Goal: Task Accomplishment & Management: Use online tool/utility

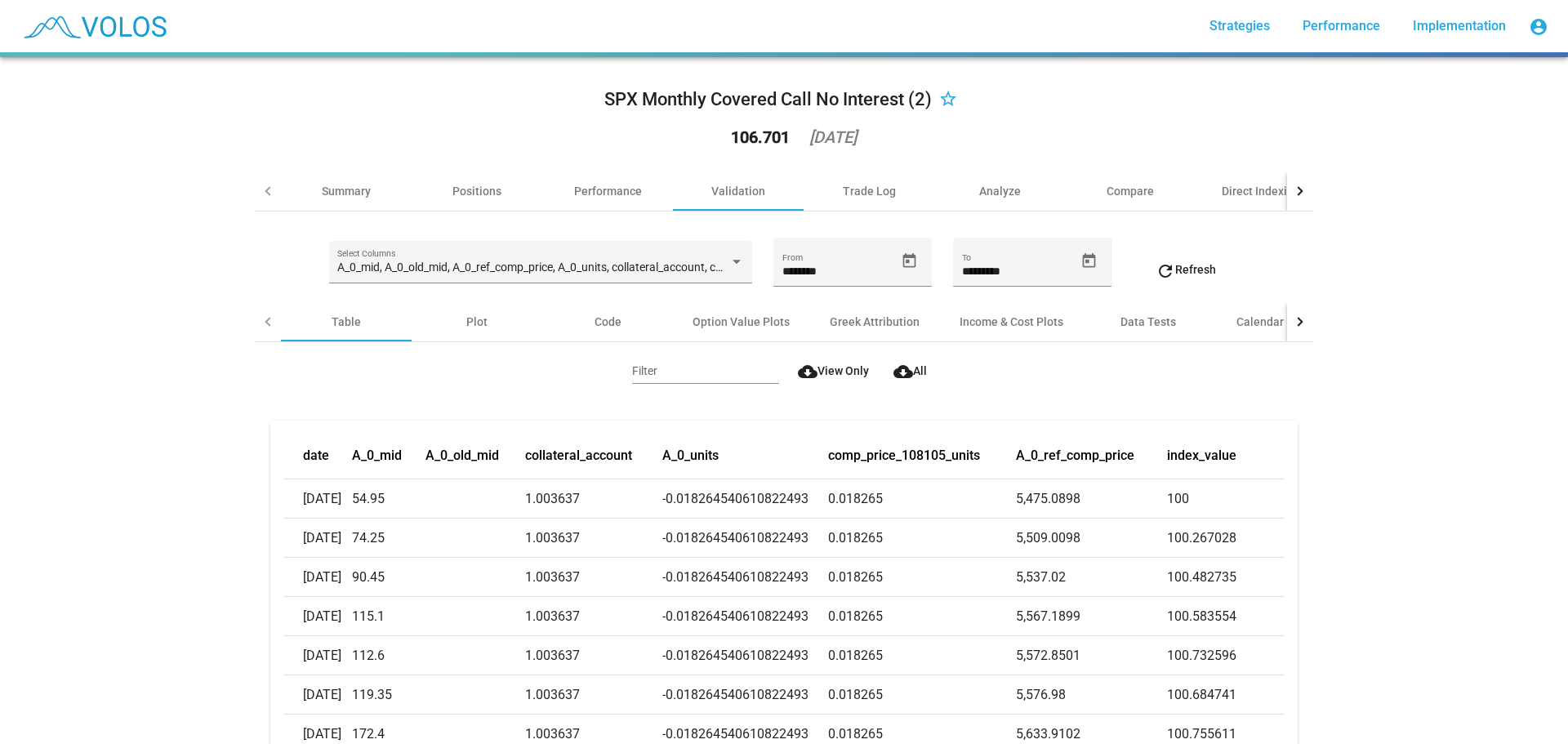
scroll to position [408, 0]
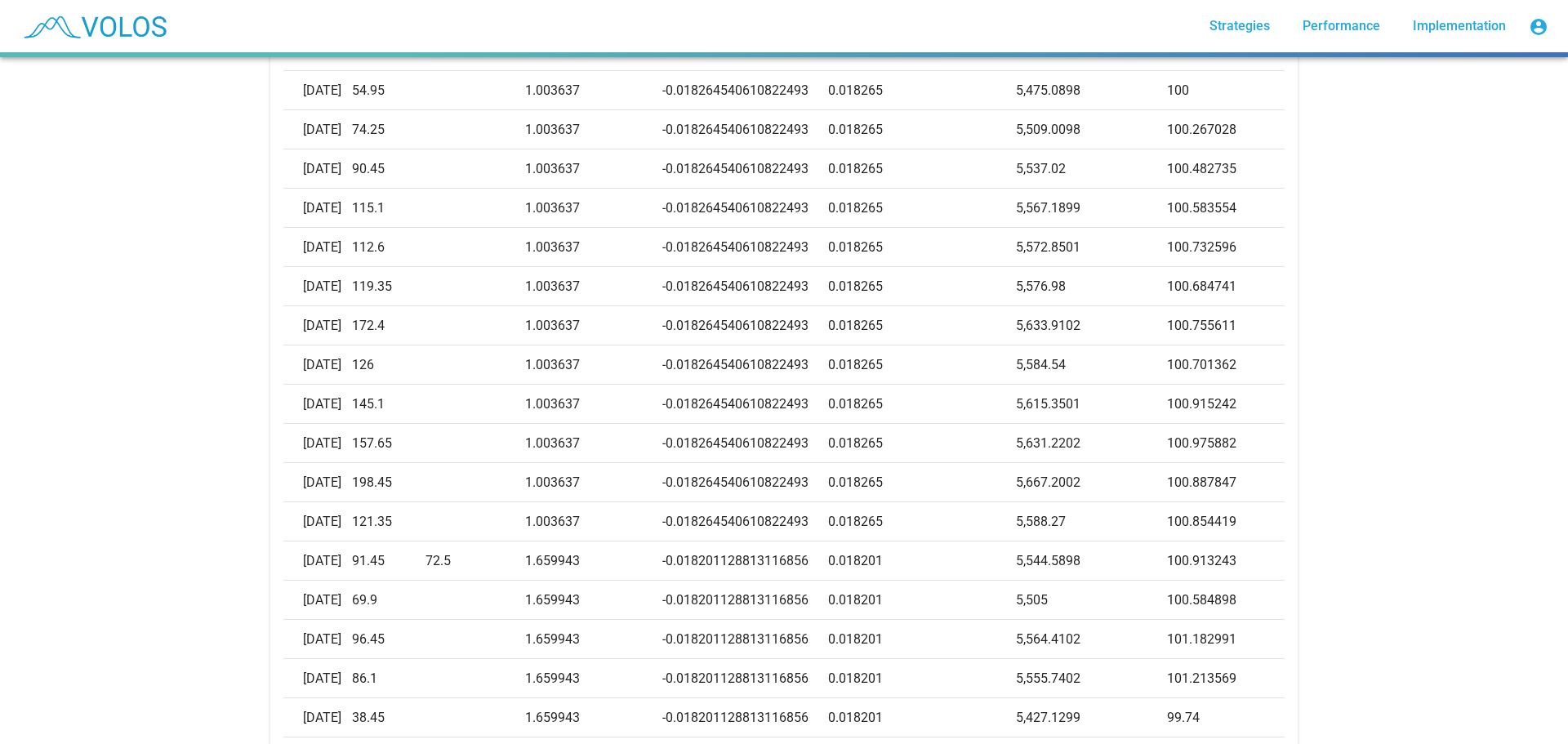
click at [1320, 555] on div "SPX Monthly Covered Call No Interest (2) star_border 106.701 [DATE] Summary Pos…" at bounding box center [784, 400] width 1568 height 686
click at [73, 261] on div "SPX Monthly Covered Call No Interest (2) star_border 106.701 [DATE] Summary Pos…" at bounding box center [784, 400] width 1568 height 686
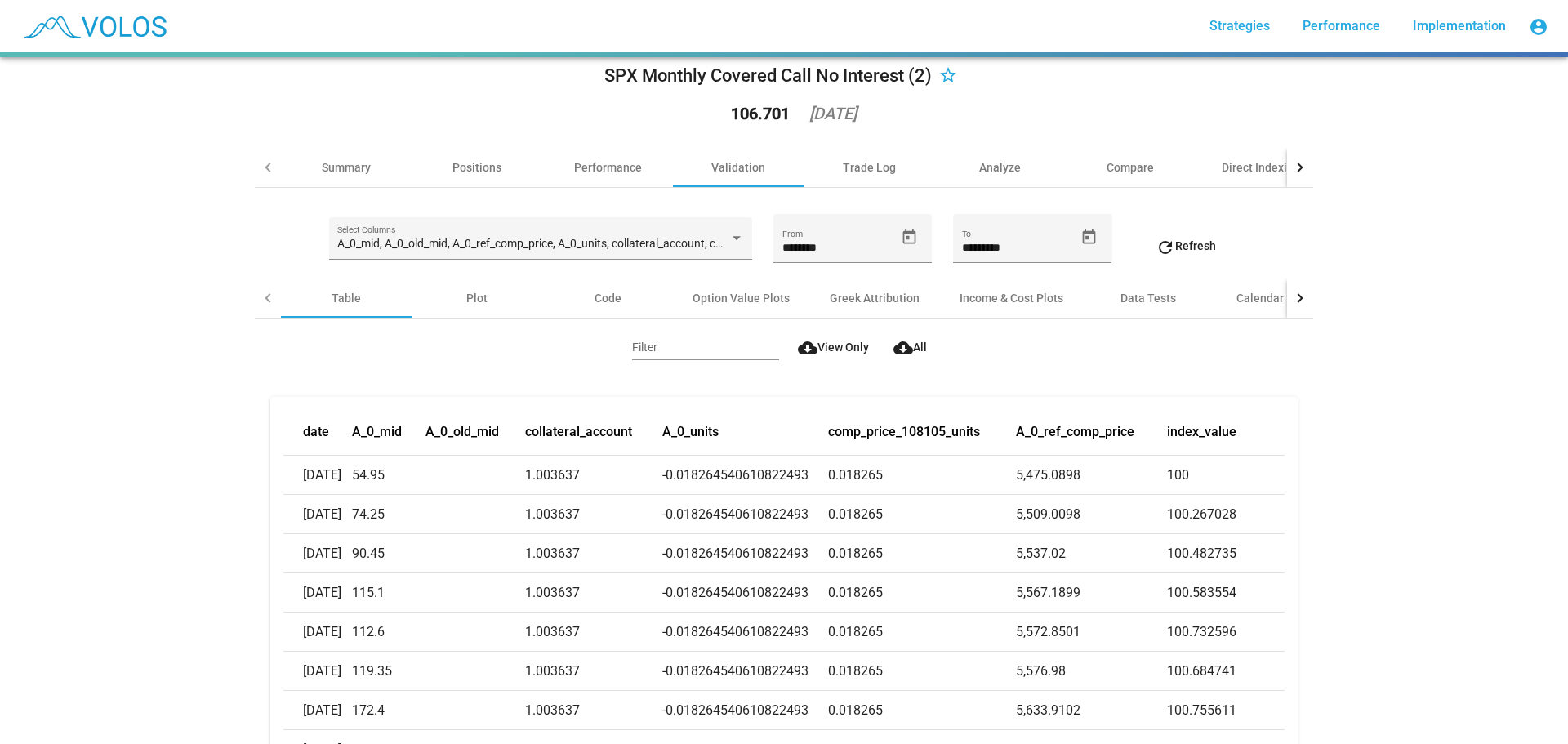
scroll to position [0, 0]
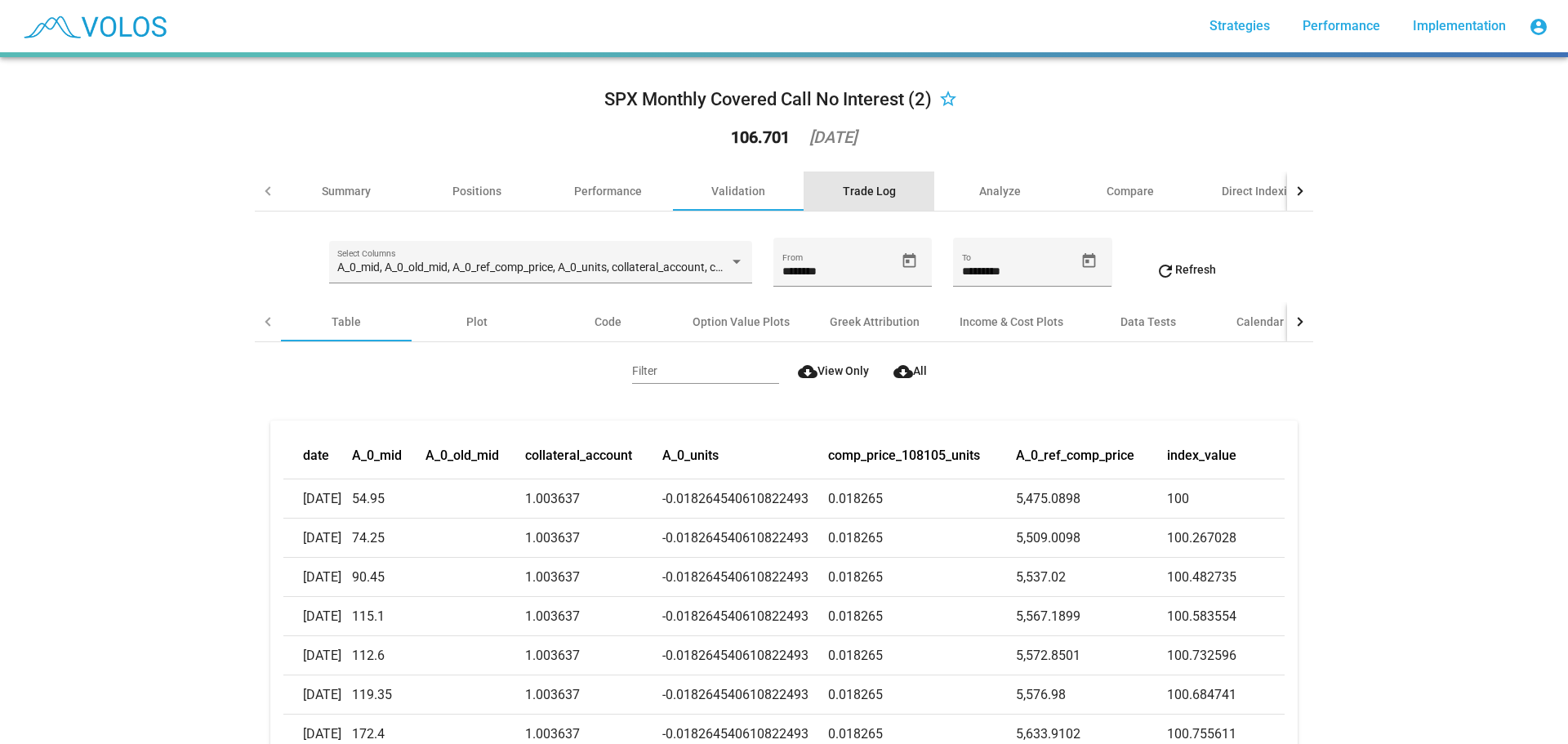
click at [848, 183] on div "Trade Log" at bounding box center [870, 191] width 53 height 17
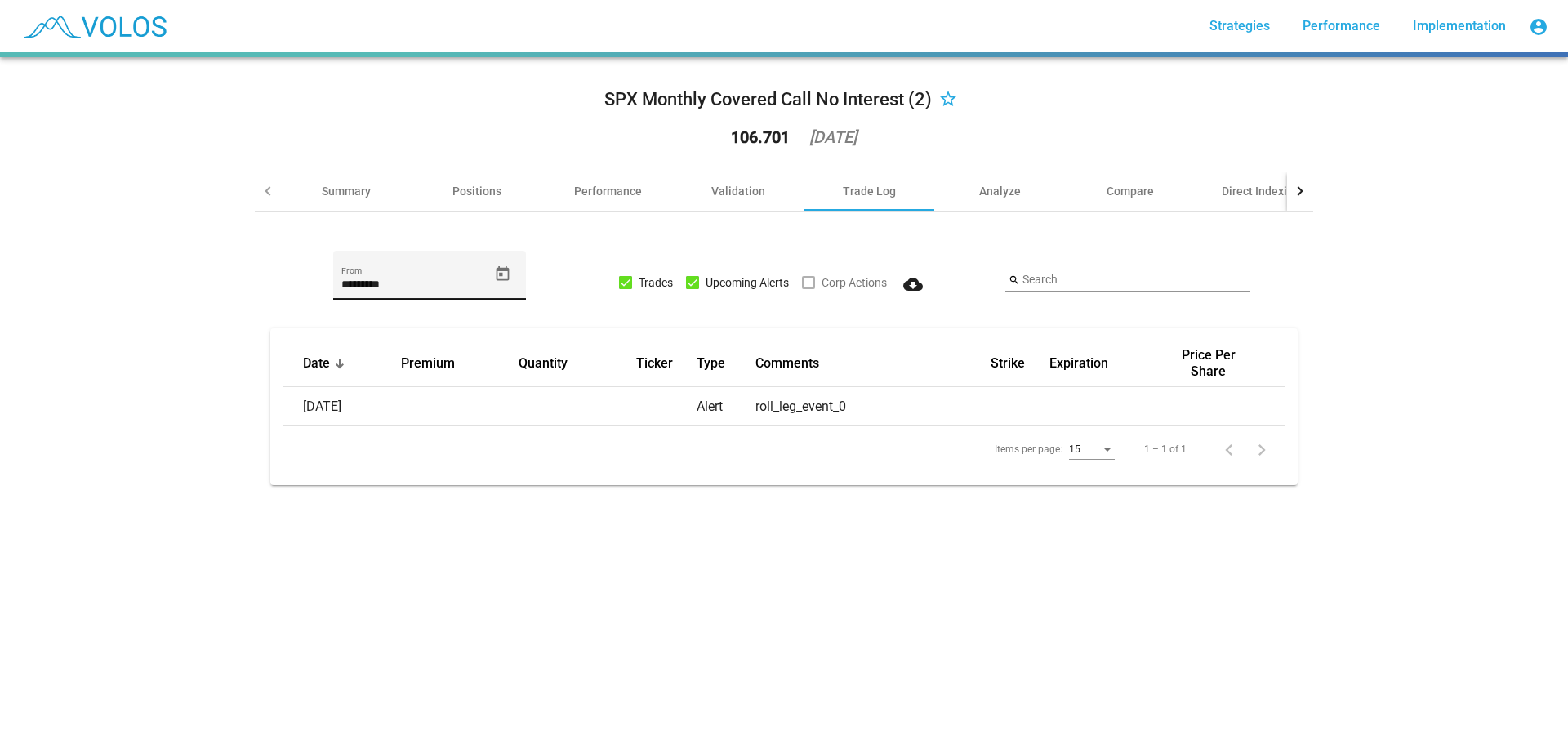
click at [501, 271] on icon "Open calendar" at bounding box center [502, 273] width 17 height 17
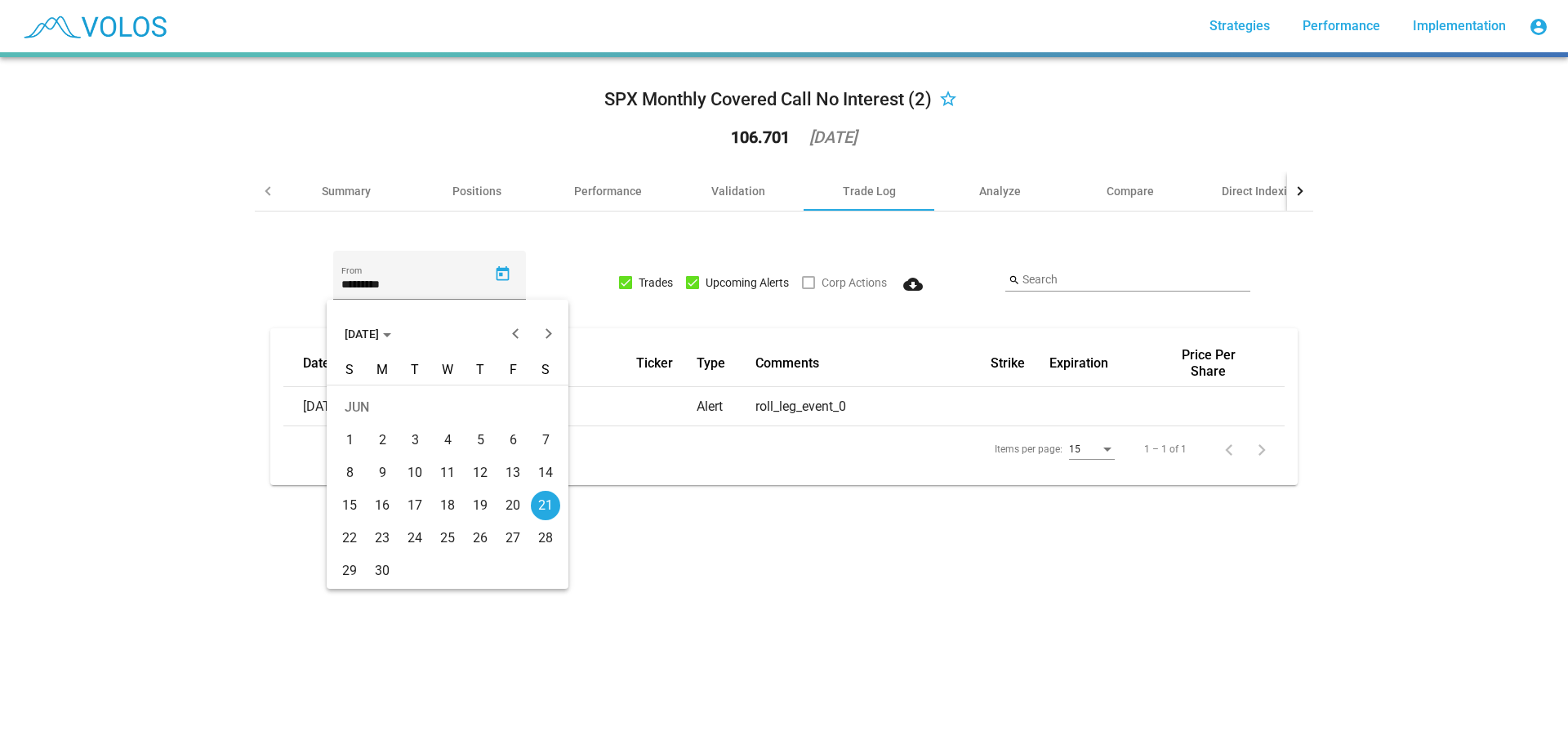
click at [380, 337] on span "JUN 2025" at bounding box center [368, 334] width 47 height 13
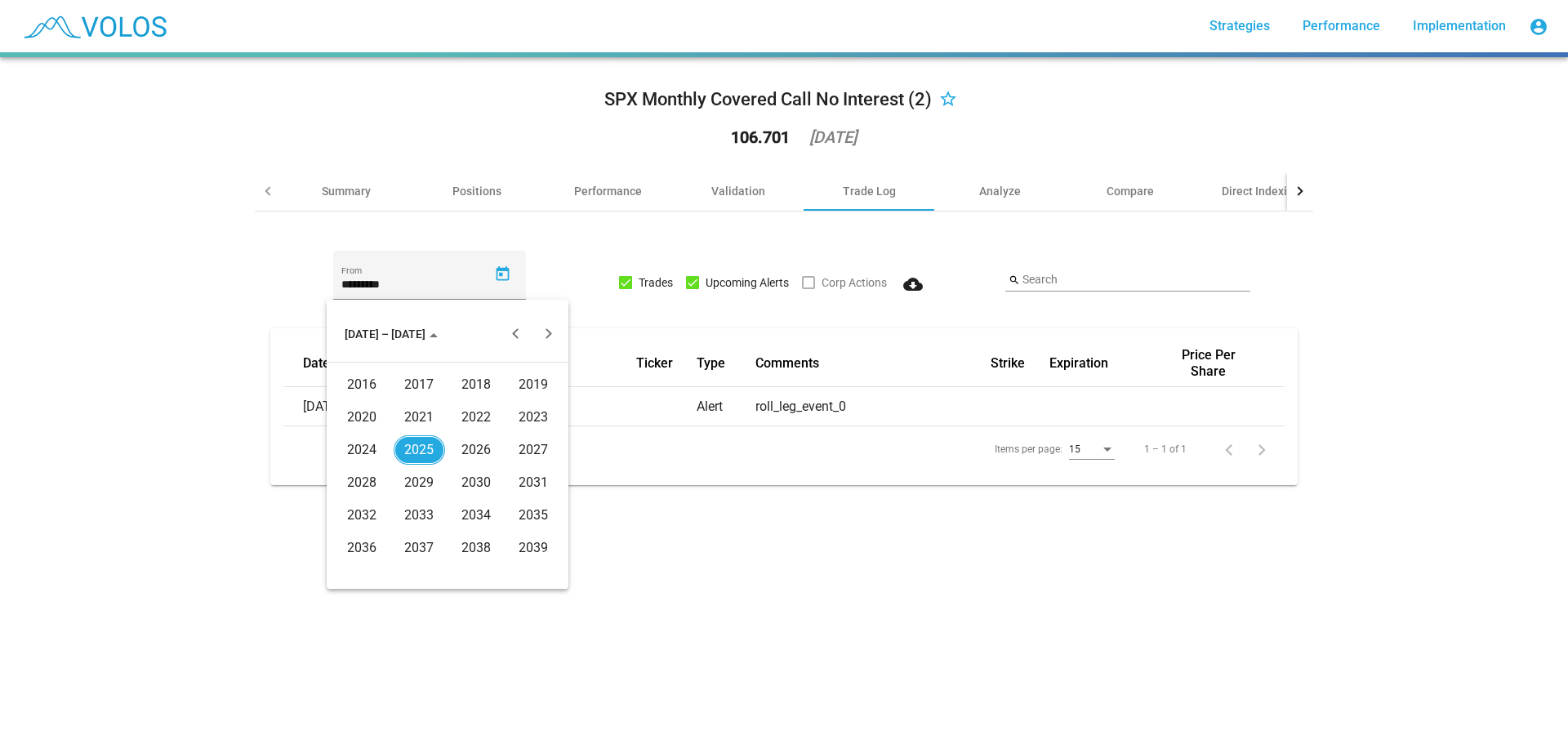
click at [376, 449] on div "2024" at bounding box center [363, 450] width 52 height 29
click at [476, 452] on div "JUL" at bounding box center [477, 450] width 52 height 29
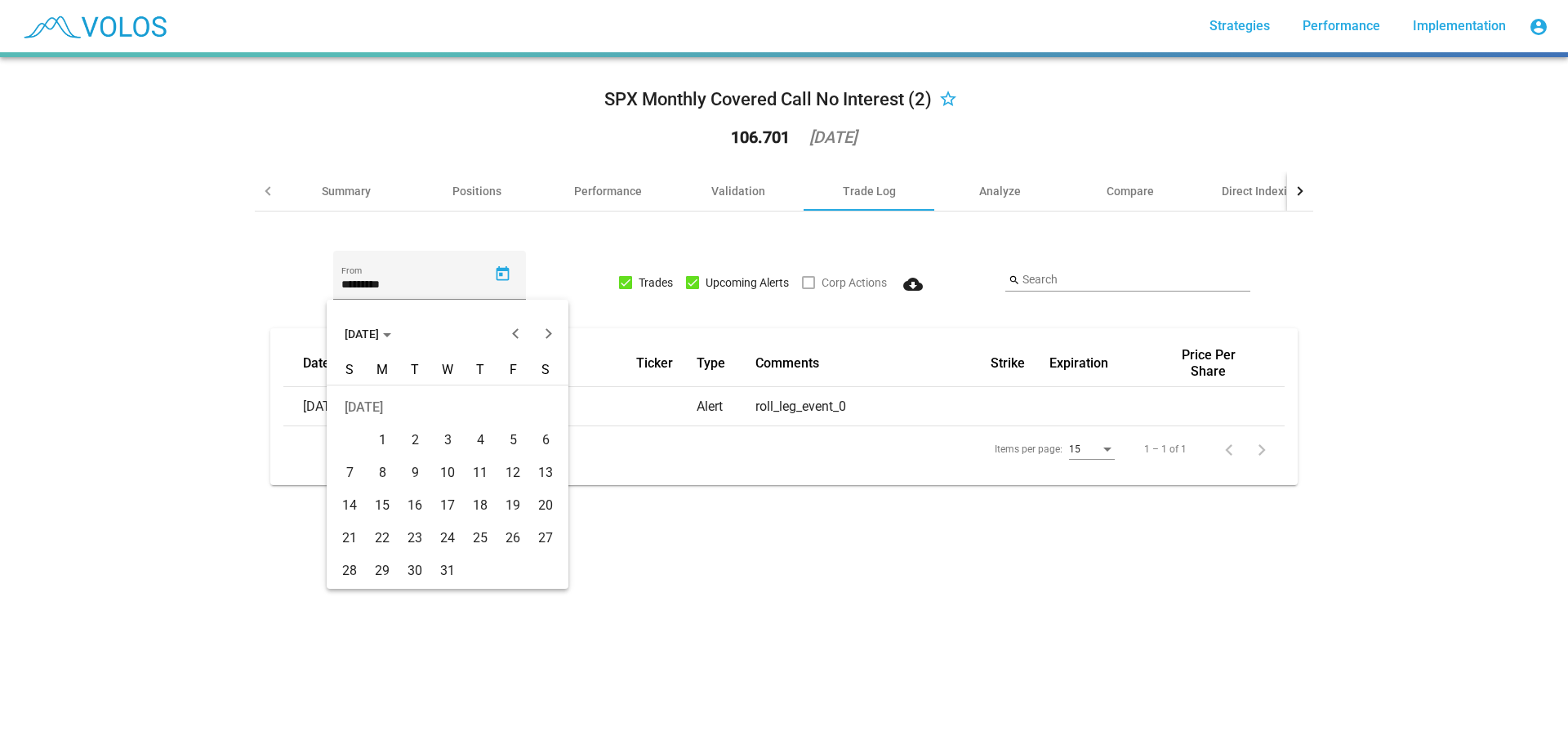
click at [386, 427] on div "1" at bounding box center [382, 440] width 29 height 29
type input "********"
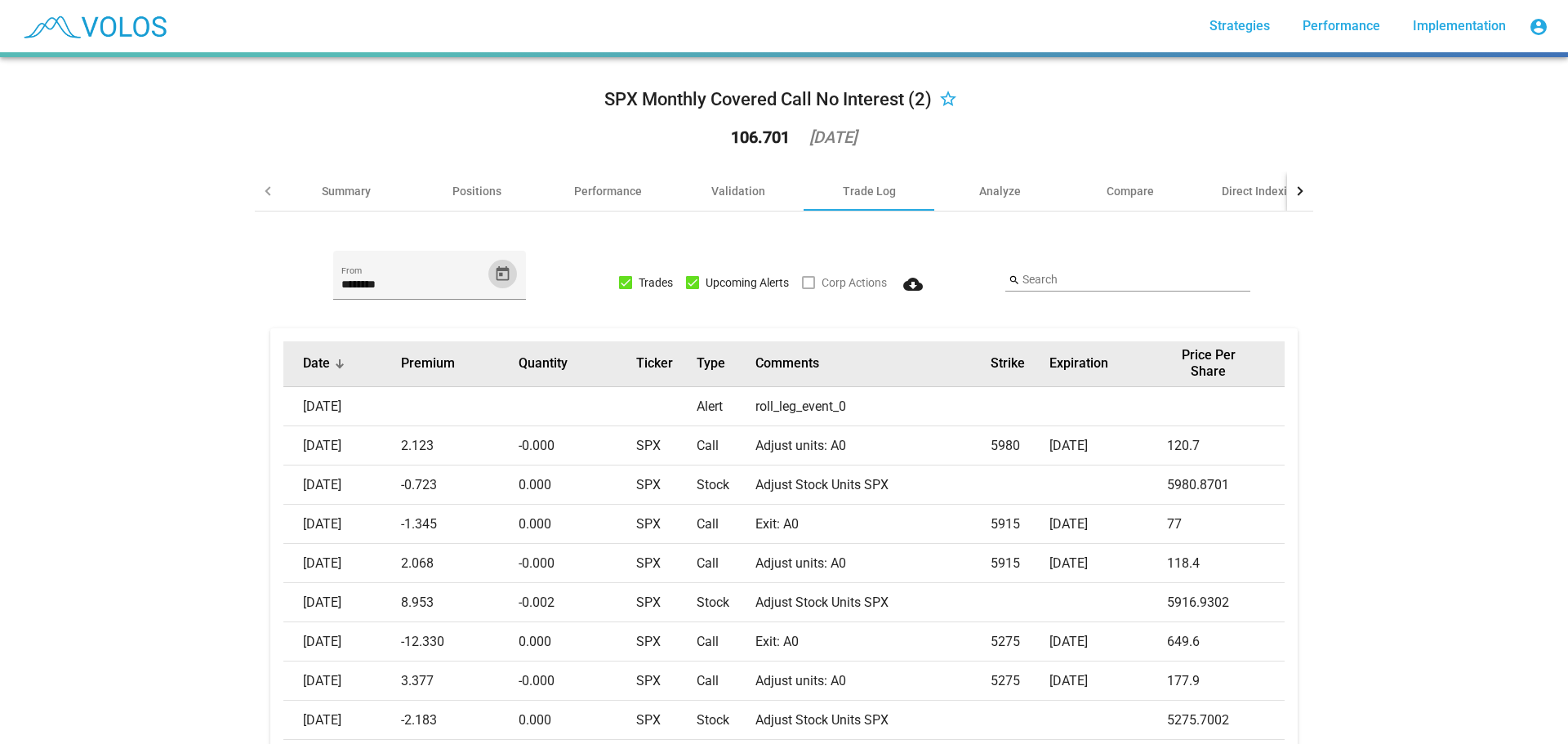
click at [339, 361] on div at bounding box center [340, 363] width 2 height 8
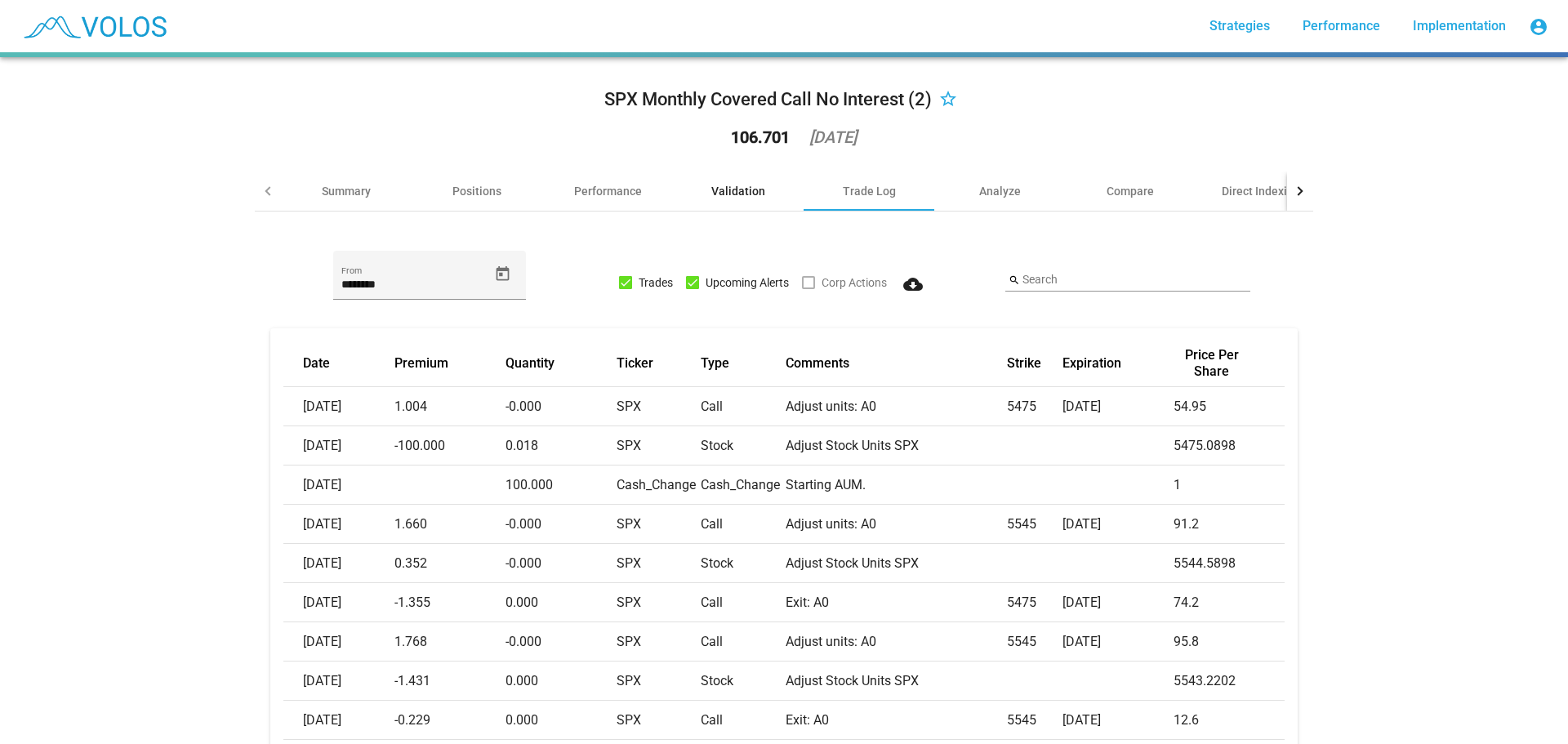
click at [760, 191] on div "Validation" at bounding box center [738, 190] width 131 height 40
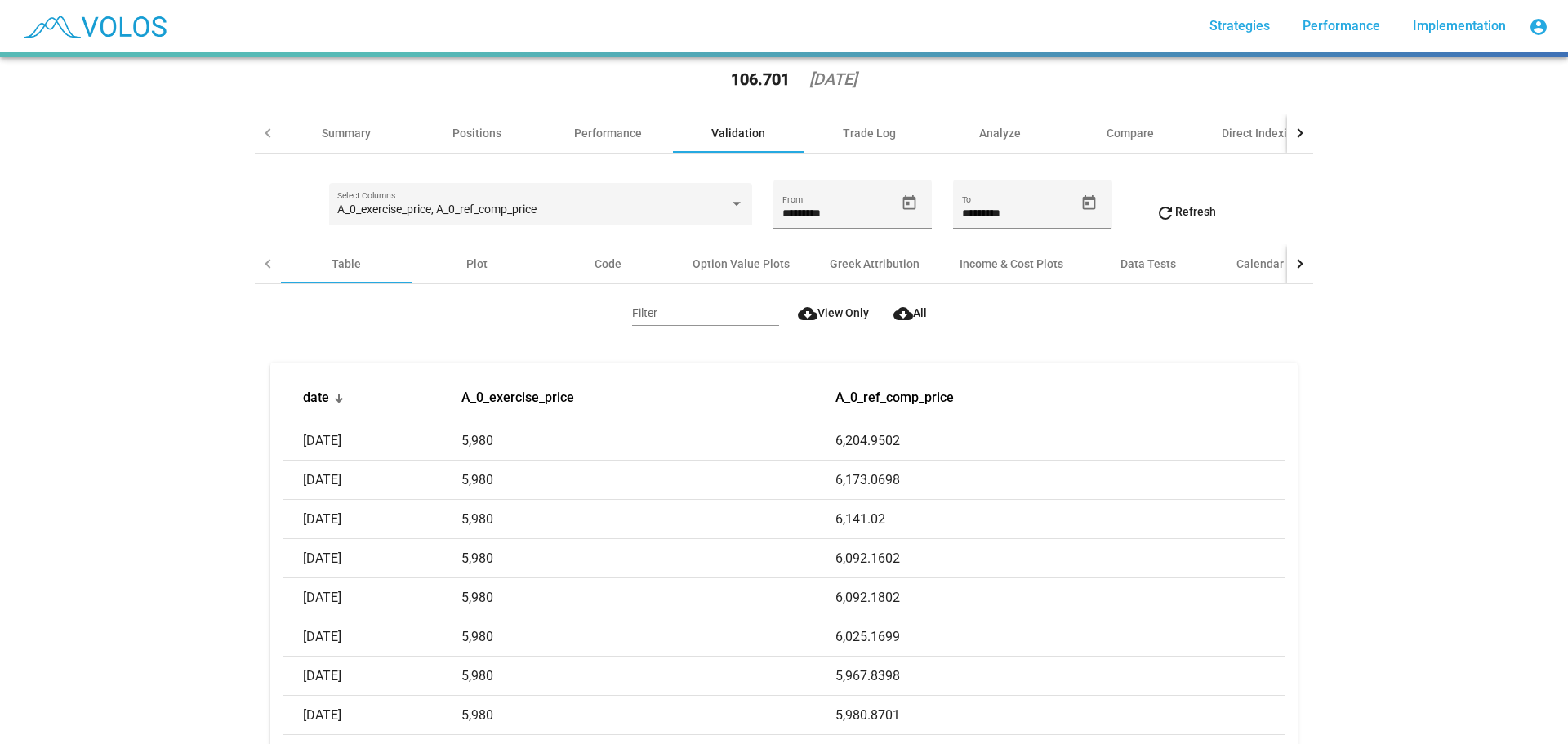
scroll to position [82, 0]
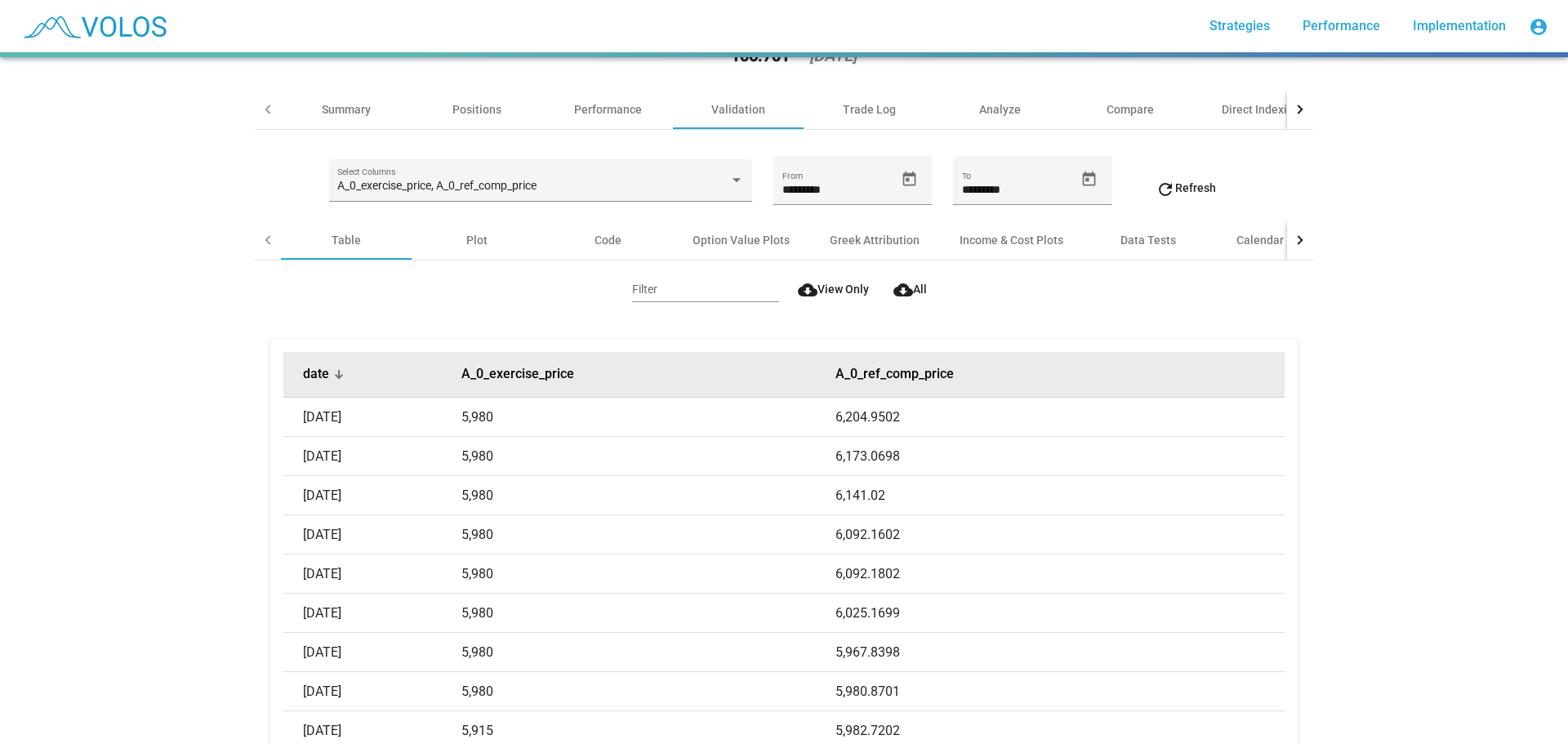
click at [329, 366] on div "date" at bounding box center [381, 374] width 157 height 17
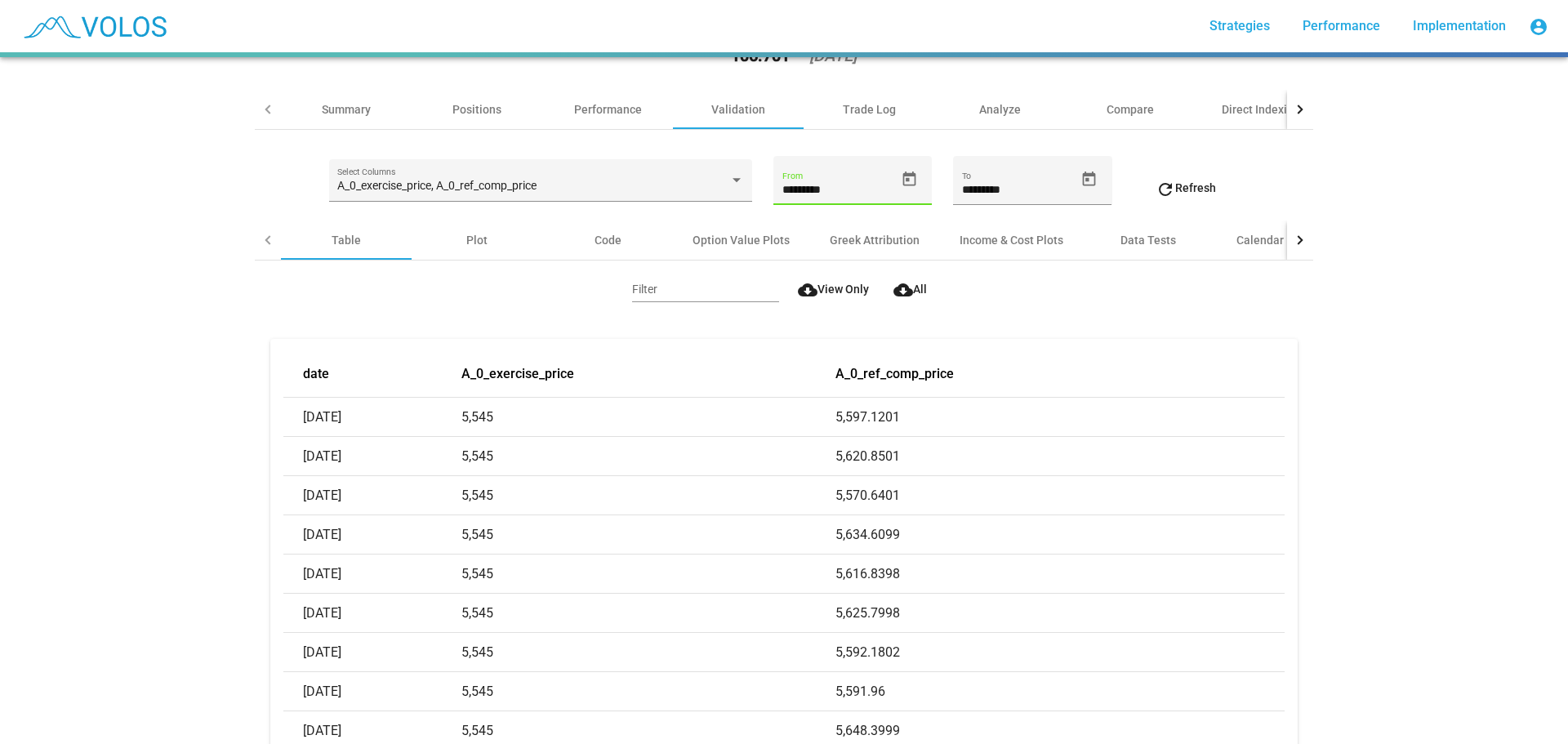
click at [806, 186] on input "*********" at bounding box center [838, 190] width 112 height 13
drag, startPoint x: 886, startPoint y: 177, endPoint x: 894, endPoint y: 176, distance: 8.1
click at [894, 176] on div "********* From" at bounding box center [853, 180] width 158 height 49
click at [901, 176] on icon "Open calendar" at bounding box center [909, 179] width 17 height 17
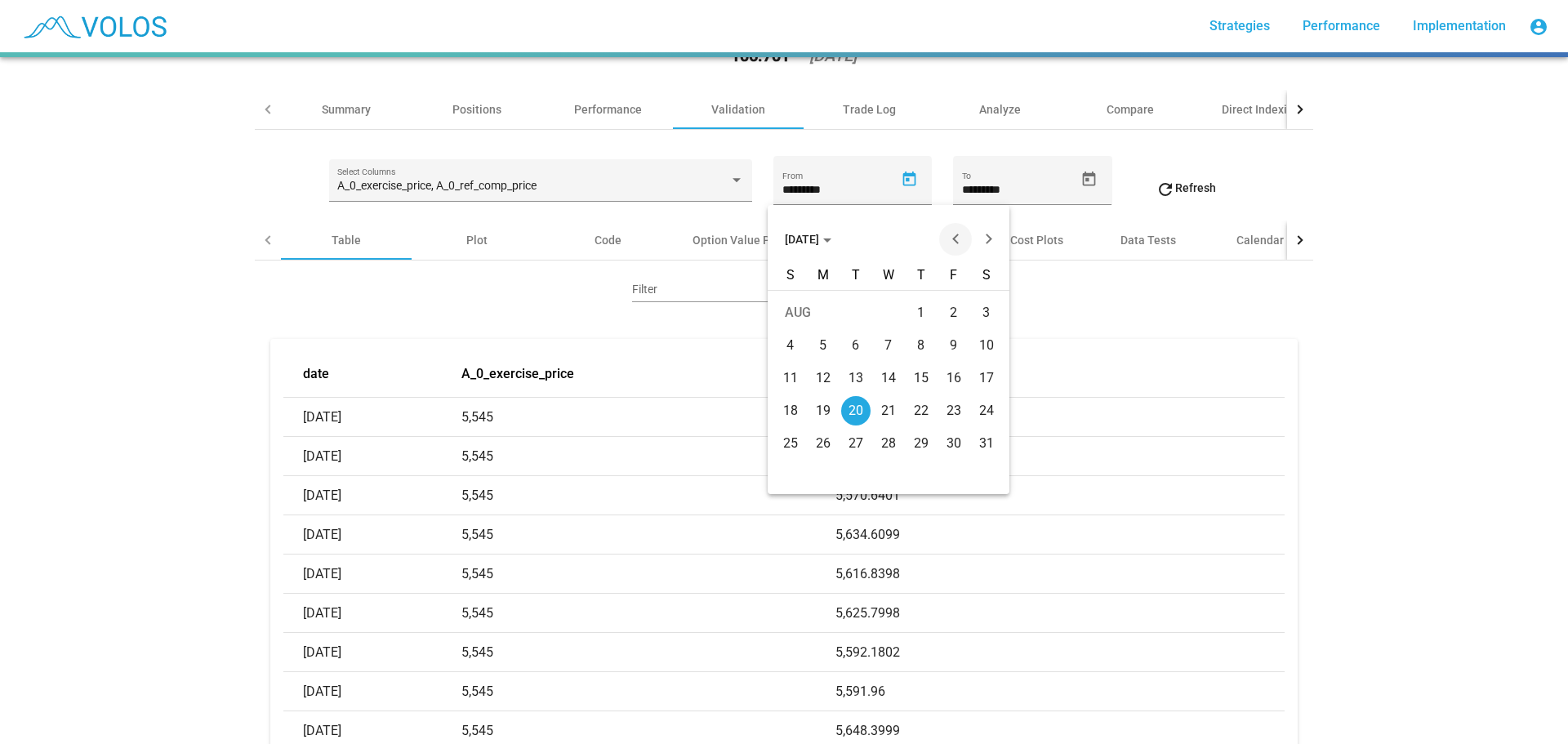
click at [949, 231] on button "Previous month" at bounding box center [956, 239] width 33 height 33
click at [987, 236] on button "Next month" at bounding box center [988, 239] width 33 height 33
click at [815, 338] on div "1" at bounding box center [824, 345] width 29 height 29
type input "********"
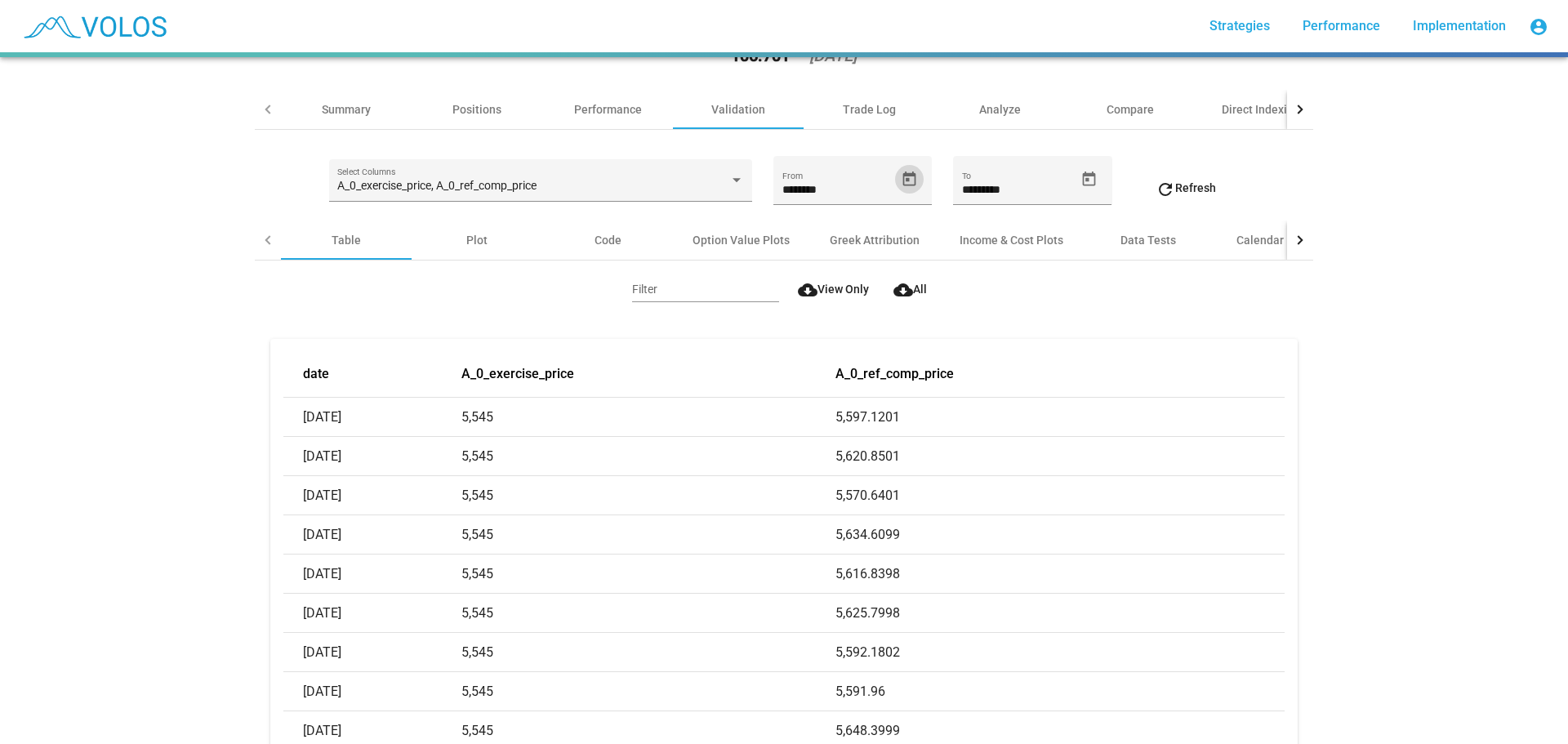
click at [1156, 185] on mat-icon "refresh" at bounding box center [1165, 189] width 19 height 19
click at [528, 183] on span "A_0_exercise_price, A_0_ref_comp_price" at bounding box center [437, 185] width 200 height 13
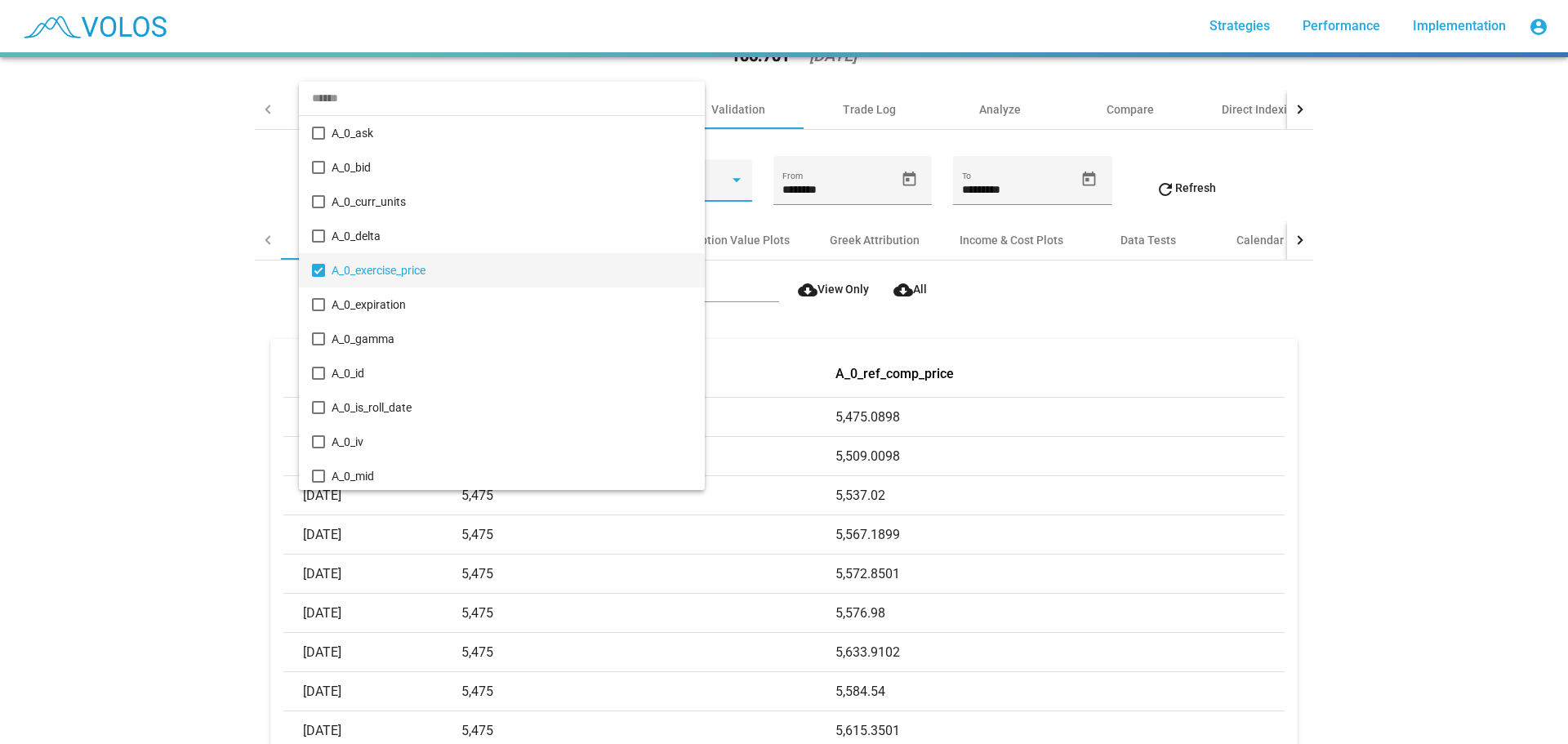
scroll to position [84, 0]
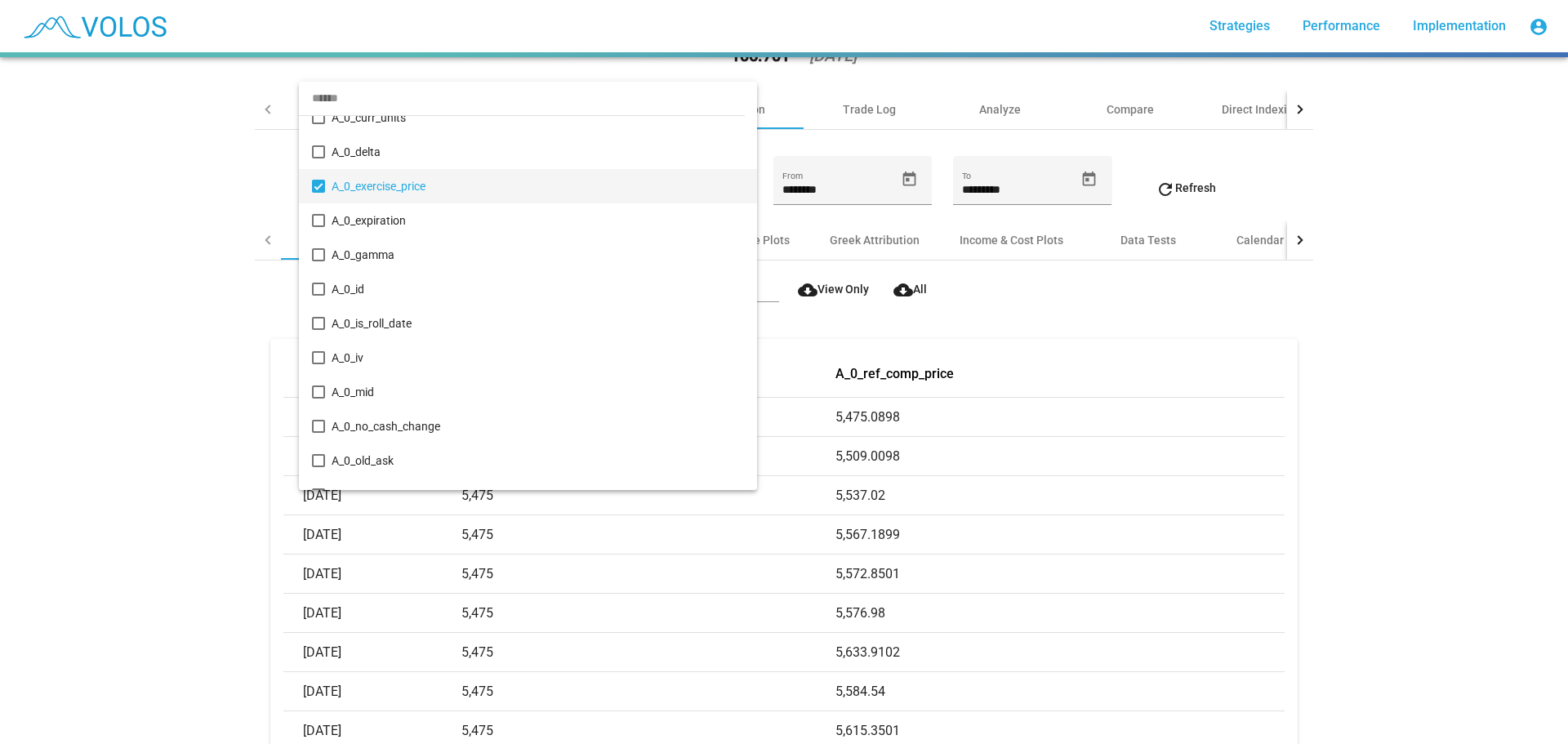
click at [355, 108] on input "dropdown search" at bounding box center [522, 97] width 446 height 34
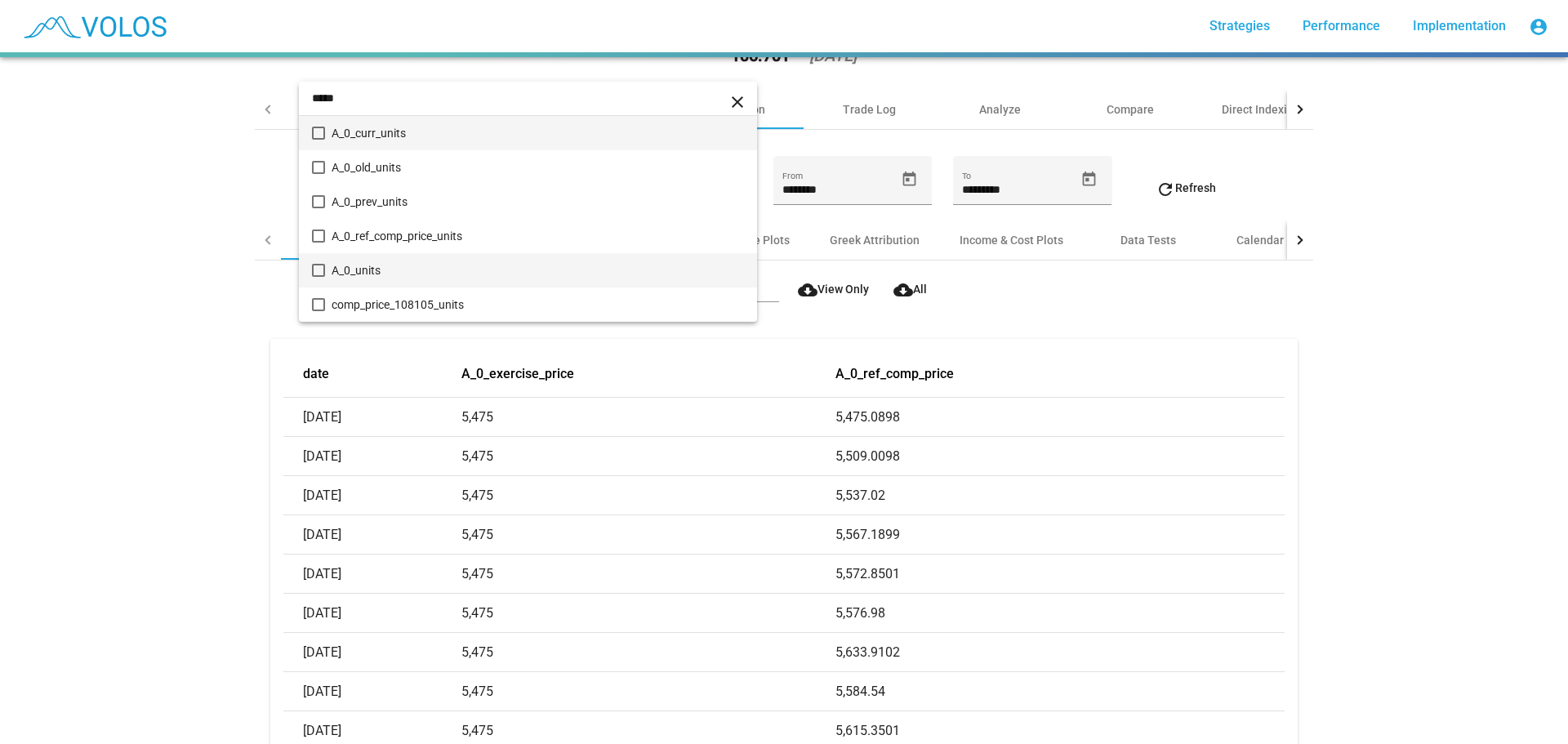
type input "*****"
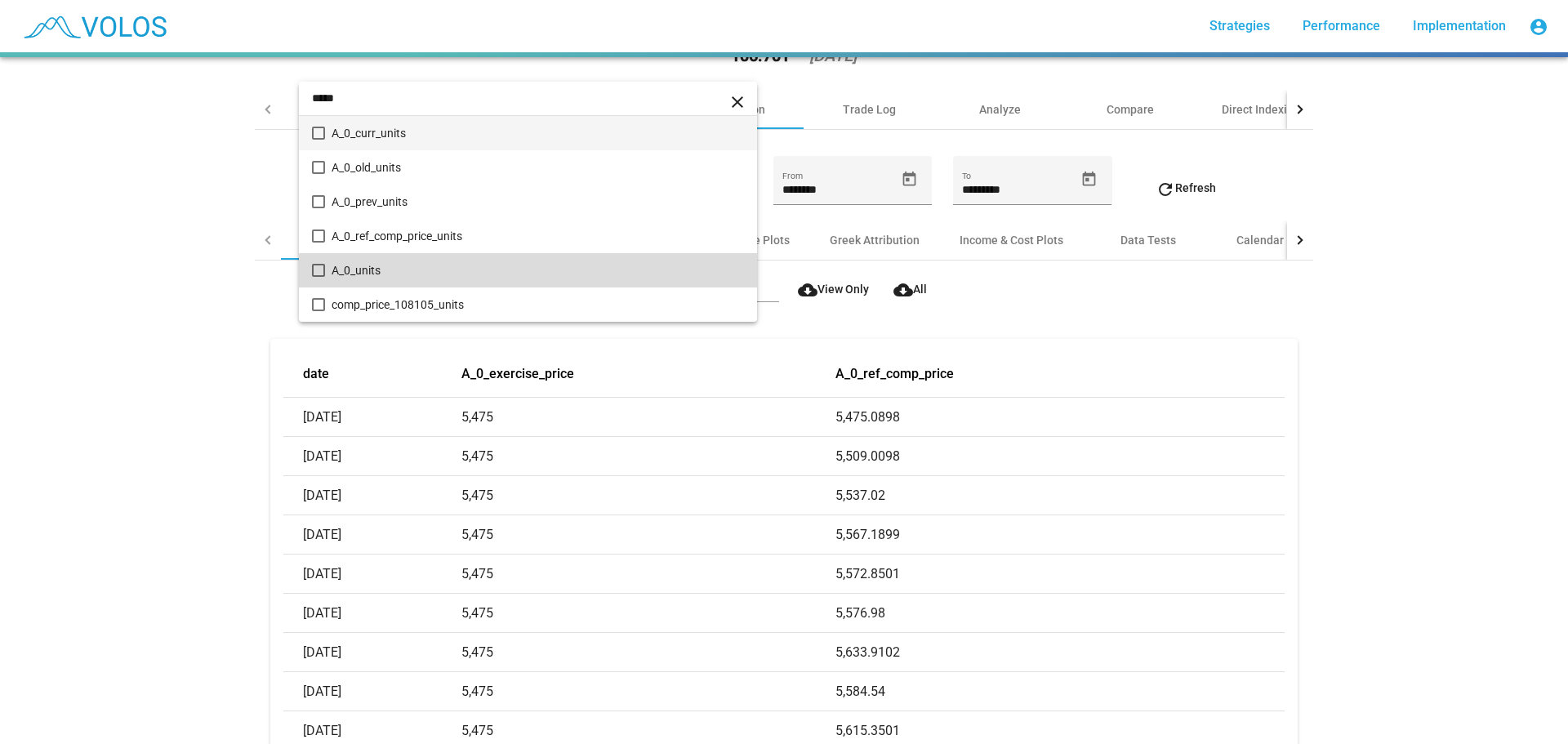
click at [431, 278] on span "A_0_units" at bounding box center [537, 269] width 412 height 34
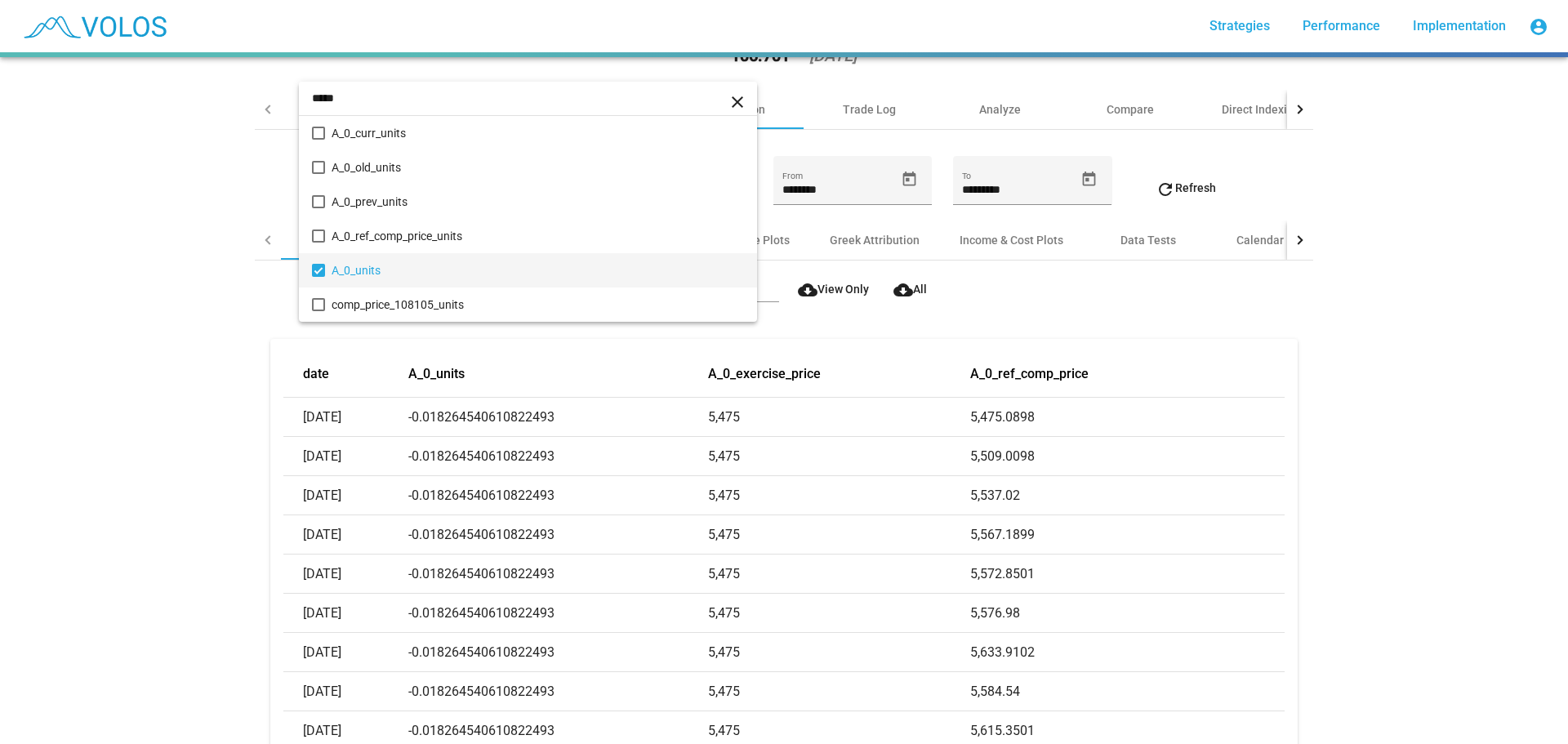
click at [149, 365] on div at bounding box center [784, 372] width 1568 height 744
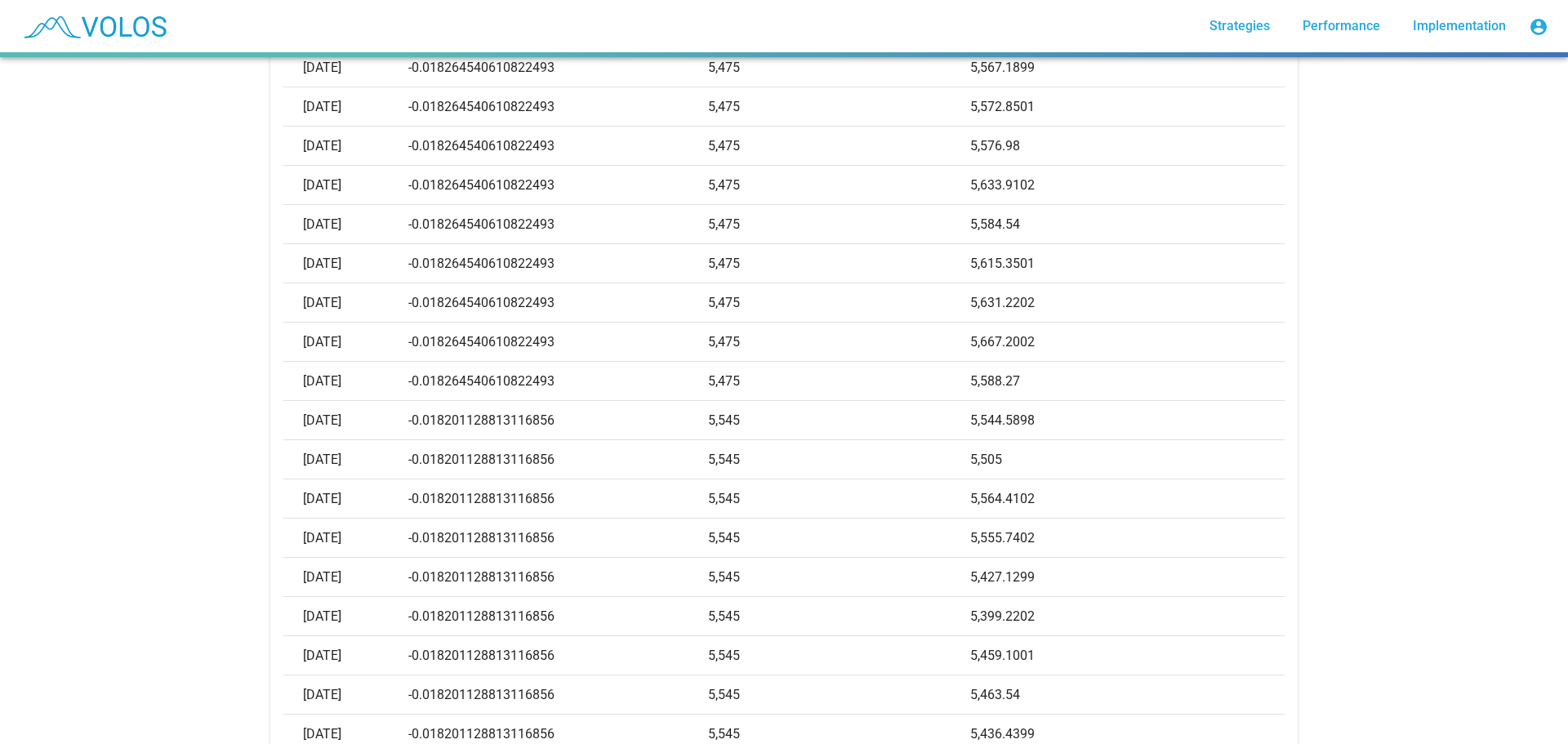
scroll to position [571, 0]
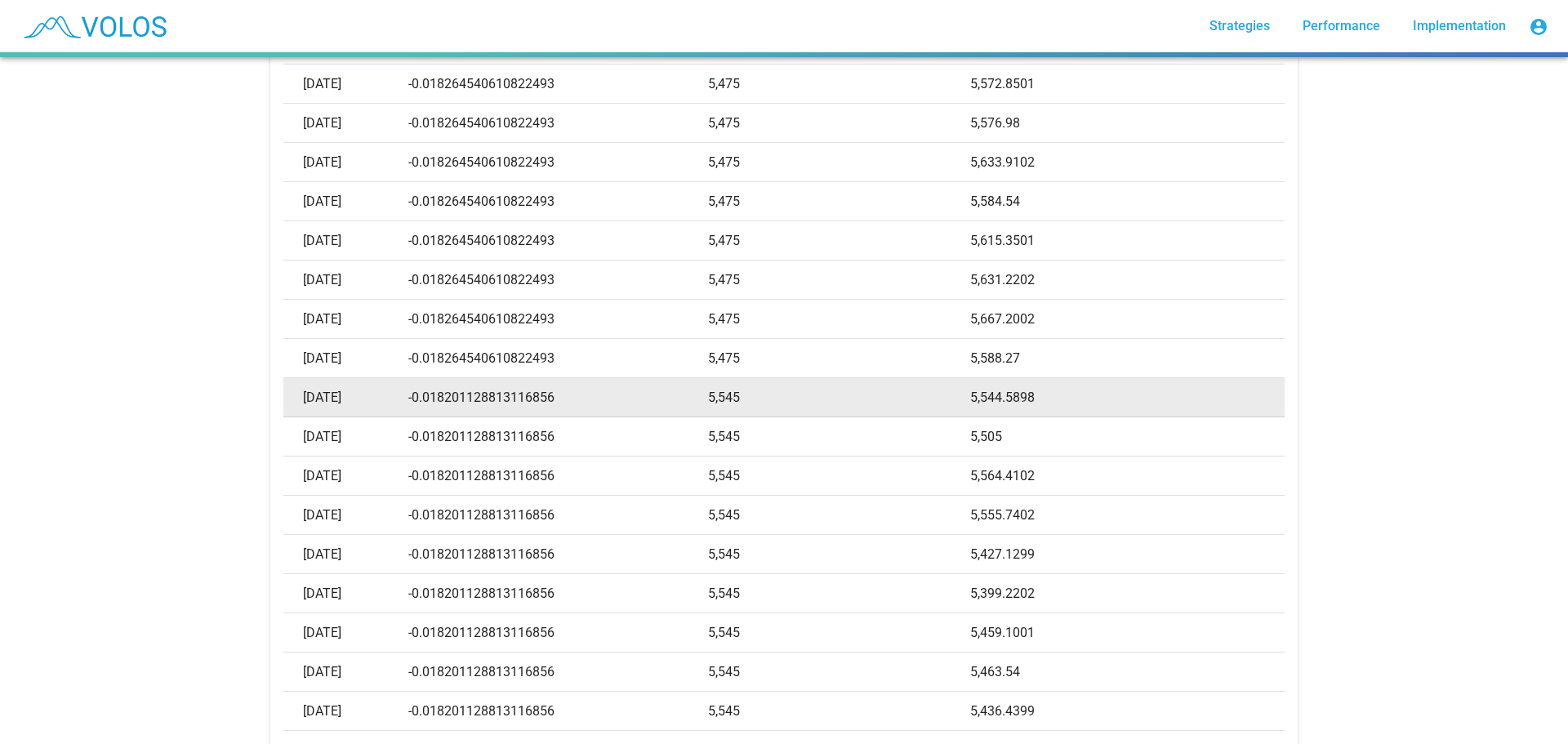
click at [455, 395] on td "-0.018201128813116856" at bounding box center [559, 397] width 301 height 40
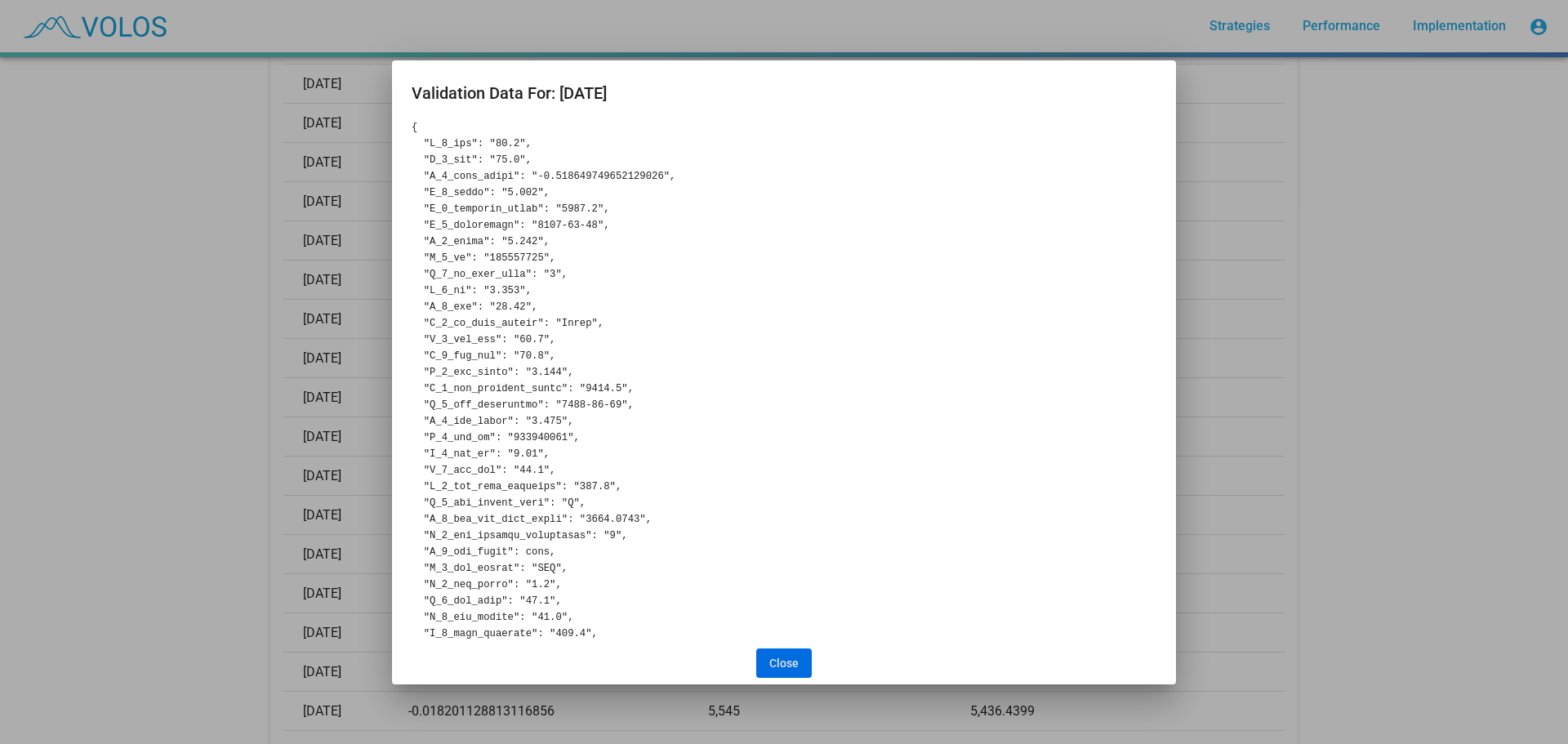
click at [259, 413] on div at bounding box center [784, 372] width 1568 height 744
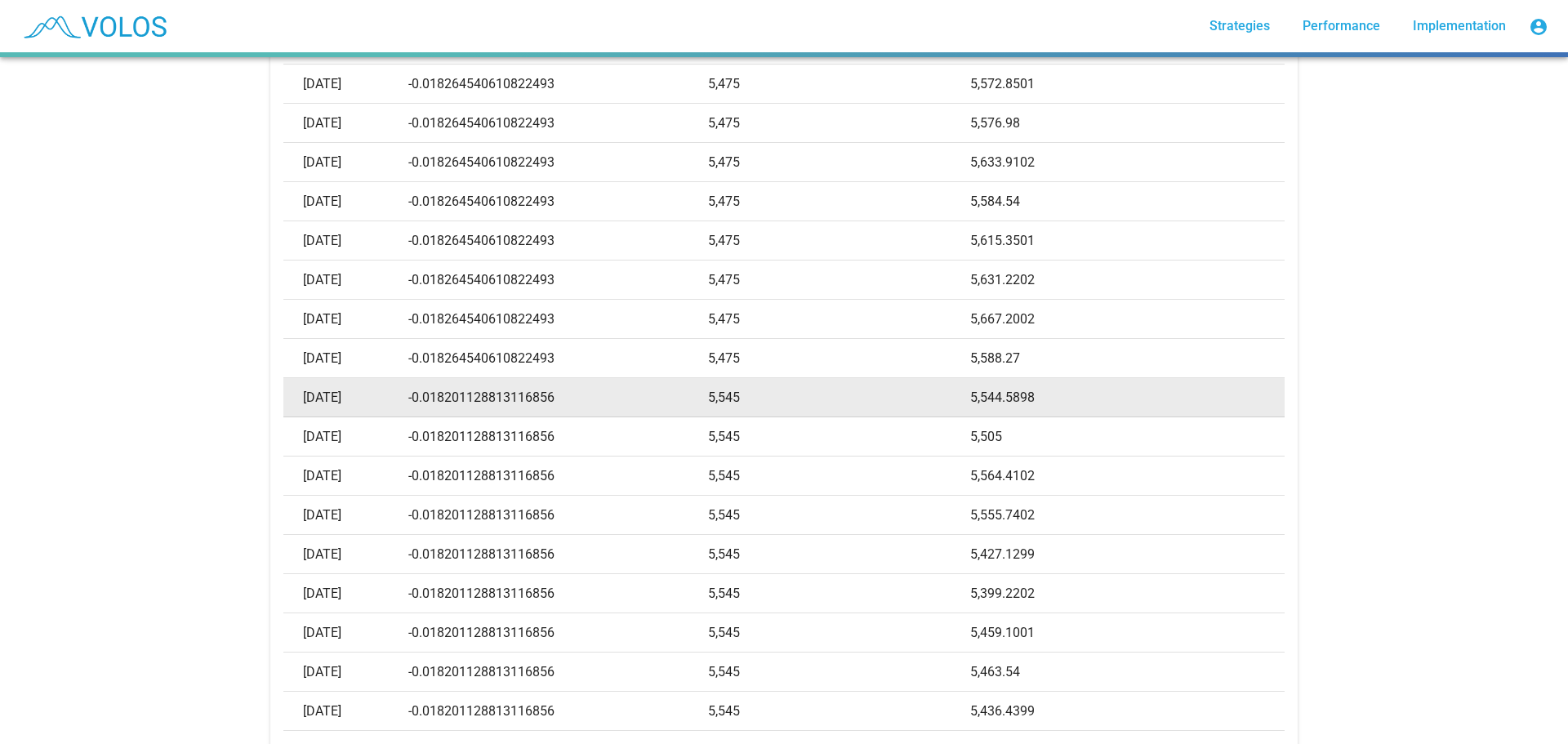
drag, startPoint x: 453, startPoint y: 399, endPoint x: 608, endPoint y: 395, distance: 155.1
click at [608, 395] on td "-0.018201128813116856" at bounding box center [559, 397] width 301 height 40
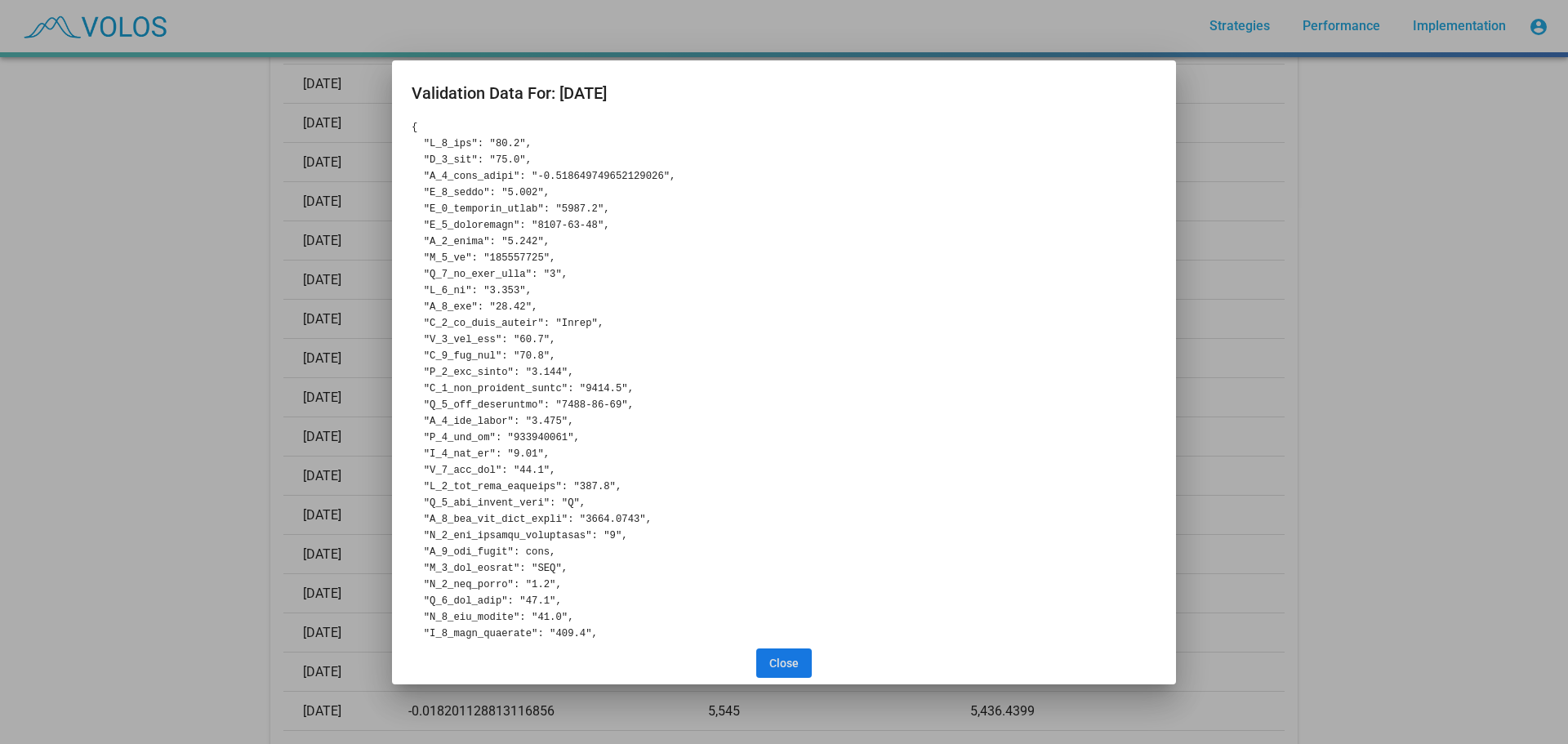
click at [792, 657] on span "Close" at bounding box center [784, 663] width 29 height 13
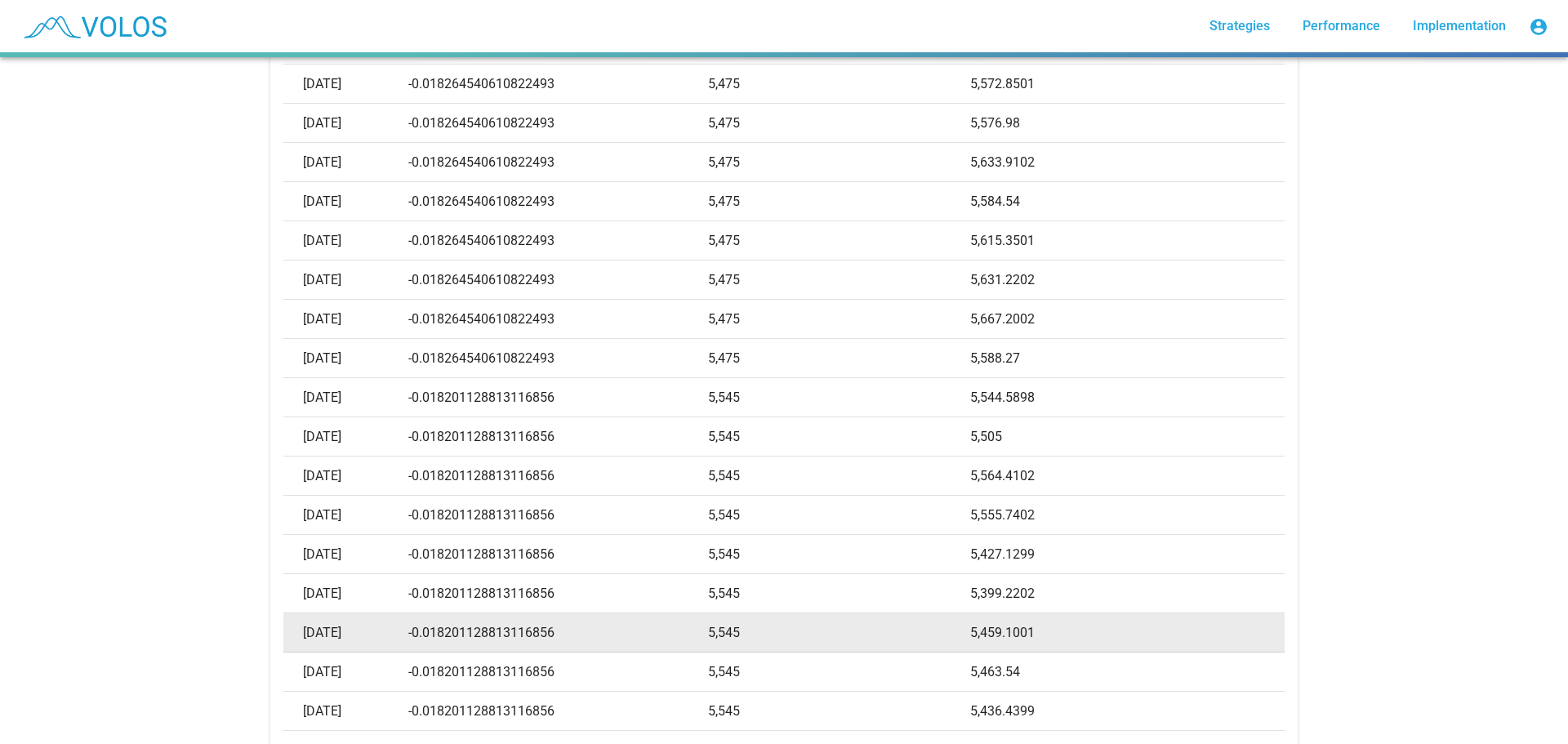
copy td "0.018201128813116856"
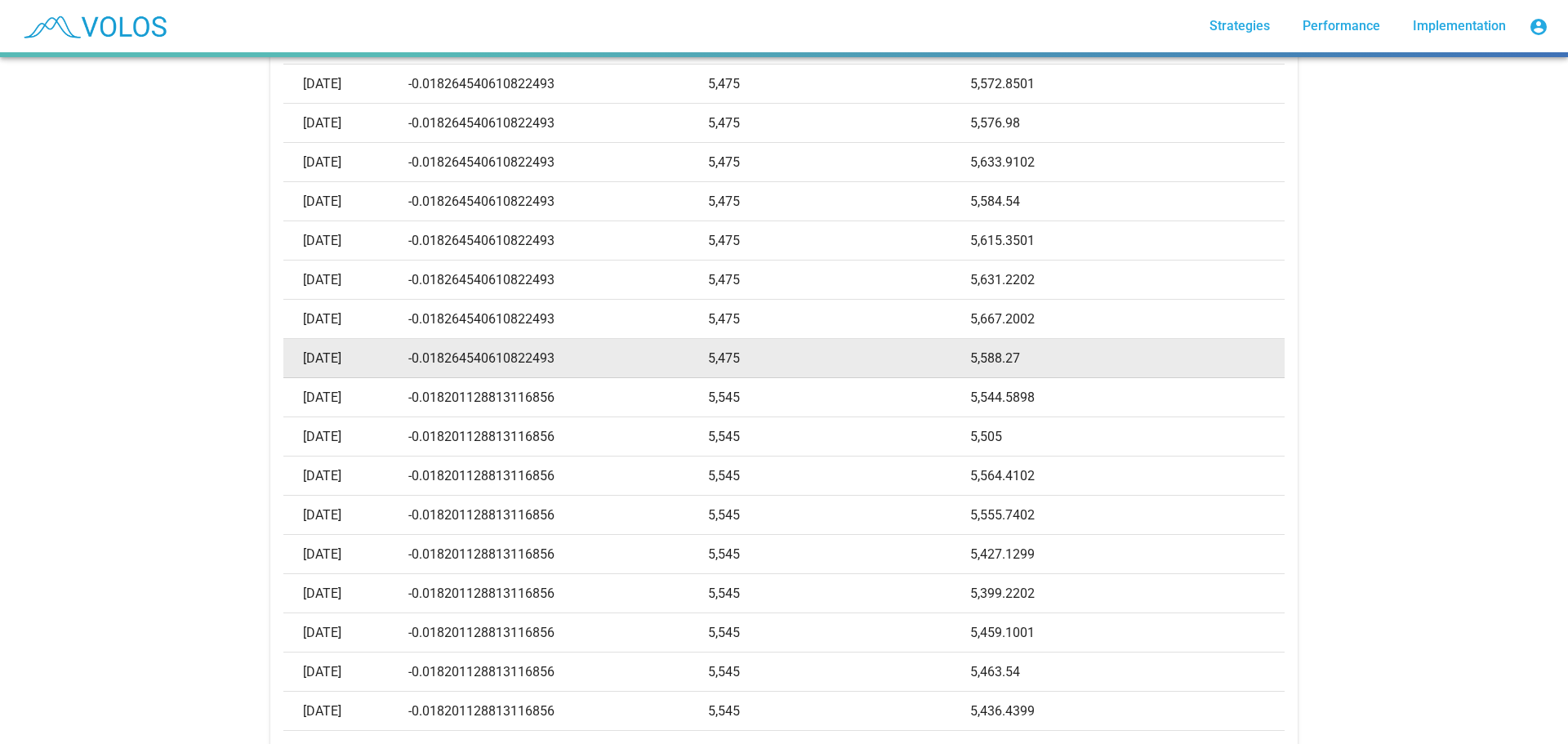
drag, startPoint x: 454, startPoint y: 357, endPoint x: 480, endPoint y: 357, distance: 26.0
click at [480, 357] on td "-0.018264540610822493" at bounding box center [559, 358] width 301 height 40
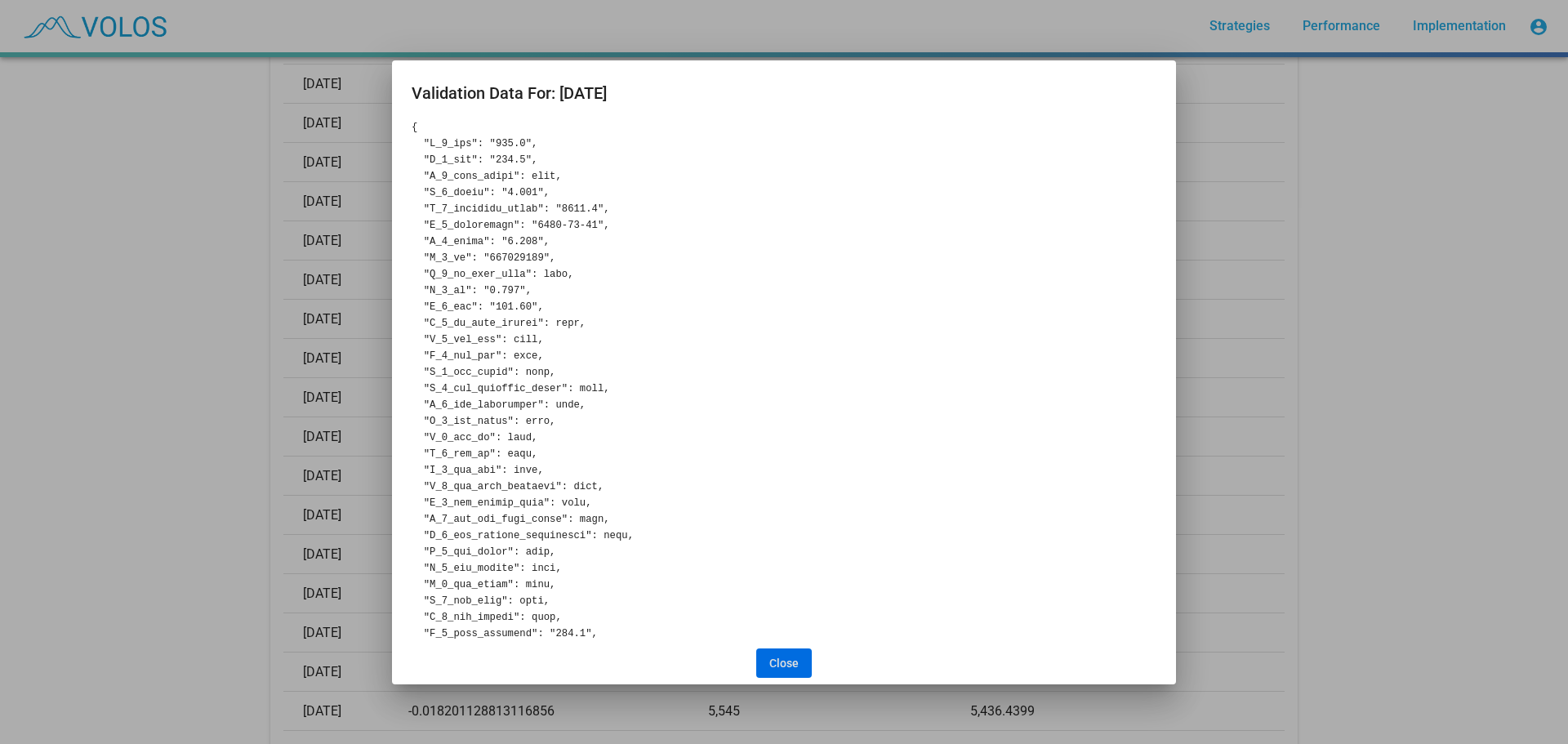
click at [195, 371] on div at bounding box center [784, 372] width 1568 height 744
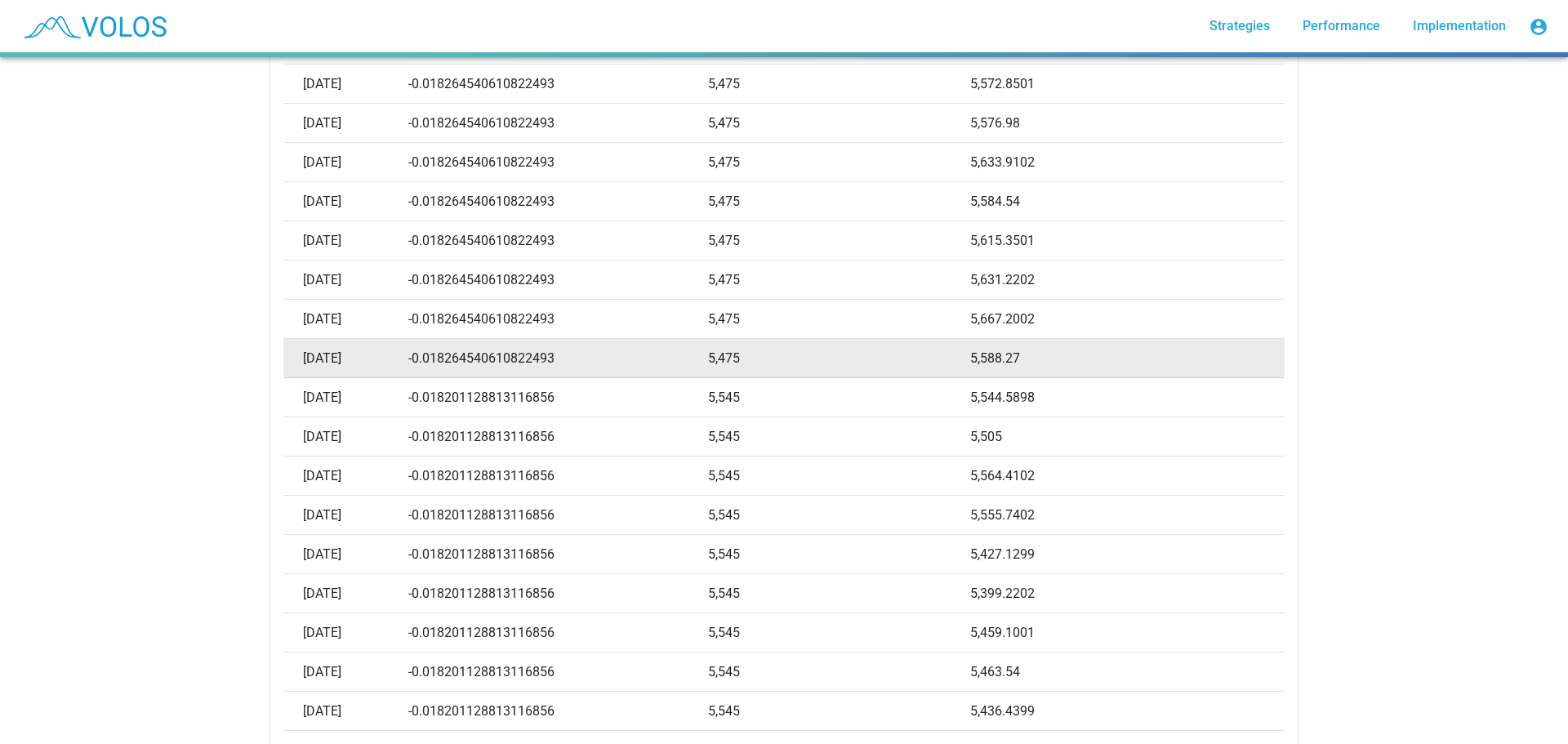
drag, startPoint x: 454, startPoint y: 358, endPoint x: 538, endPoint y: 361, distance: 84.1
click at [538, 361] on td "-0.018264540610822493" at bounding box center [559, 358] width 301 height 40
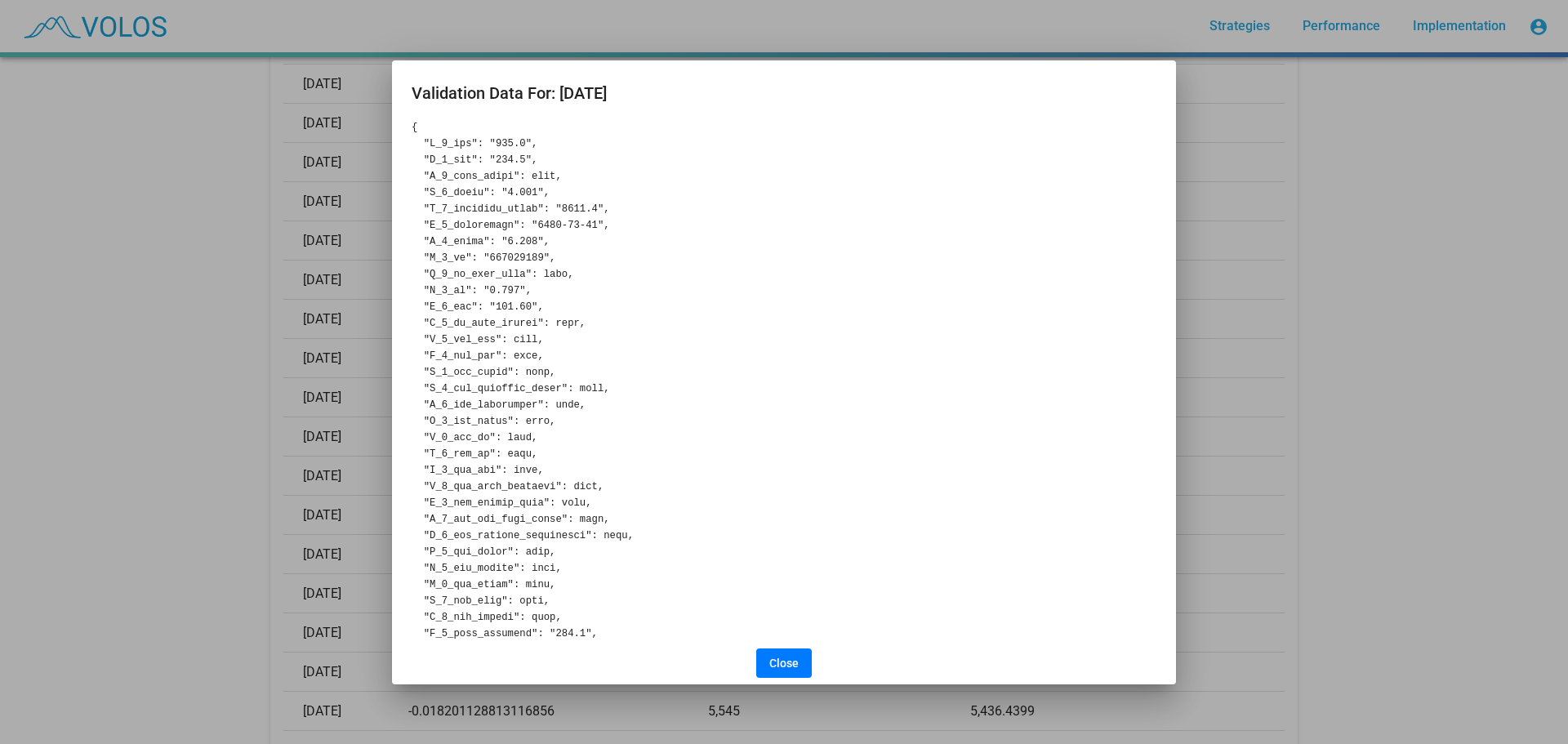
click at [303, 361] on div at bounding box center [784, 372] width 1568 height 744
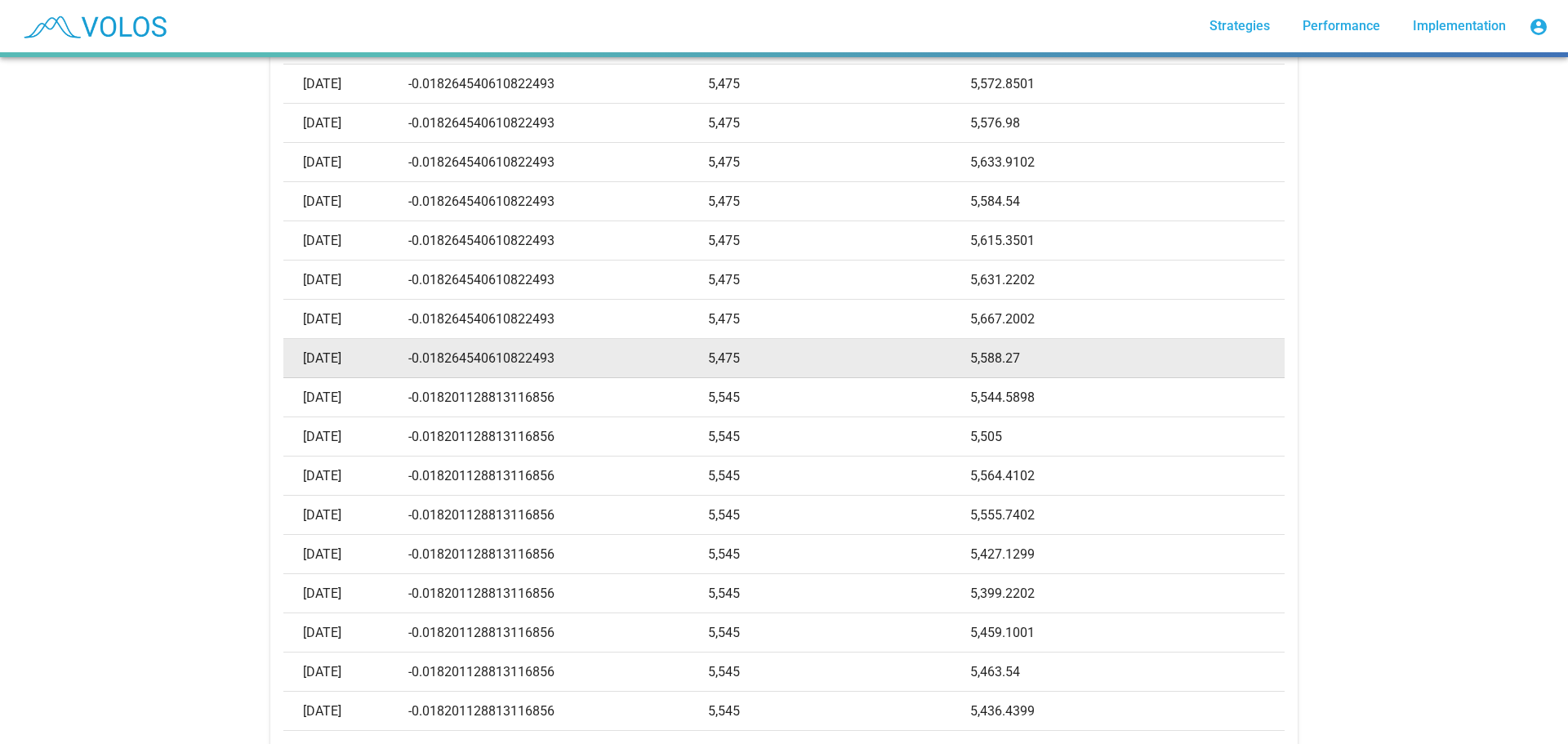
drag, startPoint x: 451, startPoint y: 357, endPoint x: 596, endPoint y: 370, distance: 145.6
click at [596, 370] on td "-0.018264540610822493" at bounding box center [559, 358] width 301 height 40
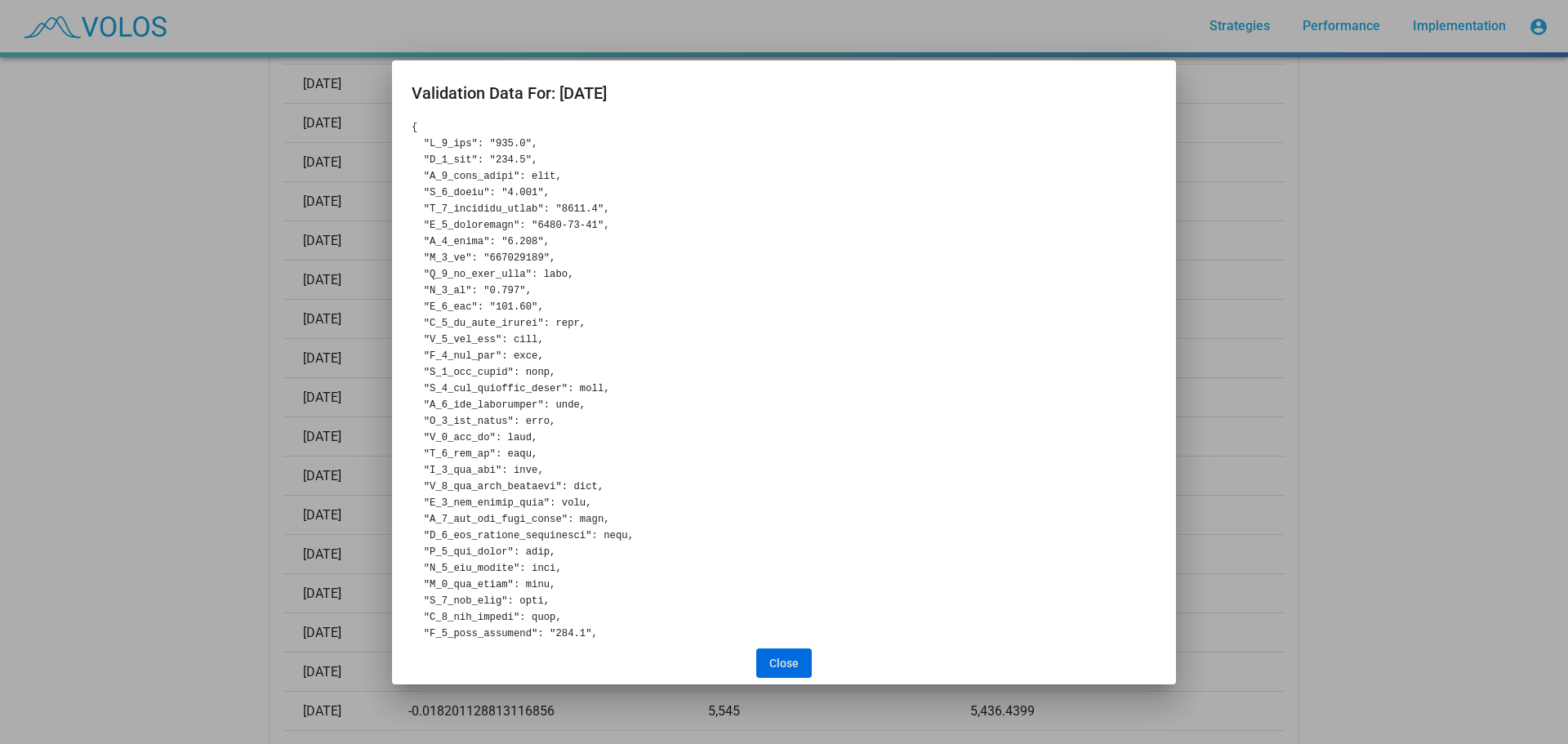
click at [793, 663] on span "Close" at bounding box center [784, 663] width 29 height 13
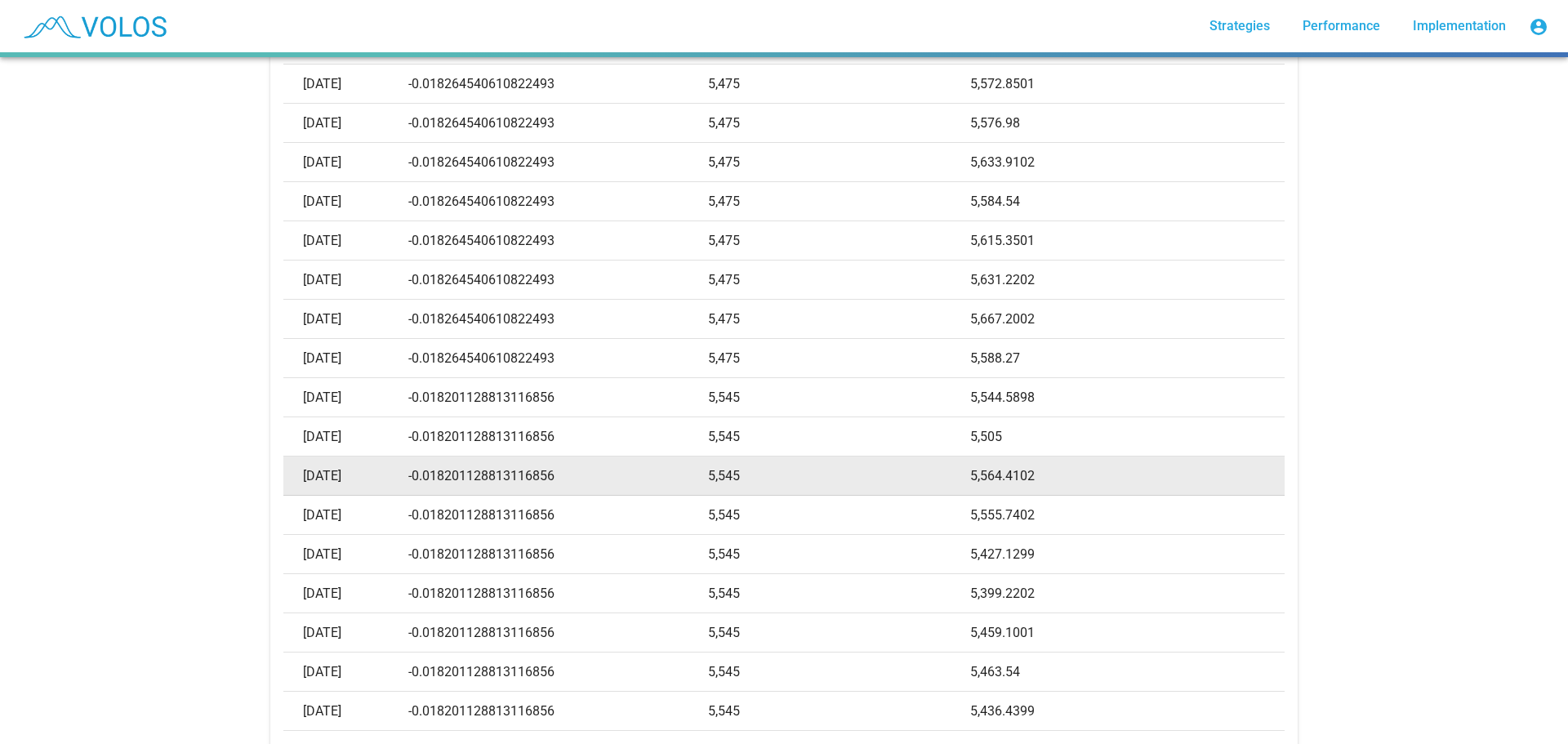
copy td "0.018264540610822493"
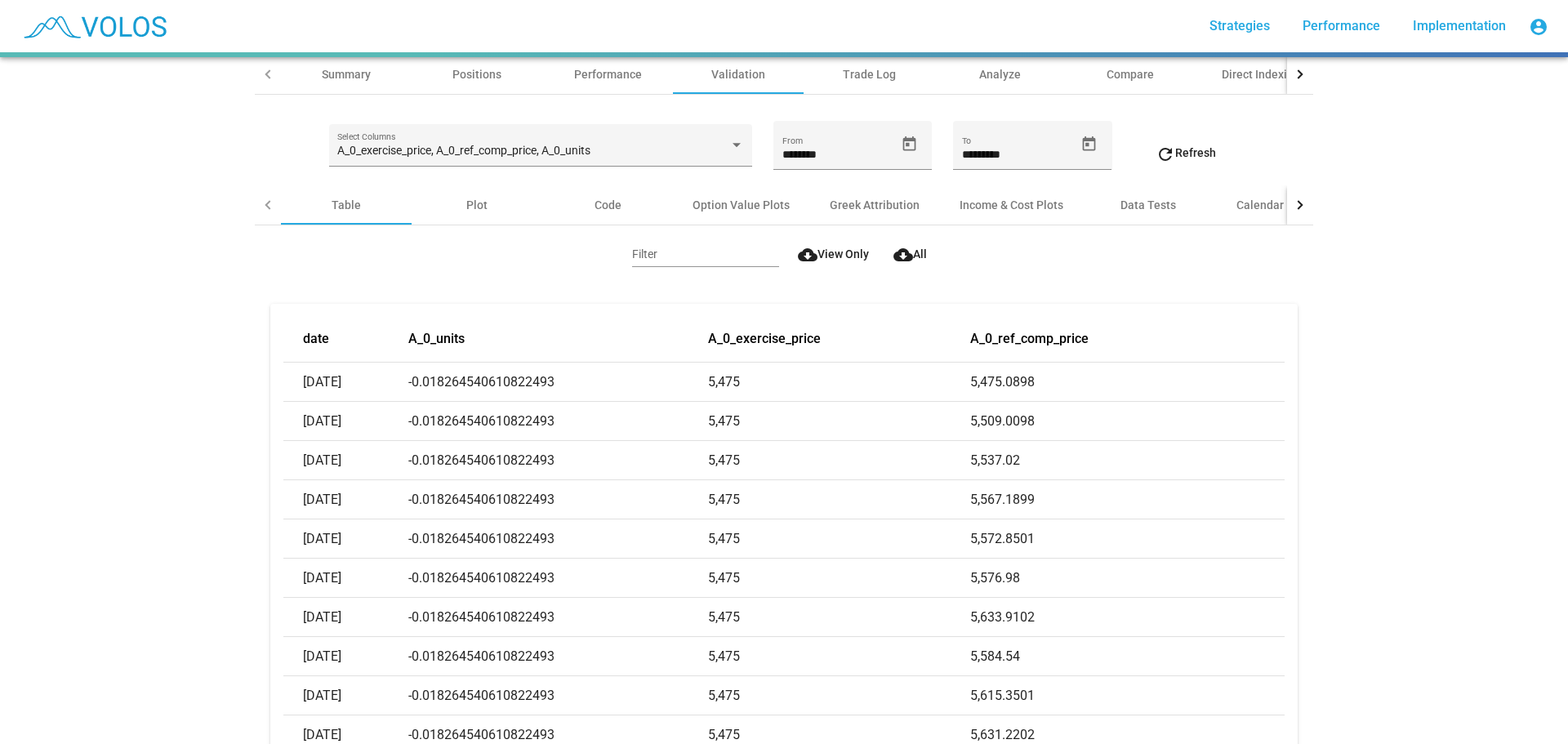
scroll to position [82, 0]
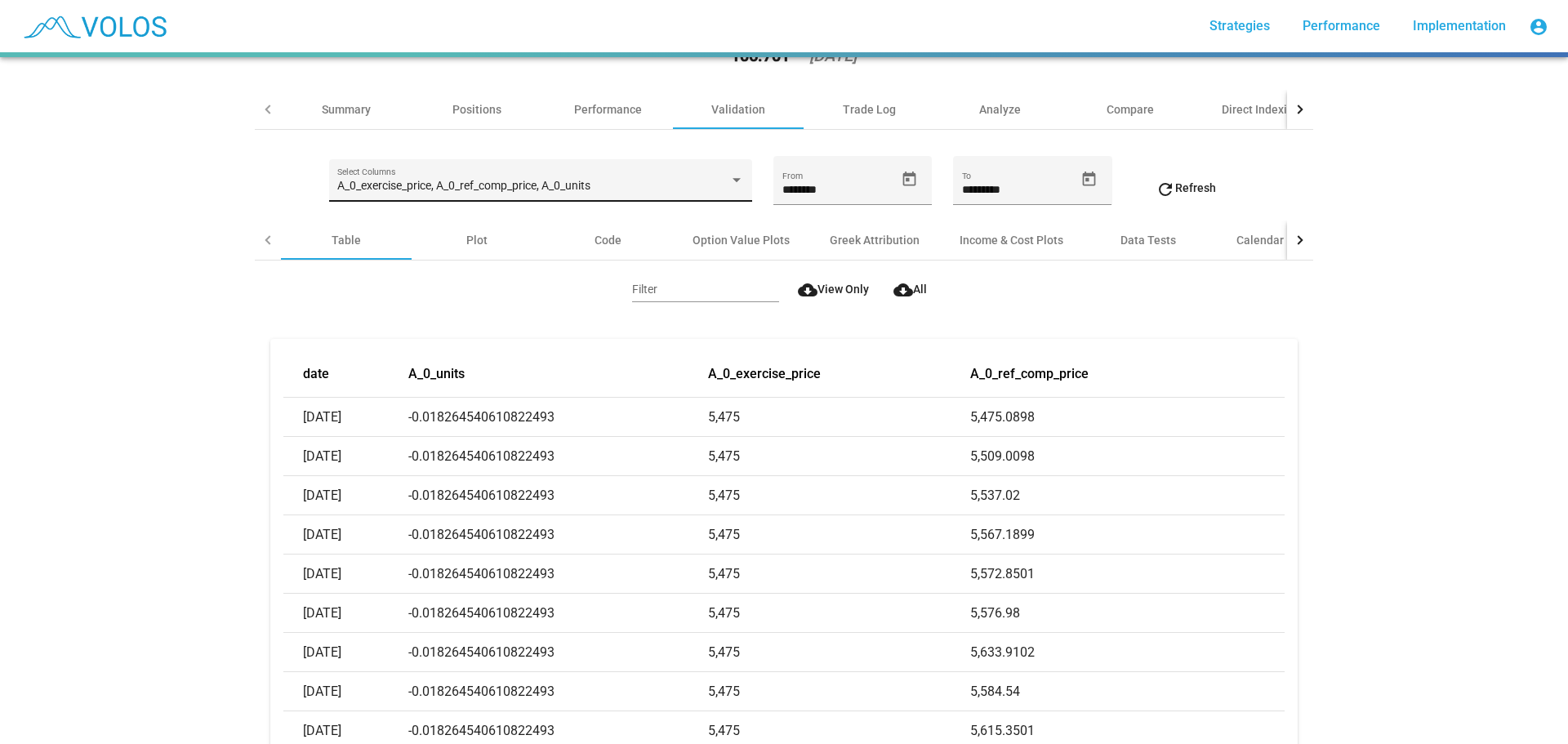
click at [503, 189] on span "A_0_exercise_price, A_0_ref_comp_price, A_0_units" at bounding box center [464, 185] width 253 height 13
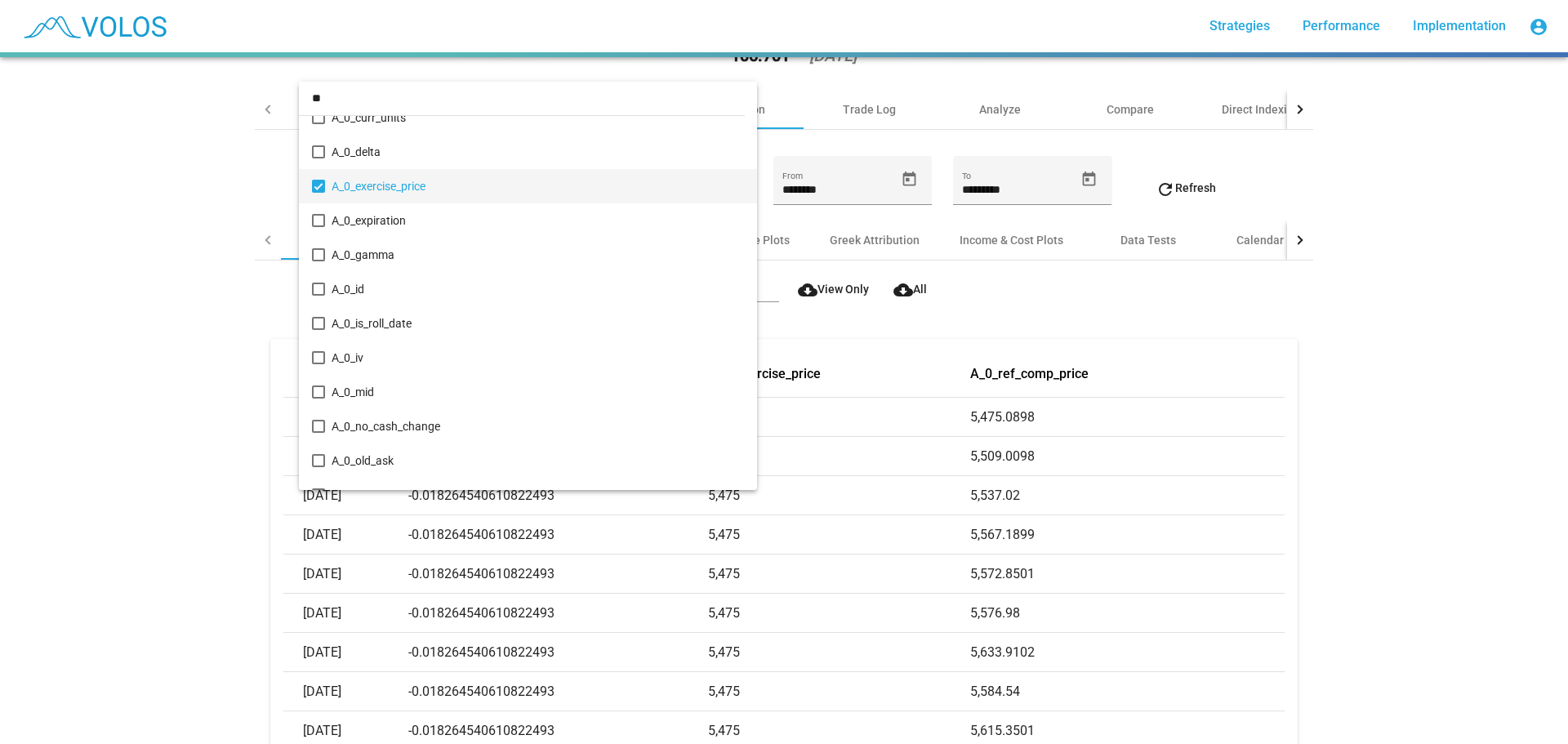
scroll to position [0, 0]
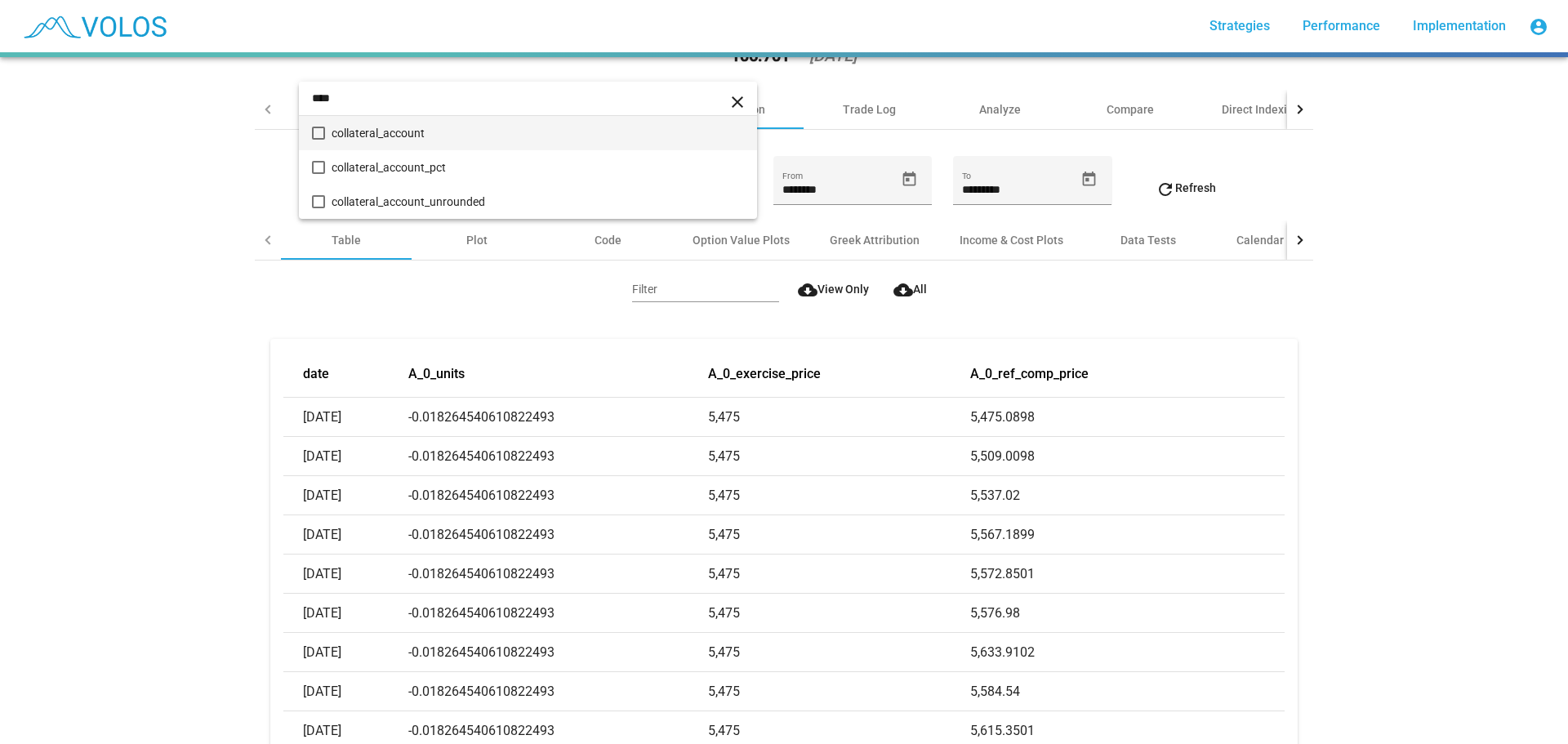
type input "****"
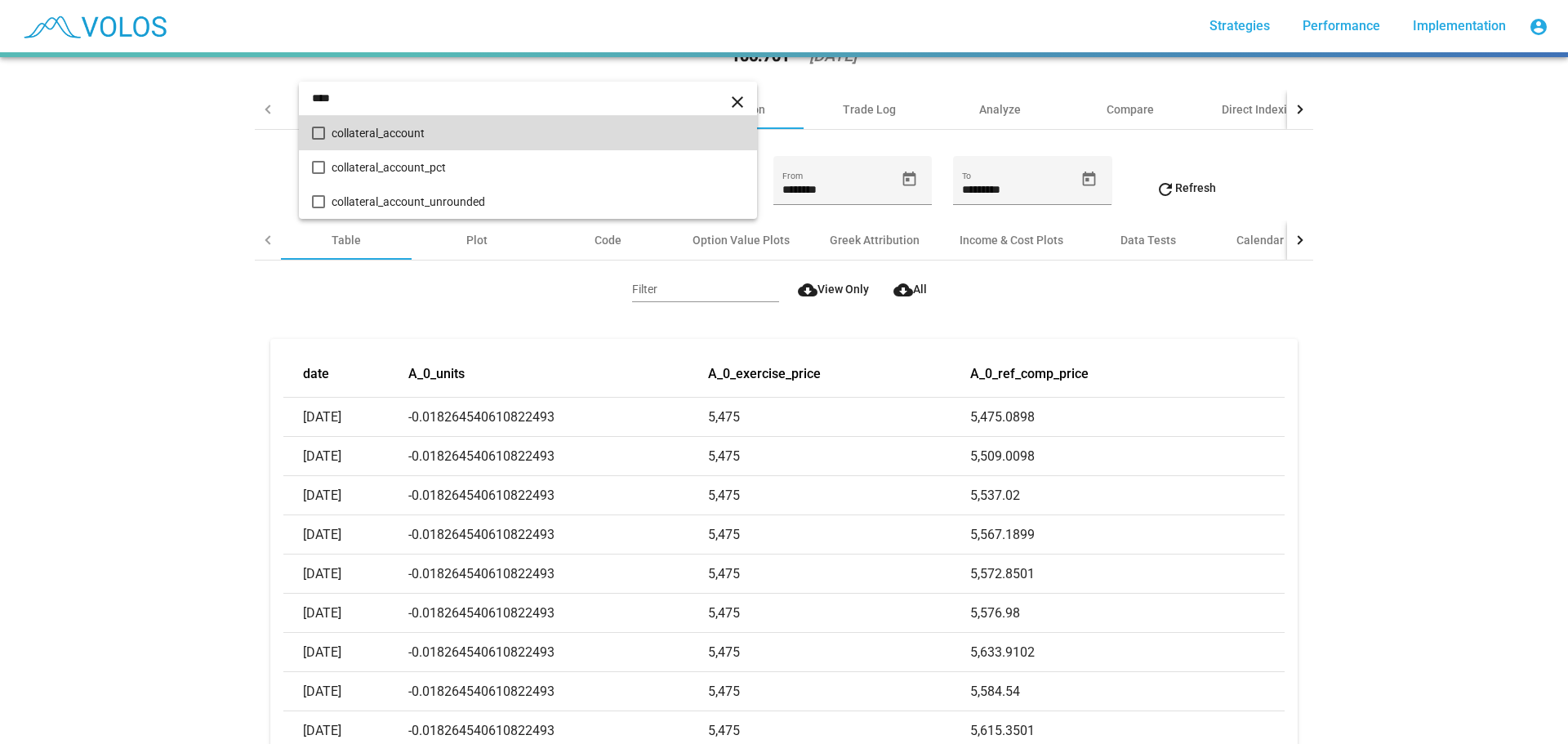
click at [427, 146] on span "collateral_account" at bounding box center [537, 132] width 412 height 34
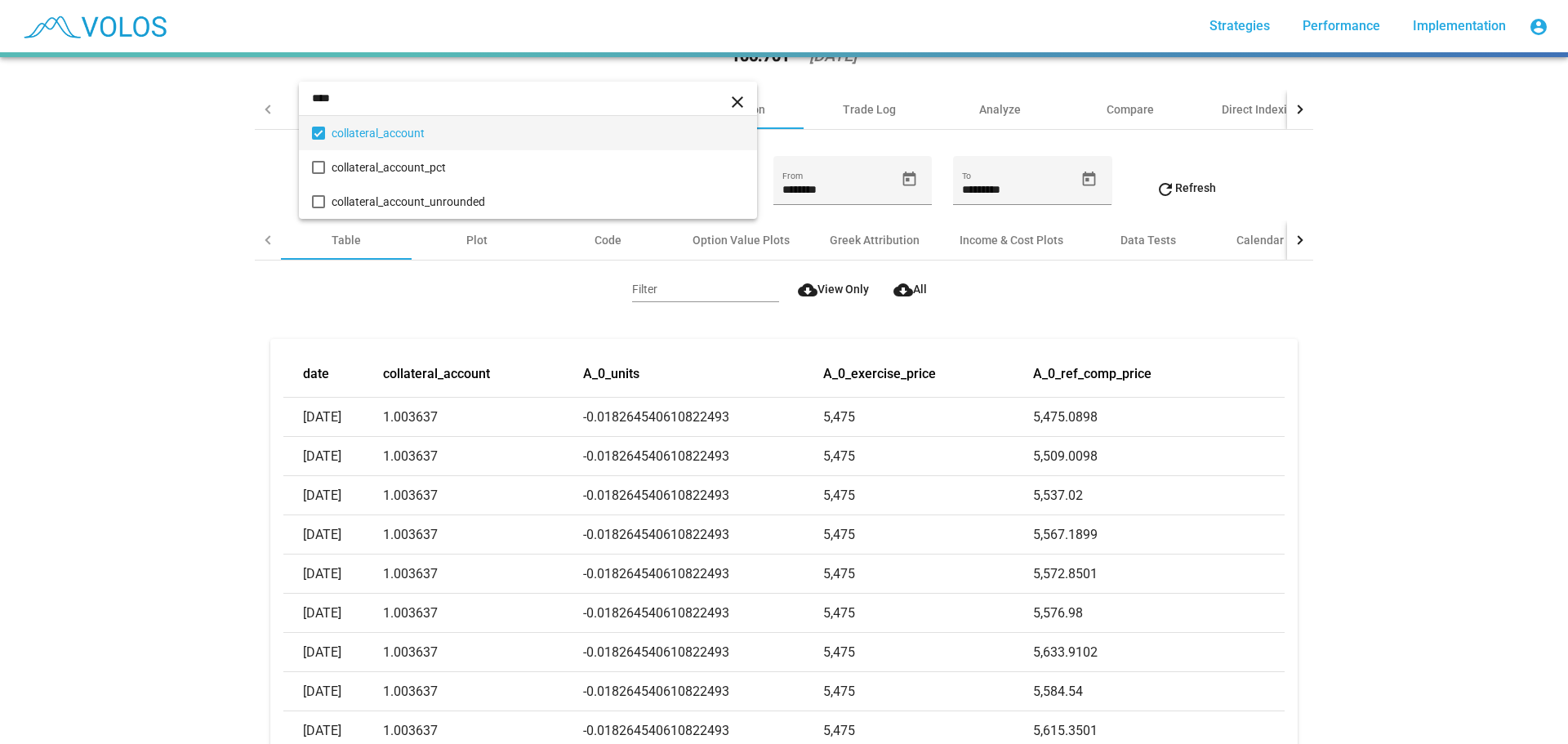
click at [95, 248] on div at bounding box center [784, 372] width 1568 height 744
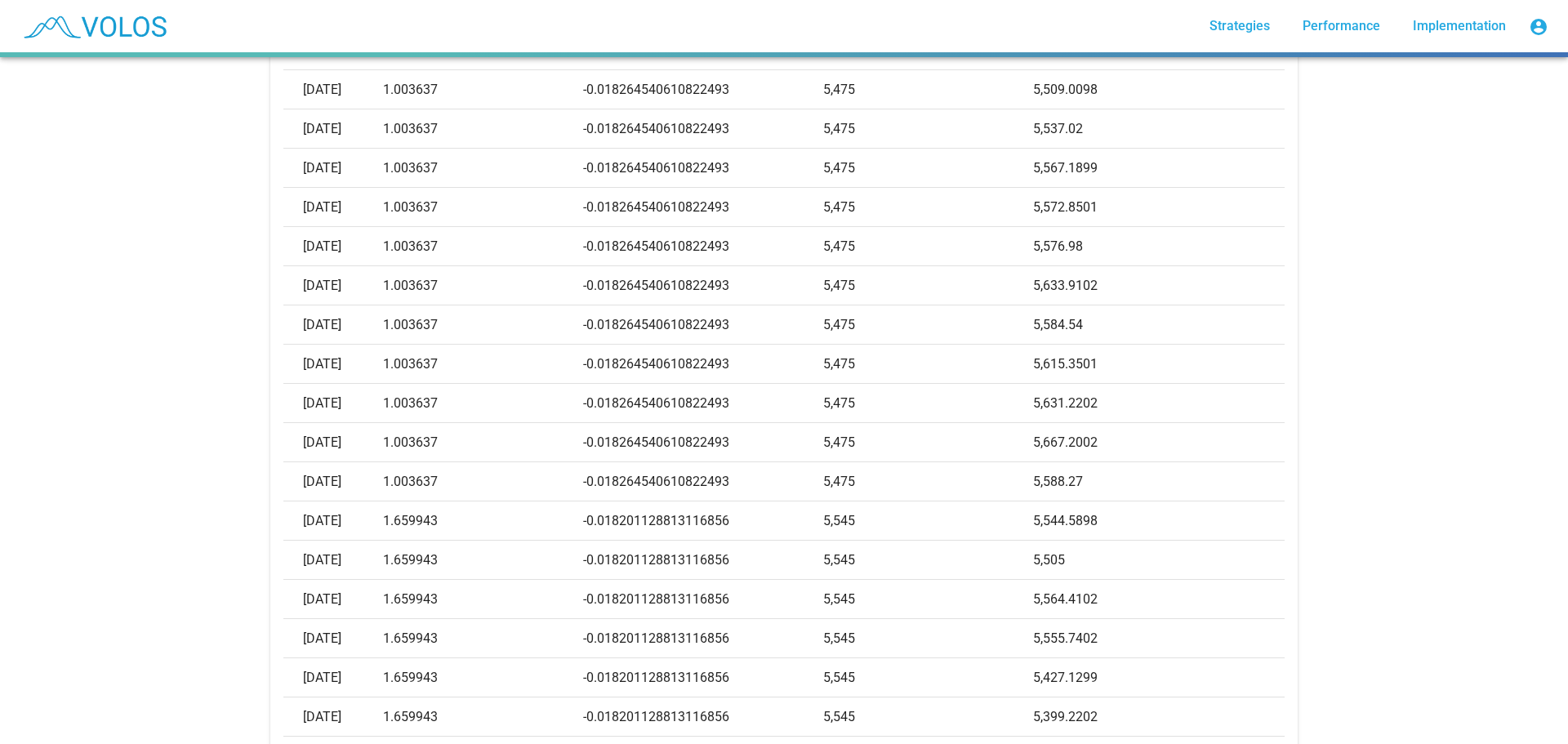
scroll to position [490, 0]
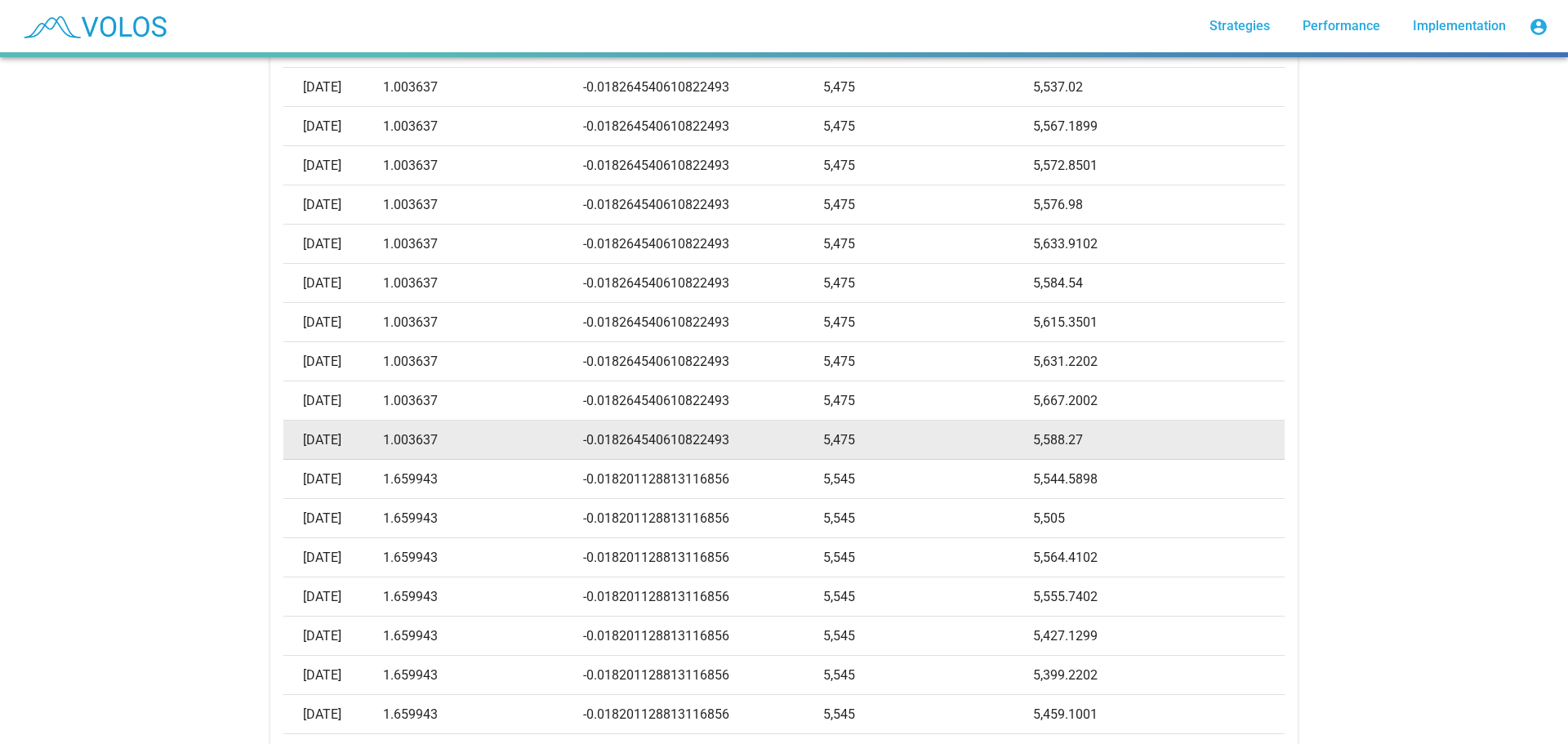
drag, startPoint x: 418, startPoint y: 441, endPoint x: 481, endPoint y: 443, distance: 63.0
click at [481, 443] on td "1.003637" at bounding box center [482, 440] width 200 height 40
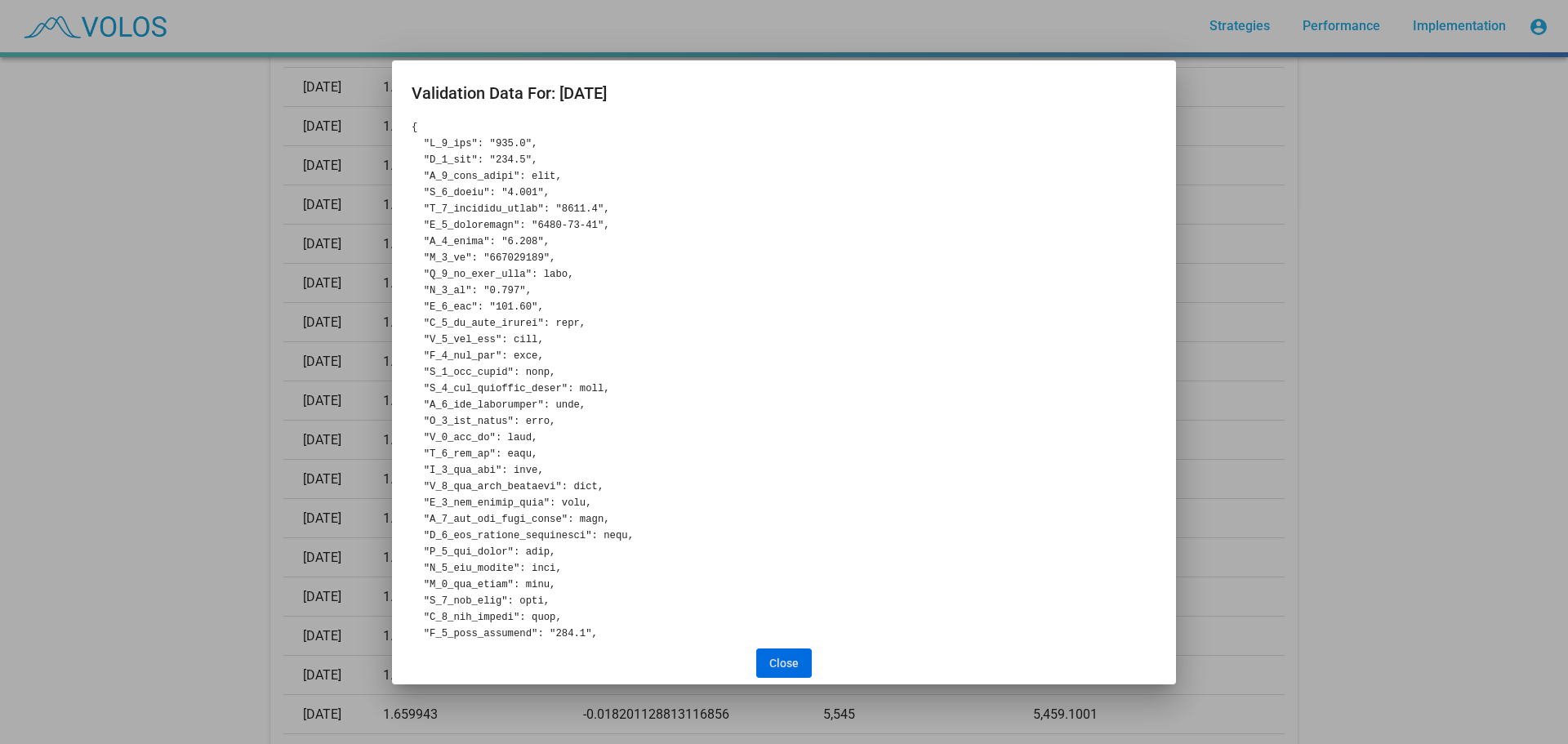
click at [782, 654] on button "Close" at bounding box center [784, 663] width 55 height 29
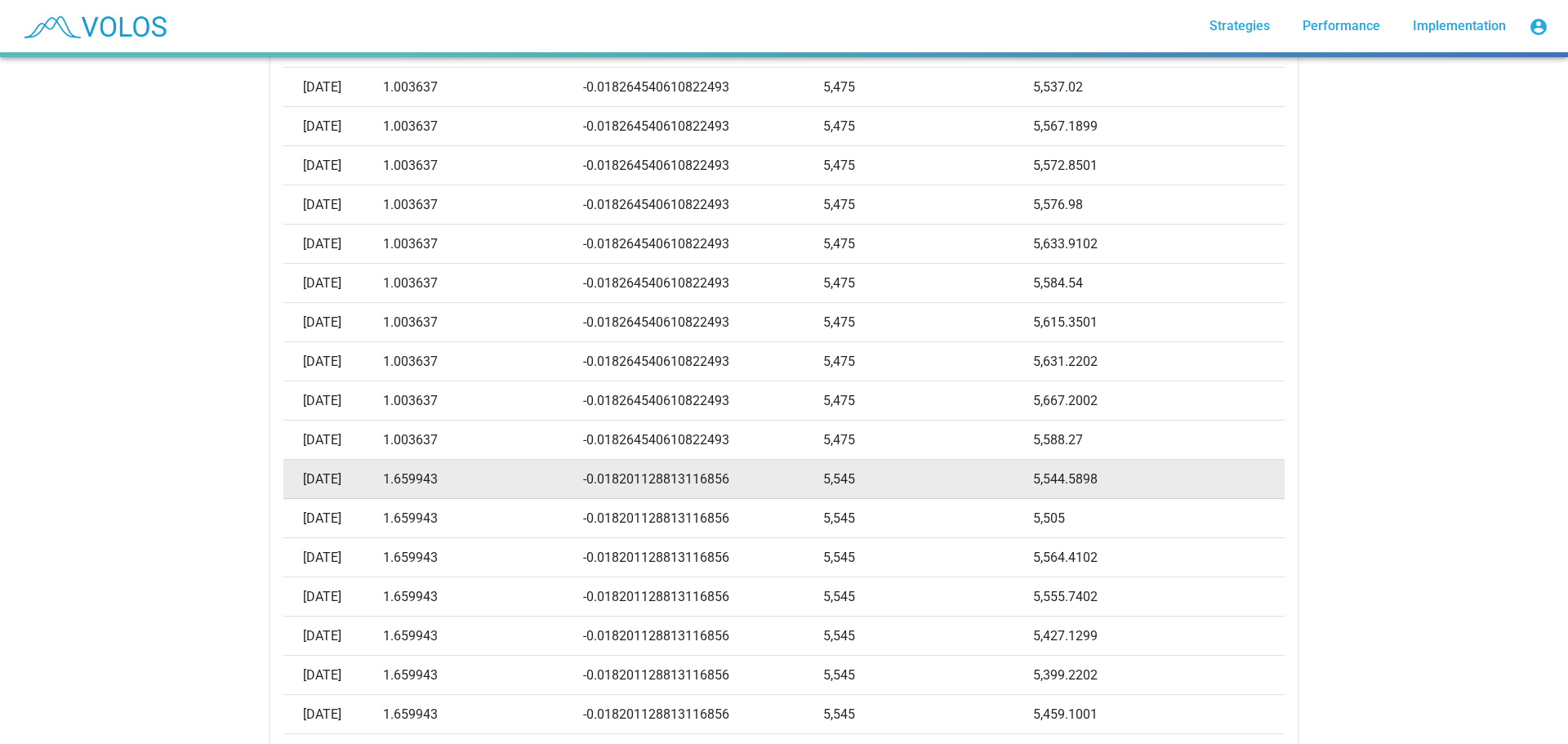
copy td ".003637"
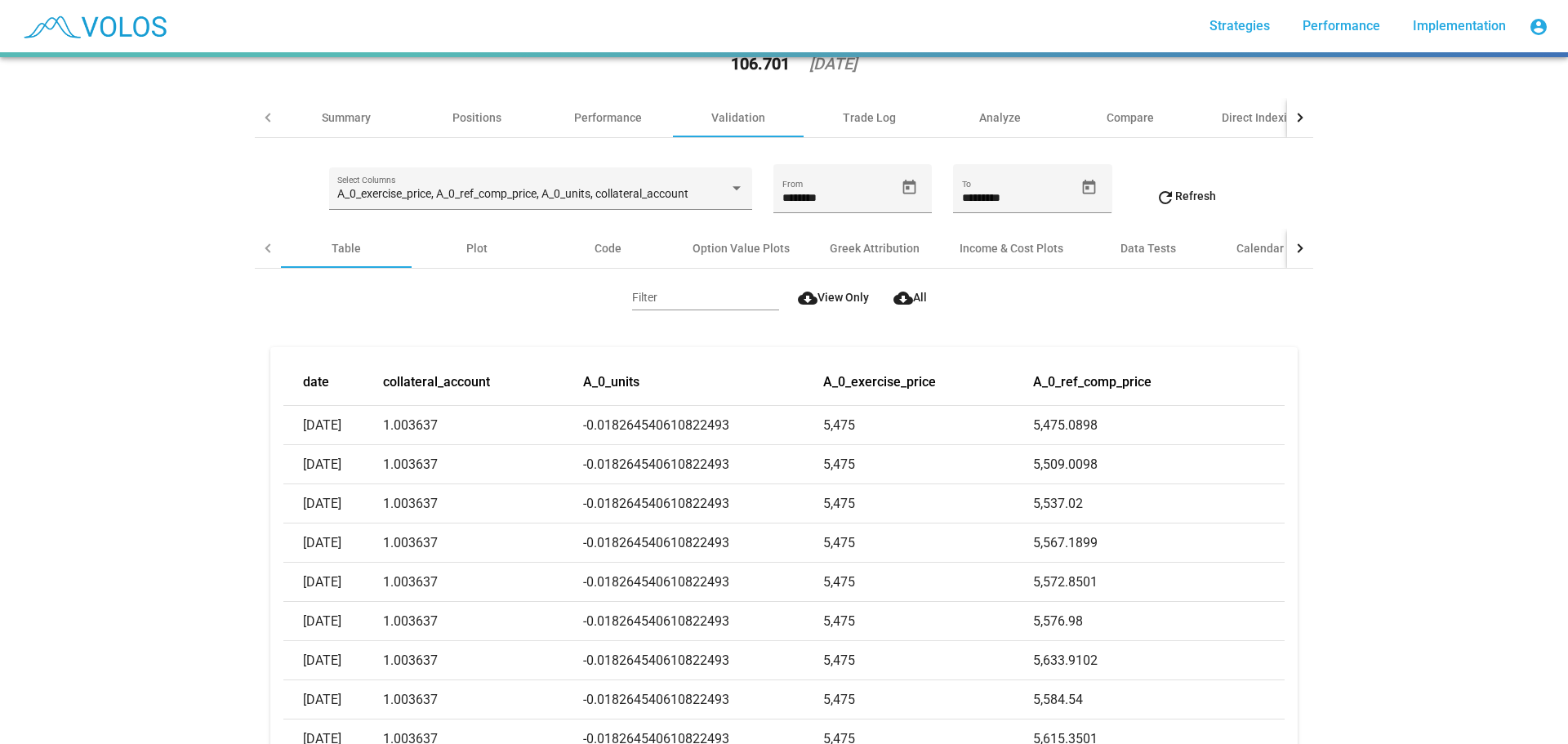
scroll to position [0, 0]
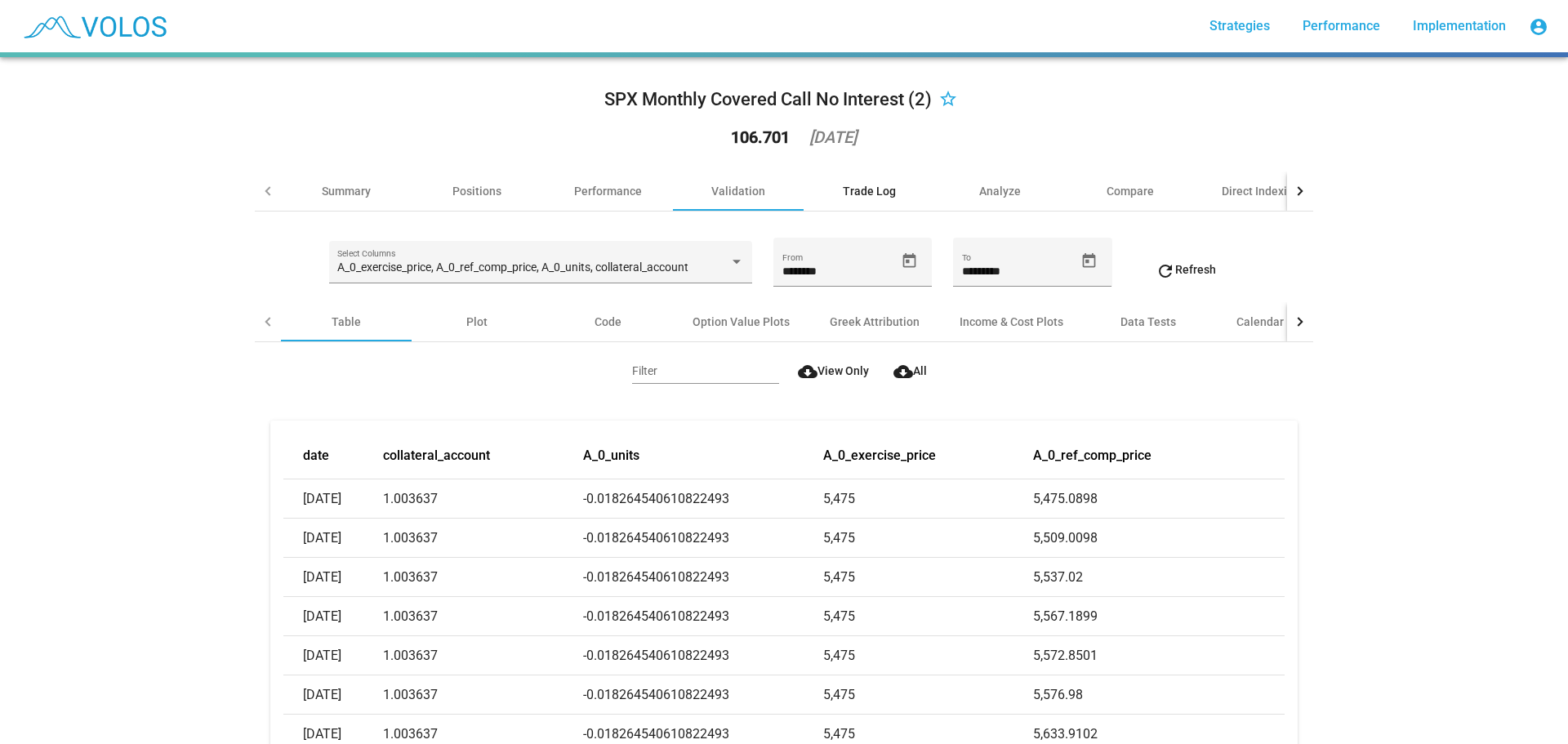
click at [854, 179] on div "Trade Log" at bounding box center [869, 190] width 131 height 40
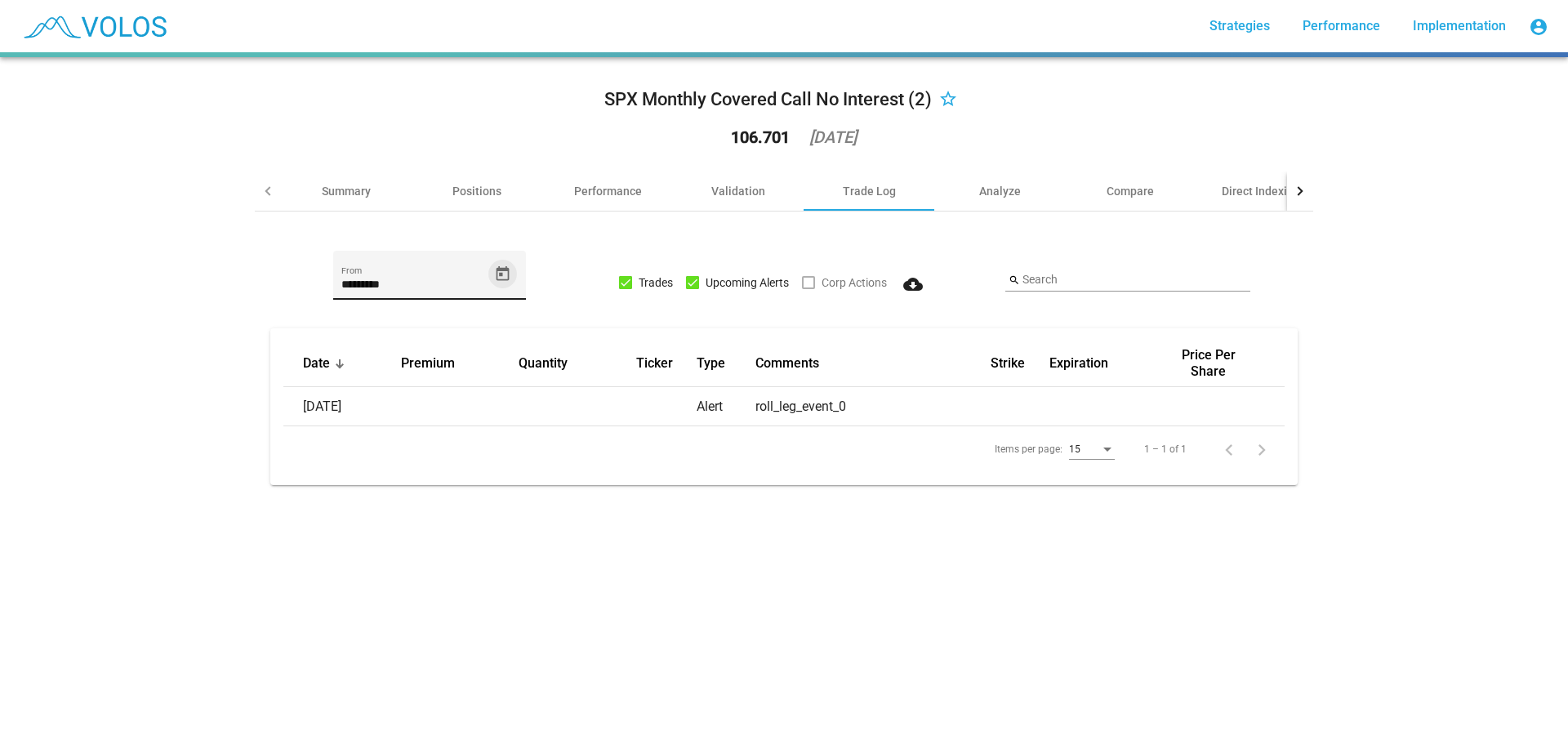
click at [496, 283] on button "Open calendar" at bounding box center [502, 273] width 29 height 29
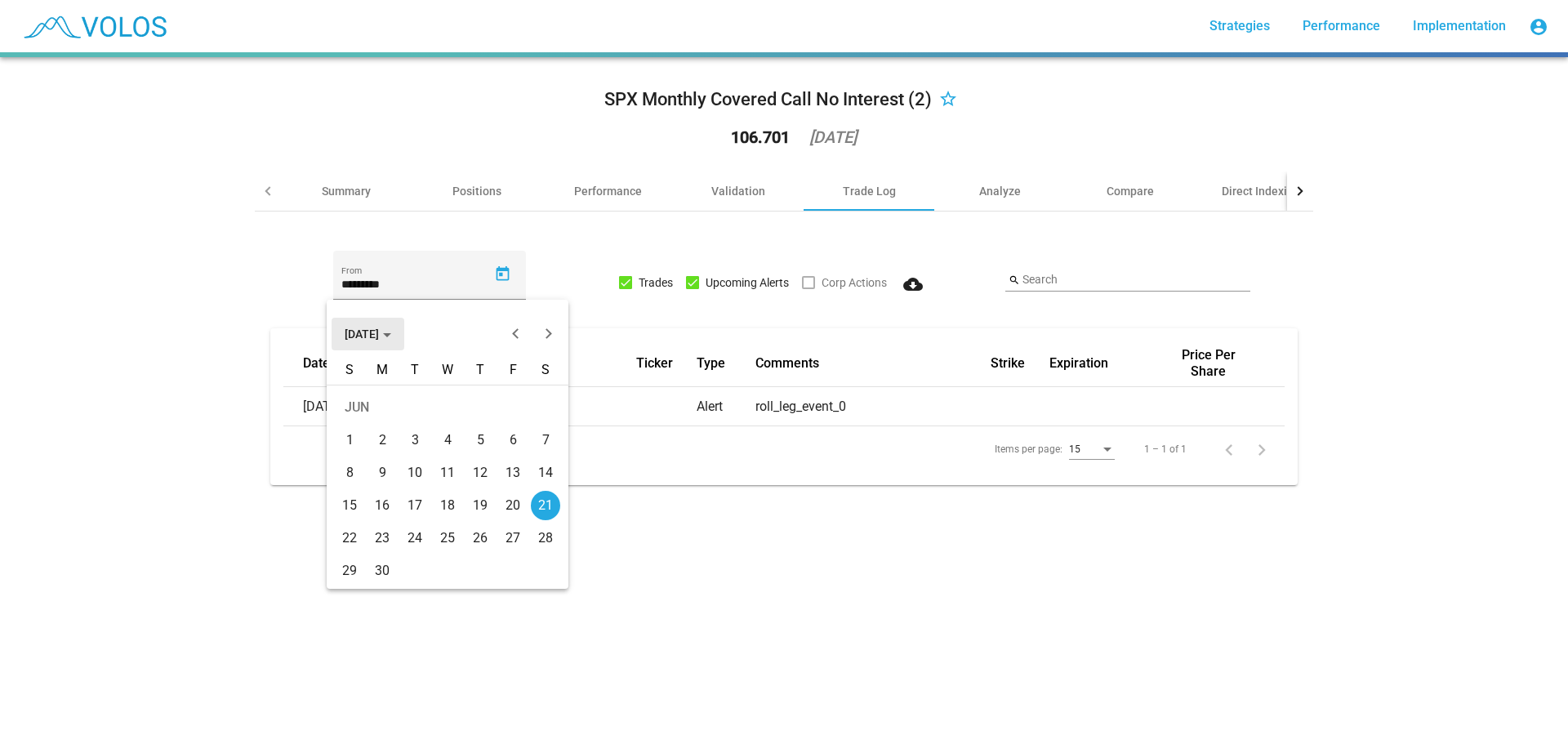
click at [391, 328] on span "JUN 2025" at bounding box center [368, 334] width 47 height 13
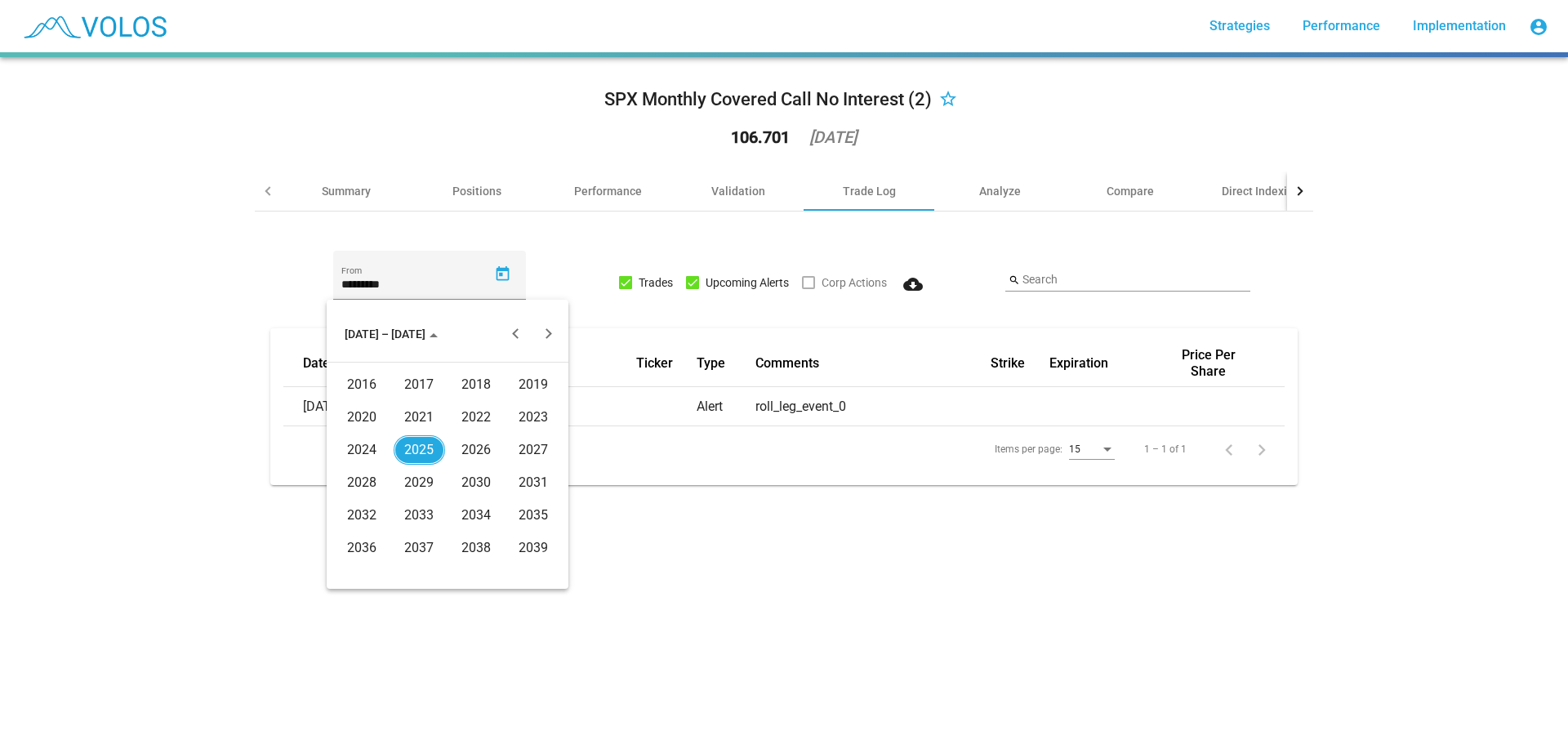
click at [381, 438] on div "2024" at bounding box center [363, 450] width 52 height 29
click at [476, 447] on div "JUL" at bounding box center [477, 450] width 52 height 29
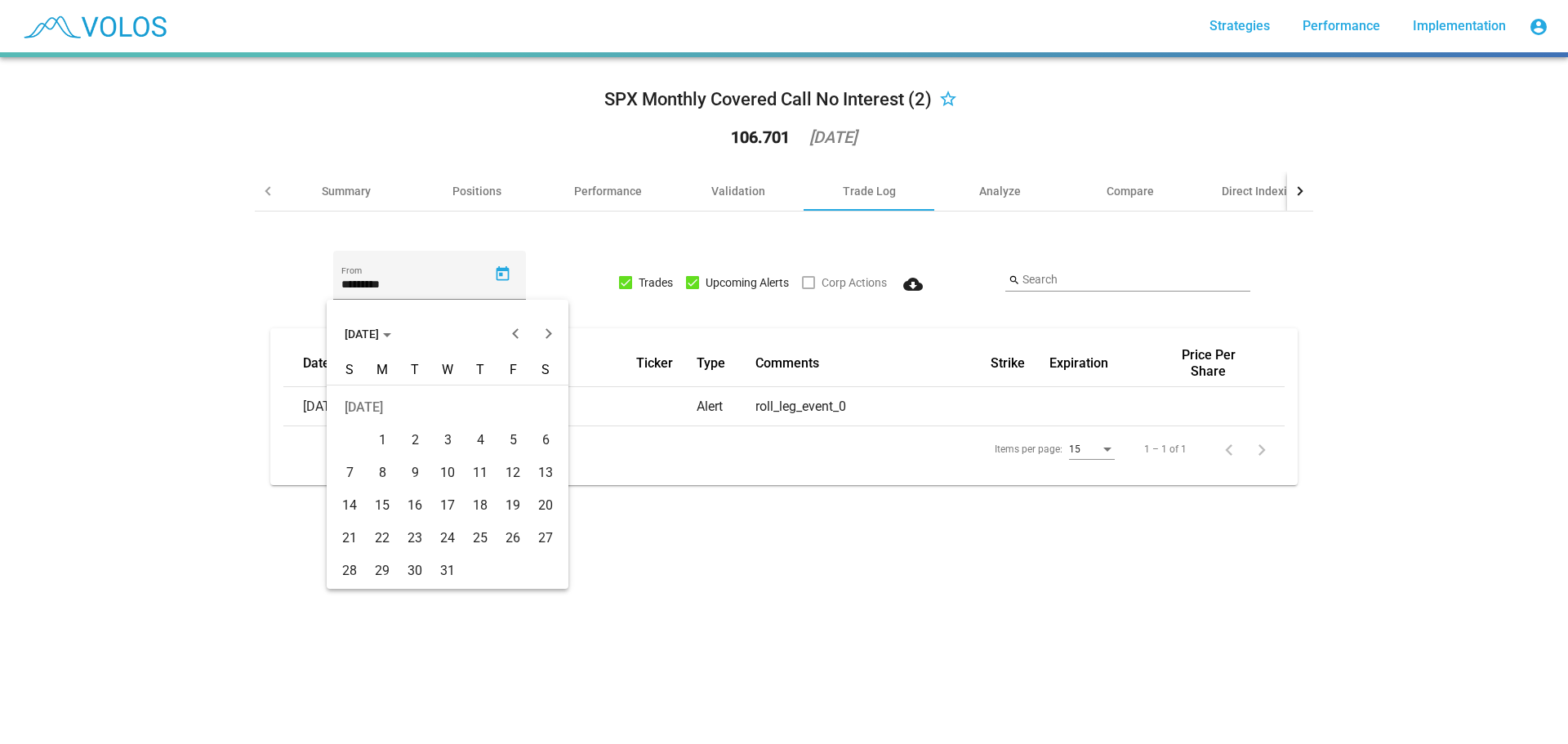
click at [382, 433] on div "1" at bounding box center [382, 440] width 29 height 29
type input "********"
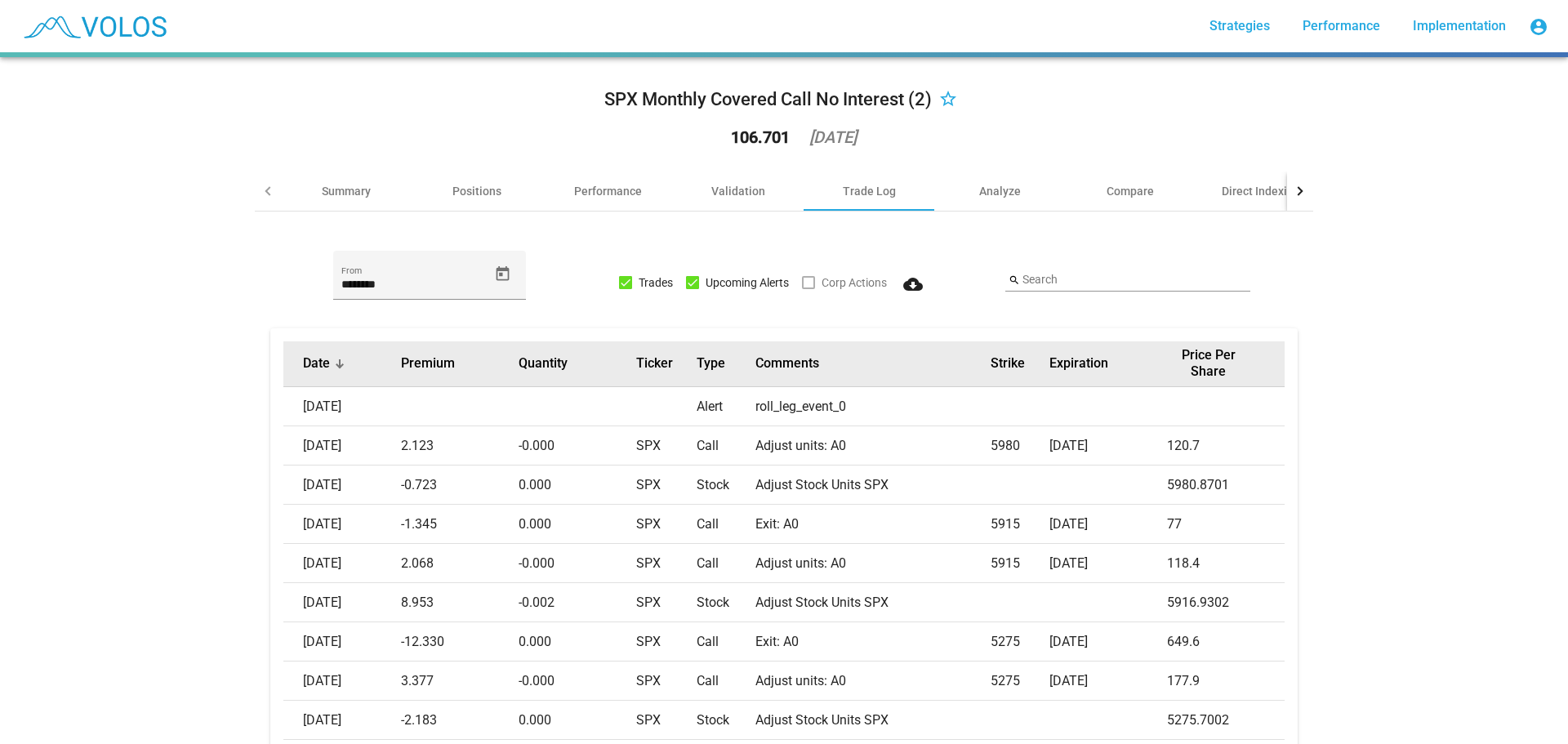
click at [340, 369] on div "Date" at bounding box center [352, 363] width 98 height 17
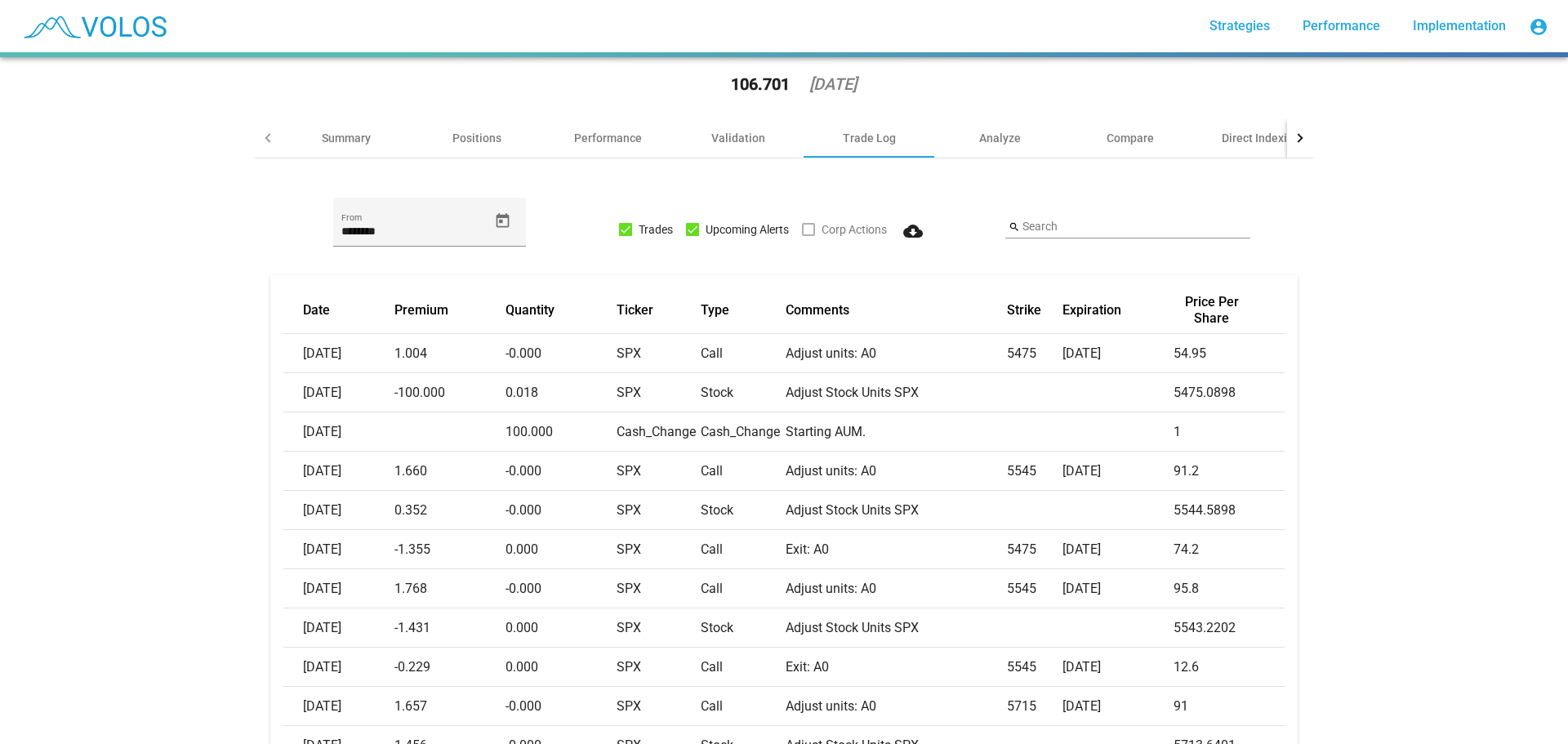
scroll to position [82, 0]
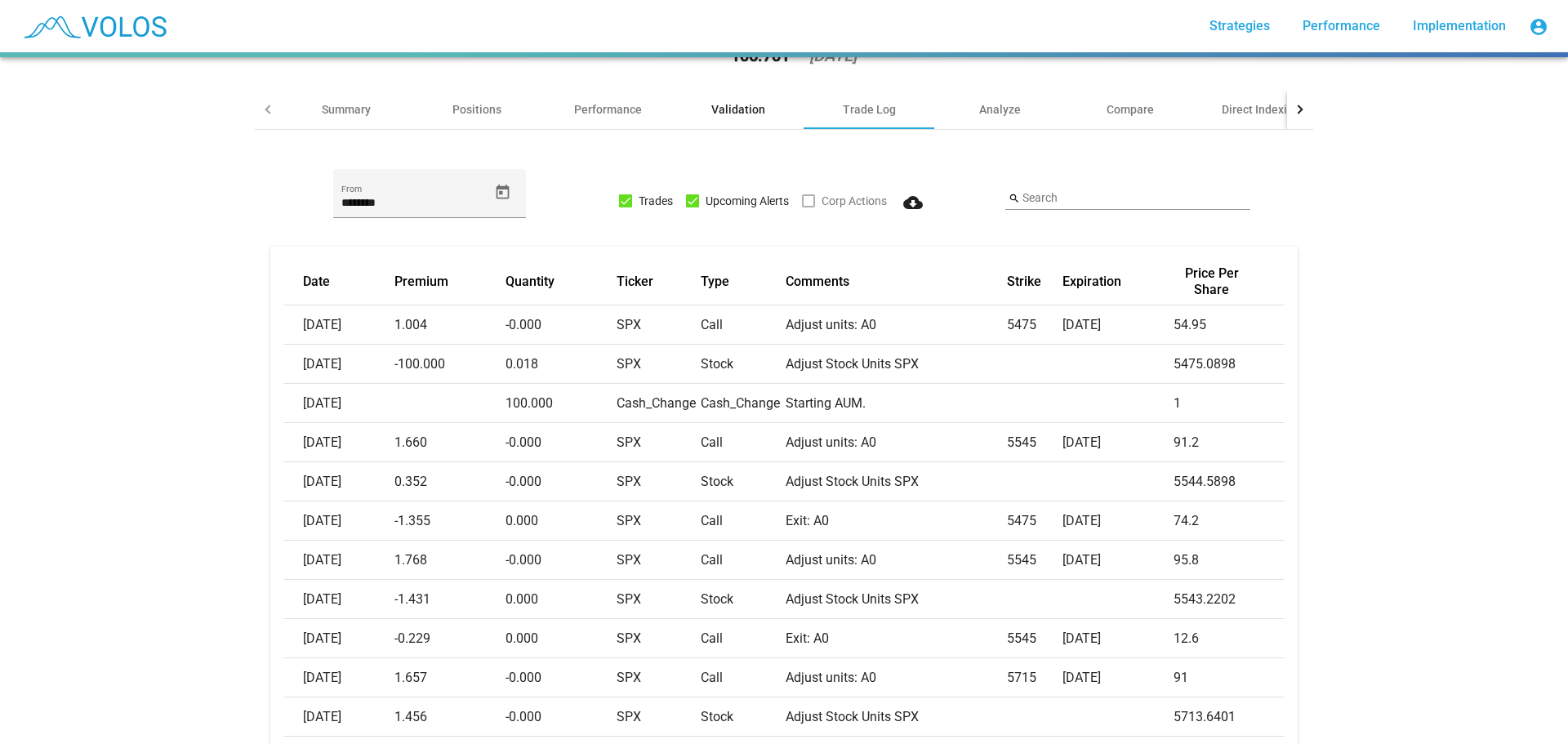
click at [711, 106] on div "Validation" at bounding box center [738, 109] width 54 height 17
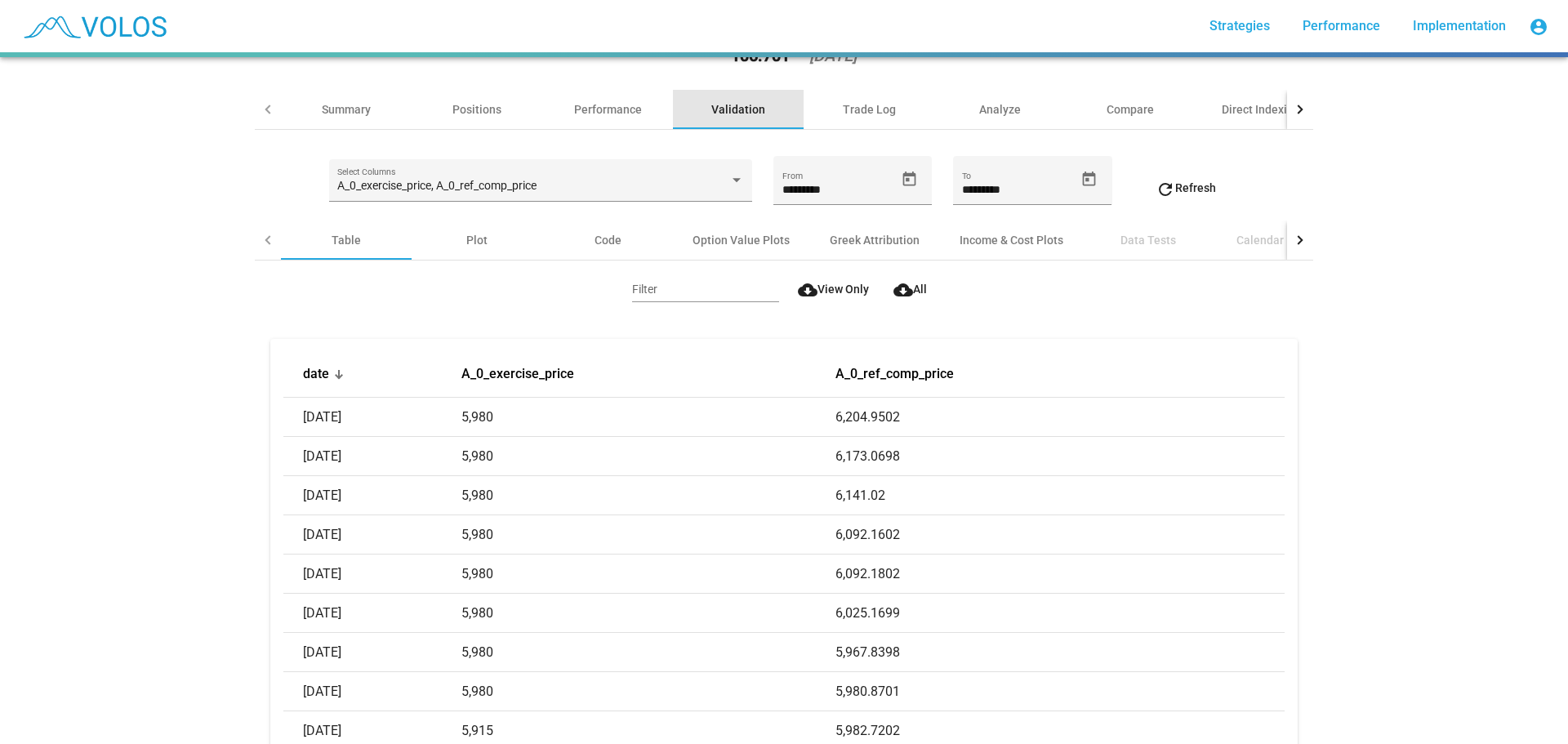
scroll to position [0, 0]
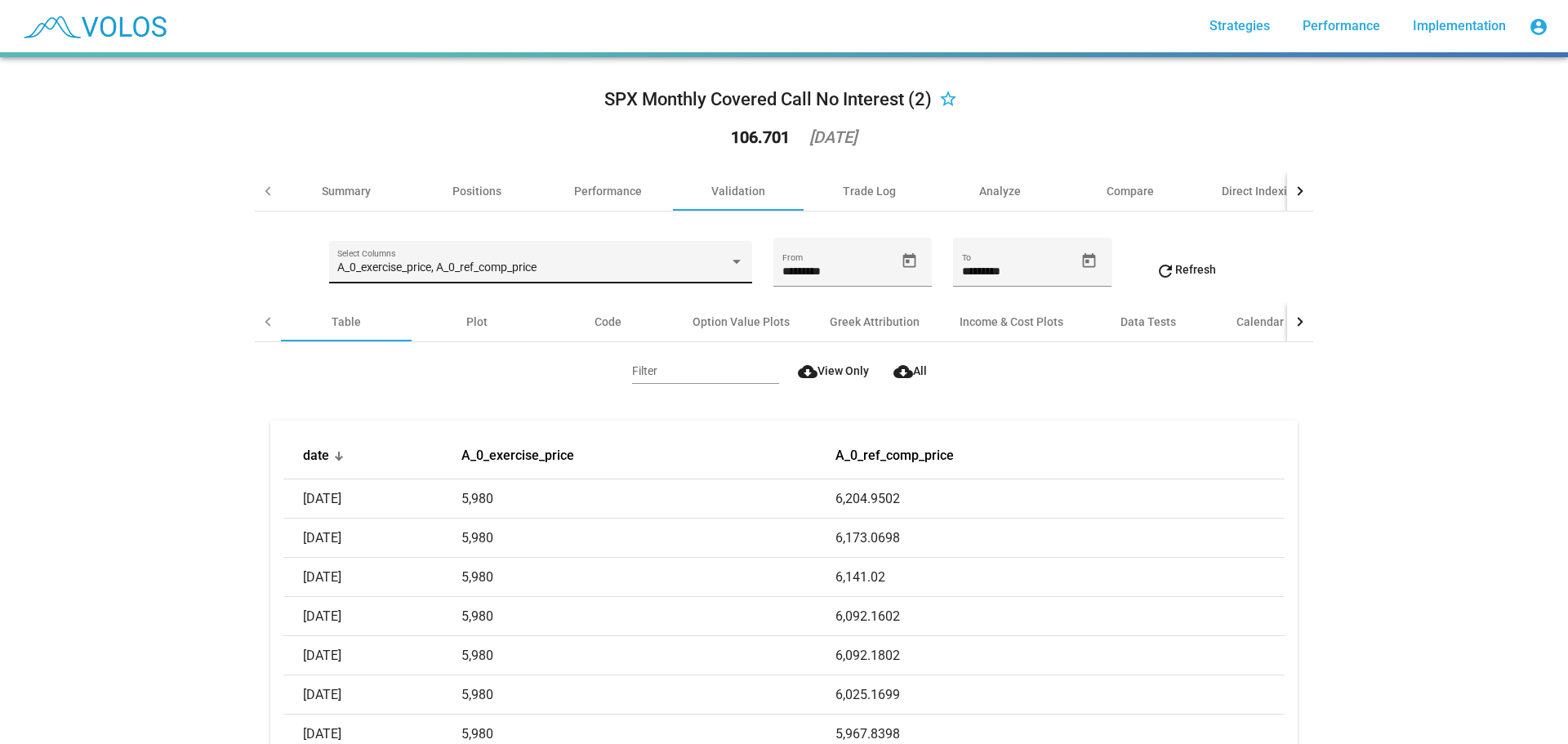
click at [549, 258] on div "A_0_exercise_price, A_0_ref_comp_price Select Columns" at bounding box center [540, 267] width 406 height 33
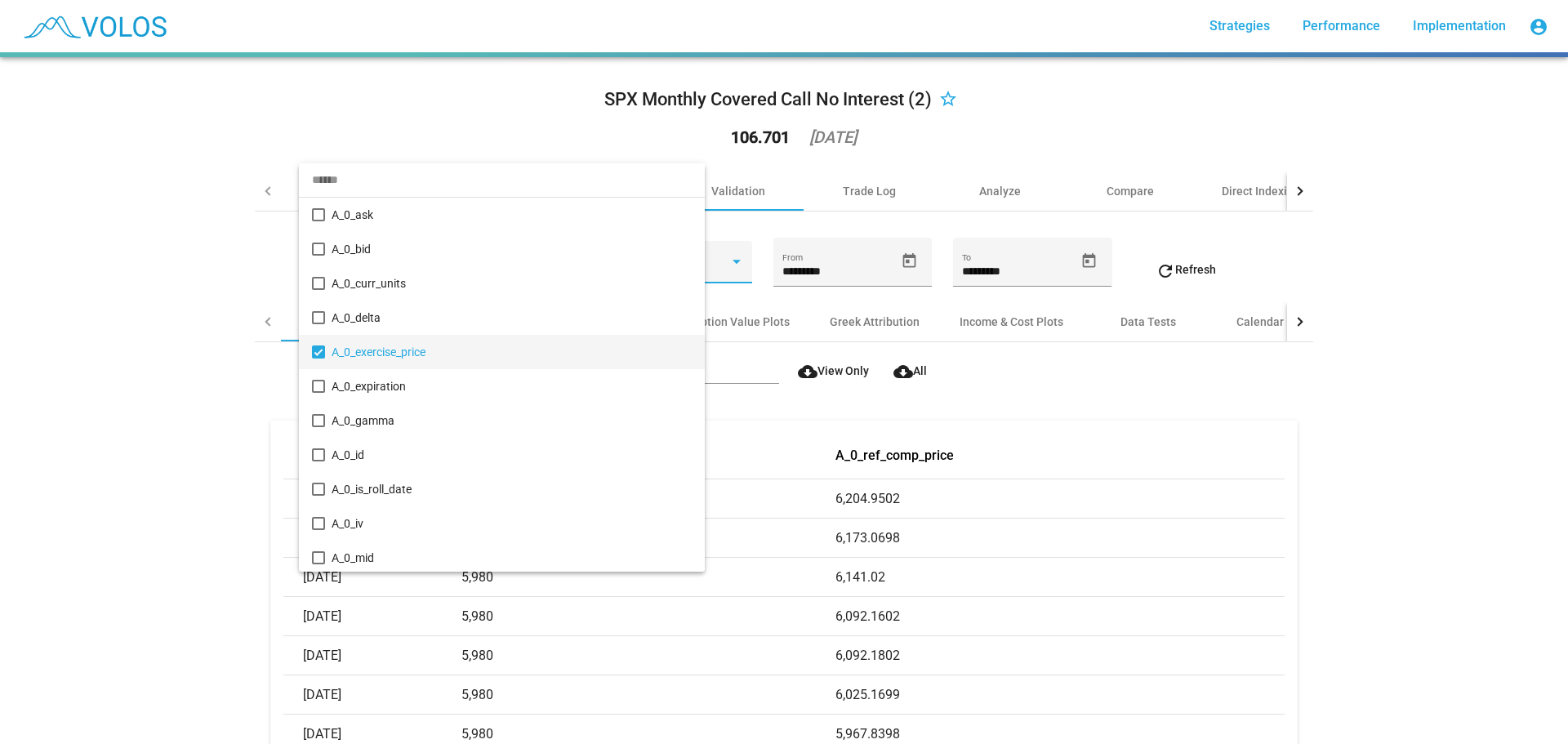
scroll to position [84, 0]
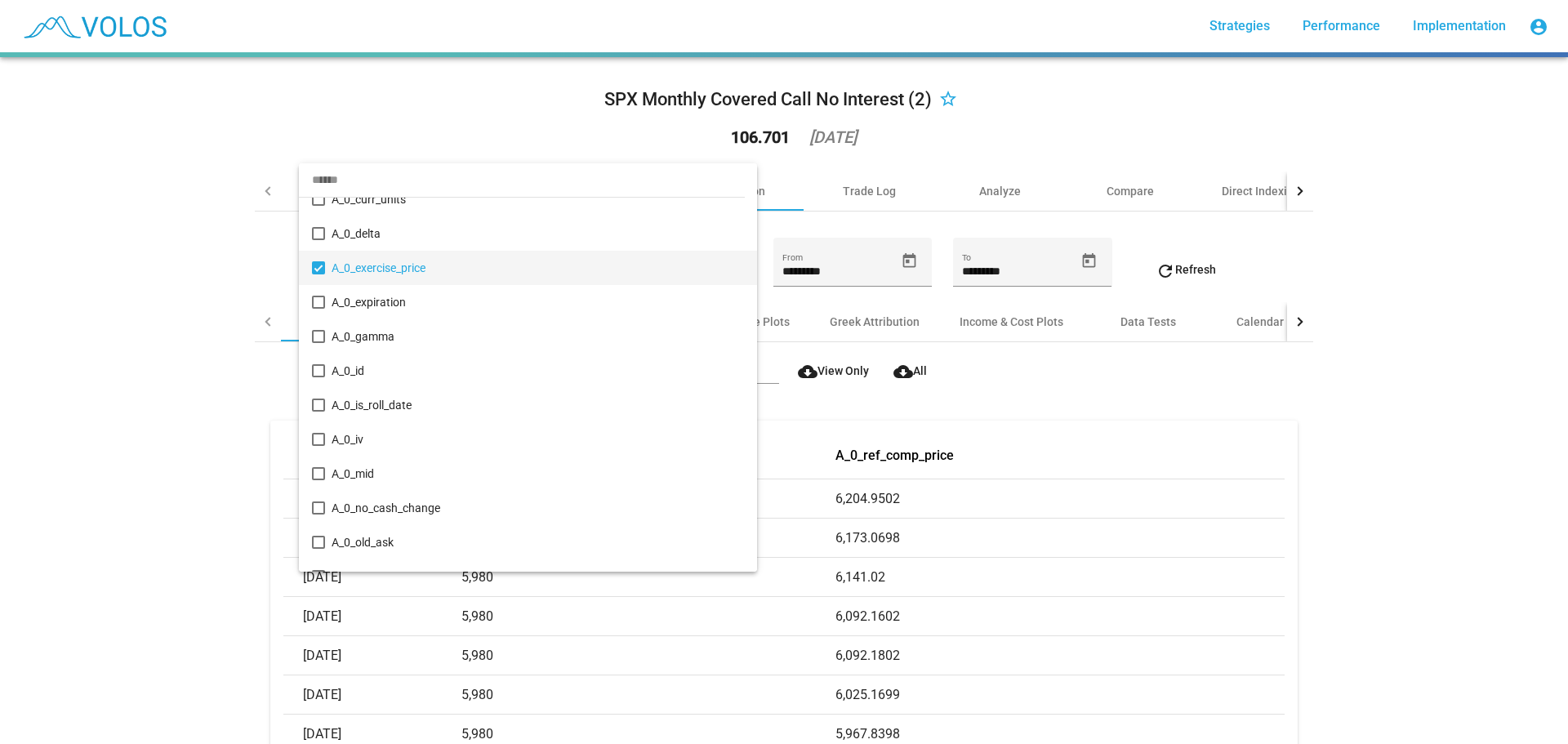
click at [460, 179] on input "dropdown search" at bounding box center [522, 179] width 446 height 34
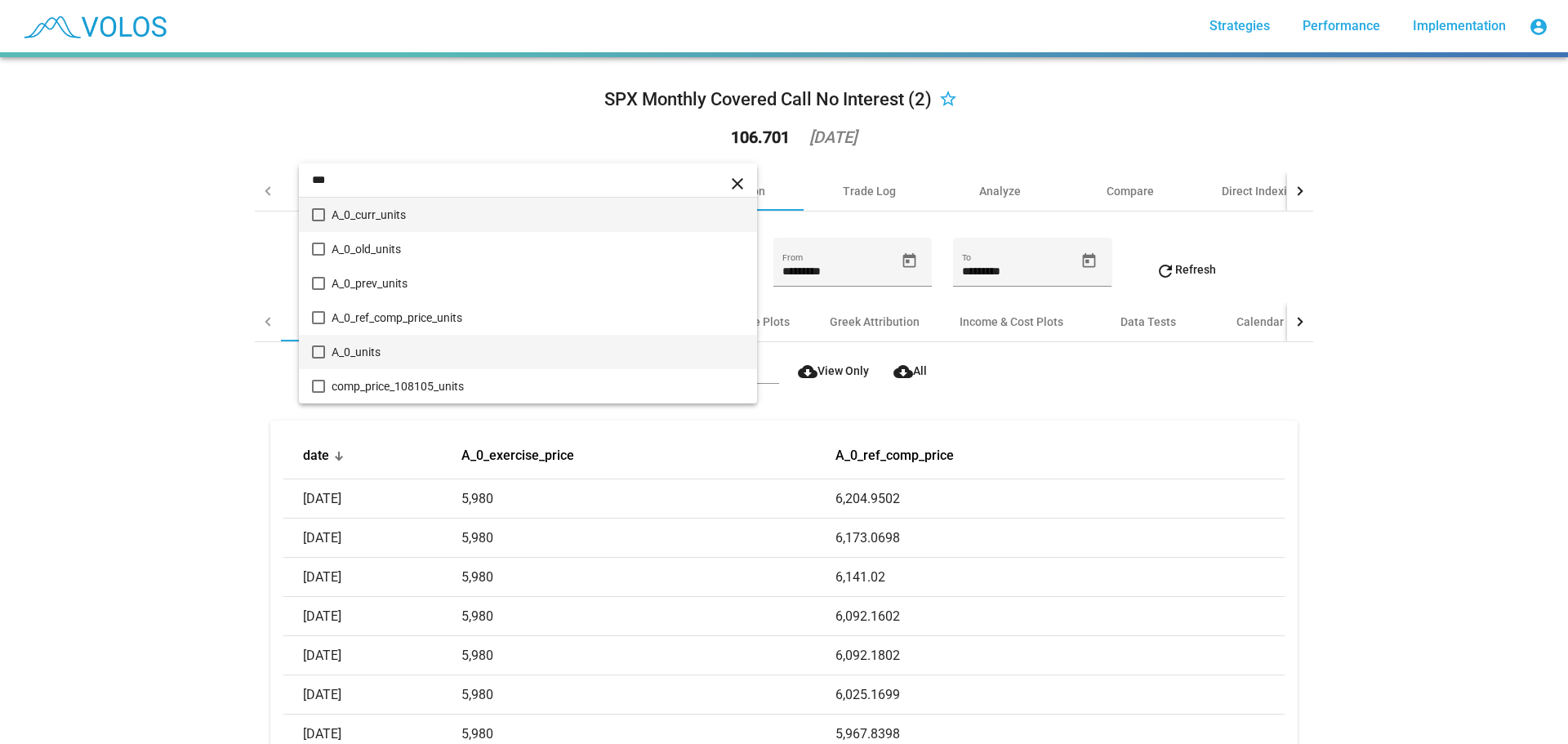
click at [390, 348] on span "A_0_units" at bounding box center [537, 351] width 412 height 34
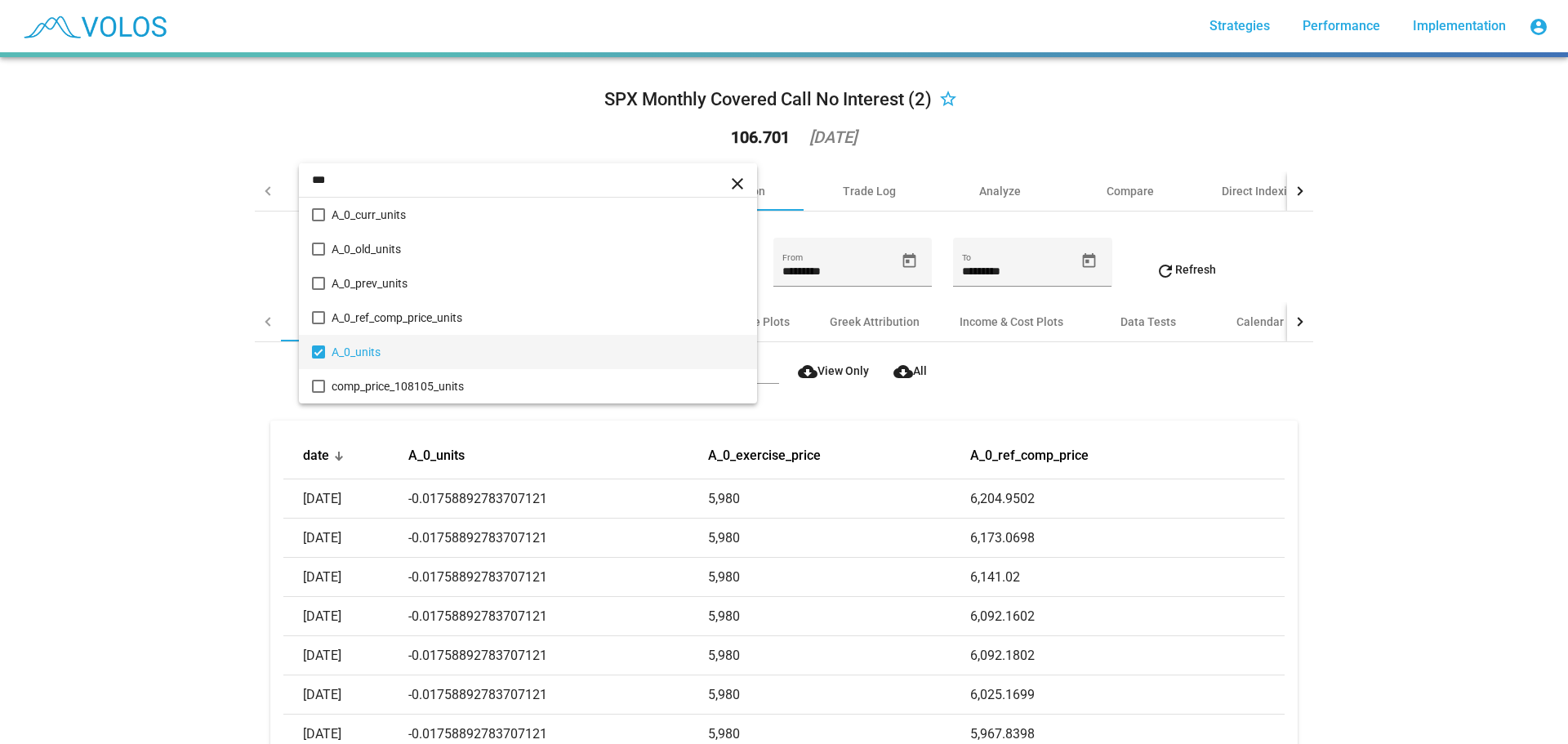
click at [389, 179] on input "***" at bounding box center [528, 179] width 458 height 34
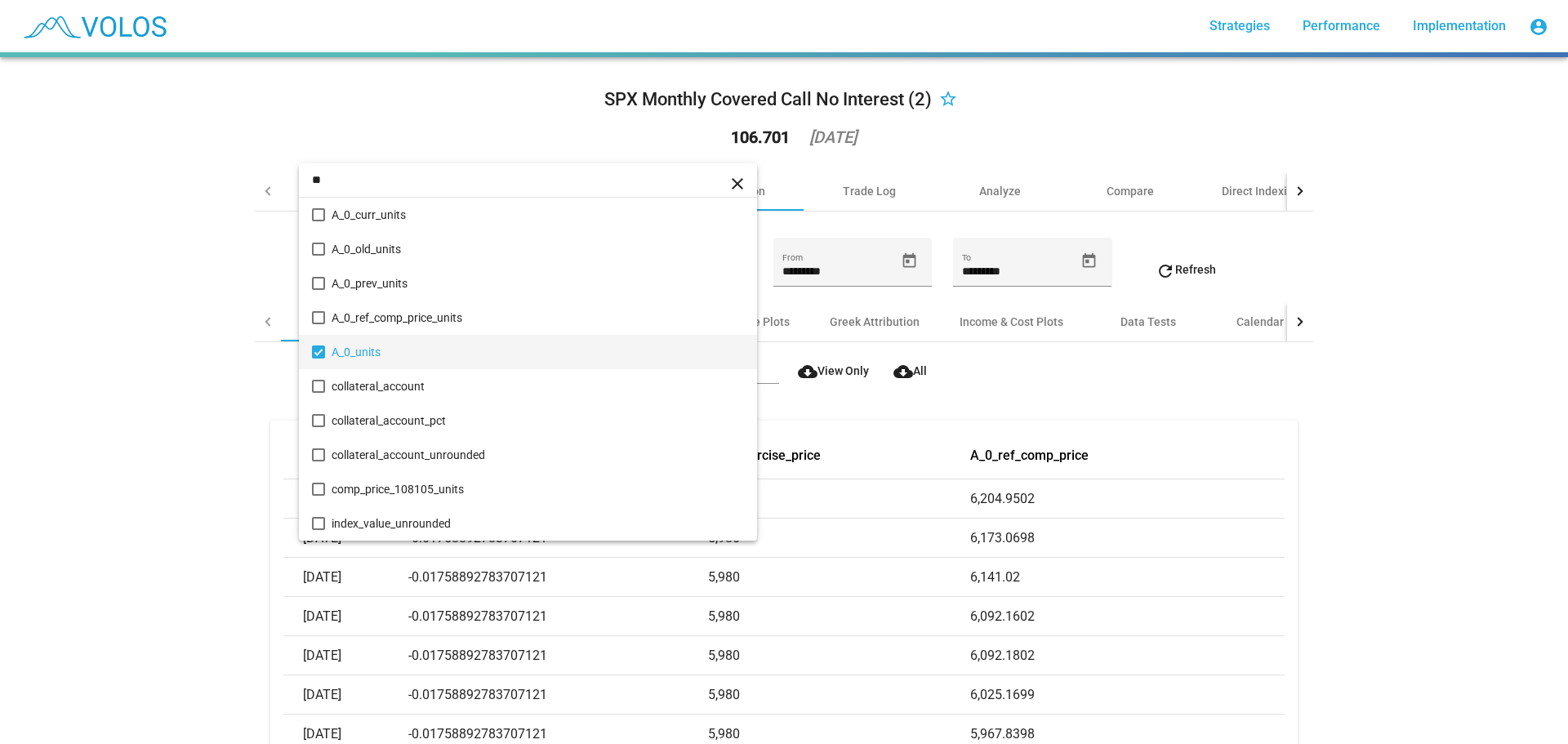
type input "*"
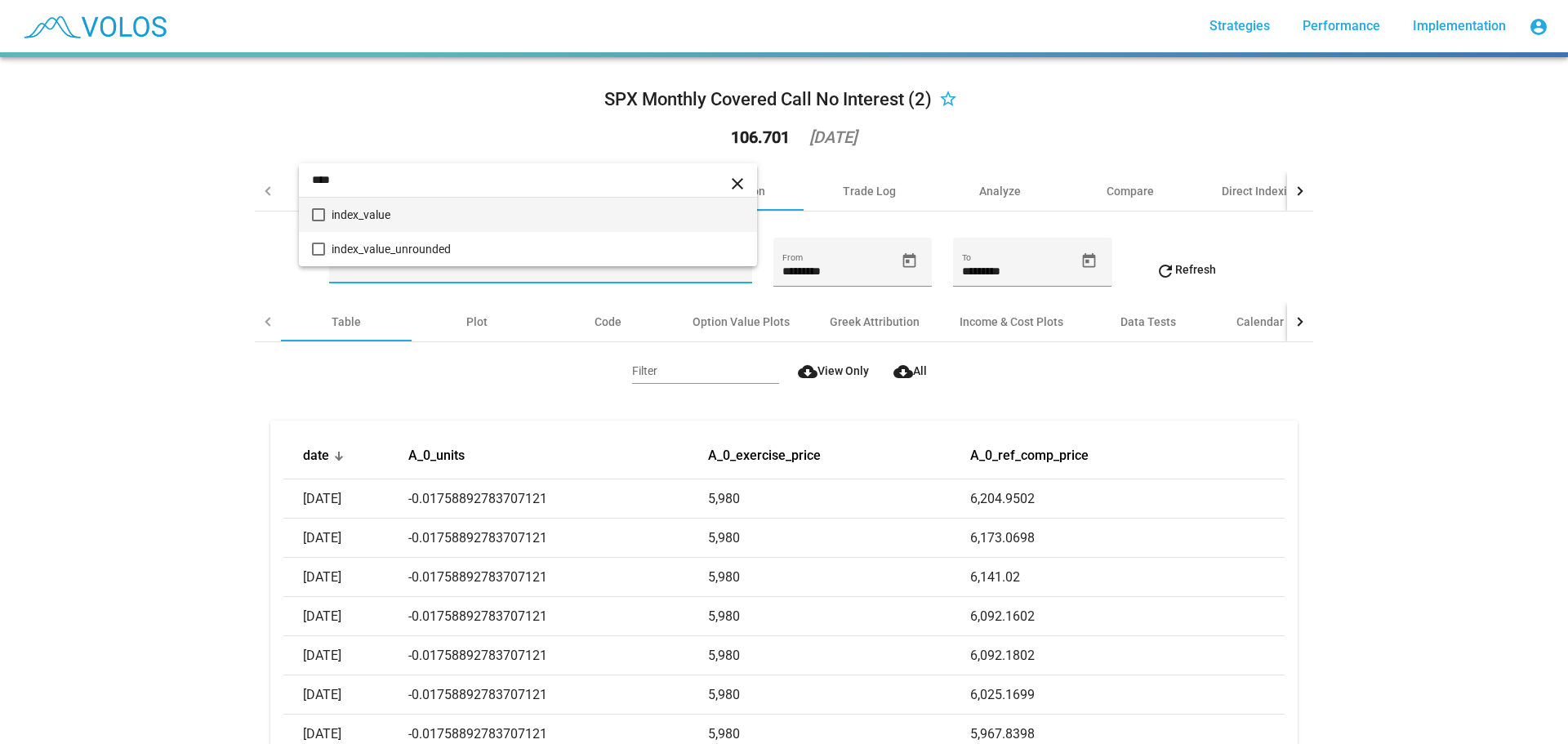
type input "****"
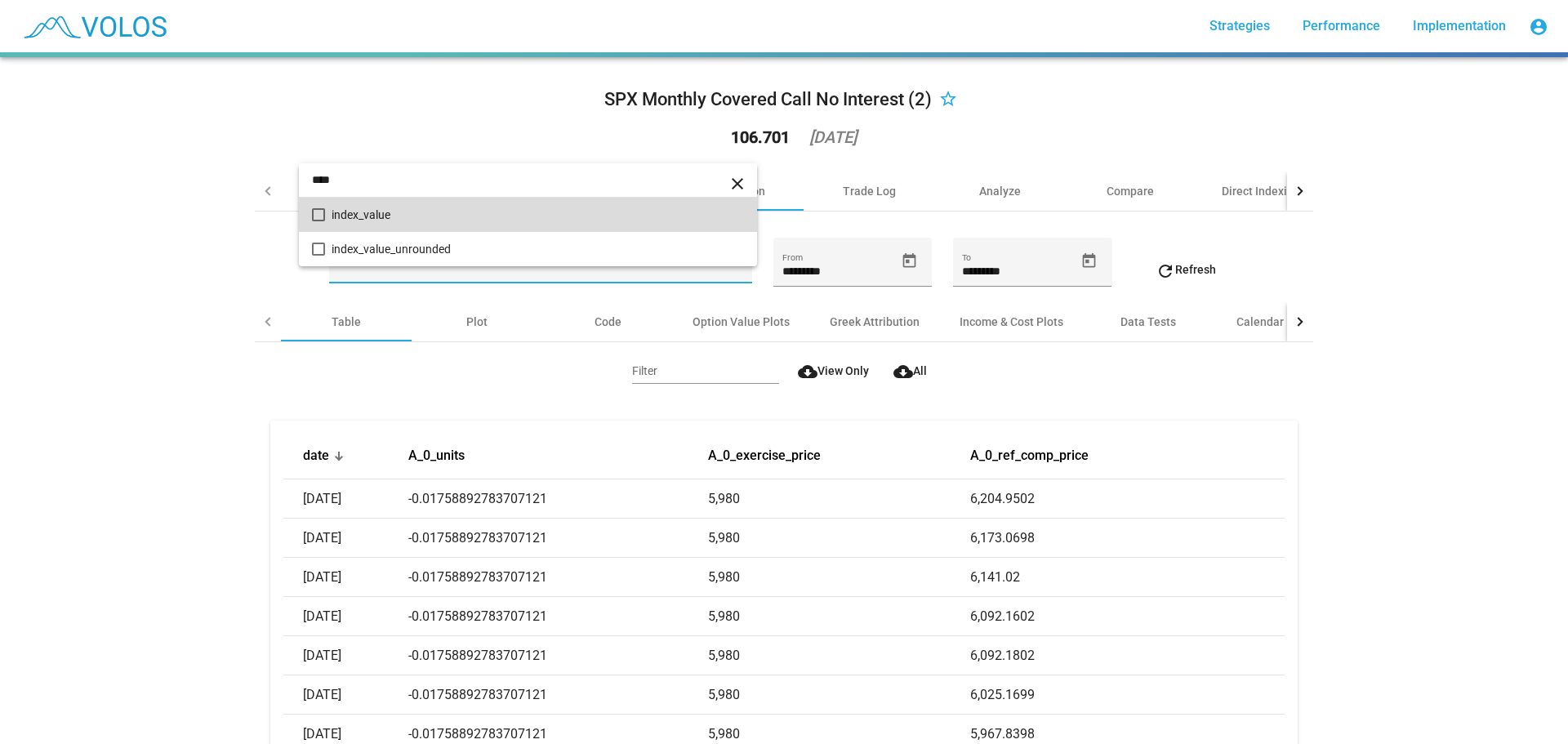
click at [383, 214] on span "index_value" at bounding box center [537, 214] width 412 height 34
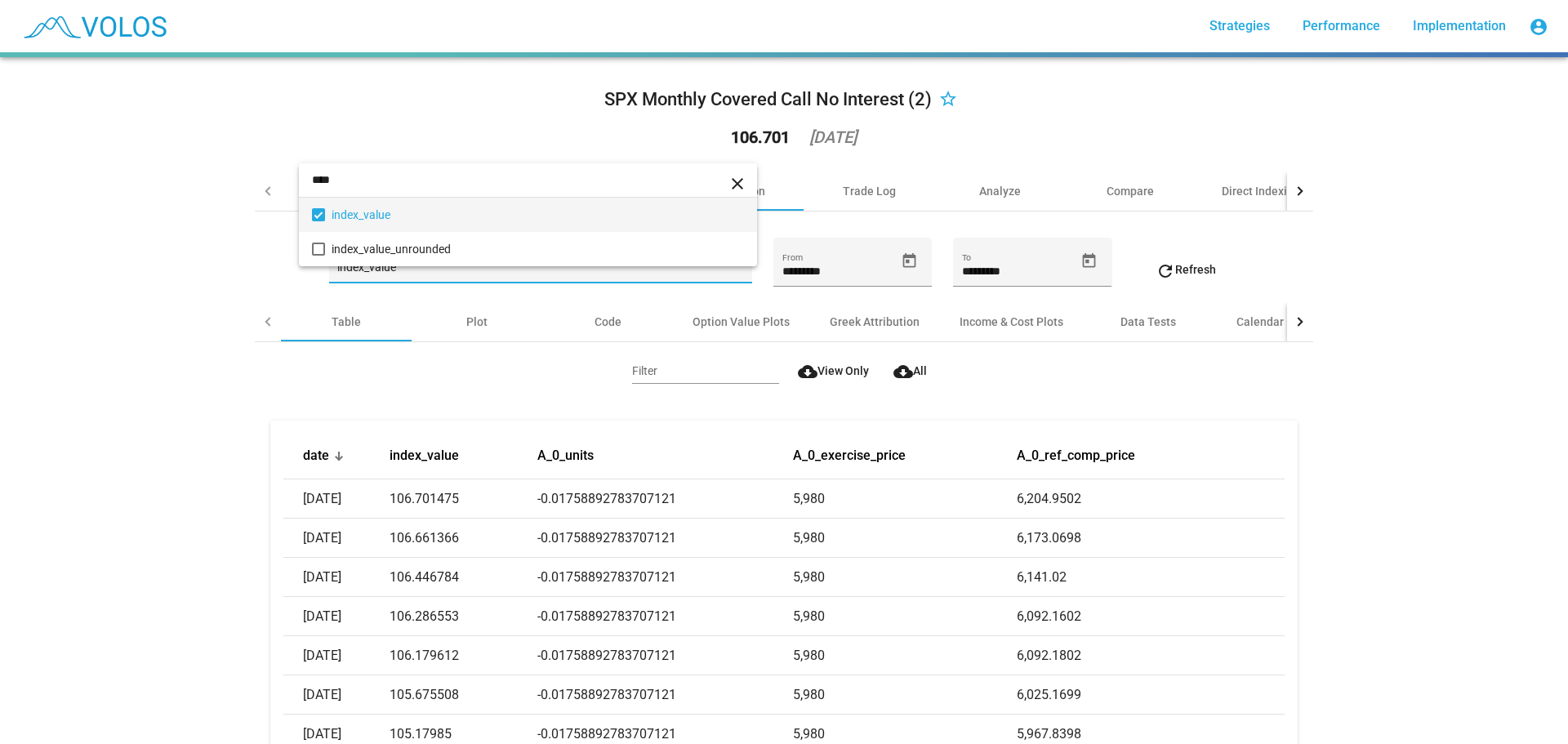
click at [110, 280] on div at bounding box center [784, 372] width 1568 height 744
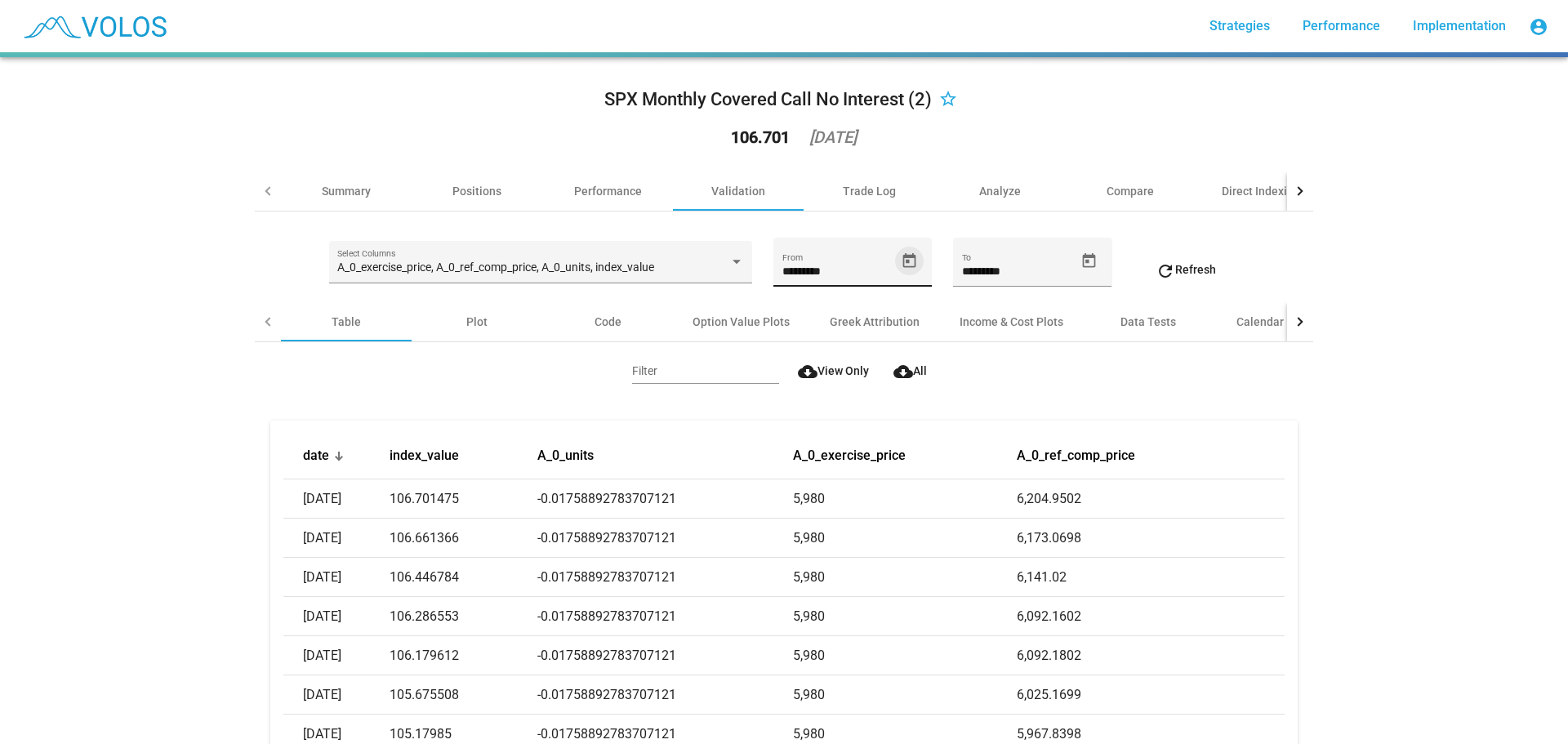
click at [907, 265] on icon "Open calendar" at bounding box center [909, 260] width 17 height 17
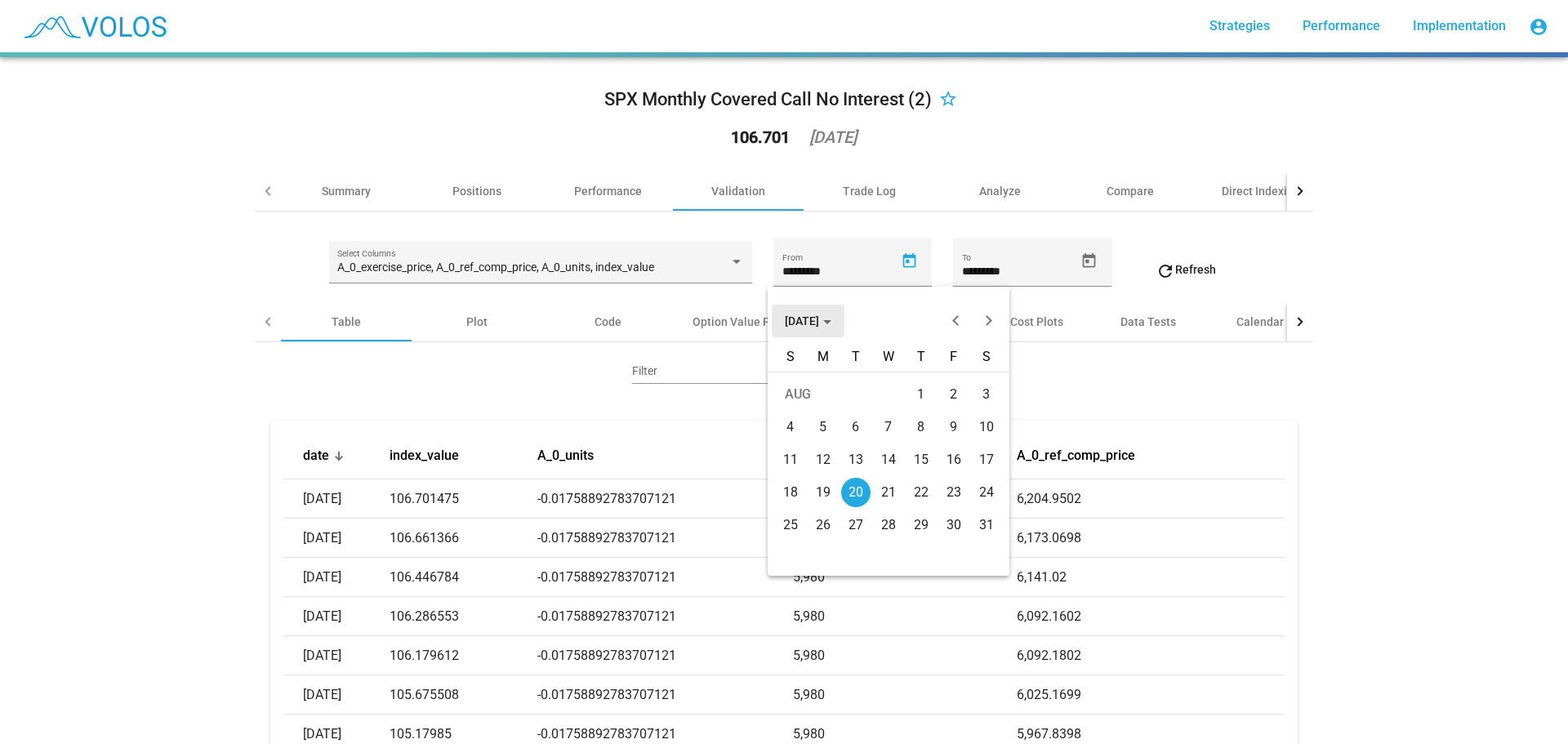
click at [832, 322] on div "Choose month and year" at bounding box center [827, 322] width 8 height 4
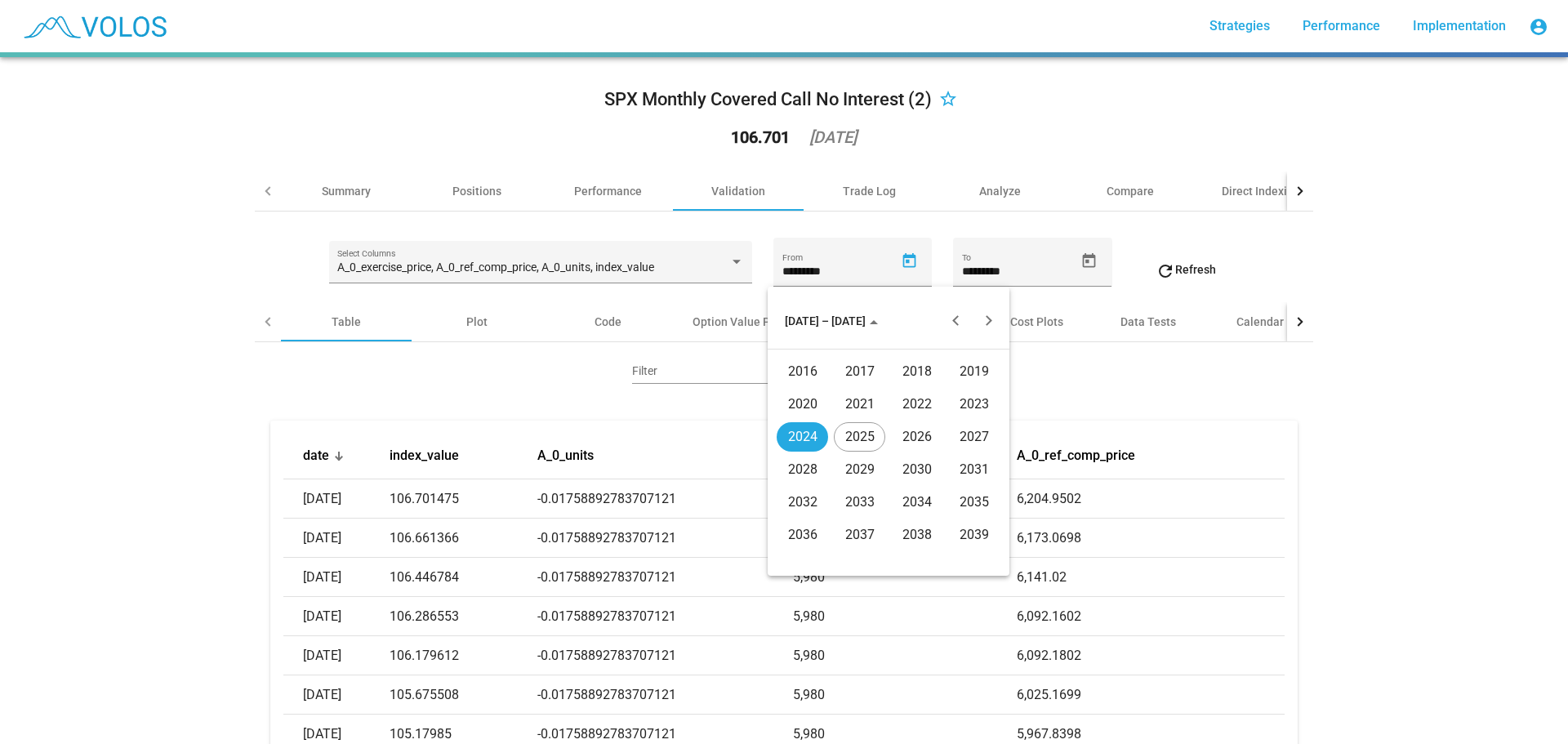
click at [809, 434] on div "2024" at bounding box center [802, 437] width 52 height 29
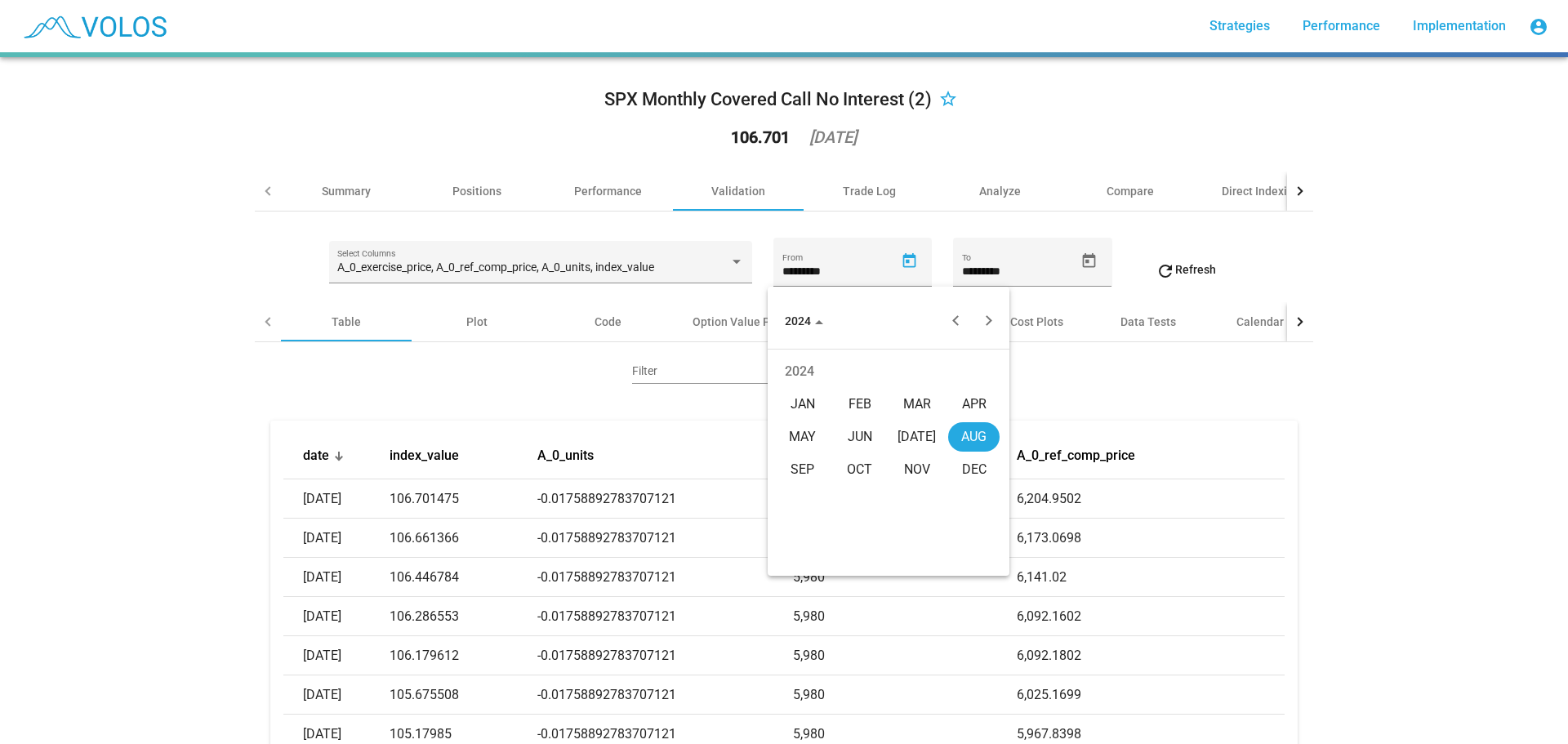
click at [916, 441] on div "JUL" at bounding box center [917, 437] width 52 height 29
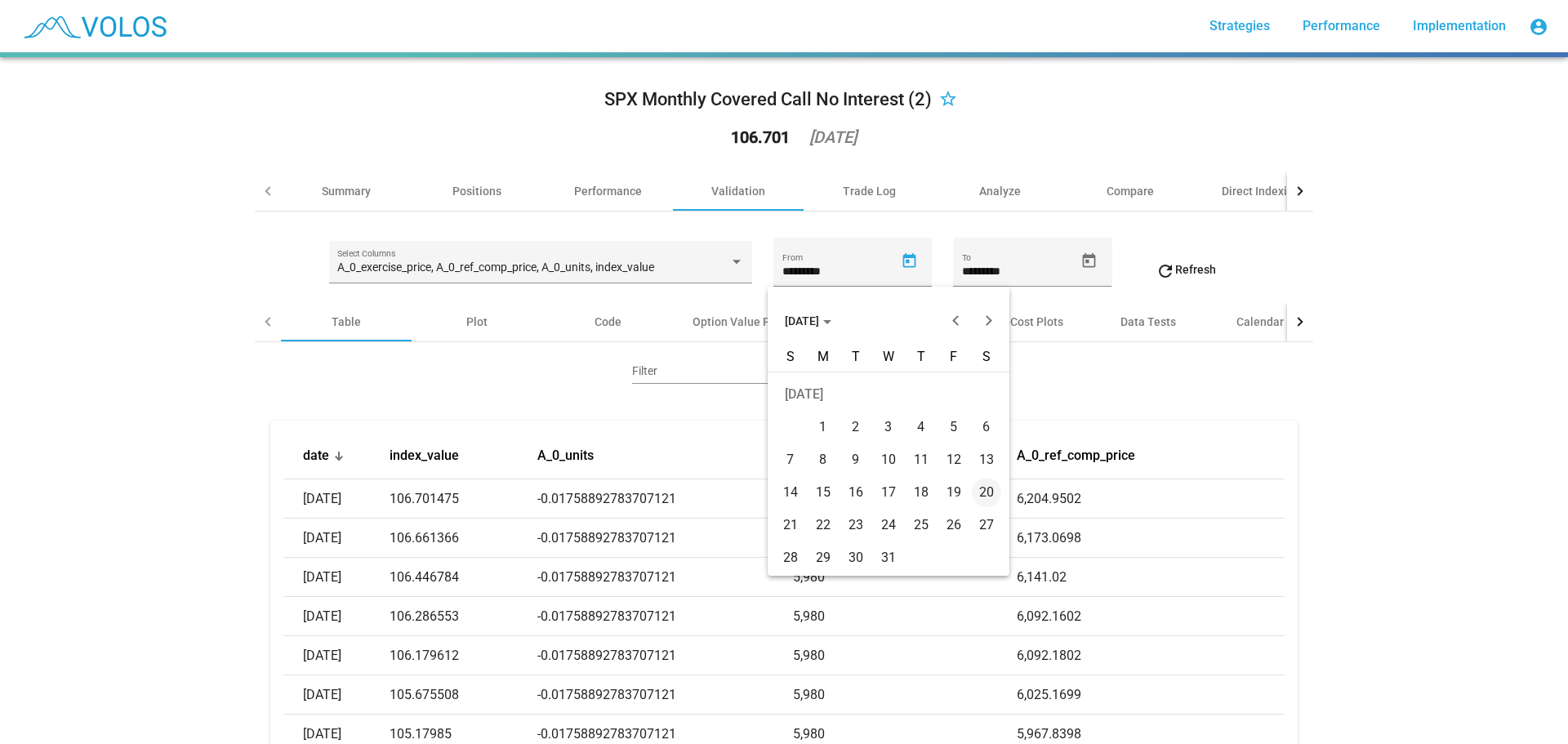
click at [833, 421] on div "1" at bounding box center [824, 427] width 29 height 29
type input "********"
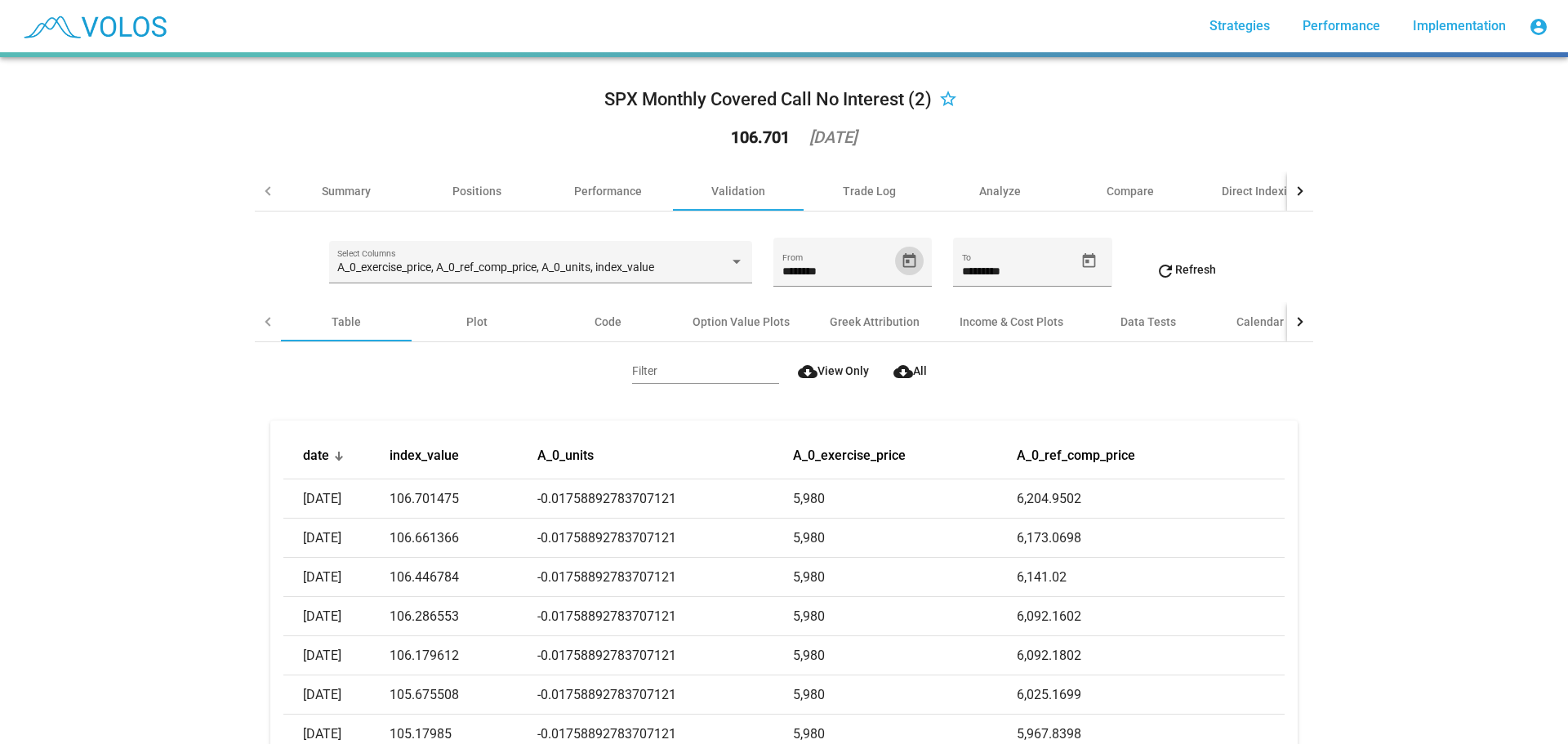
click at [1159, 278] on mat-icon "refresh" at bounding box center [1165, 270] width 19 height 19
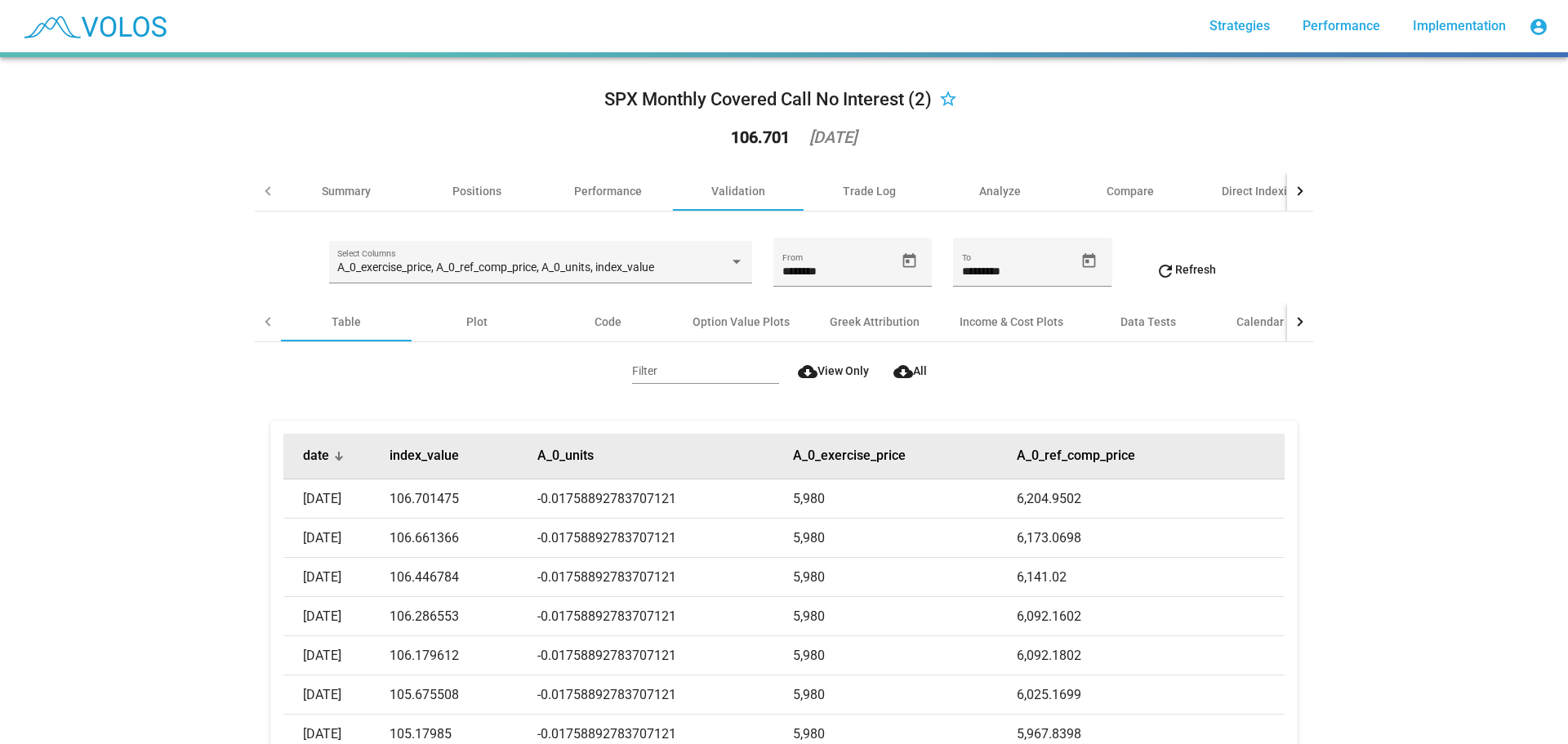
click at [334, 452] on div at bounding box center [339, 455] width 10 height 10
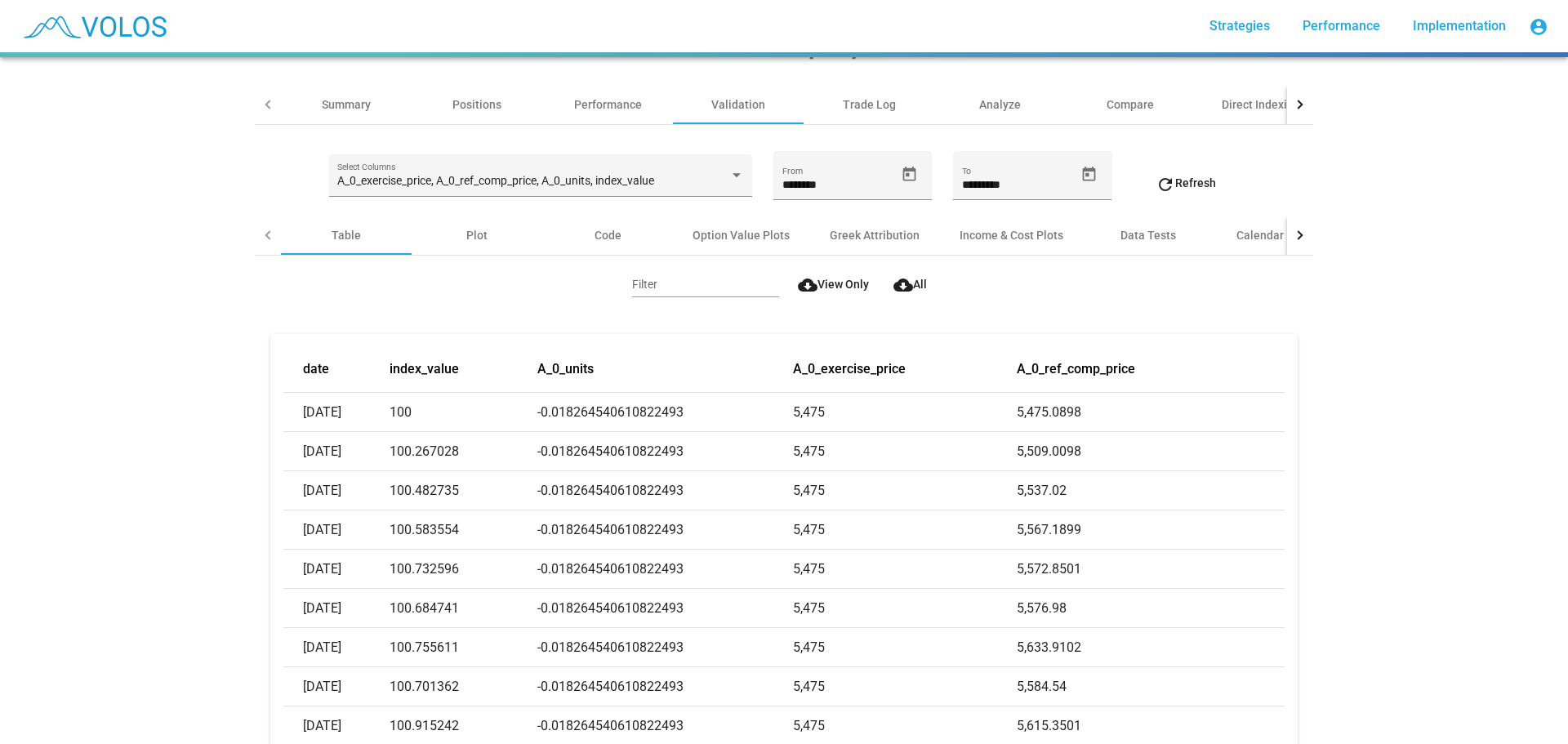
scroll to position [82, 0]
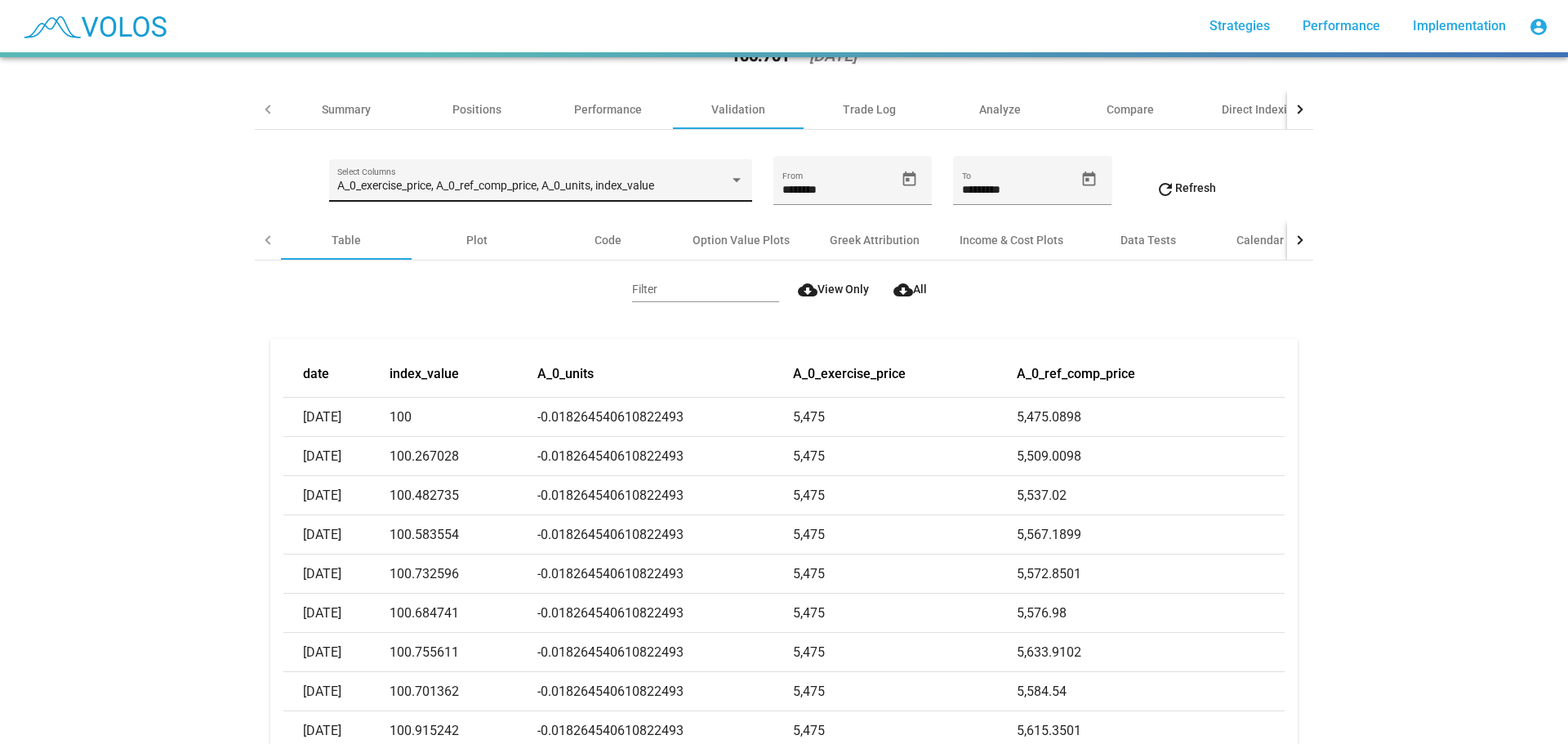
click at [433, 191] on span "A_0_exercise_price, A_0_ref_comp_price, A_0_units, index_value" at bounding box center [496, 185] width 317 height 13
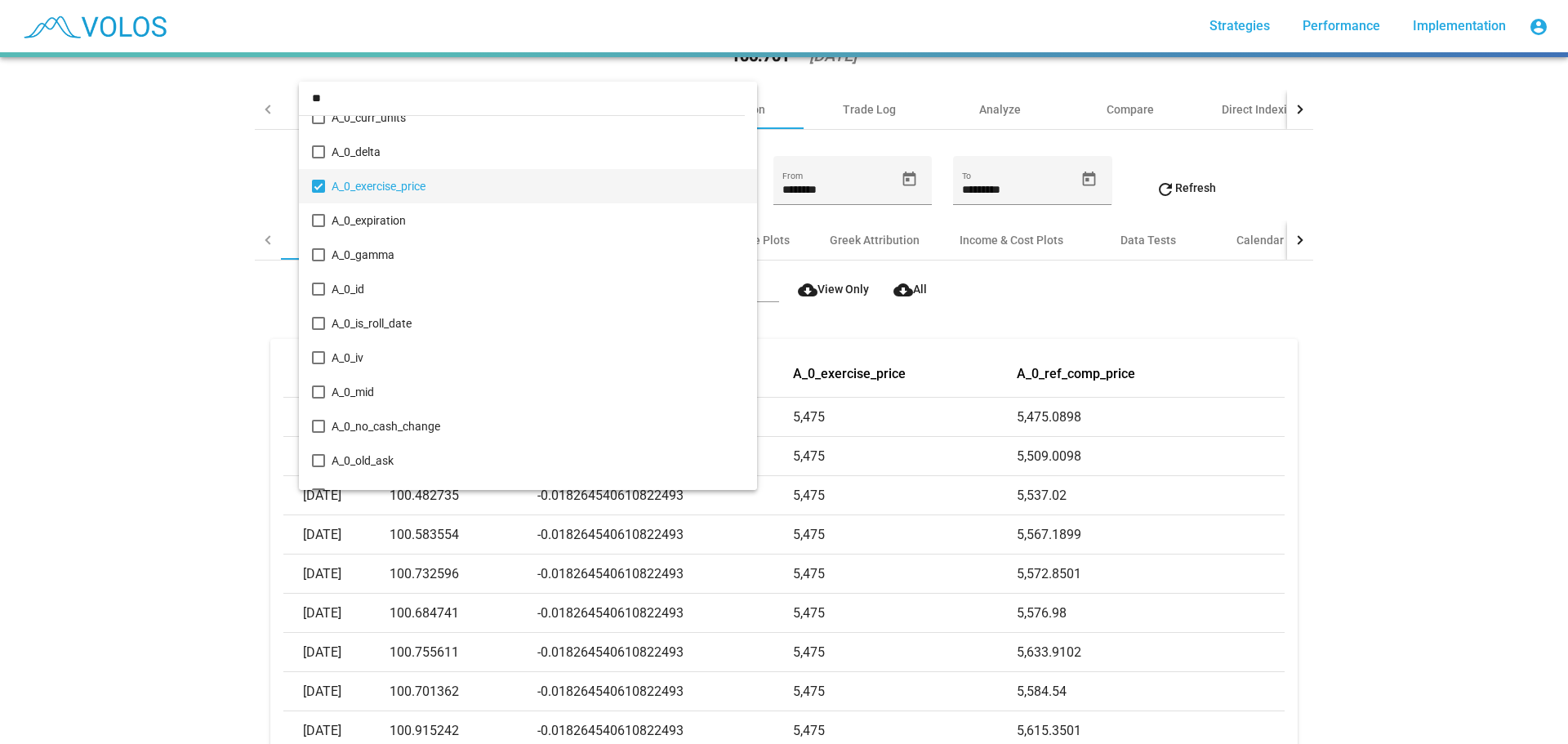
scroll to position [0, 0]
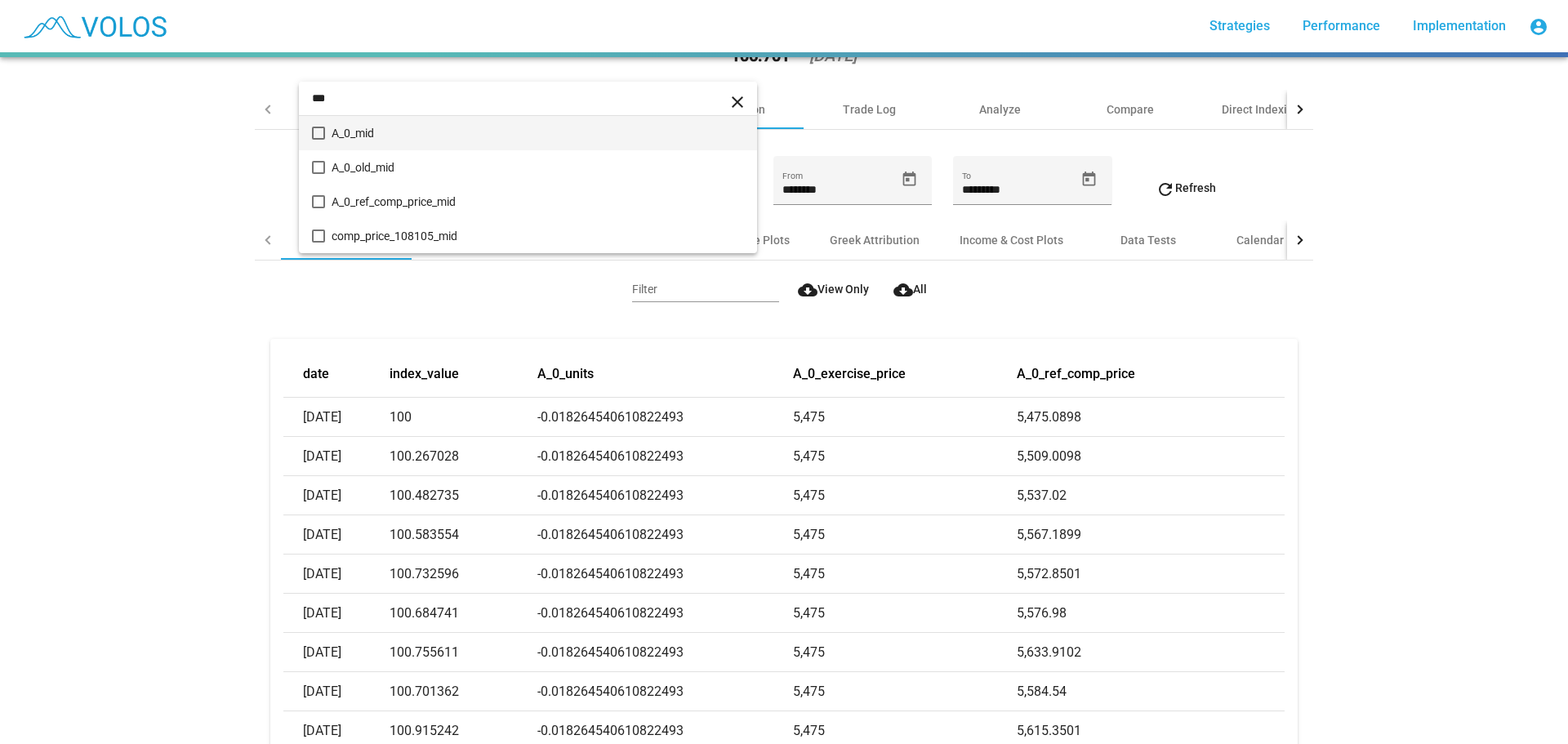
type input "***"
click at [367, 138] on span "A_0_mid" at bounding box center [537, 132] width 412 height 34
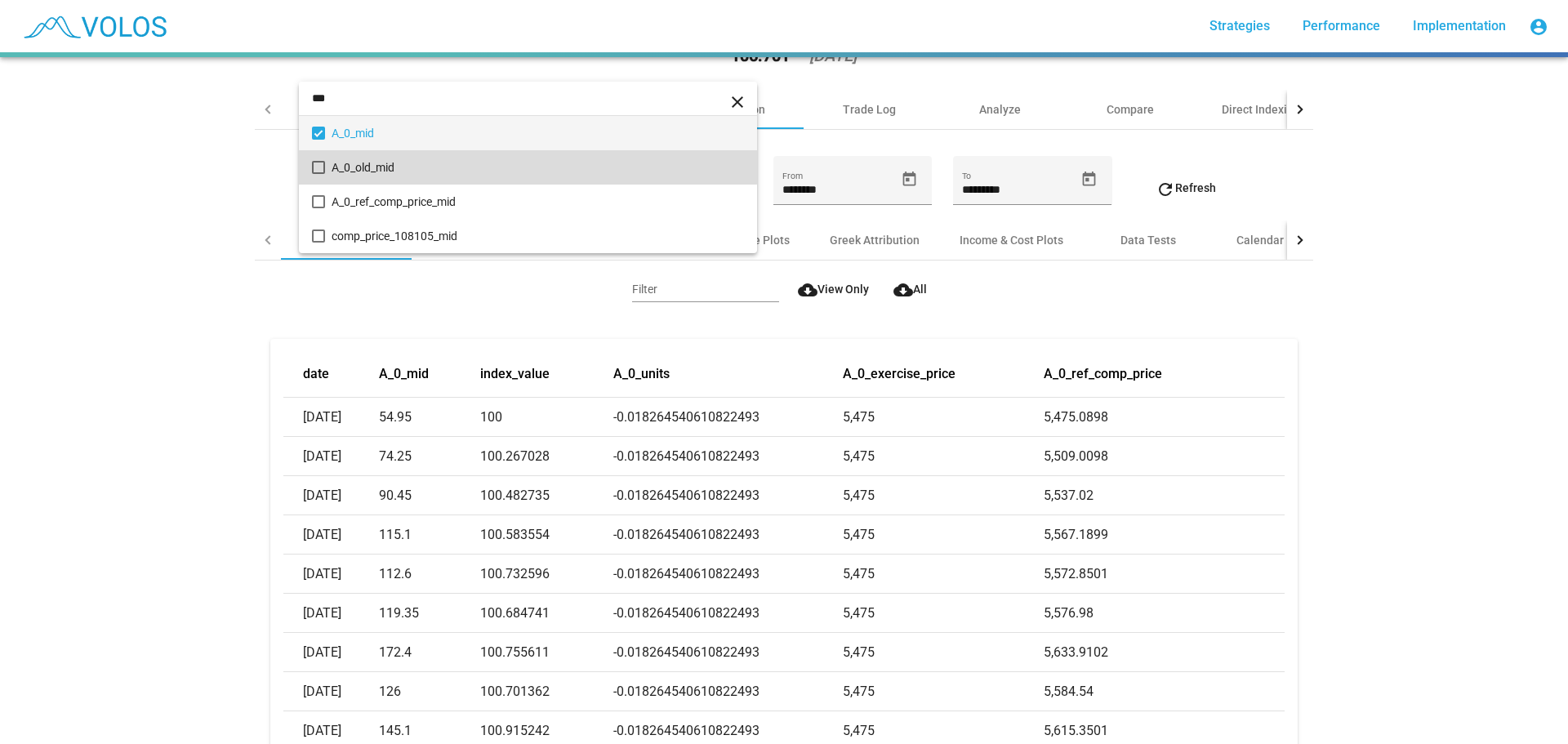
click at [371, 157] on span "A_0_old_mid" at bounding box center [537, 166] width 412 height 34
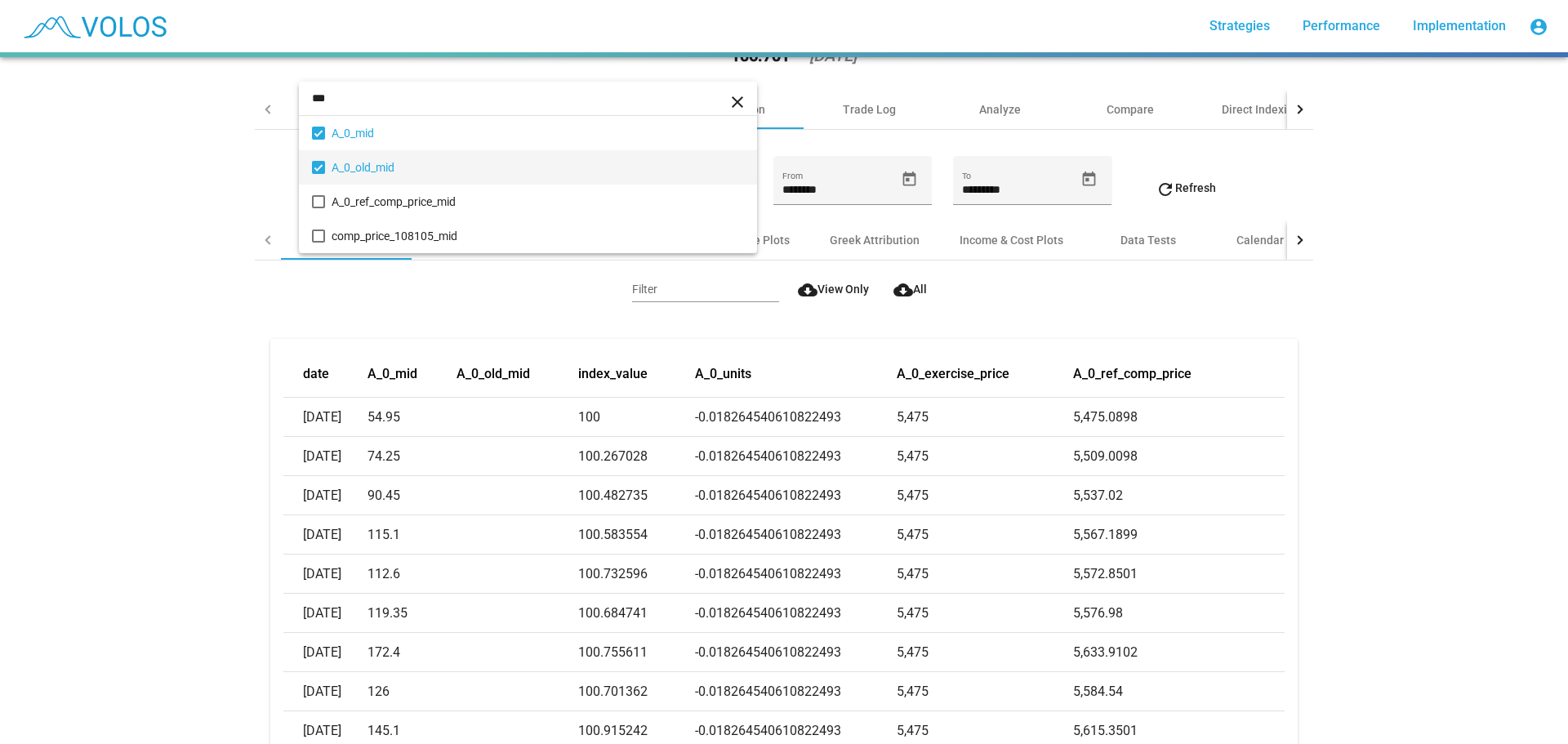
click at [120, 313] on div at bounding box center [784, 372] width 1568 height 744
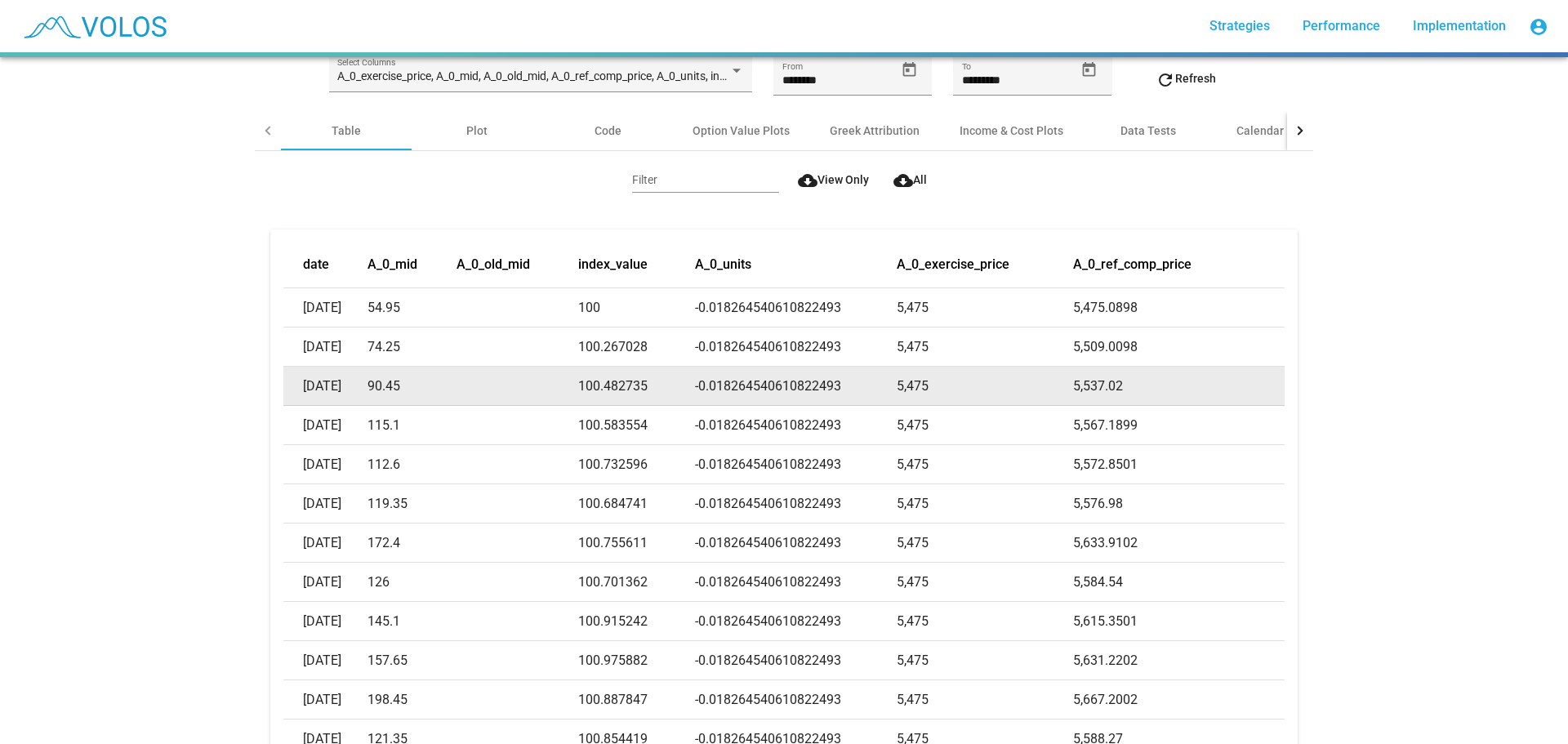
scroll to position [82, 0]
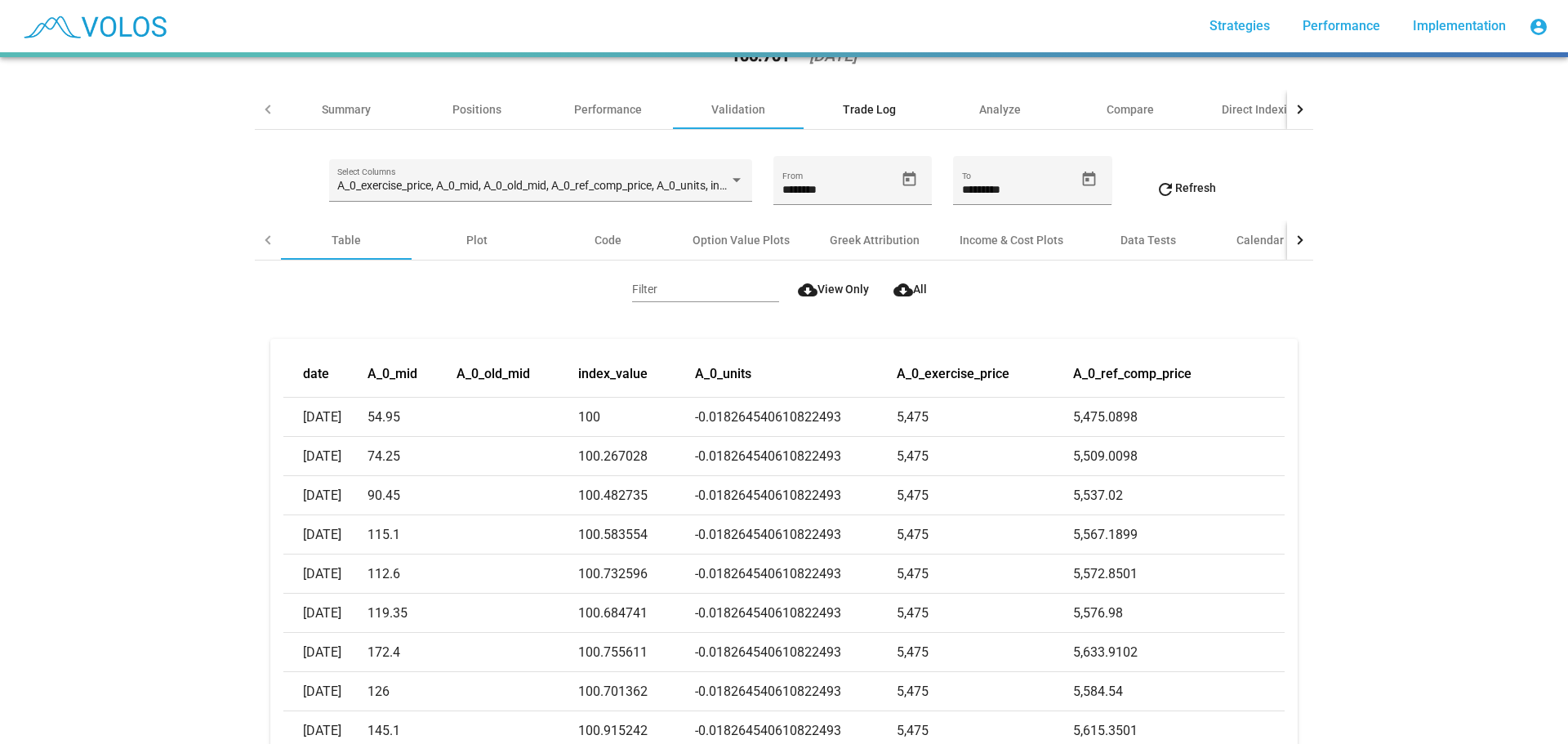
click at [879, 103] on div "Trade Log" at bounding box center [870, 109] width 53 height 17
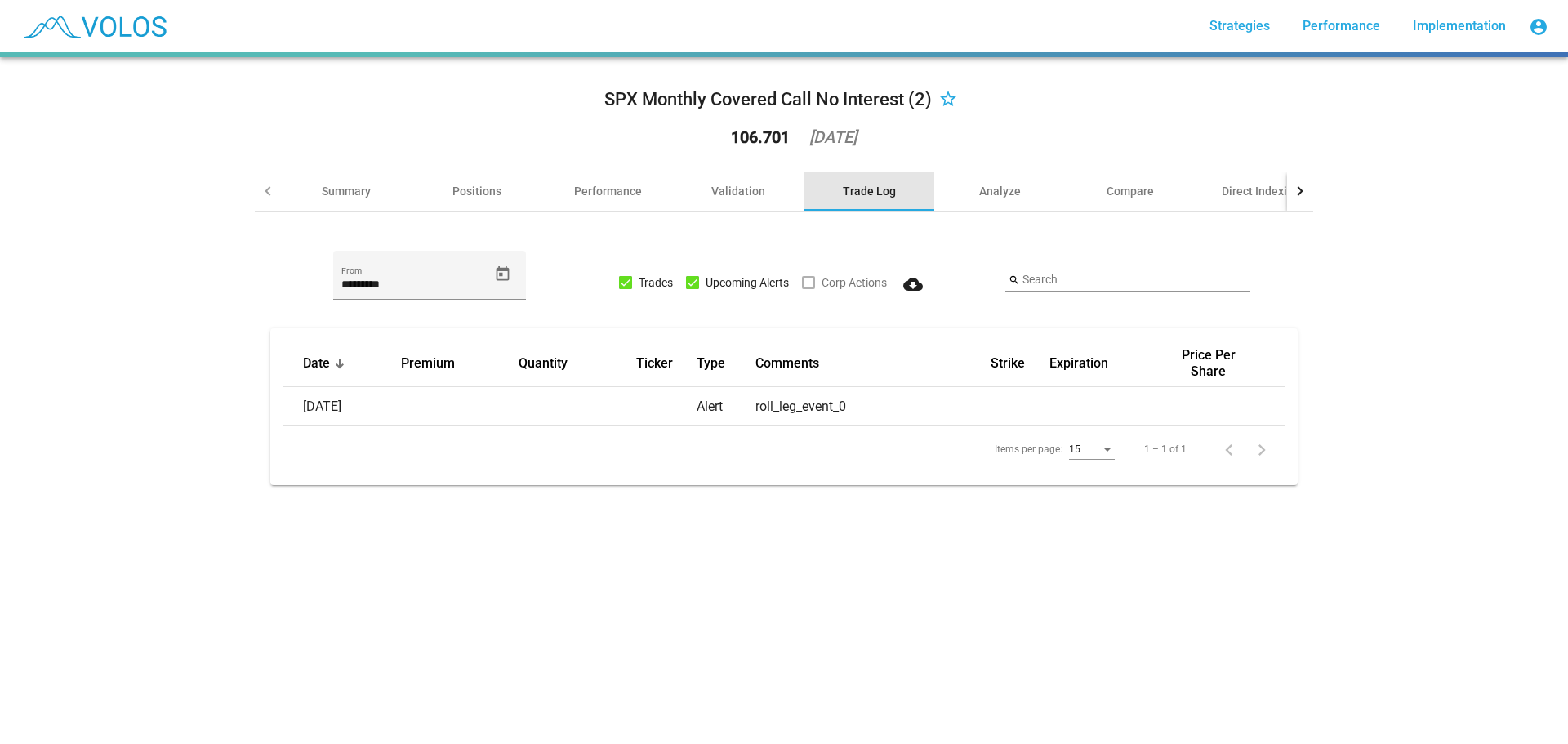
scroll to position [0, 0]
click at [495, 279] on icon "Open calendar" at bounding box center [502, 273] width 17 height 17
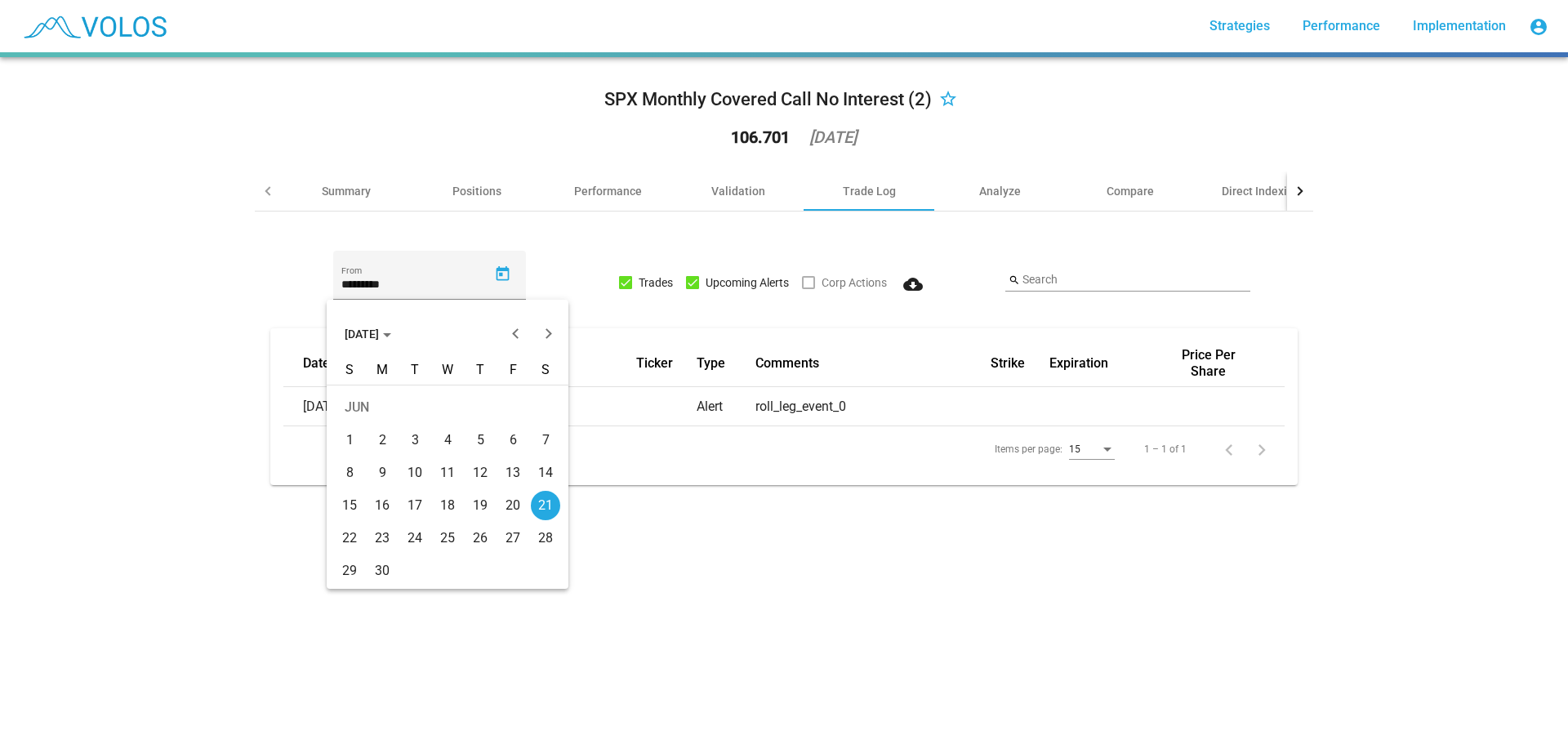
click at [391, 334] on div "Choose month and year" at bounding box center [386, 335] width 8 height 4
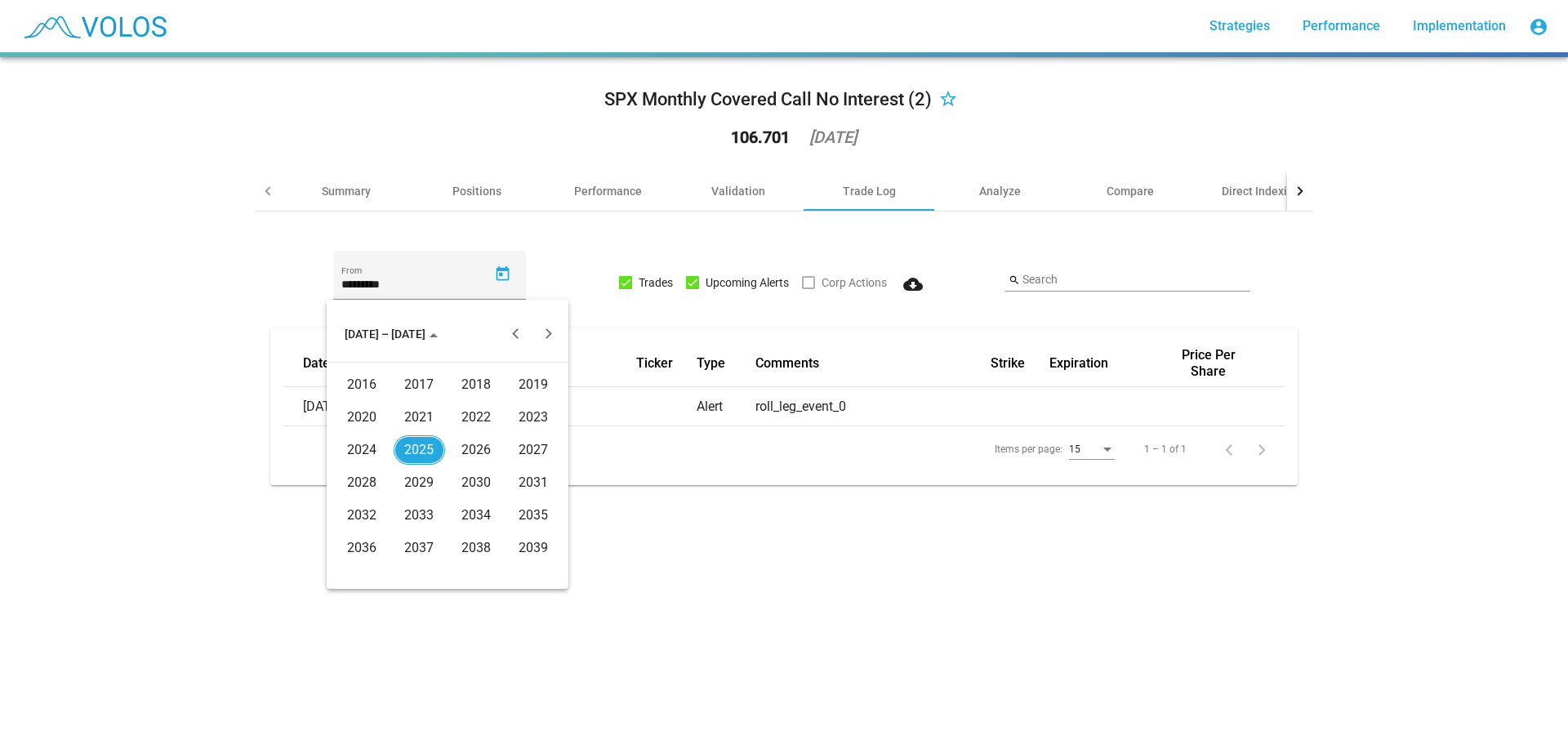
click at [357, 451] on div "2024" at bounding box center [363, 450] width 52 height 29
click at [451, 445] on div "JUL" at bounding box center [477, 450] width 52 height 29
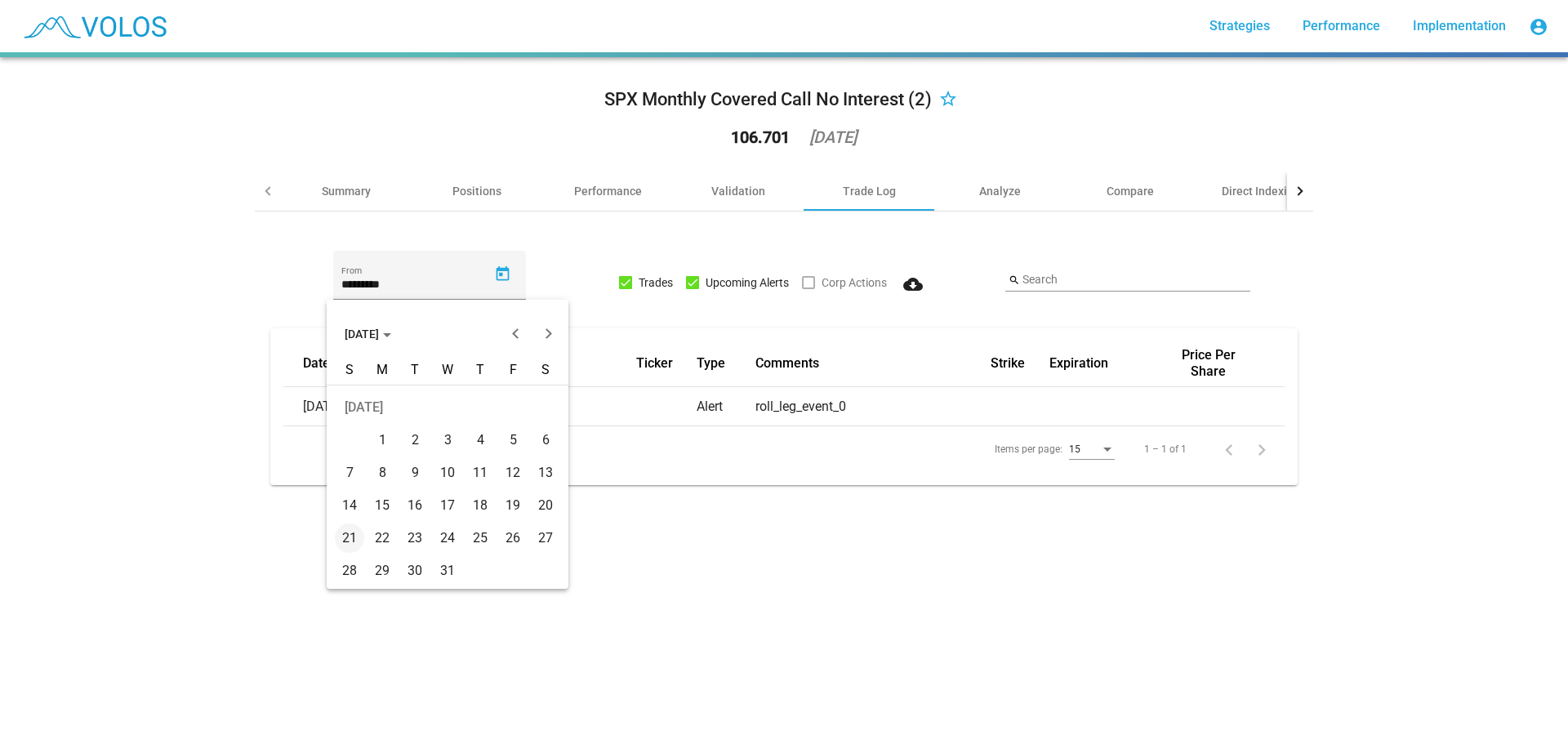
click at [382, 427] on div "1" at bounding box center [382, 440] width 29 height 29
type input "********"
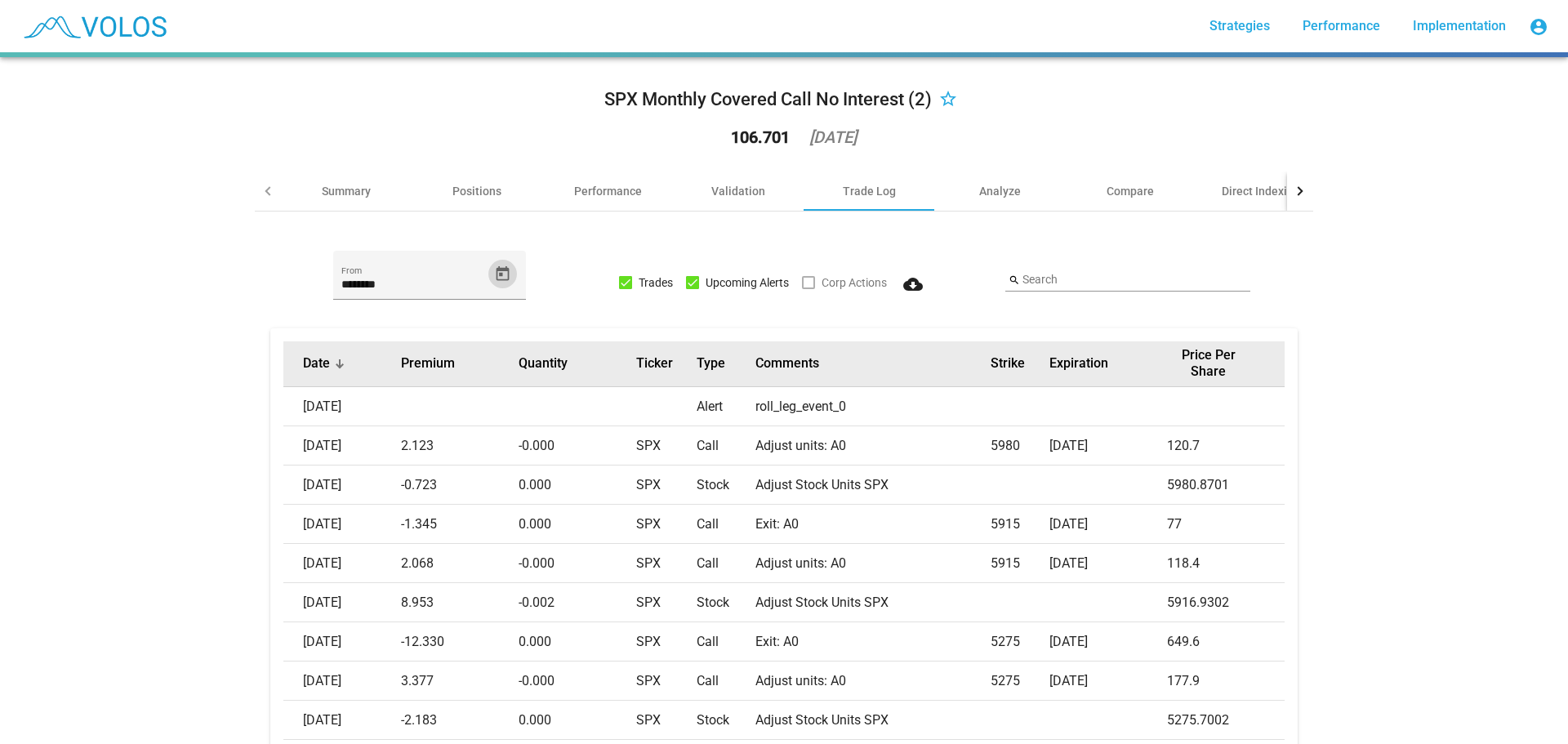
click at [340, 364] on div at bounding box center [341, 365] width 5 height 5
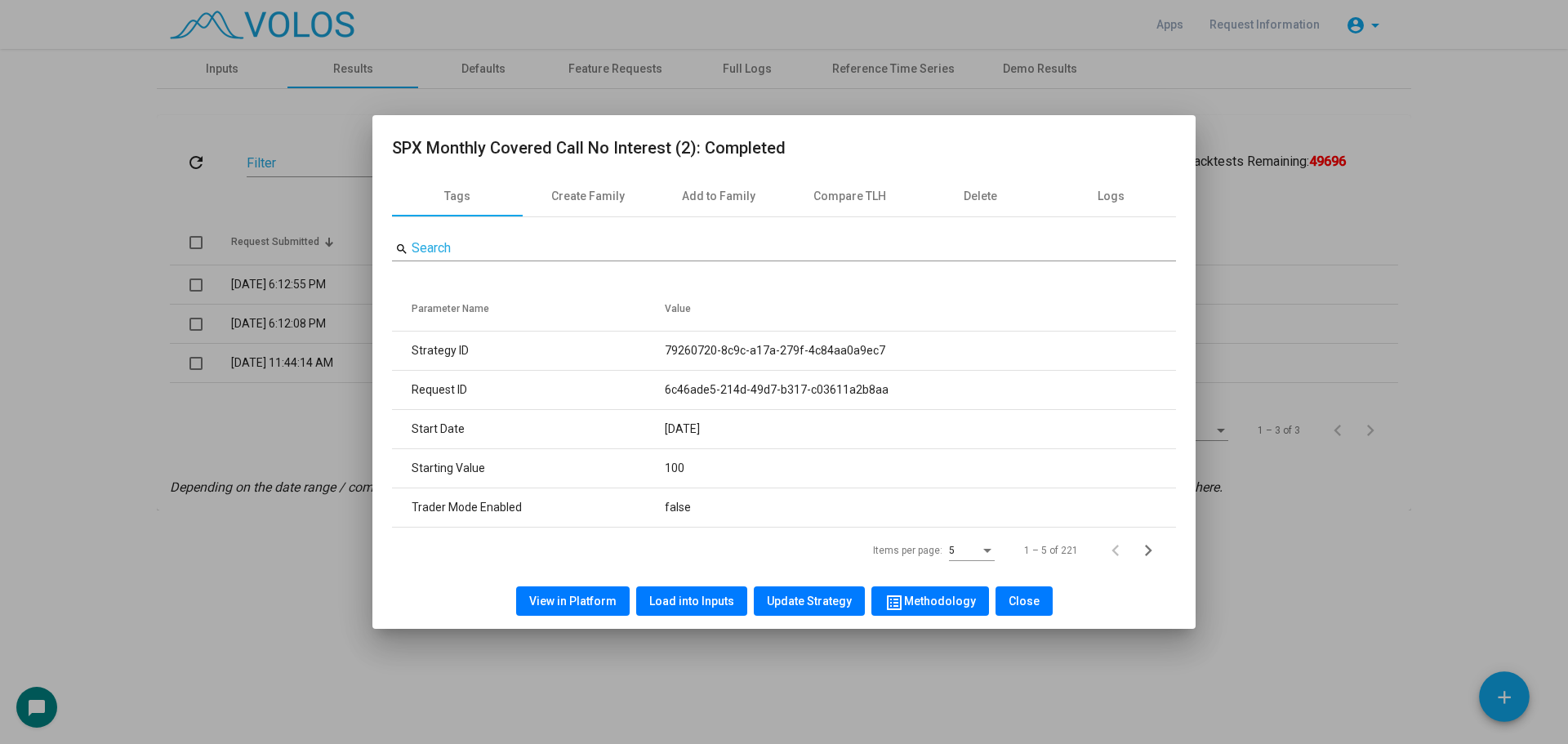
click at [287, 607] on div at bounding box center [784, 372] width 1568 height 744
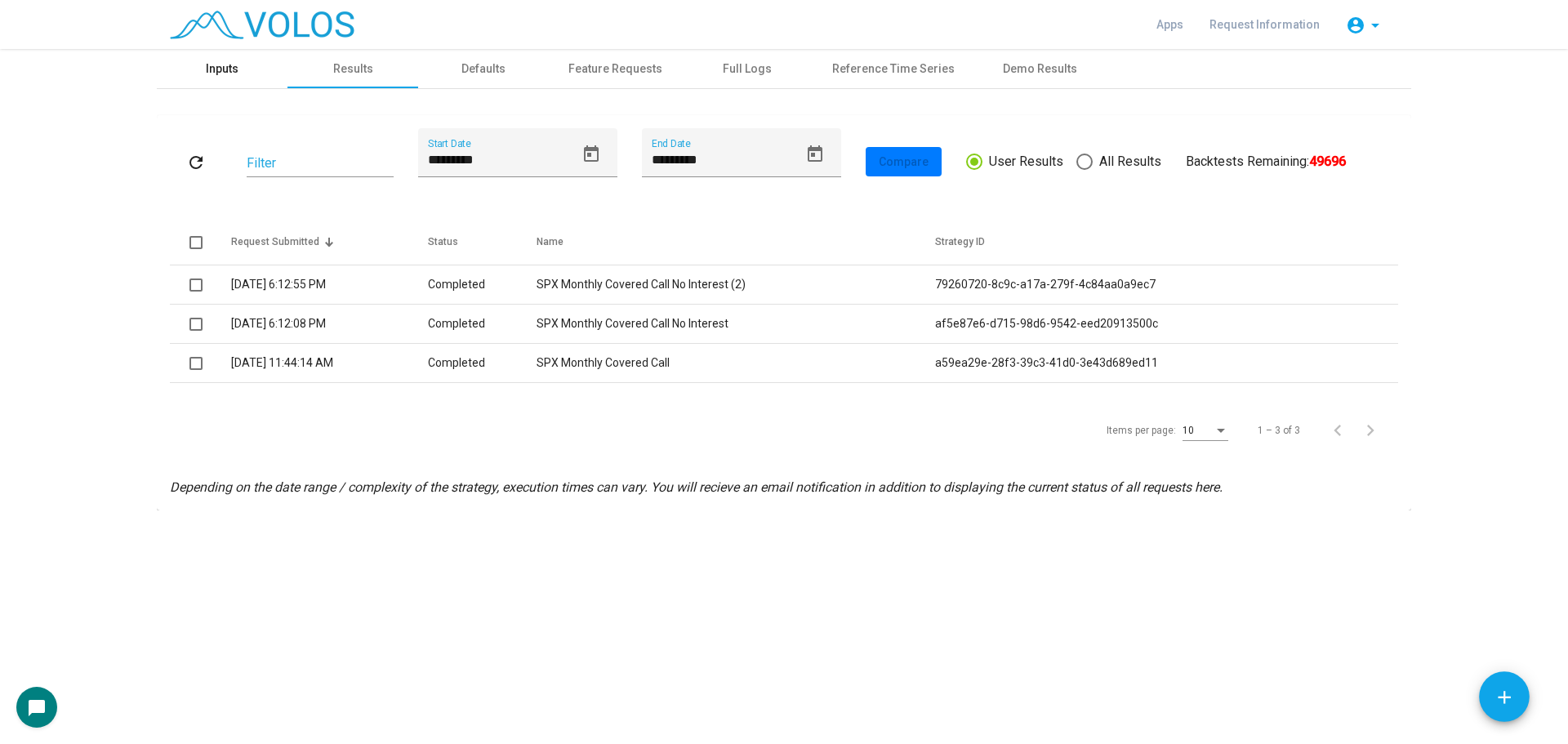
click at [254, 62] on div "Inputs" at bounding box center [222, 68] width 131 height 40
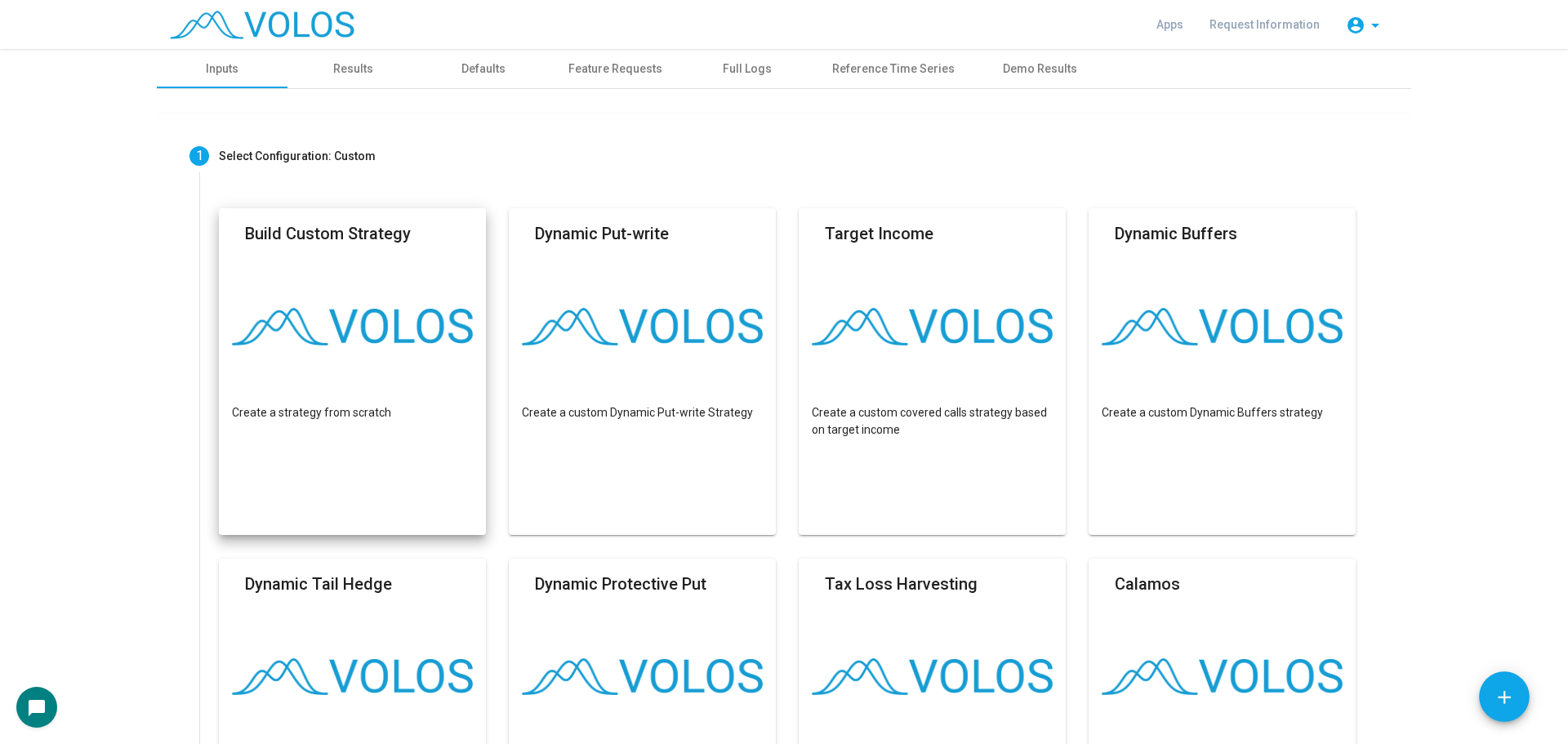
click at [371, 265] on mat-card "Build Custom Strategy Create a strategy from scratch" at bounding box center [352, 371] width 267 height 326
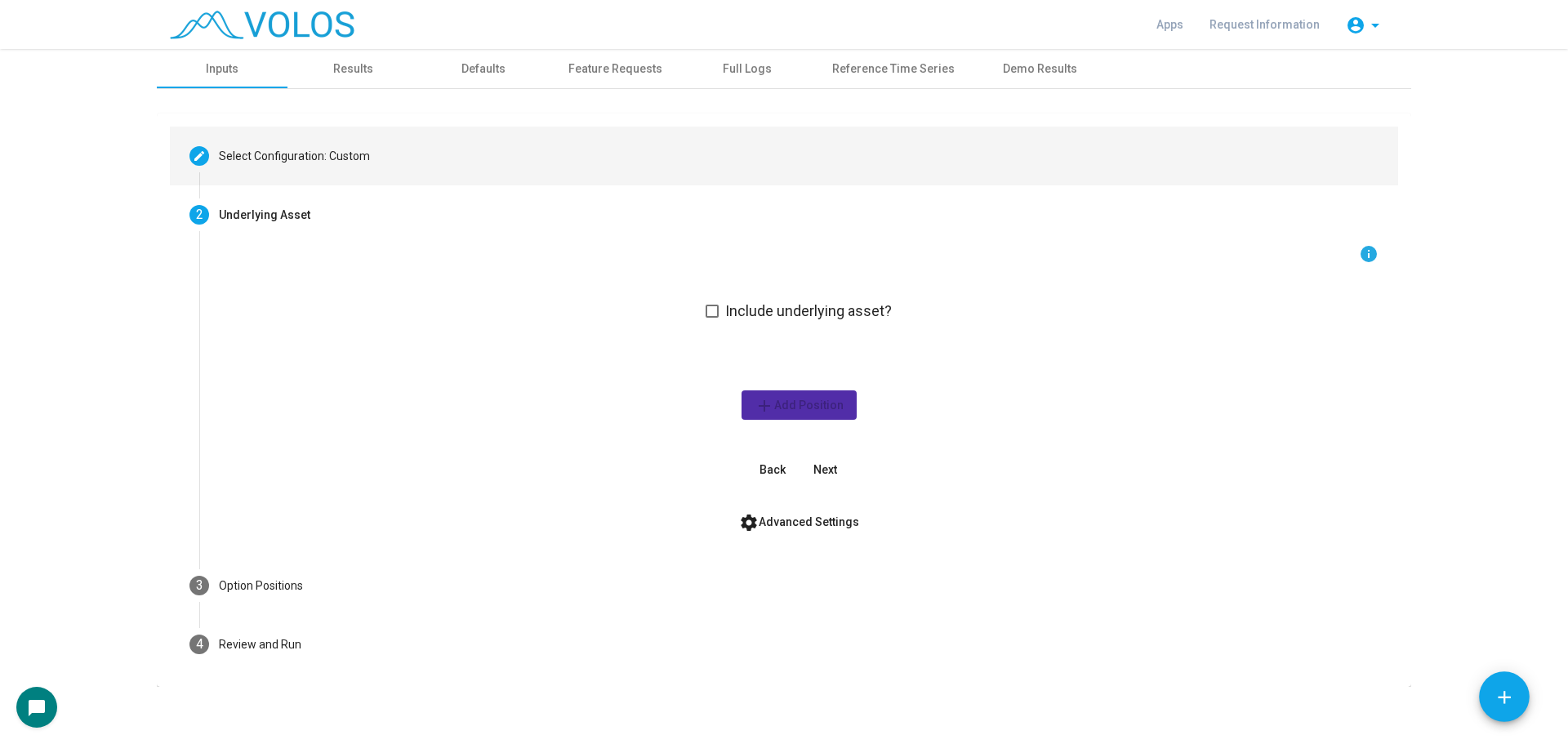
click at [301, 169] on mat-step-header "Editable create Select Configuration: Custom" at bounding box center [784, 156] width 1228 height 59
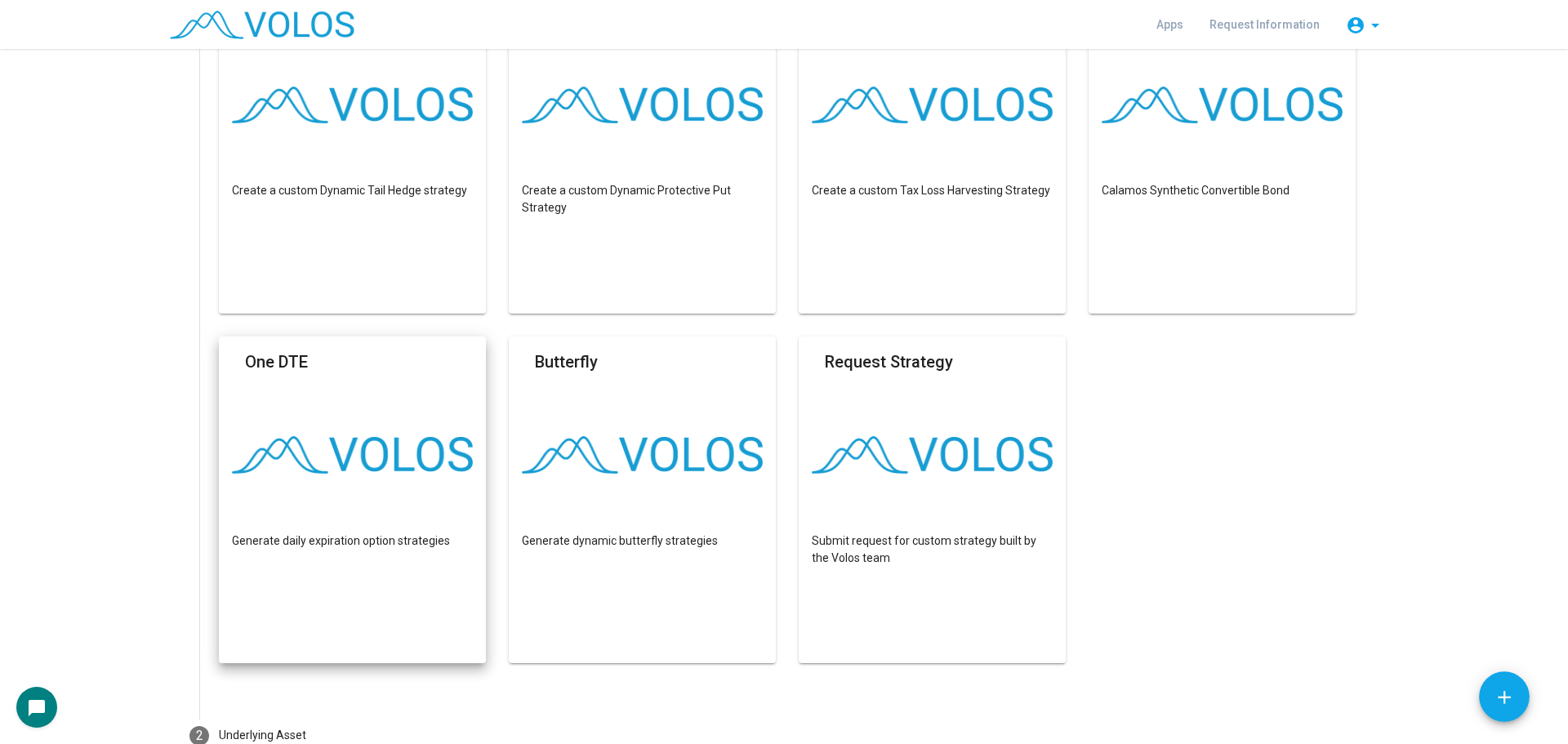
click at [319, 492] on mat-card "One DTE Generate daily expiration option strategies" at bounding box center [352, 499] width 267 height 326
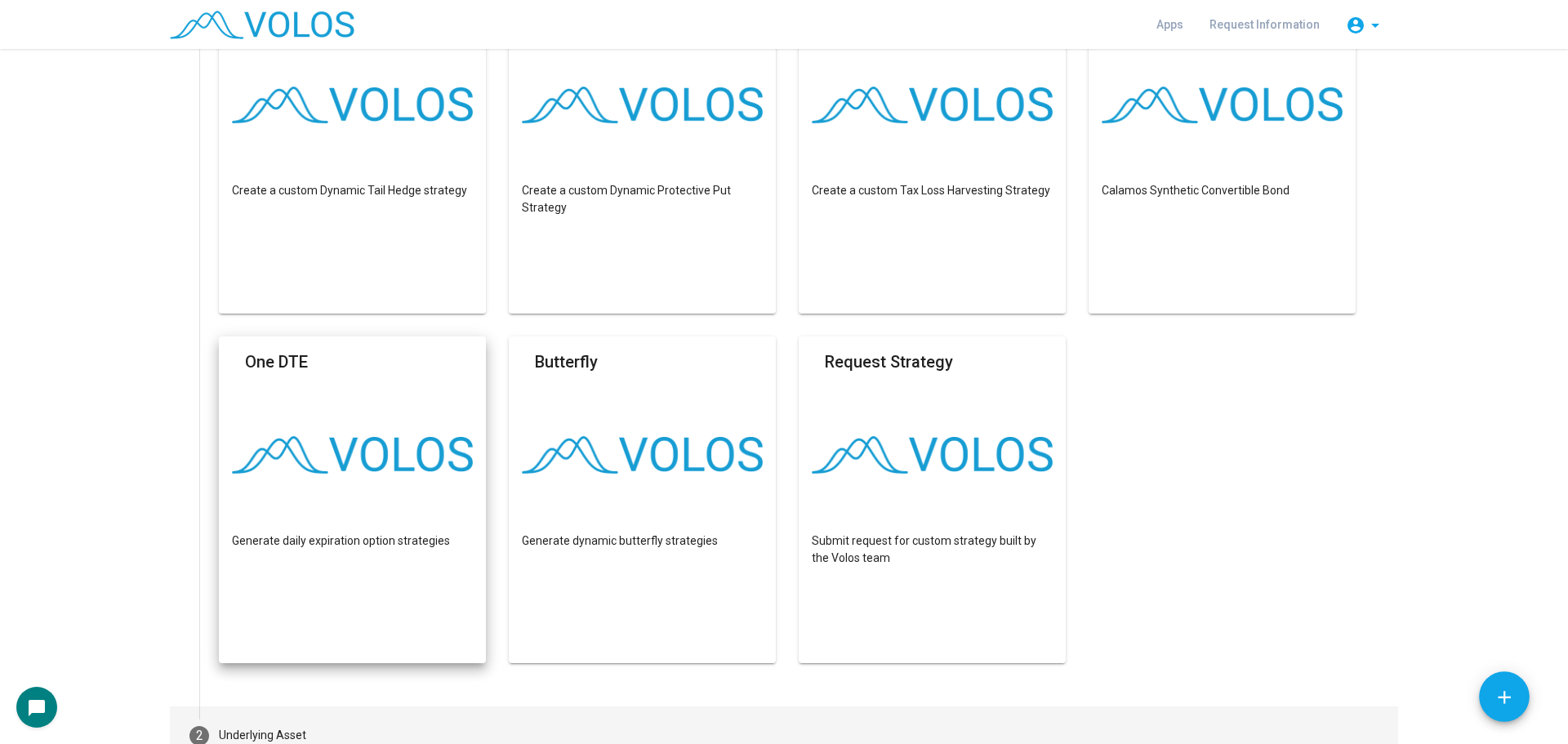
scroll to position [13, 0]
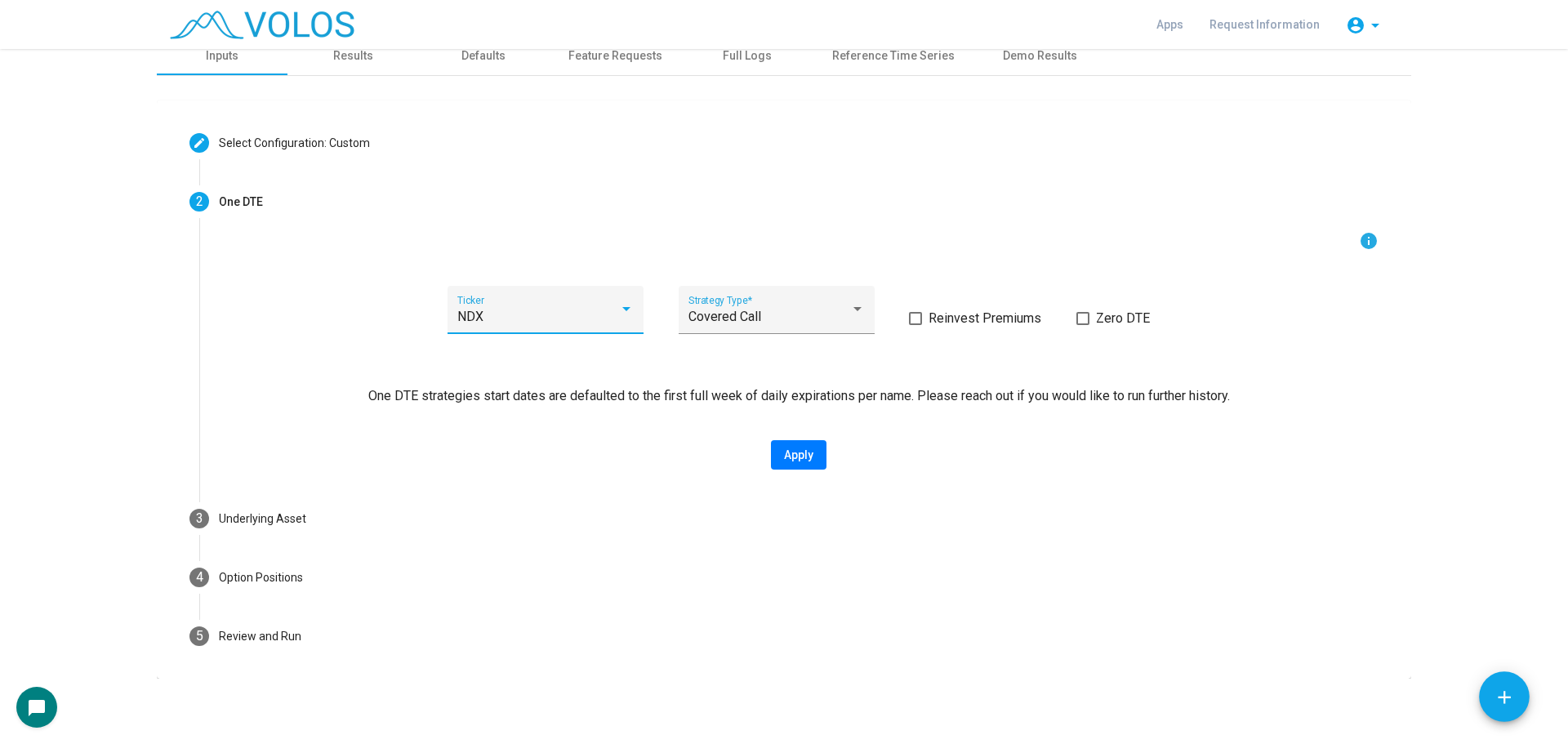
click at [505, 322] on div "NDX" at bounding box center [538, 316] width 162 height 15
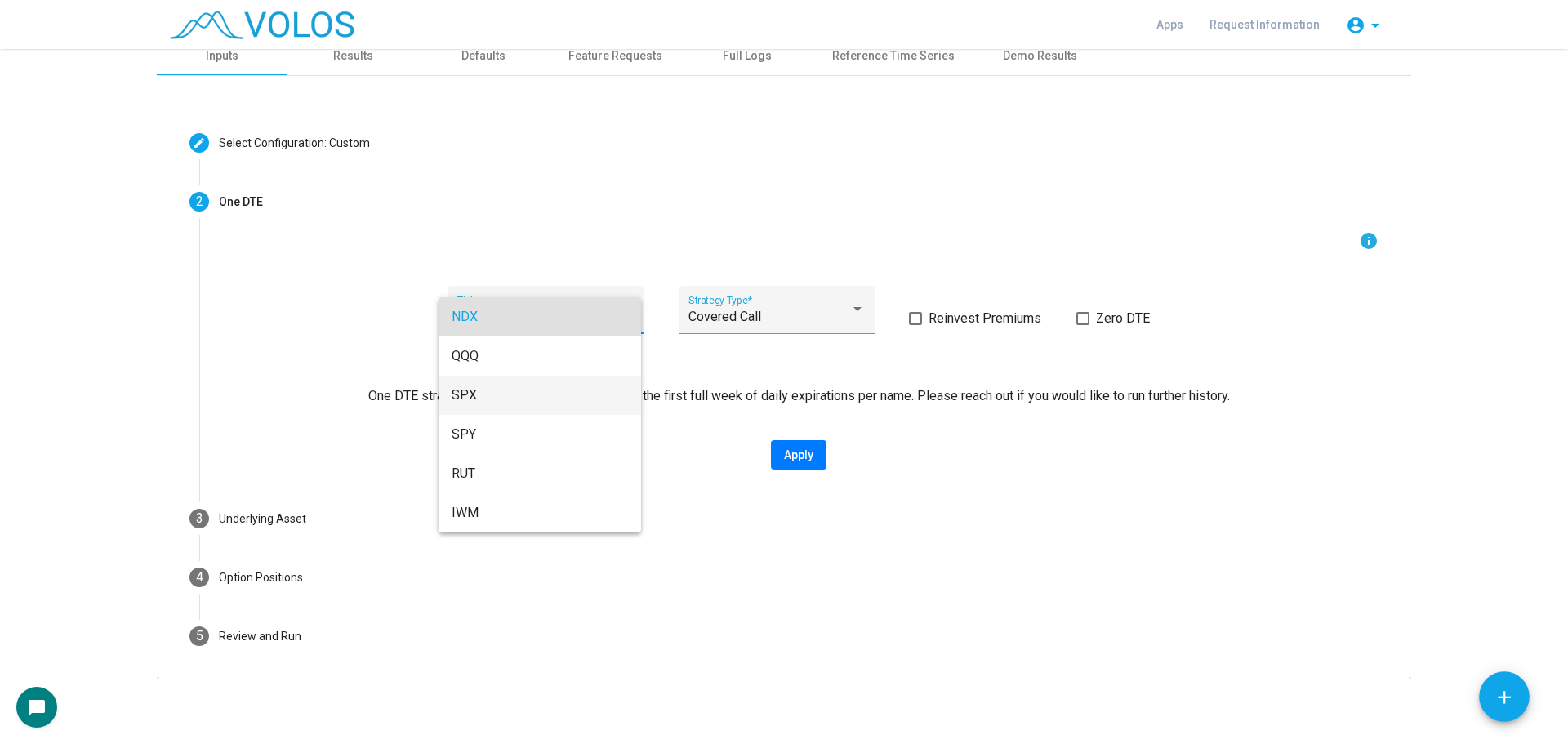
click at [491, 394] on span "SPX" at bounding box center [540, 395] width 177 height 40
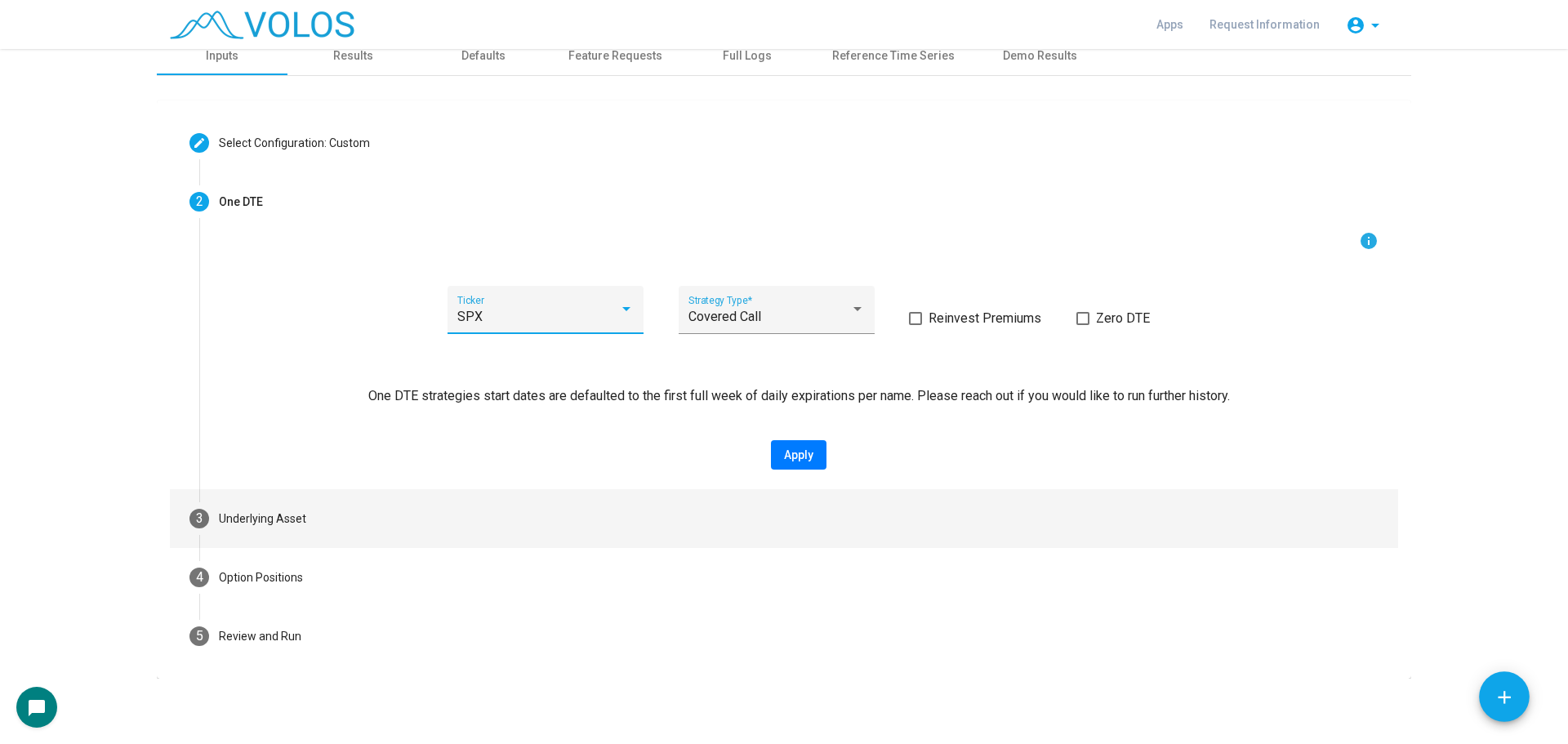
click at [324, 520] on mat-step-header "3 Underlying Asset" at bounding box center [784, 519] width 1228 height 59
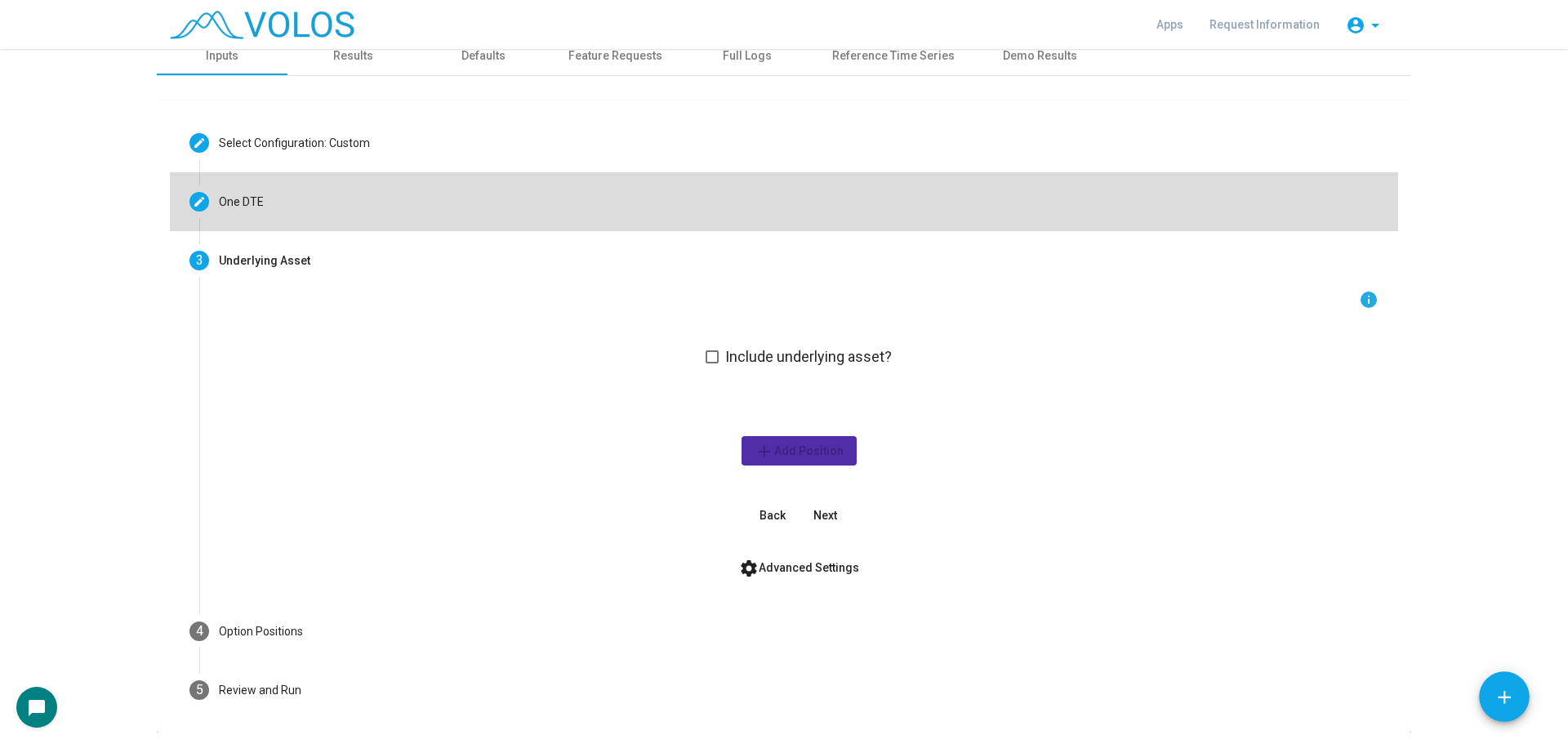
click at [438, 212] on mat-step-header "Editable create One DTE" at bounding box center [784, 201] width 1228 height 59
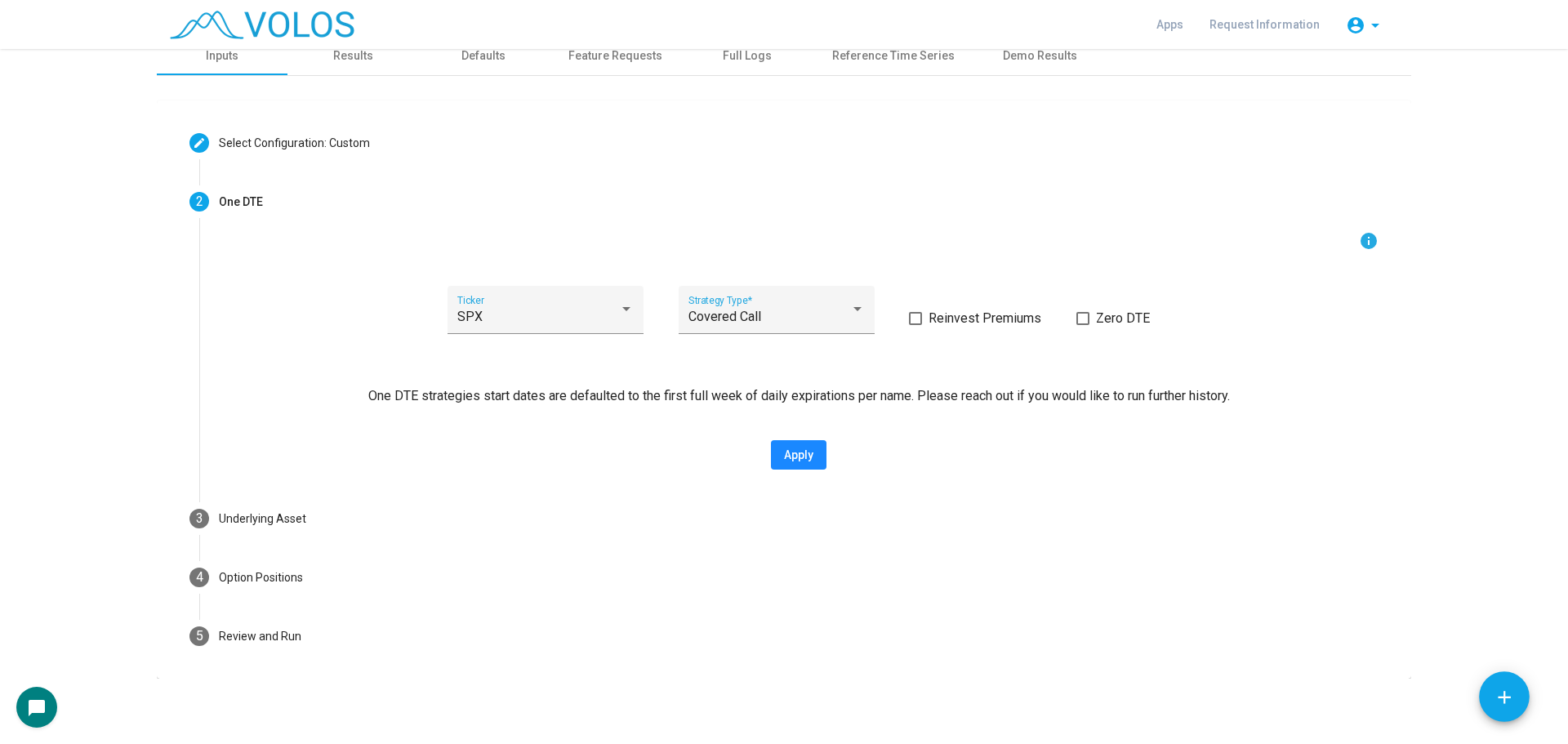
click at [785, 448] on span "Apply" at bounding box center [799, 454] width 29 height 13
type input "*********"
type input "**********"
type textarea "**********"
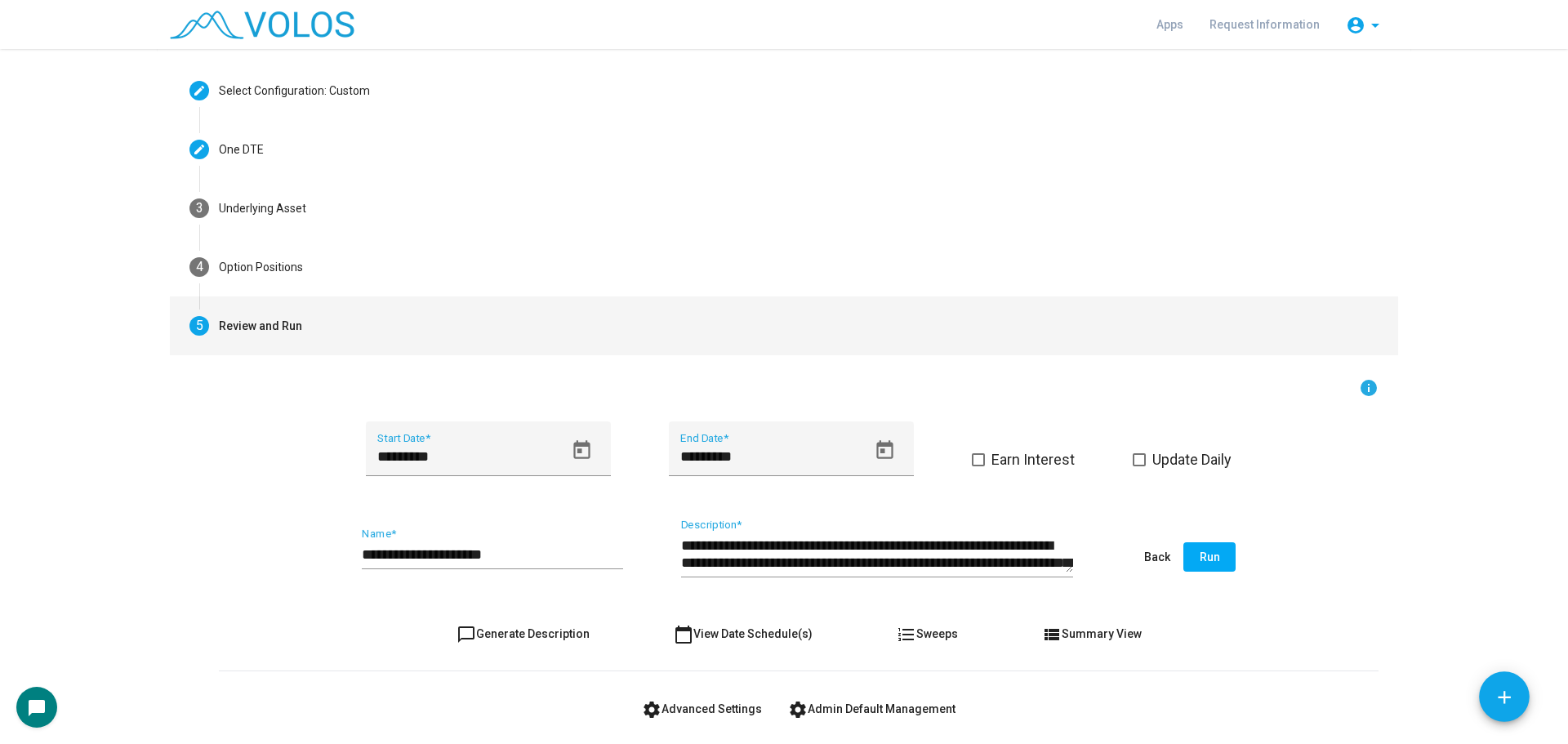
scroll to position [95, 0]
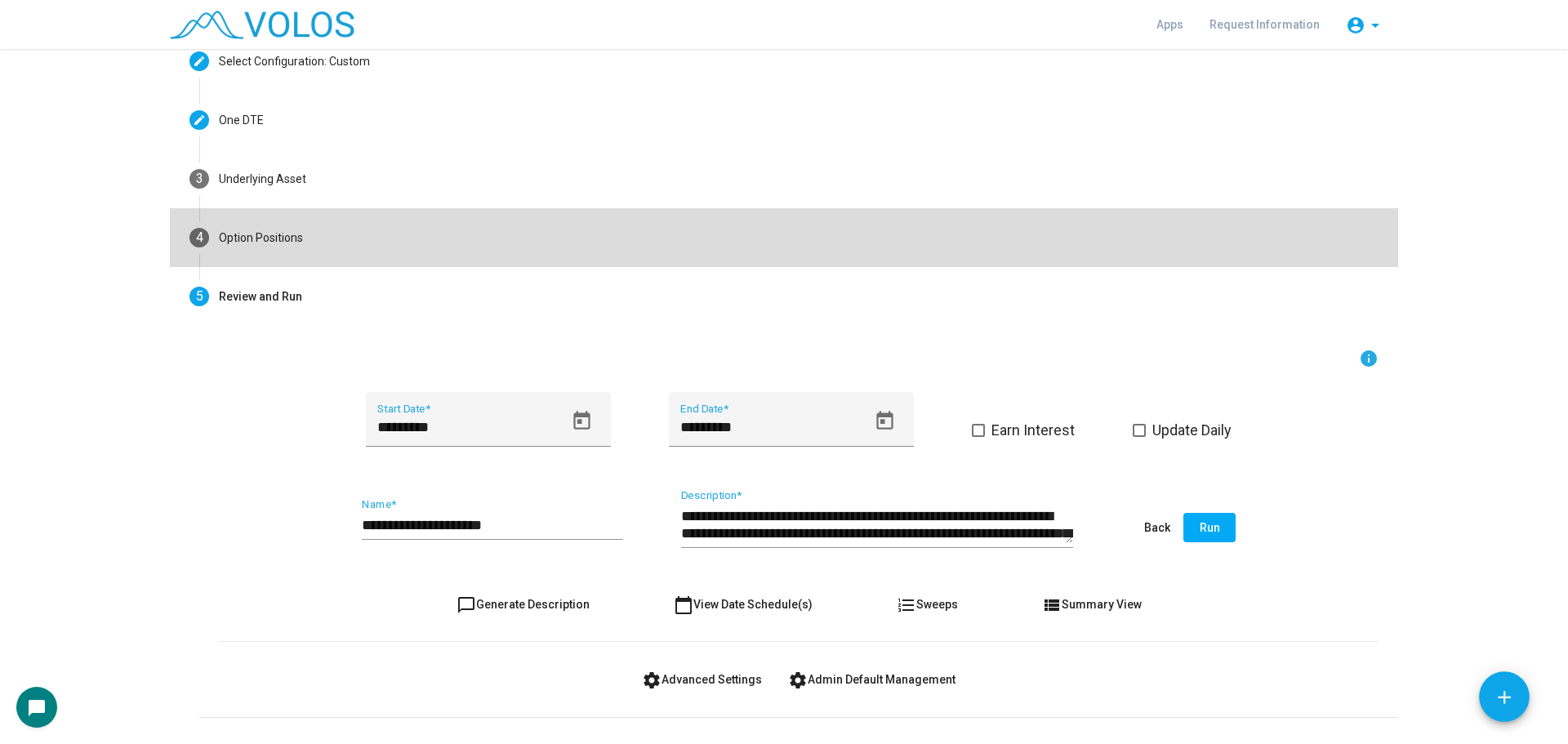
click at [344, 249] on mat-step-header "4 Option Positions" at bounding box center [784, 237] width 1228 height 59
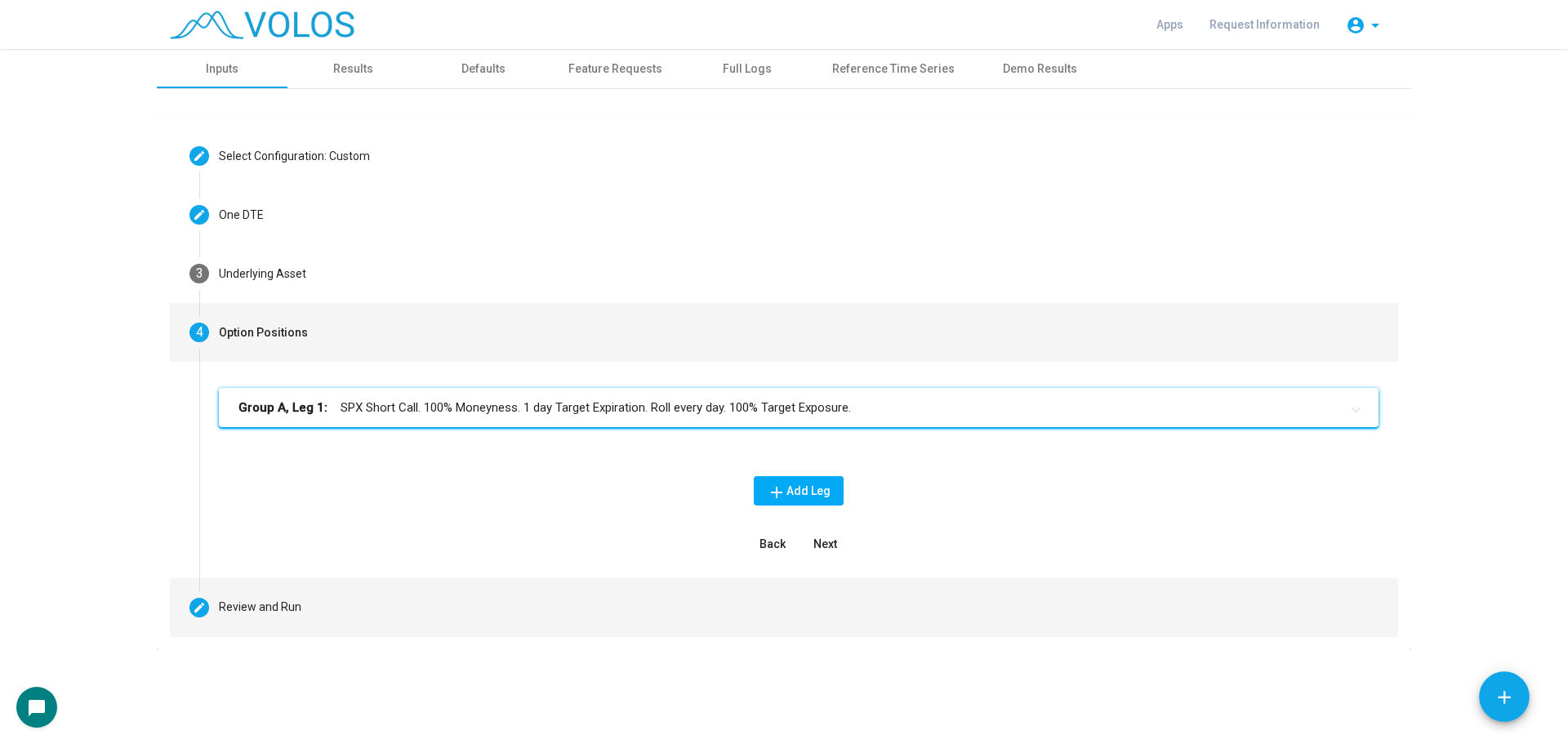
click at [444, 589] on mat-step-header "Editable create Review and Run" at bounding box center [784, 607] width 1228 height 59
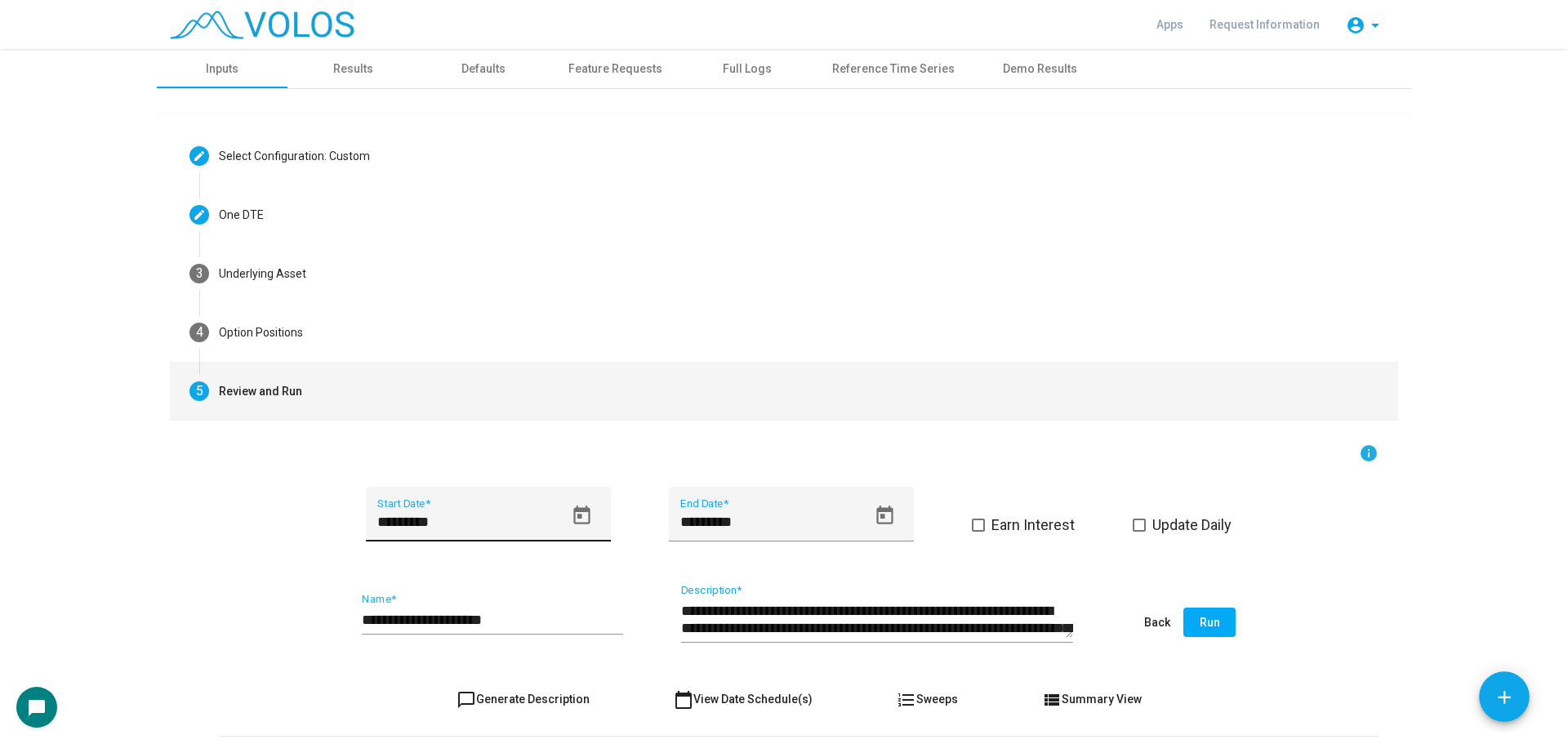
click at [573, 509] on icon "Open calendar" at bounding box center [582, 514] width 17 height 18
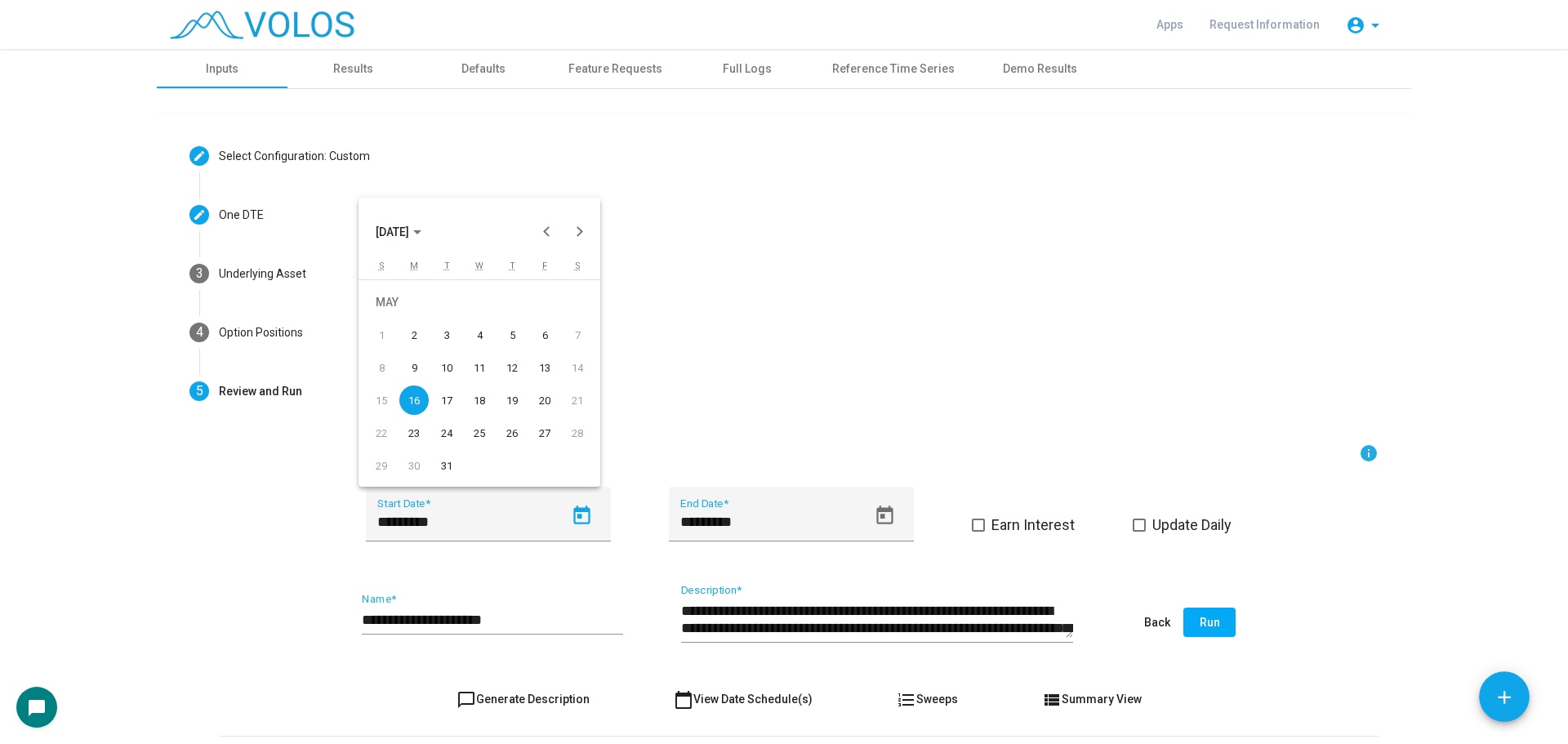
click at [430, 223] on button "MAY 2022" at bounding box center [398, 232] width 72 height 33
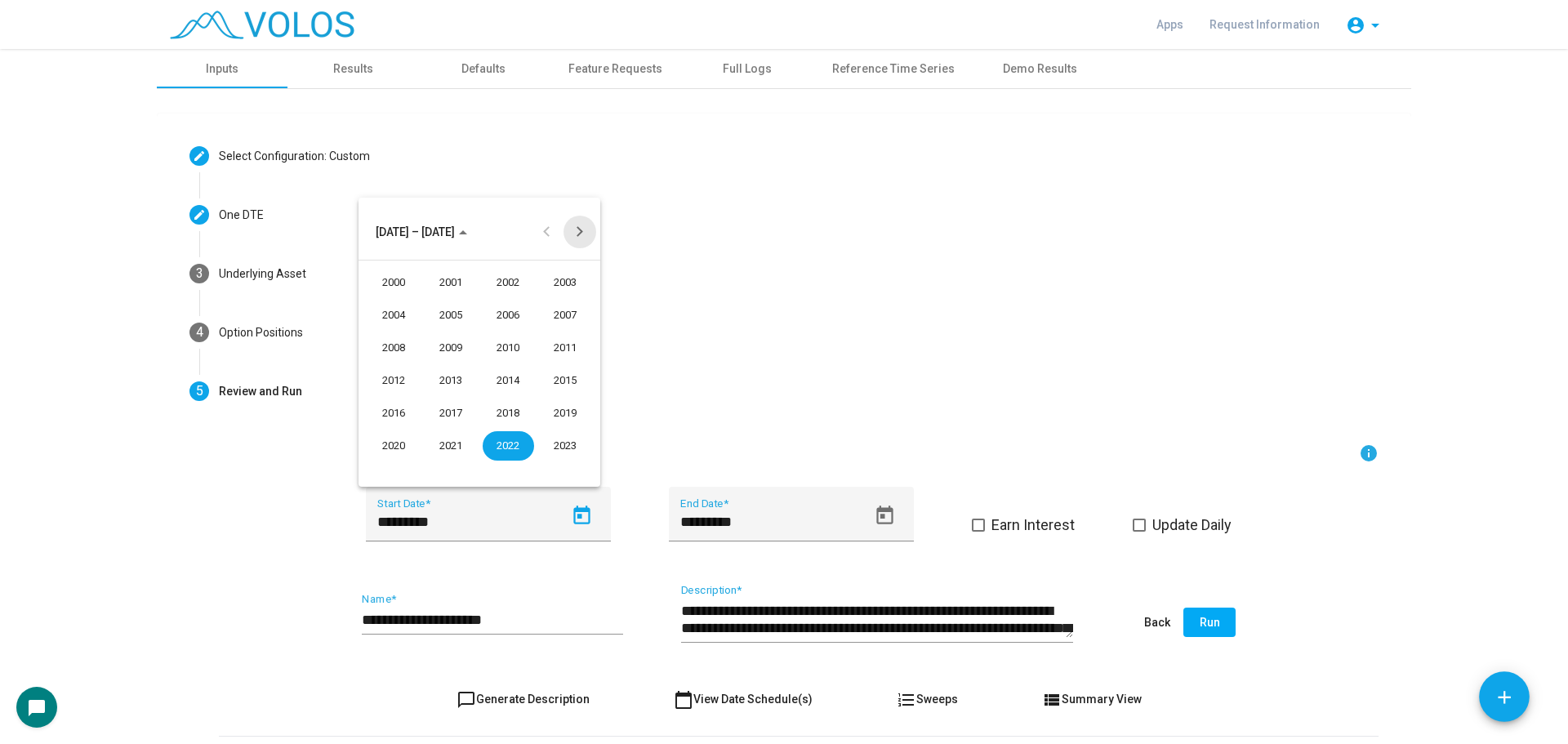
click at [582, 235] on button "Next 24 years" at bounding box center [580, 232] width 33 height 33
click at [400, 279] on div "2024" at bounding box center [394, 282] width 52 height 29
click at [453, 352] on div "JUN" at bounding box center [451, 348] width 52 height 29
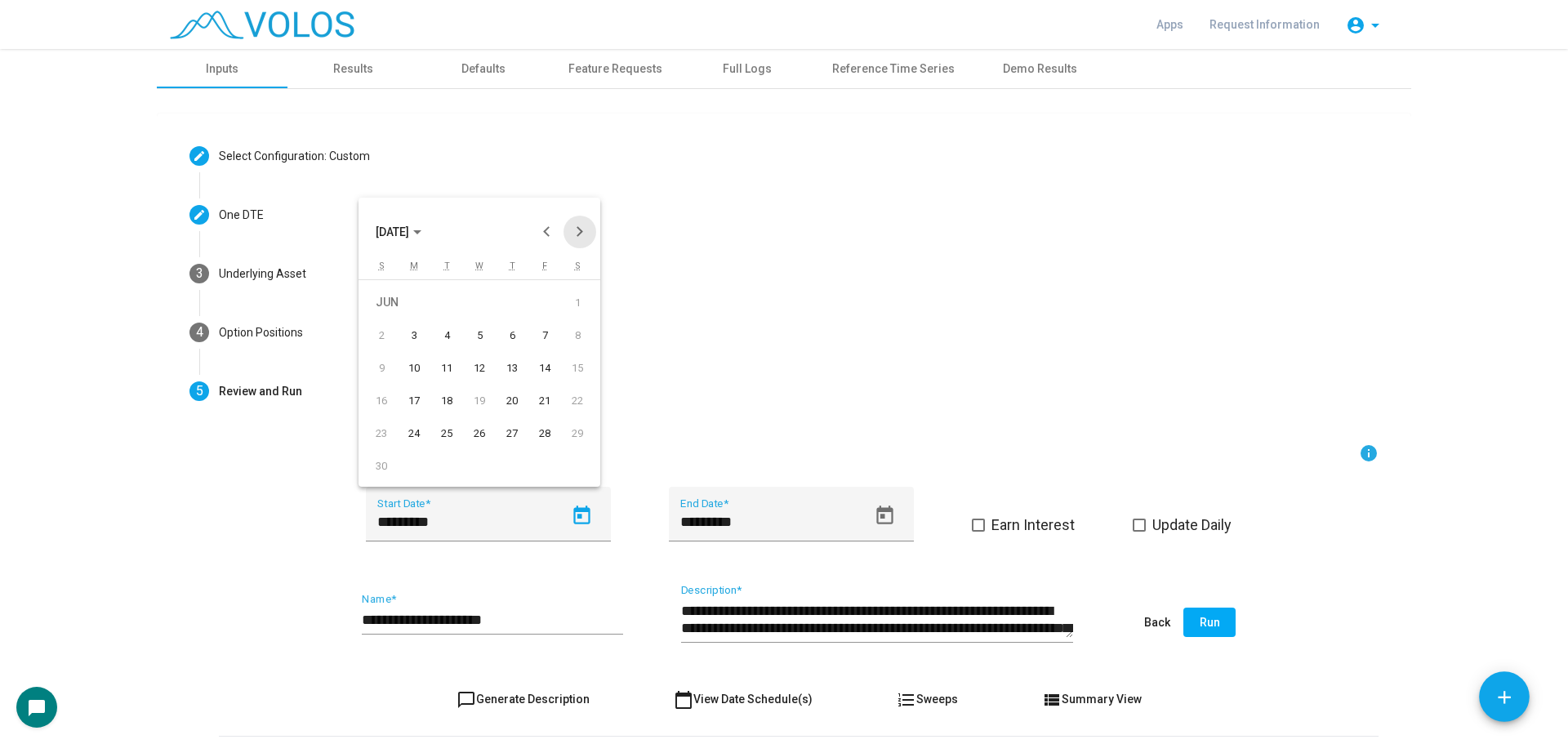
click at [575, 241] on button "Next month" at bounding box center [580, 232] width 33 height 33
click at [414, 330] on div "1" at bounding box center [414, 335] width 29 height 29
type input "********"
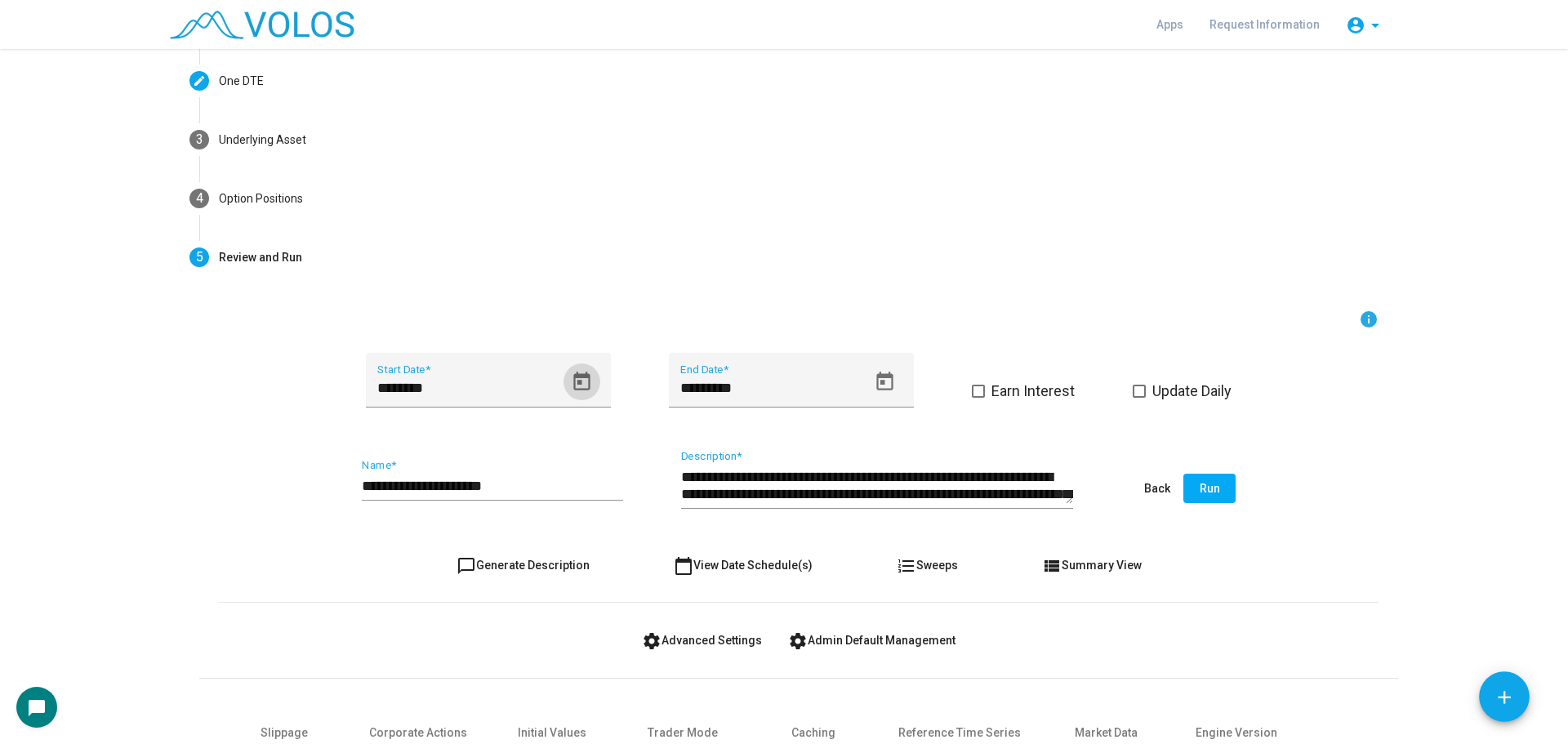
scroll to position [164, 0]
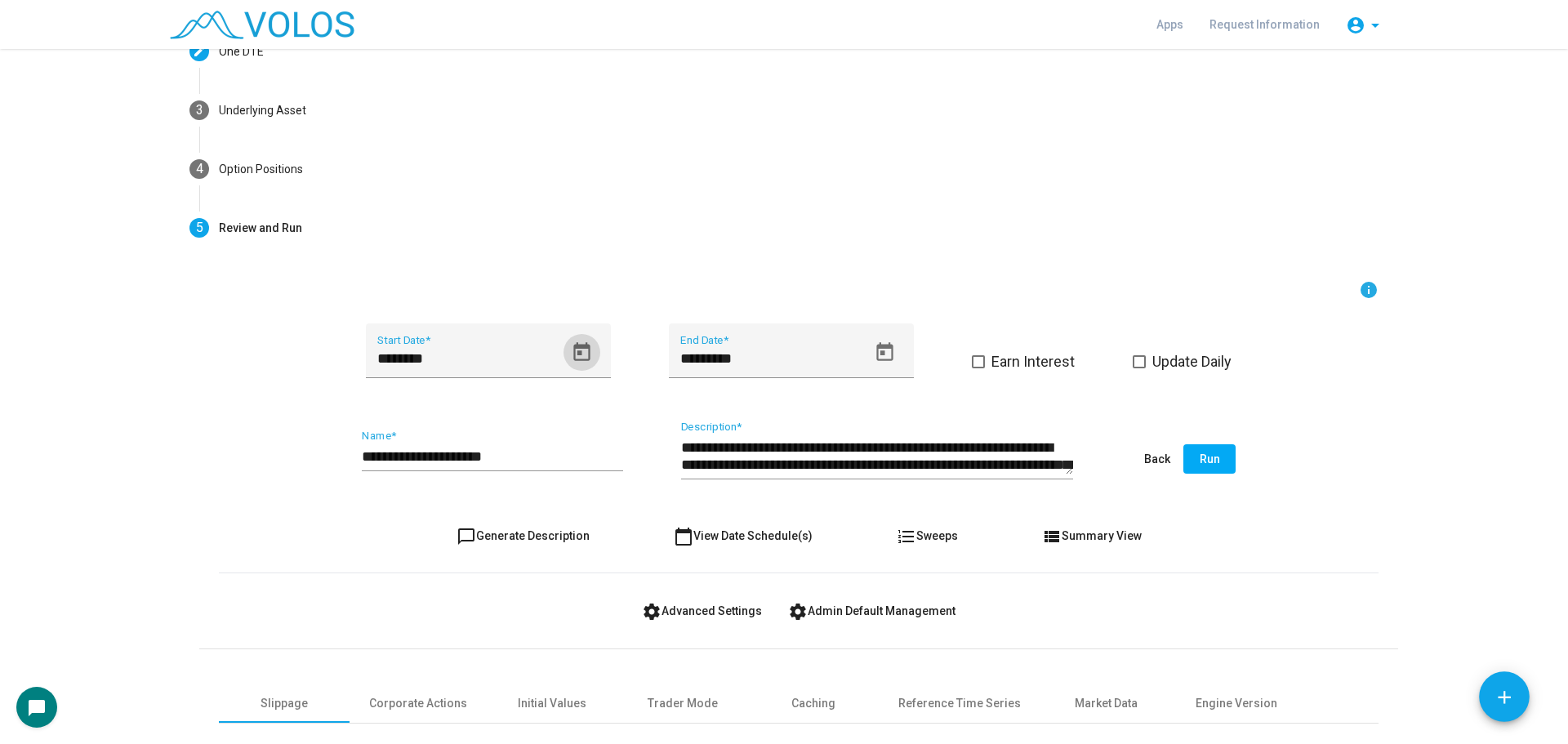
click at [530, 452] on input "**********" at bounding box center [492, 456] width 261 height 17
click at [525, 526] on button "chat_bubble_outline Generate Description" at bounding box center [523, 535] width 159 height 29
click at [548, 462] on input "**********" at bounding box center [492, 456] width 261 height 17
click at [1186, 462] on button "Run" at bounding box center [1209, 459] width 52 height 29
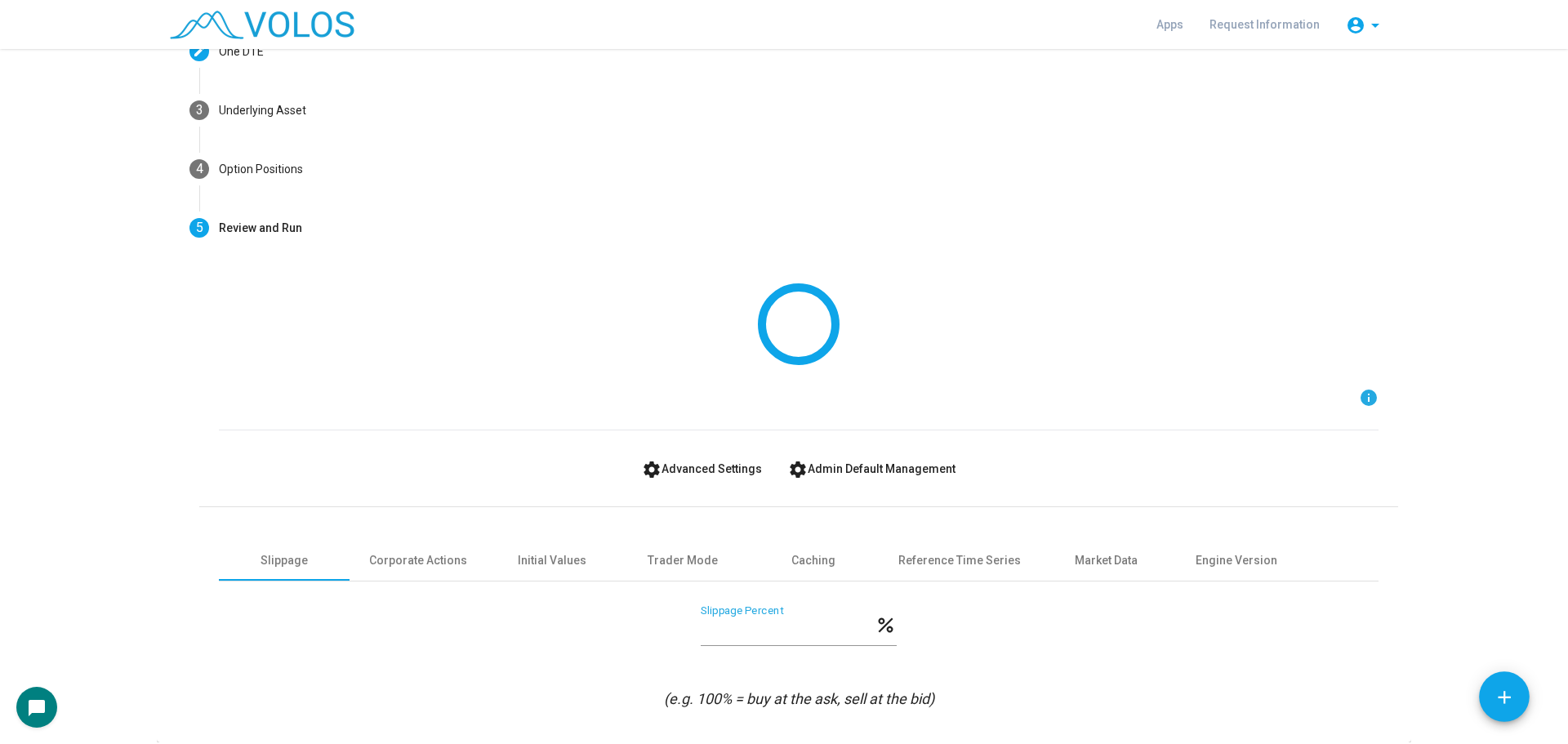
scroll to position [0, 0]
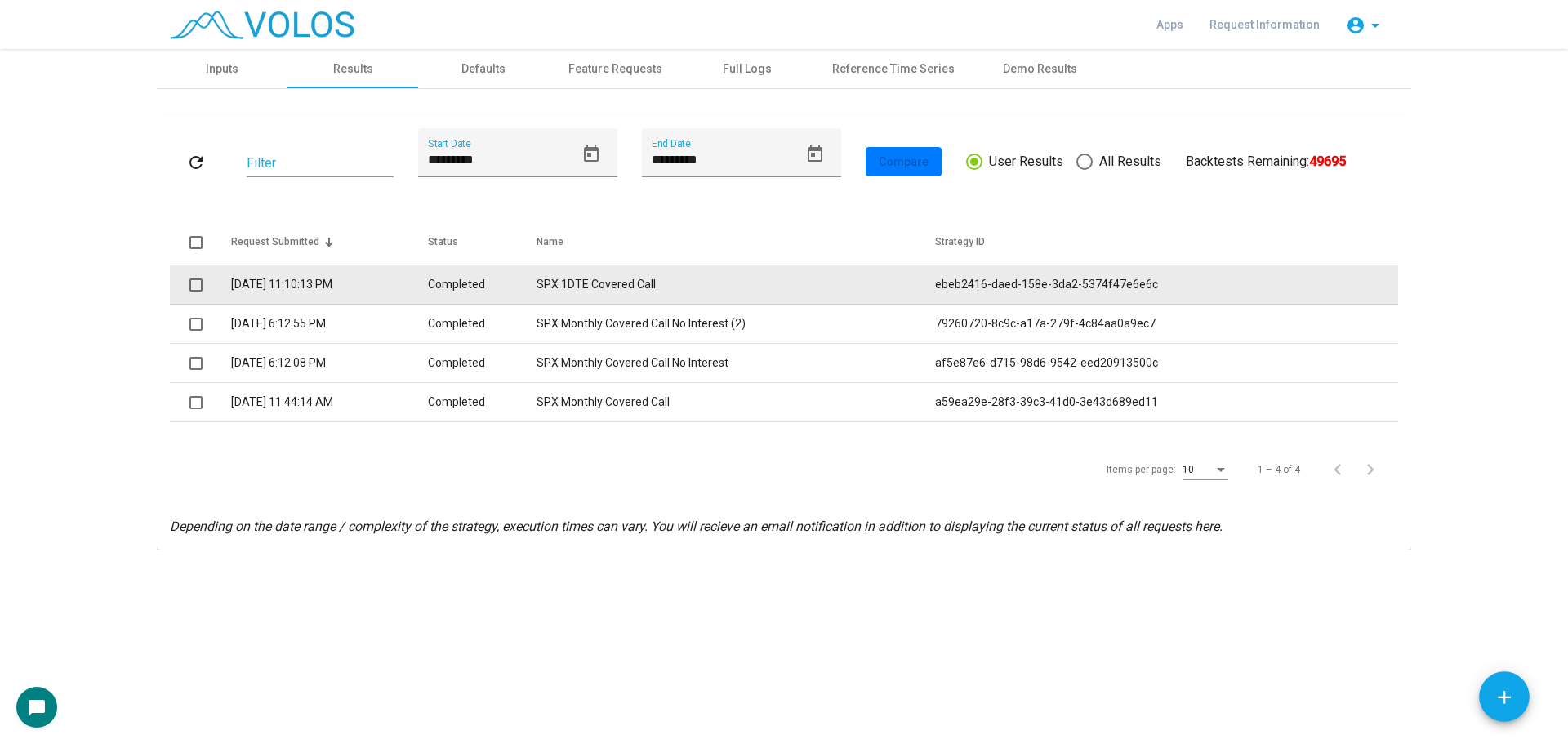
click at [537, 297] on td "Completed" at bounding box center [482, 284] width 110 height 40
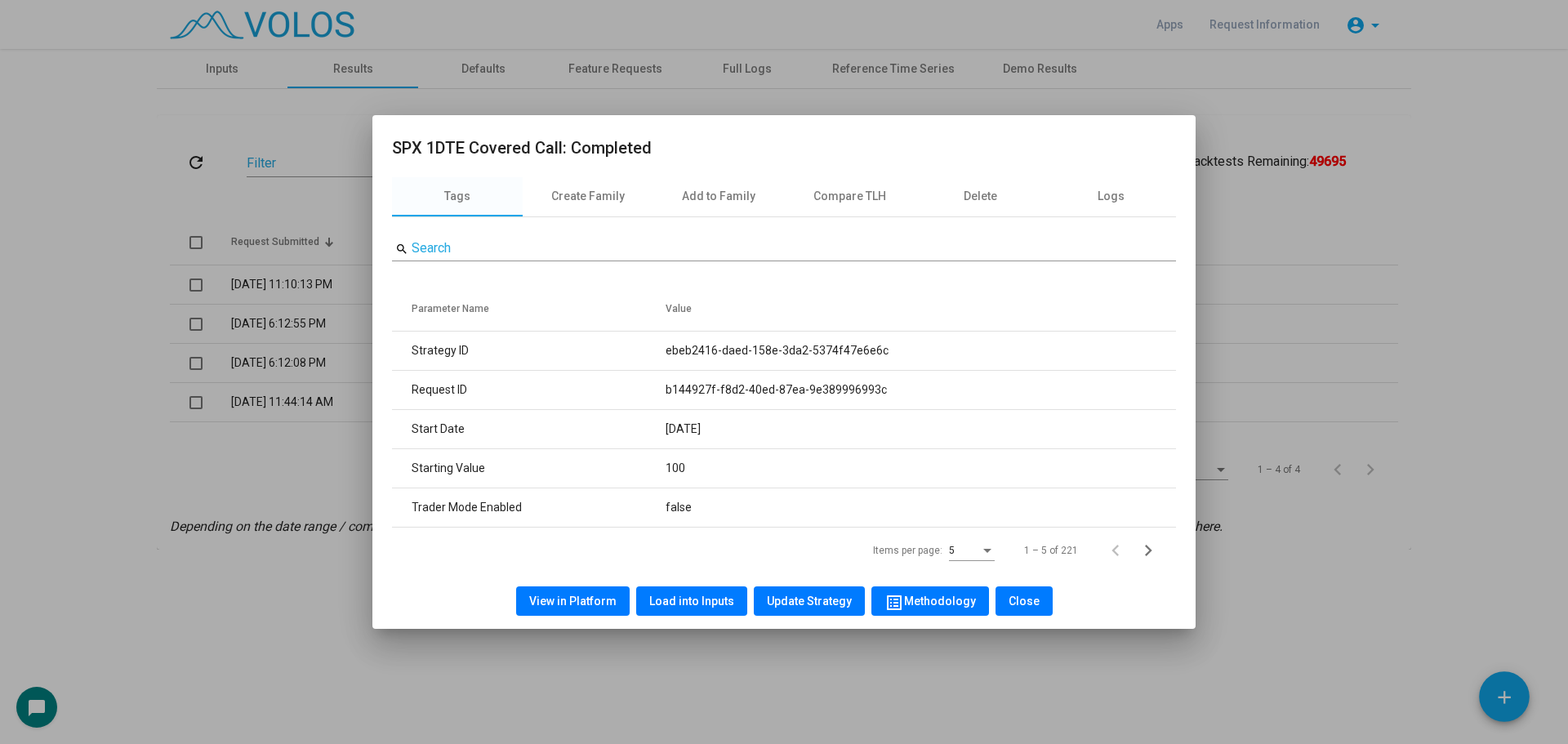
click at [600, 589] on button "View in Platform" at bounding box center [572, 601] width 113 height 29
click at [584, 595] on span "View in Platform" at bounding box center [572, 601] width 87 height 13
click at [1099, 664] on div at bounding box center [784, 372] width 1568 height 744
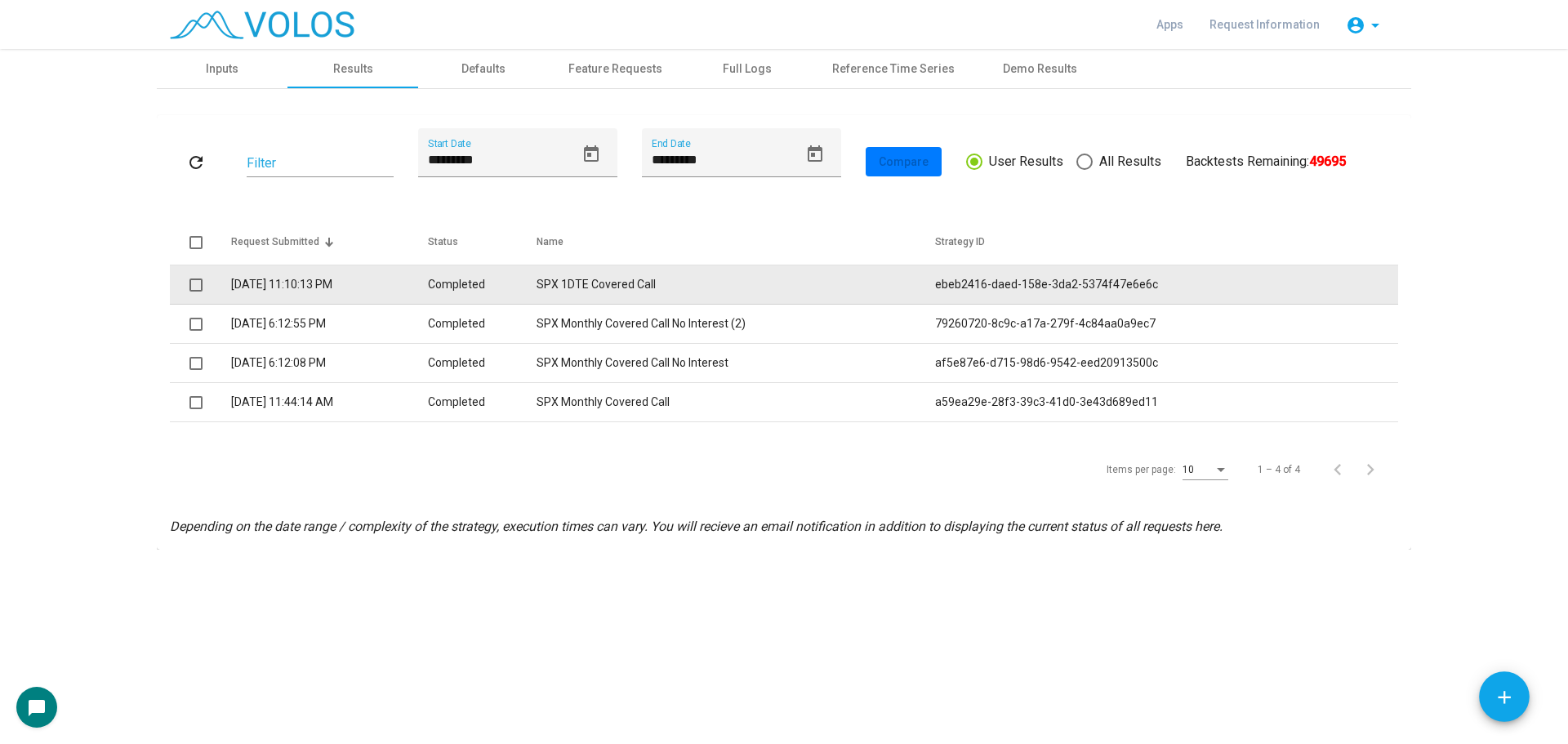
click at [537, 292] on td "Completed" at bounding box center [482, 284] width 110 height 40
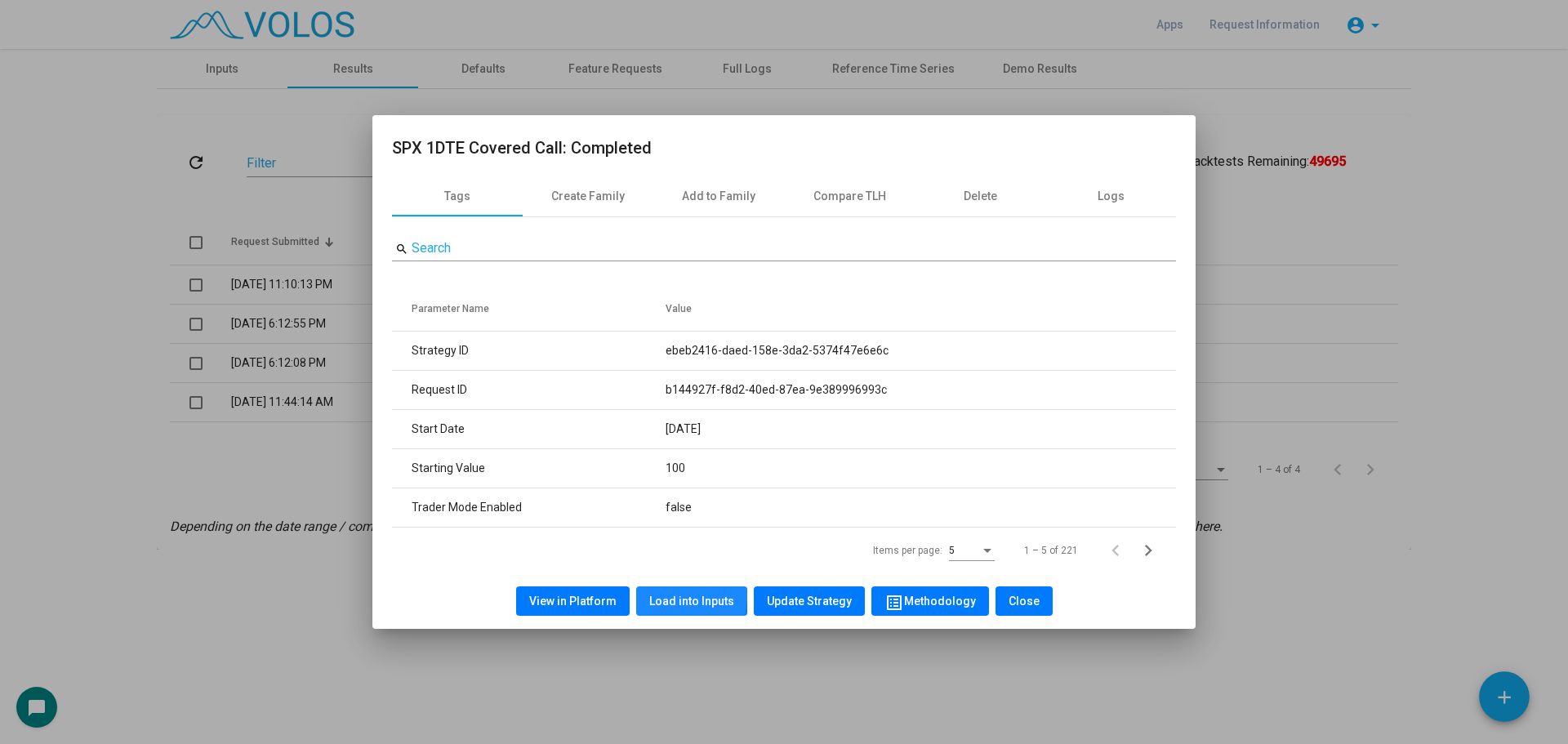
click at [669, 595] on span "Load into Inputs" at bounding box center [692, 601] width 85 height 13
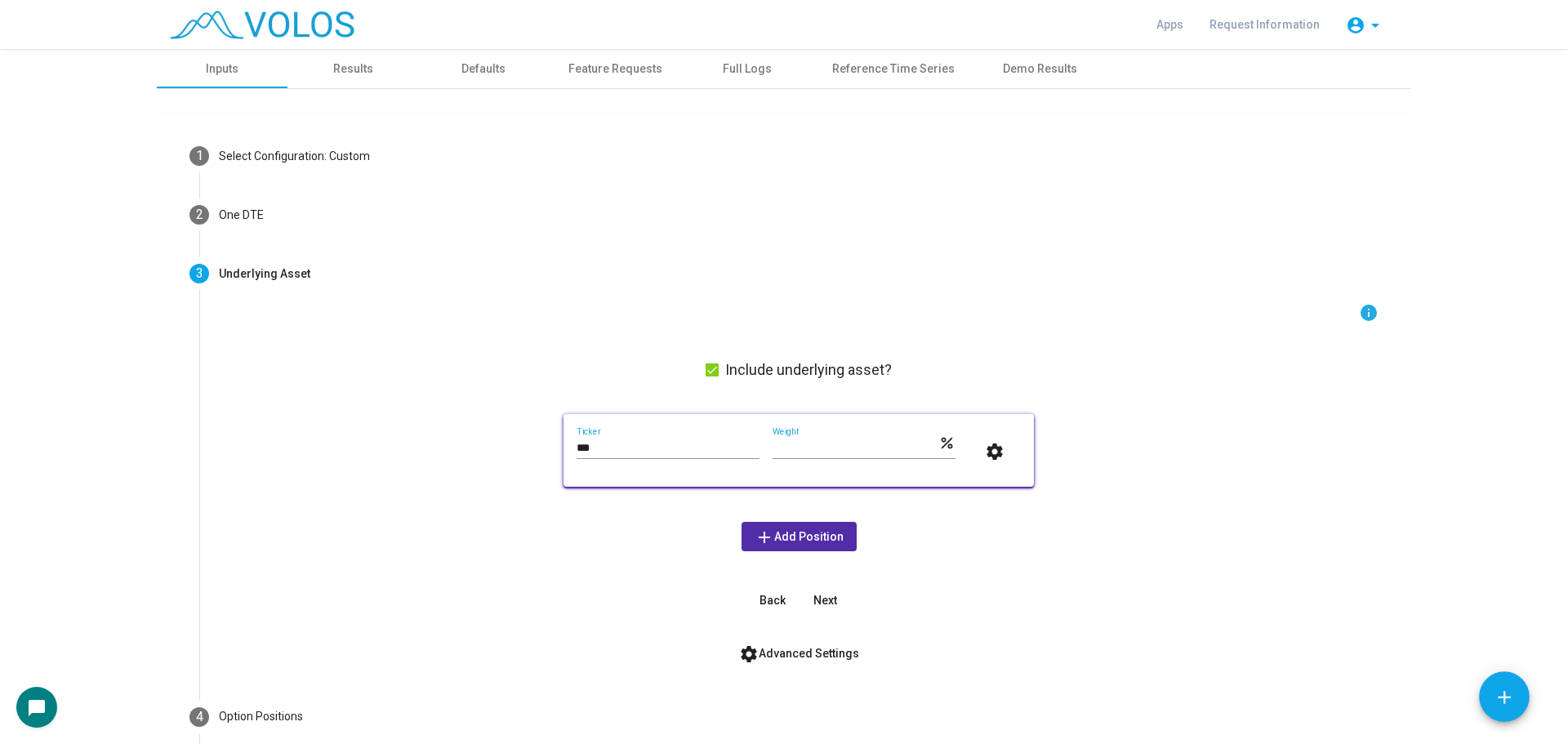
click at [615, 446] on input "***" at bounding box center [668, 448] width 183 height 13
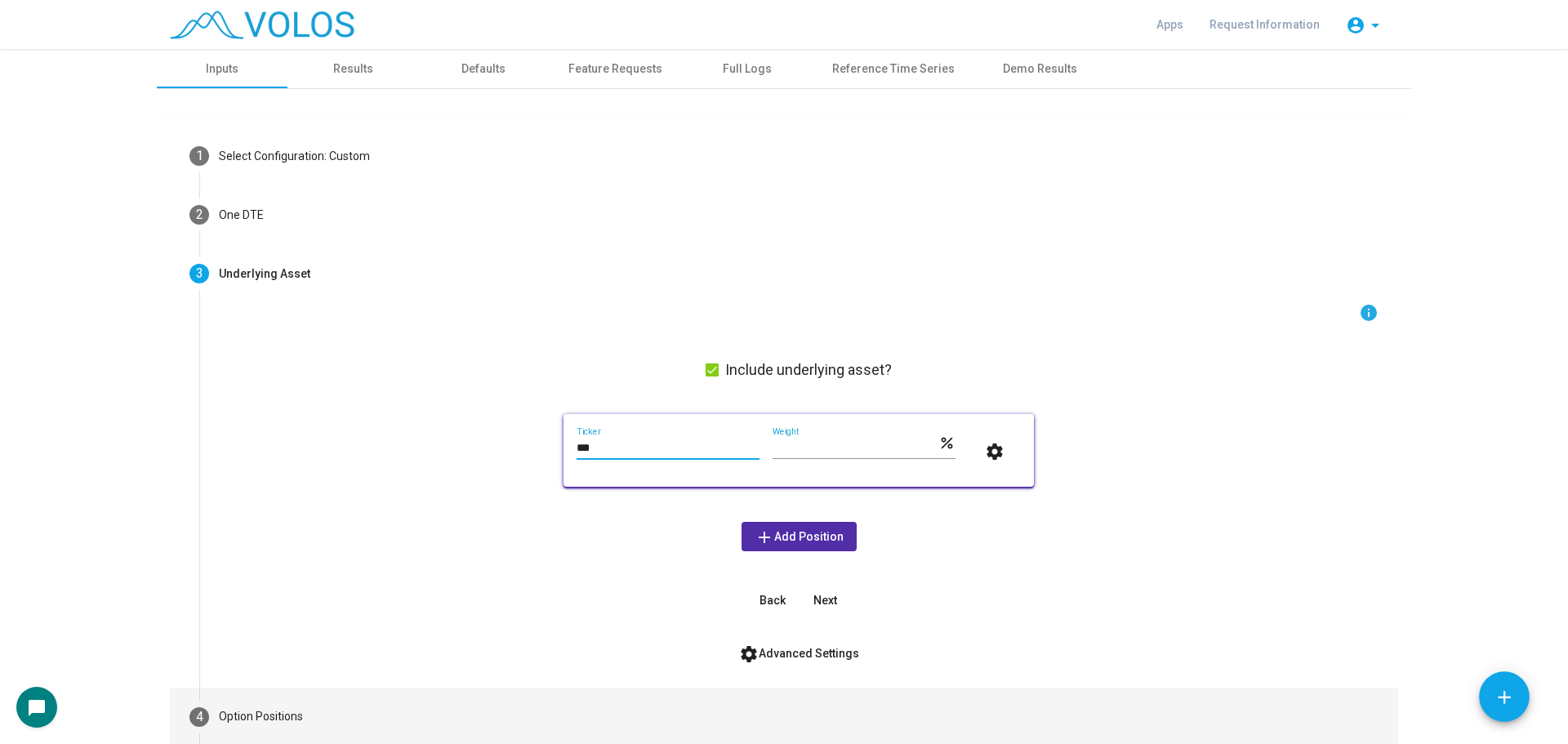
type input "***"
click at [364, 722] on mat-step-header "4 Option Positions" at bounding box center [784, 716] width 1228 height 59
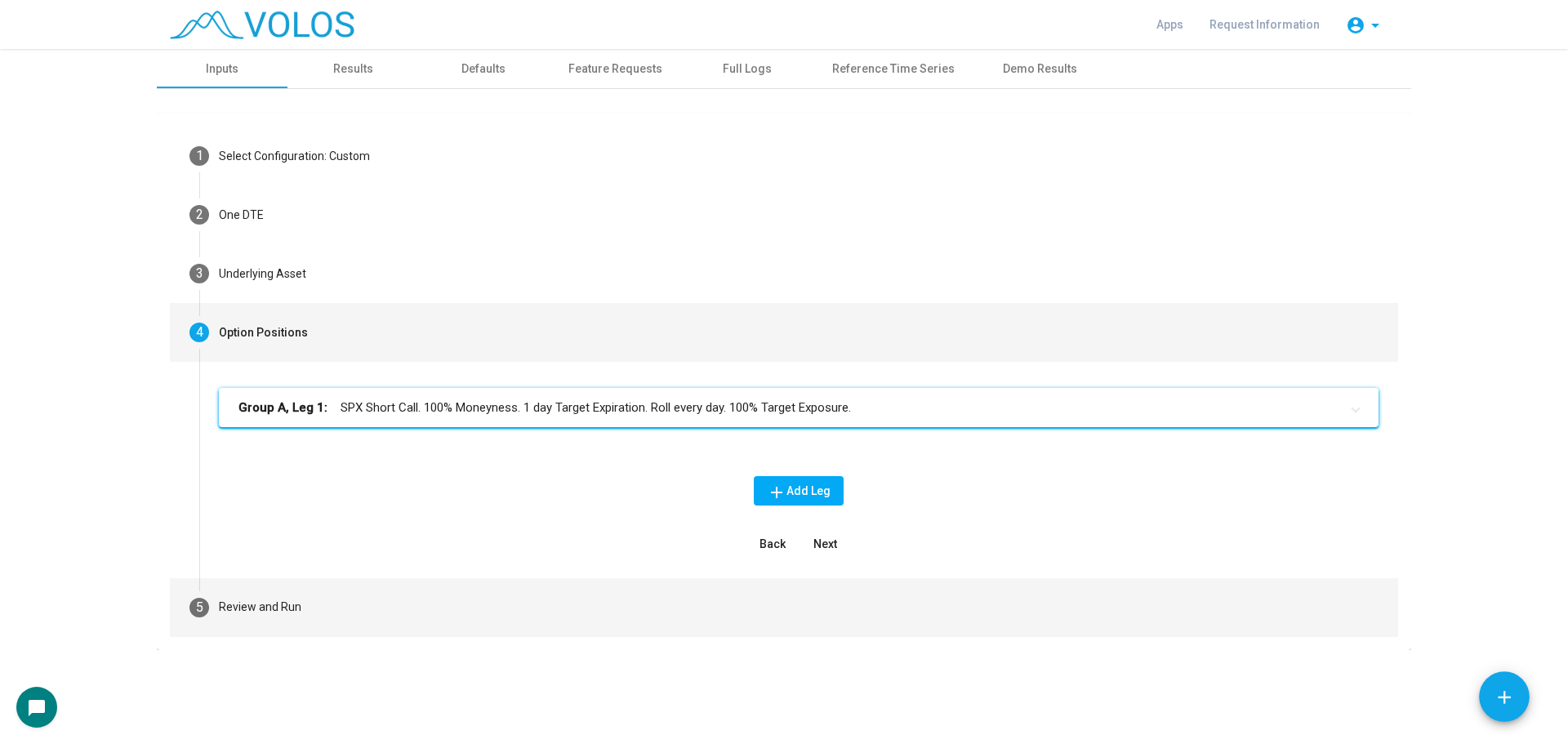
click at [360, 601] on mat-step-header "5 Review and Run" at bounding box center [784, 607] width 1228 height 59
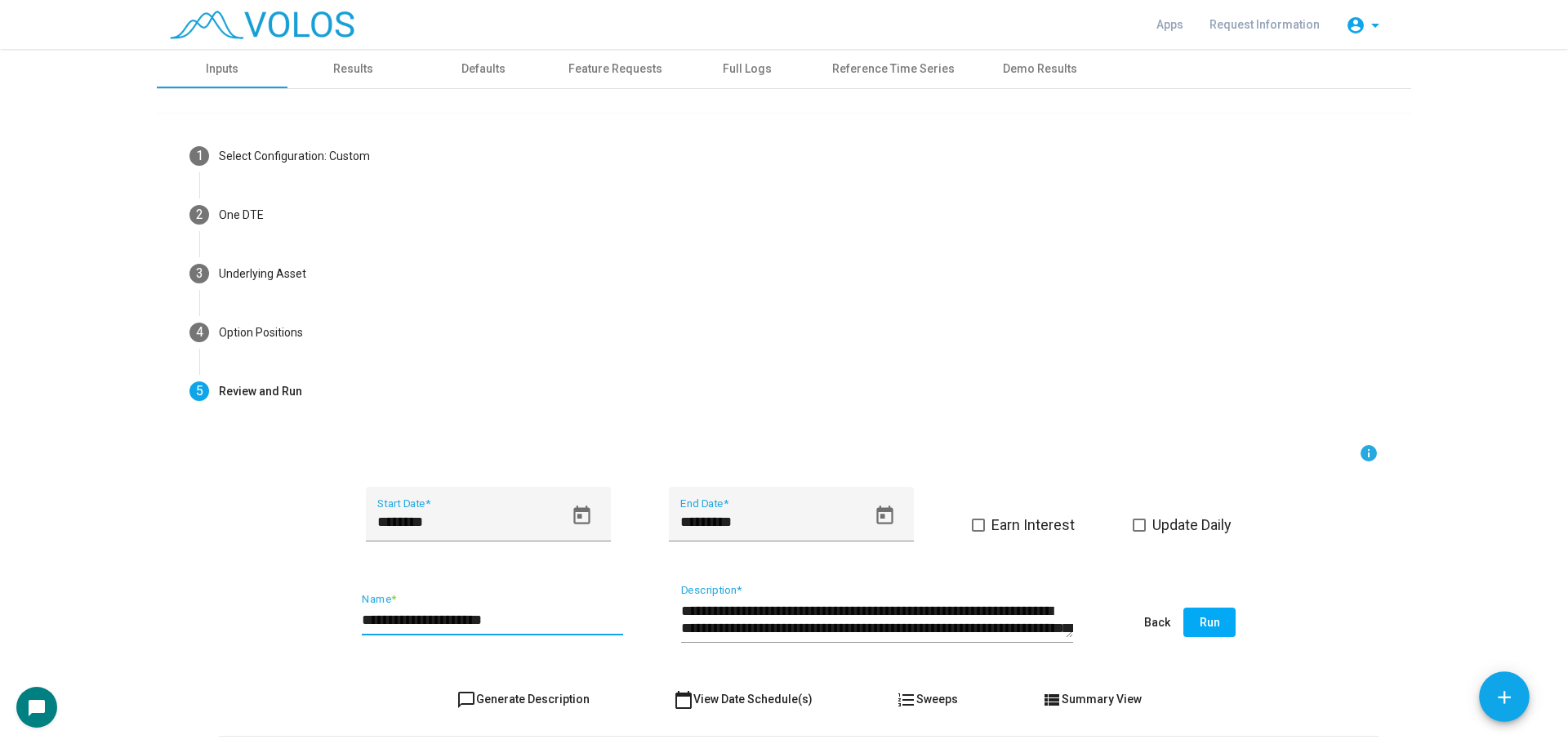
click at [559, 620] on input "**********" at bounding box center [492, 620] width 261 height 17
type input "**********"
click at [1211, 620] on span "Run" at bounding box center [1210, 622] width 20 height 13
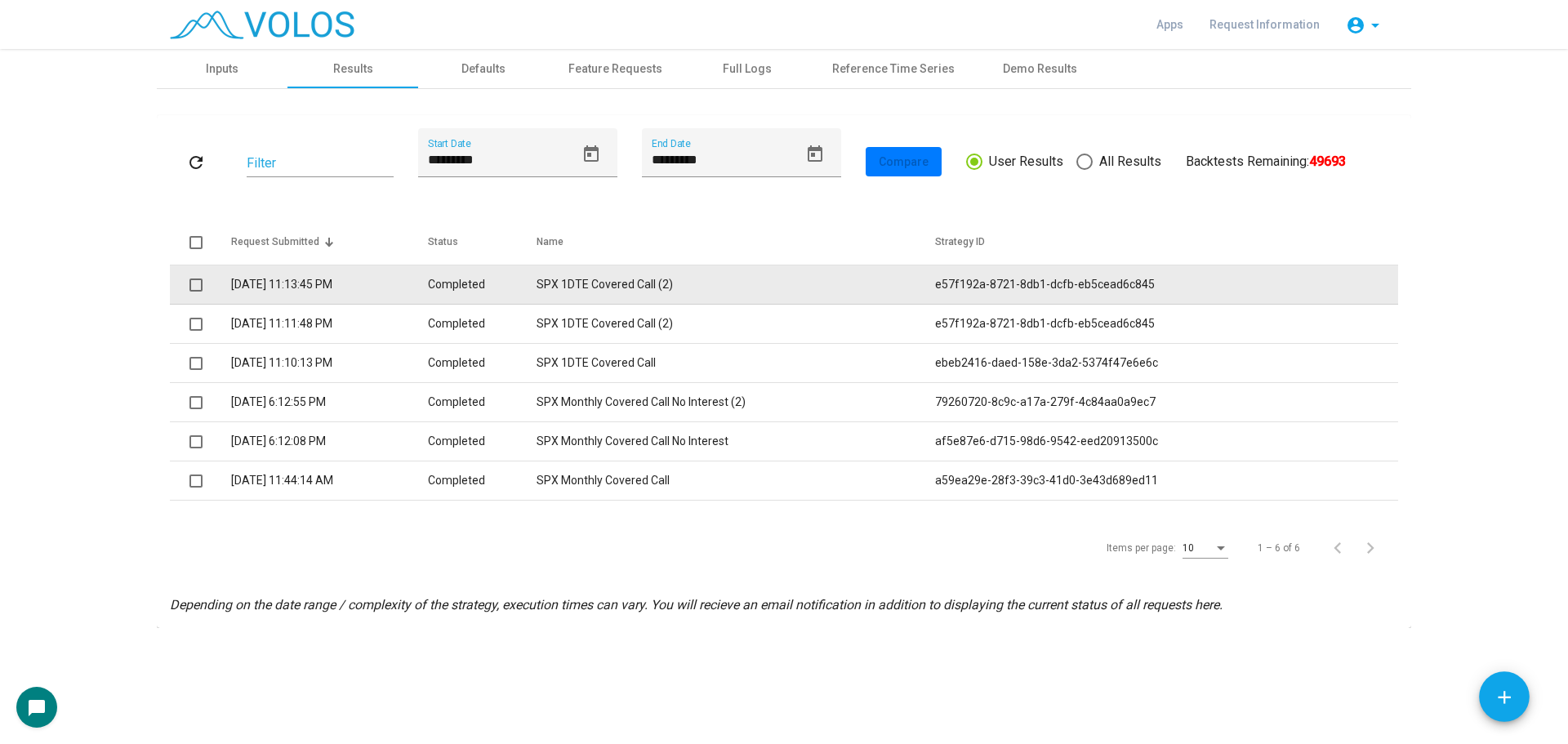
click at [776, 272] on td "SPX 1DTE Covered Call (2)" at bounding box center [735, 284] width 398 height 40
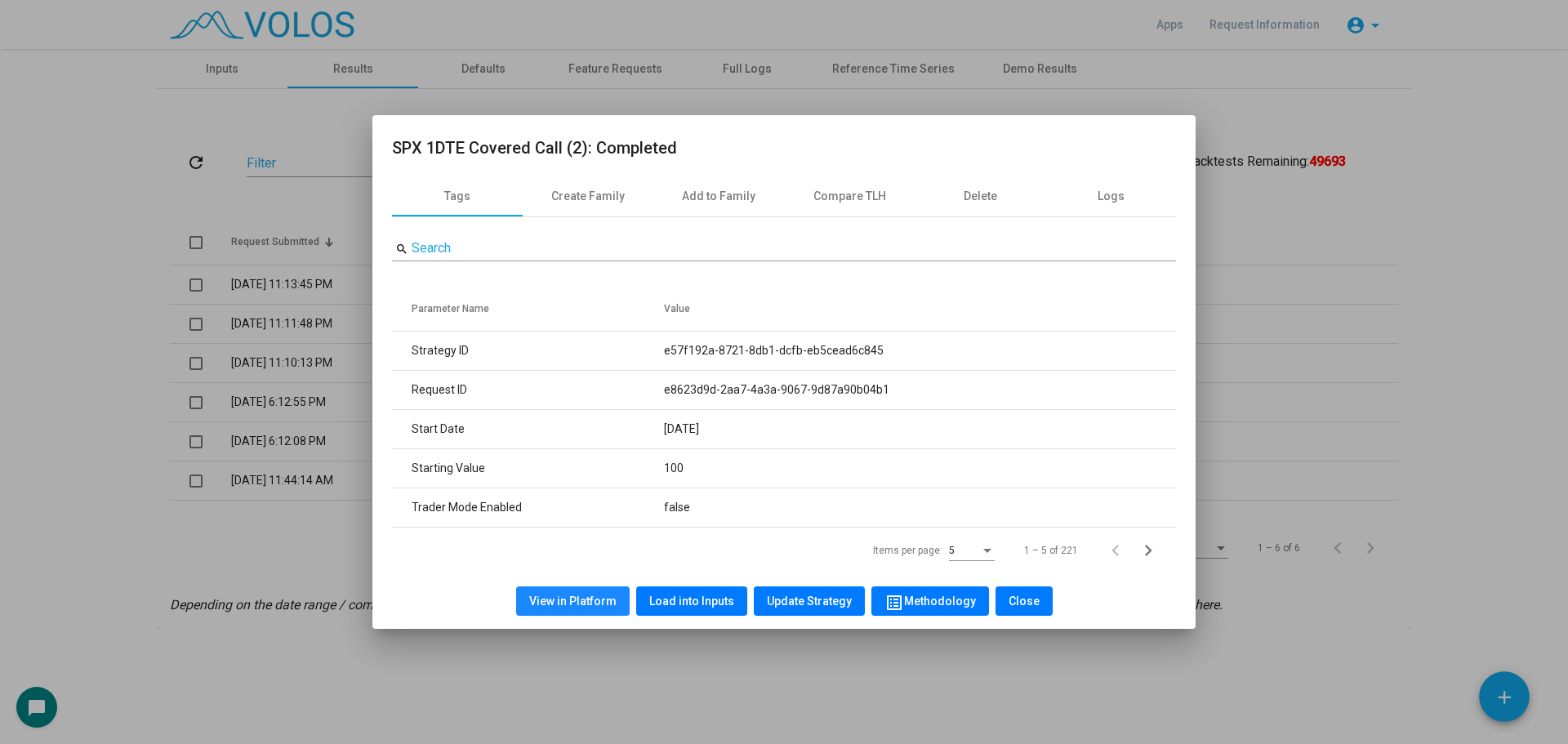
click at [581, 588] on button "View in Platform" at bounding box center [572, 601] width 113 height 29
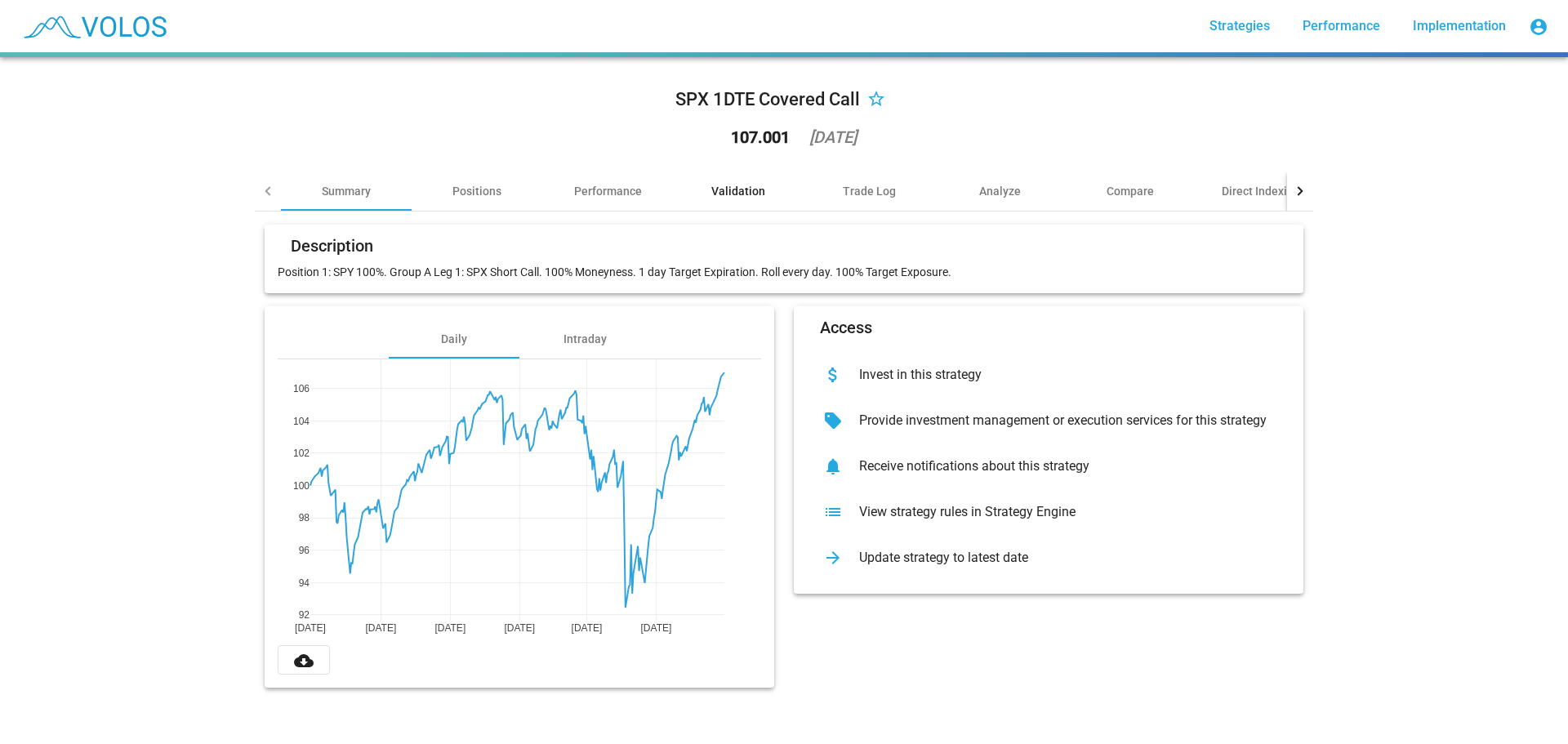
click at [717, 177] on div "Validation" at bounding box center [738, 190] width 131 height 40
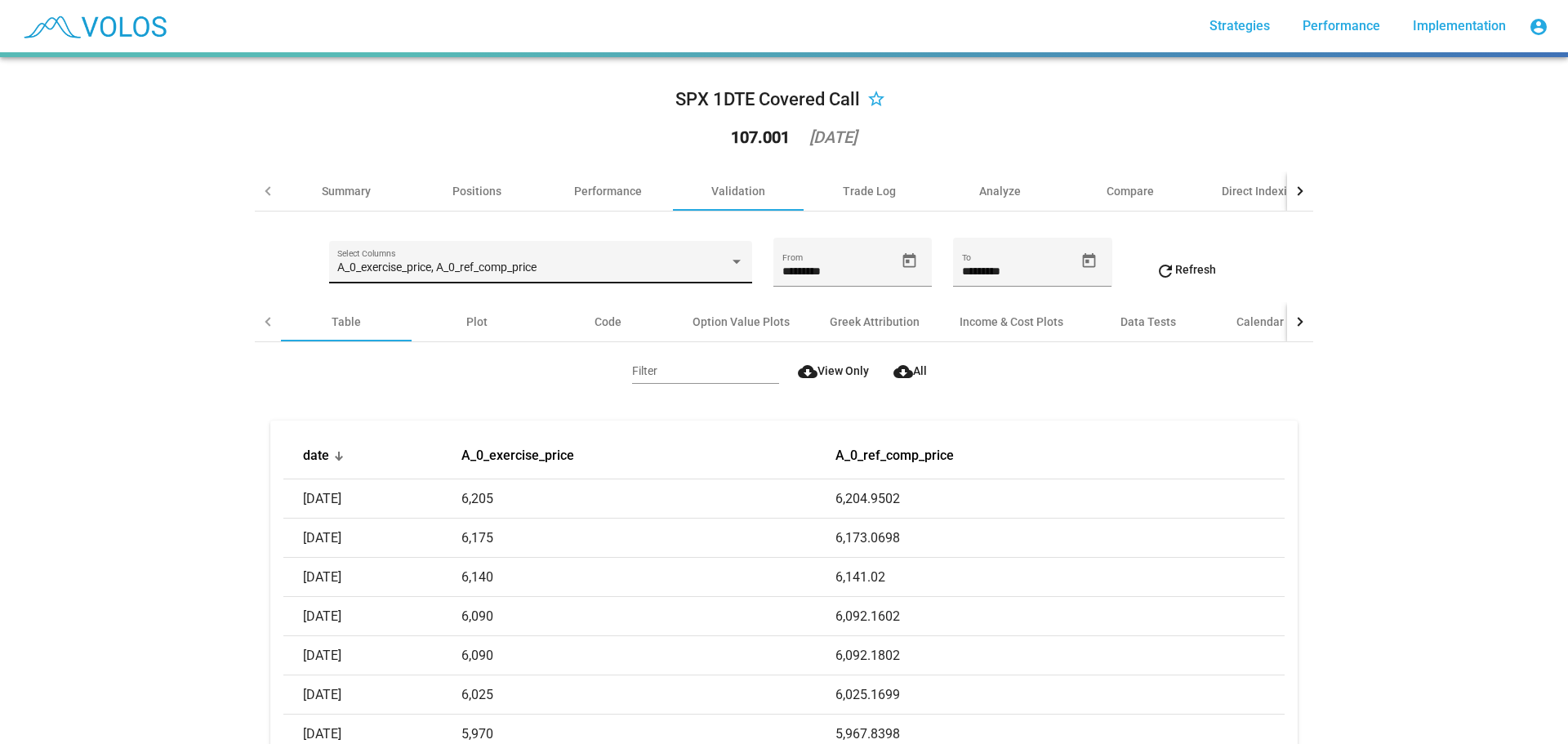
click at [440, 270] on span "A_0_exercise_price, A_0_ref_comp_price" at bounding box center [437, 267] width 200 height 13
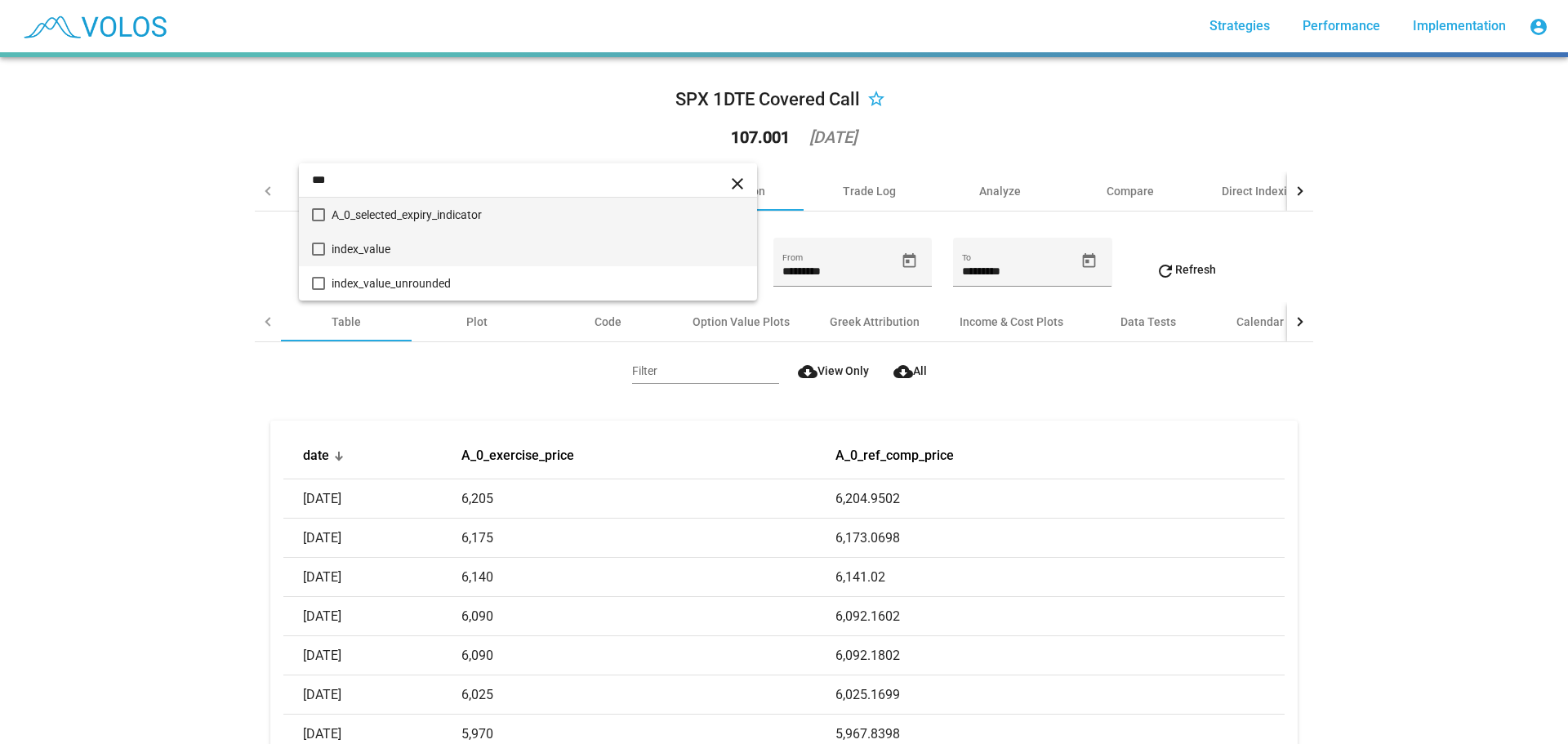
type input "***"
click at [439, 246] on span "index_value" at bounding box center [537, 248] width 412 height 34
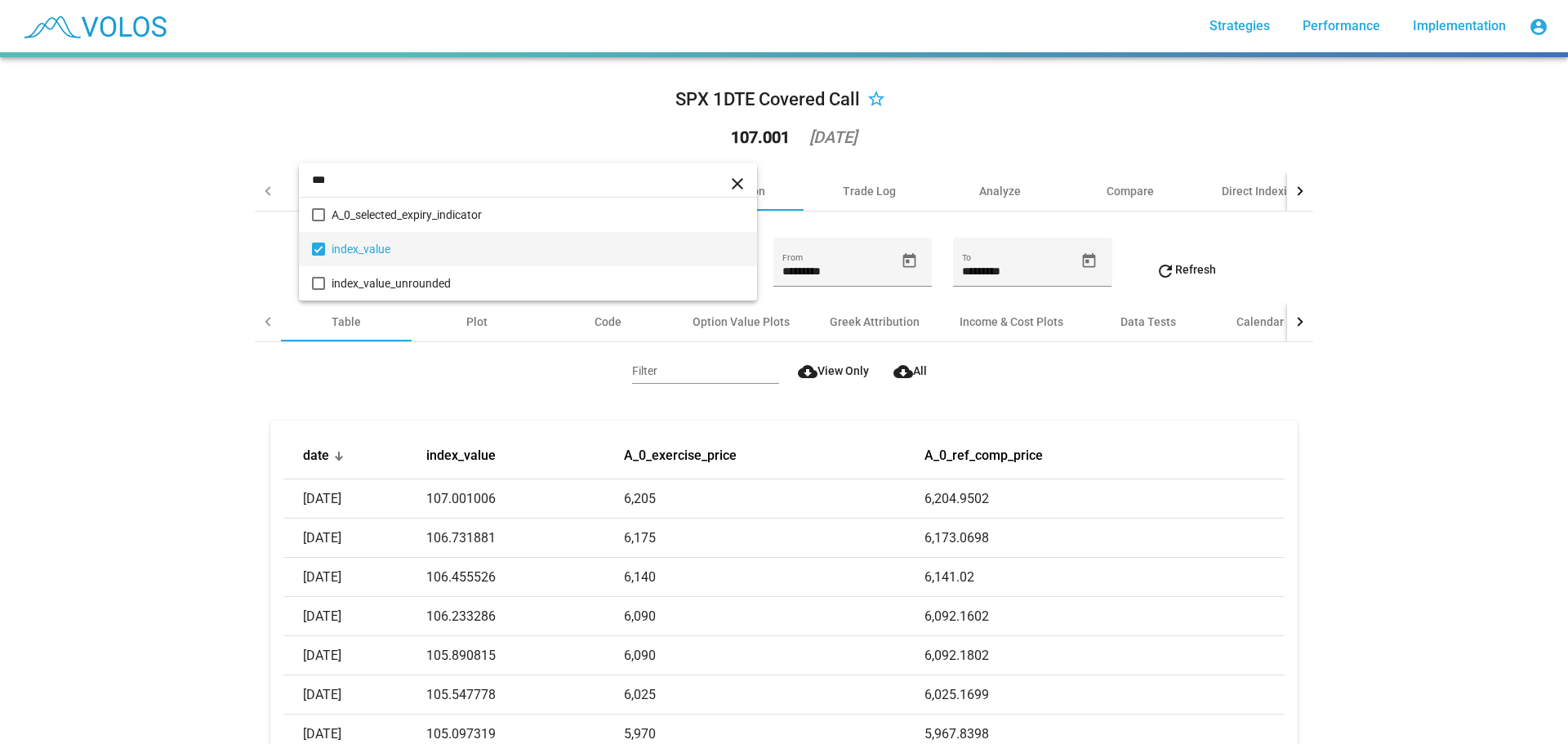
click at [176, 429] on div at bounding box center [784, 372] width 1568 height 744
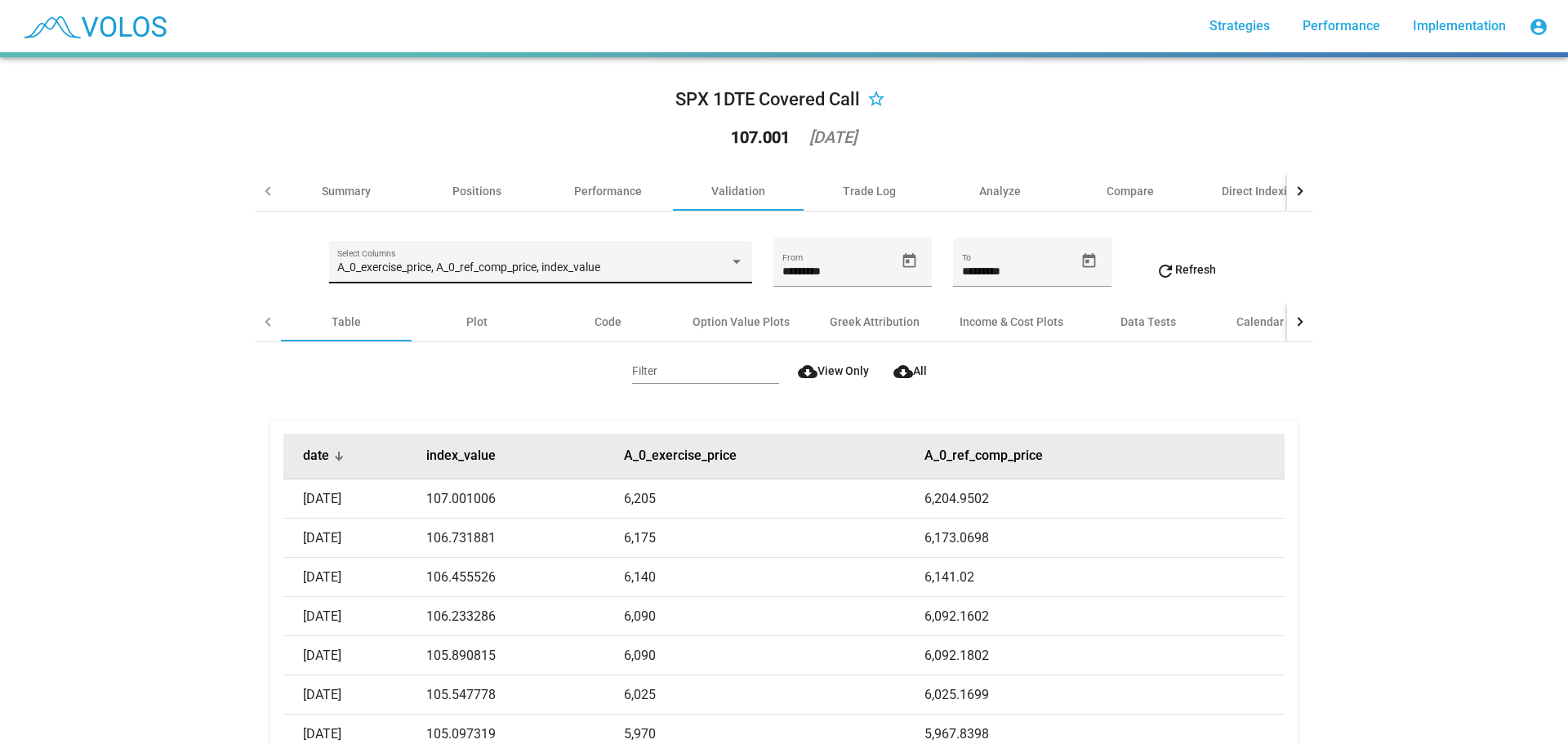
click at [317, 459] on button "date" at bounding box center [316, 455] width 26 height 17
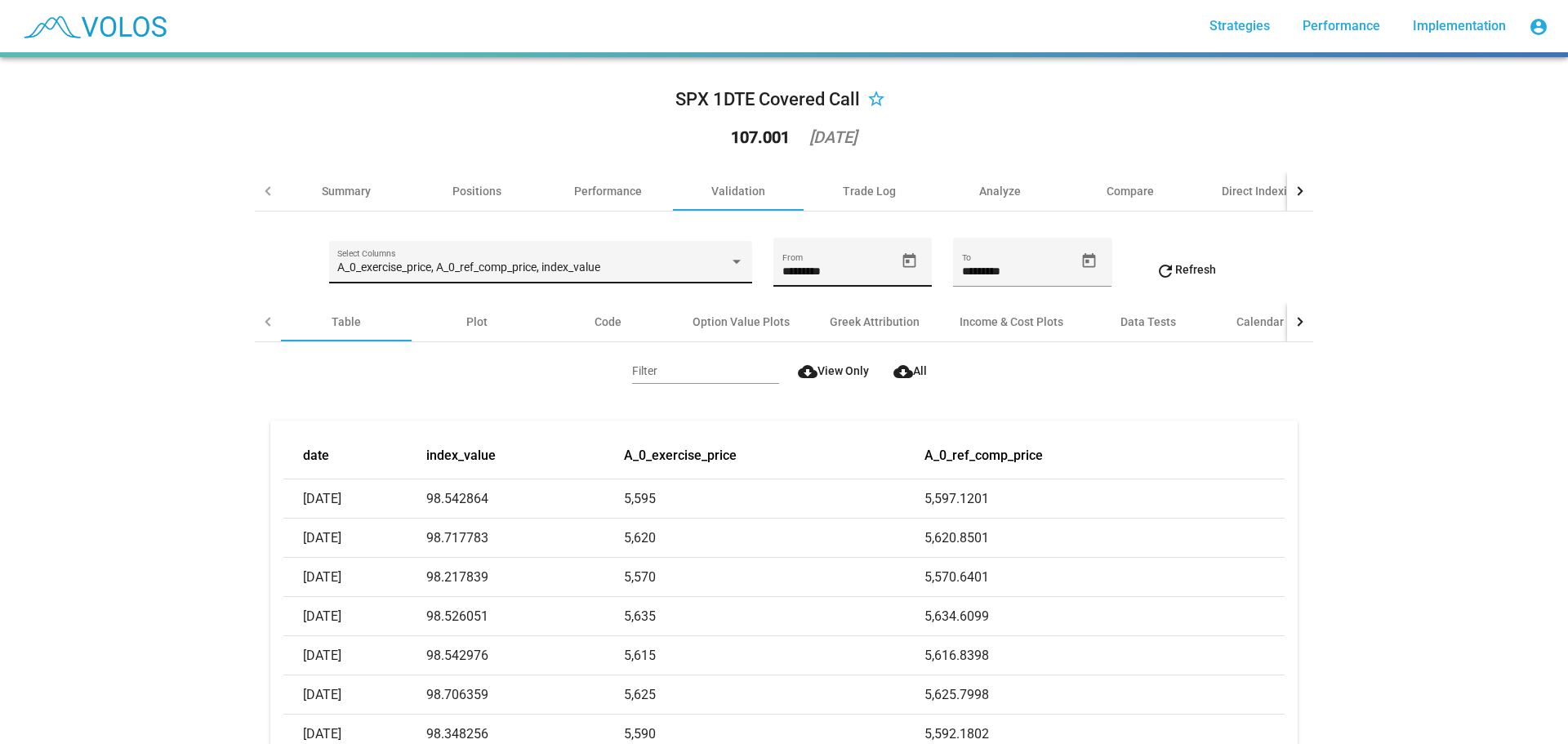
click at [860, 265] on input "*********" at bounding box center [838, 271] width 112 height 13
click at [909, 265] on icon "Open calendar" at bounding box center [910, 259] width 13 height 15
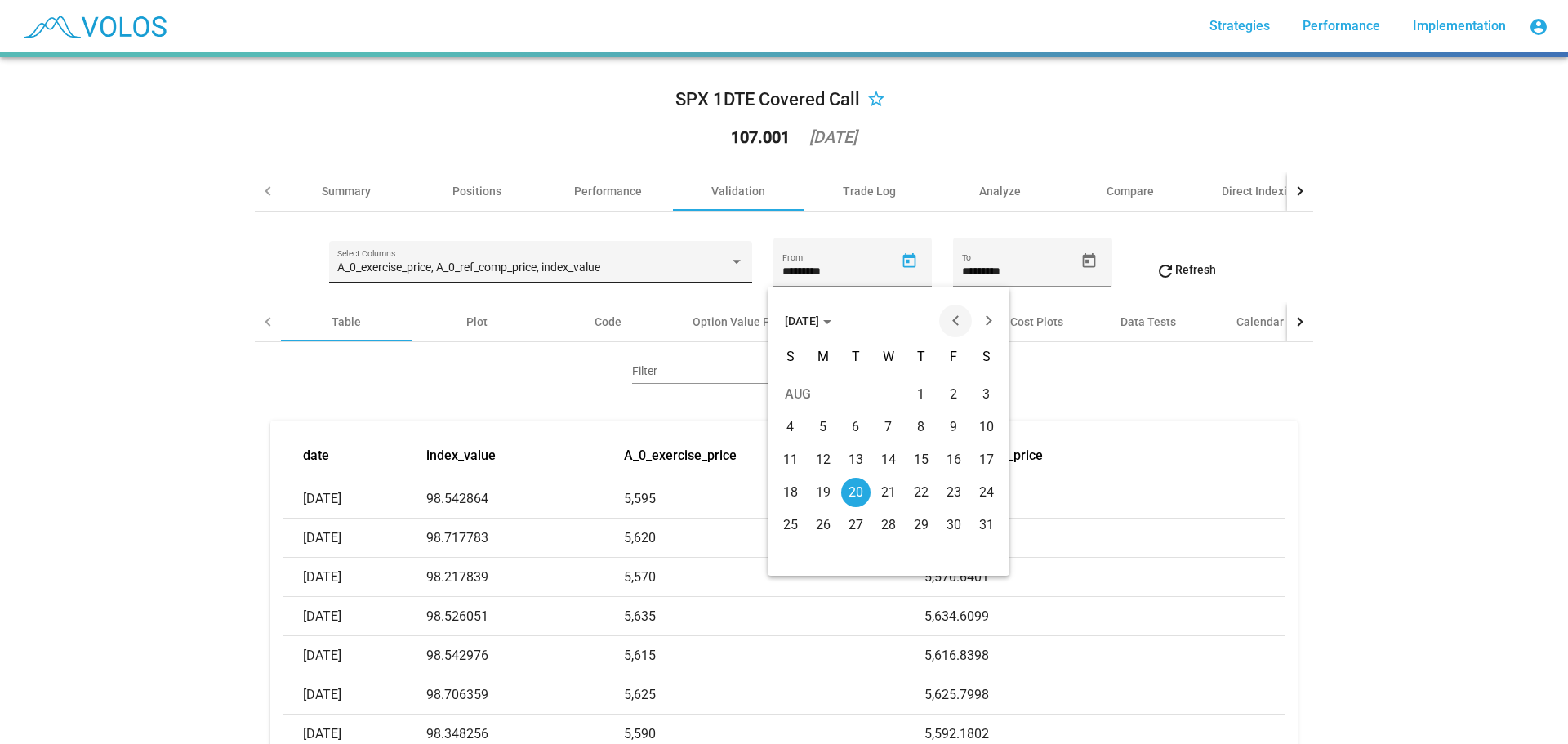
click at [943, 324] on button "Previous month" at bounding box center [956, 321] width 33 height 33
click at [824, 422] on div "1" at bounding box center [824, 427] width 29 height 29
type input "********"
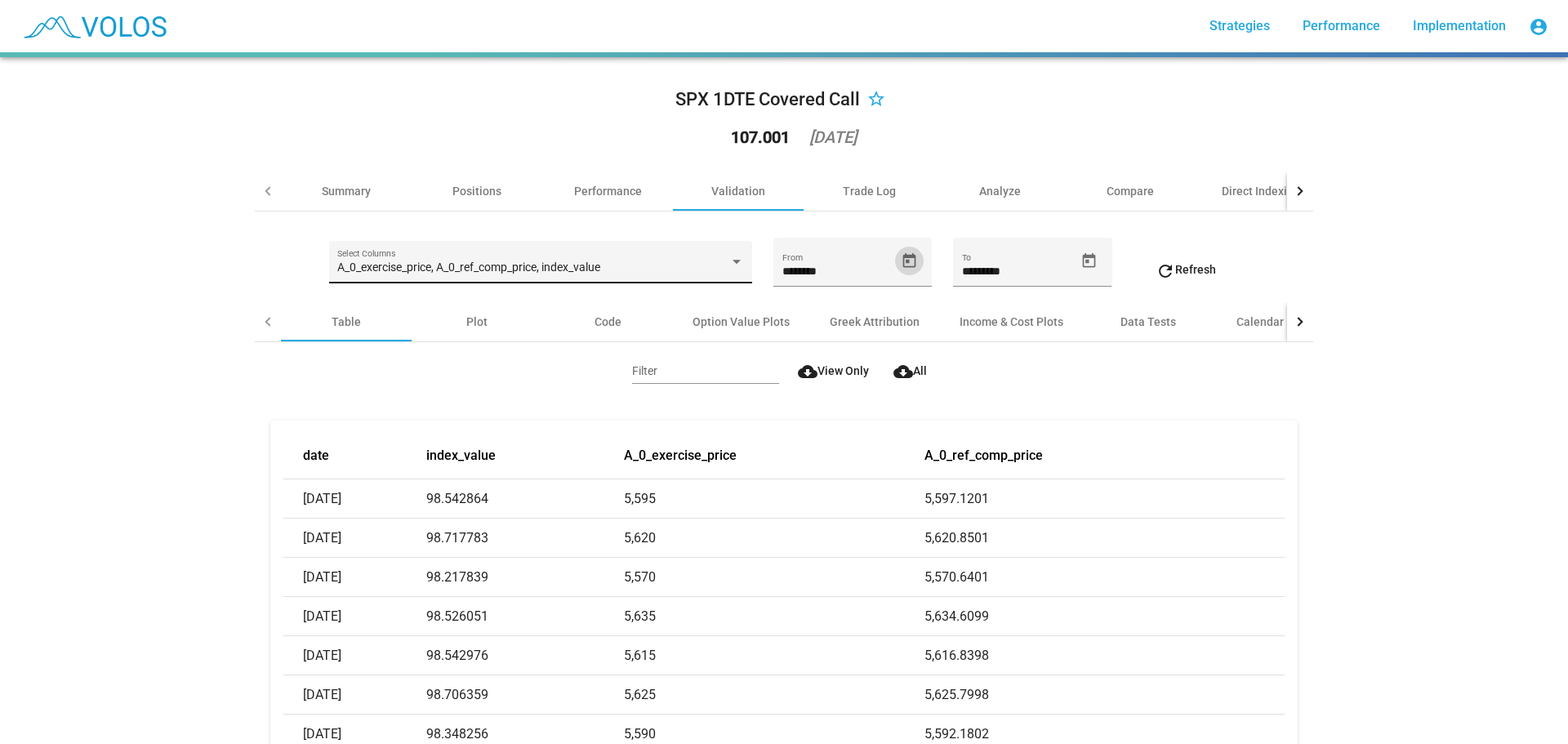
click at [1178, 269] on span "refresh Refresh" at bounding box center [1186, 269] width 61 height 13
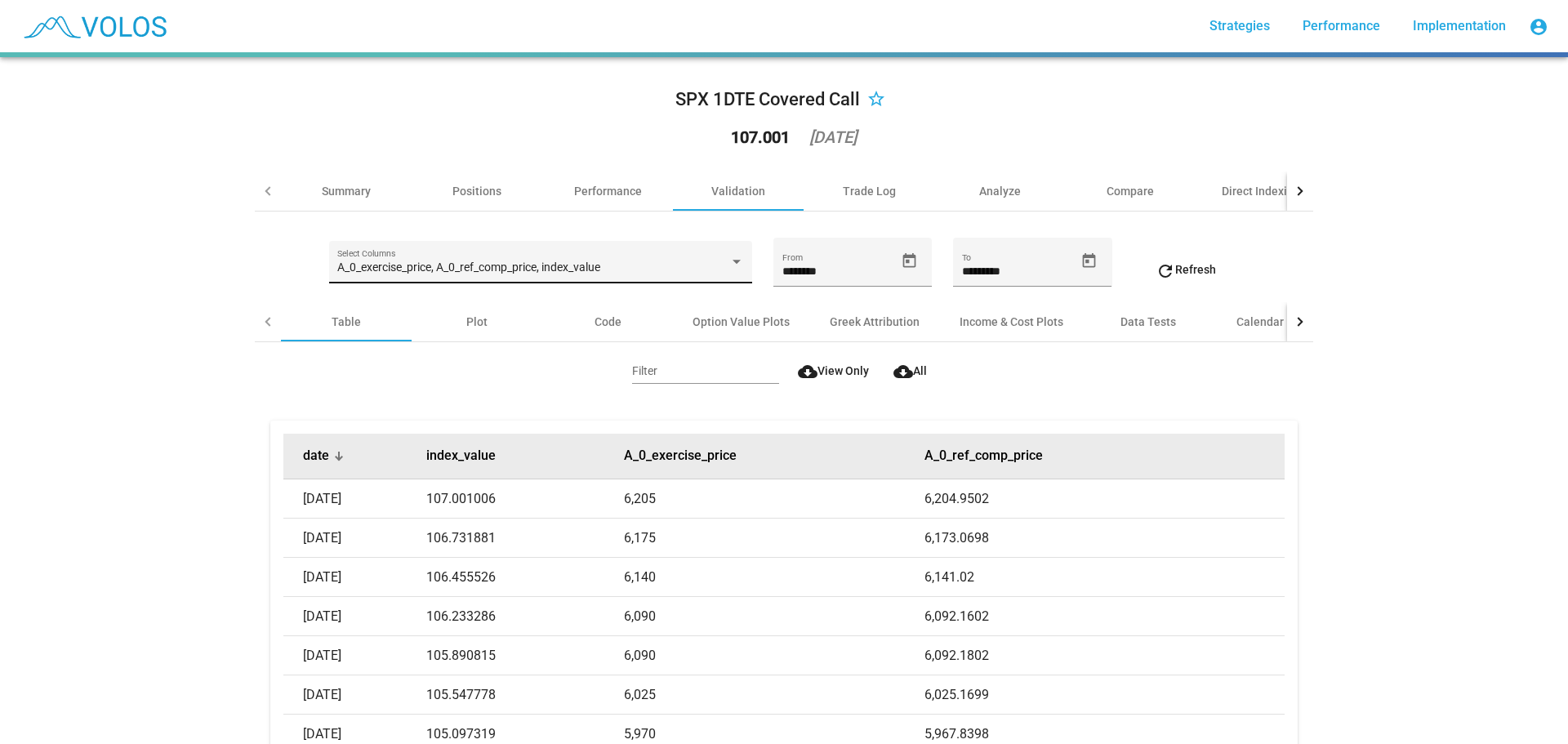
click at [330, 448] on div "date" at bounding box center [363, 455] width 122 height 17
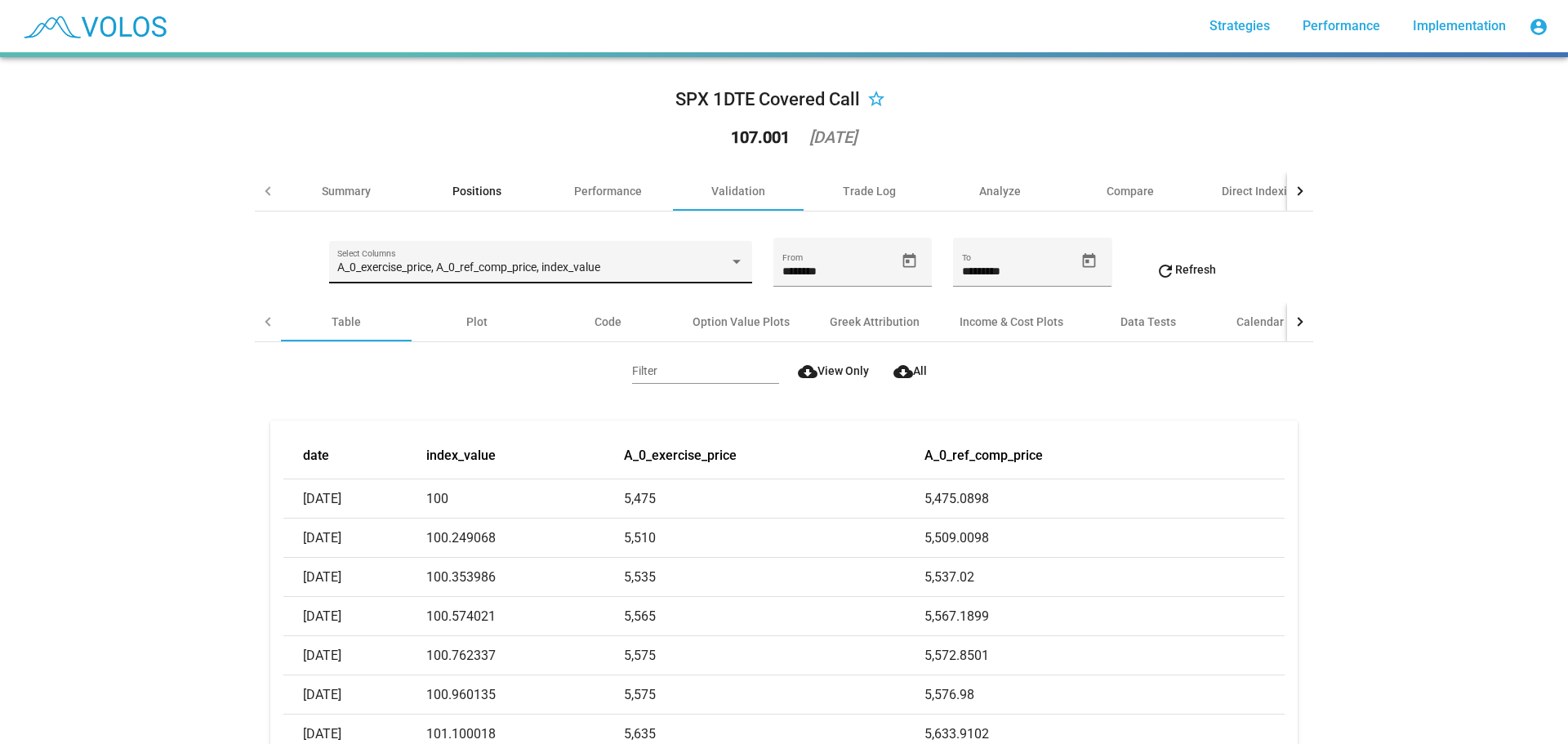
click at [451, 180] on div "Positions" at bounding box center [477, 190] width 131 height 40
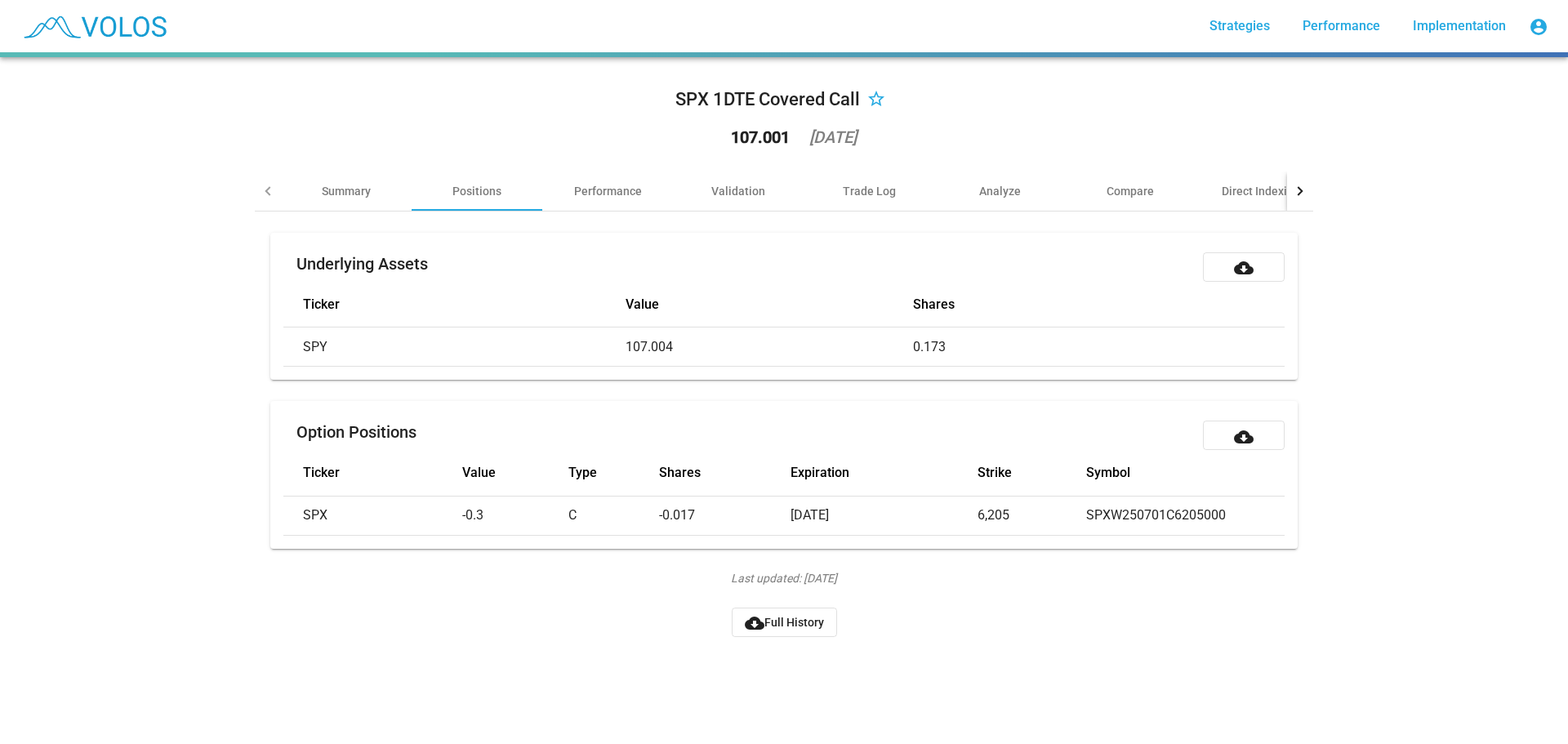
click at [262, 186] on div at bounding box center [268, 190] width 26 height 40
click at [329, 192] on div "Summary" at bounding box center [346, 191] width 49 height 17
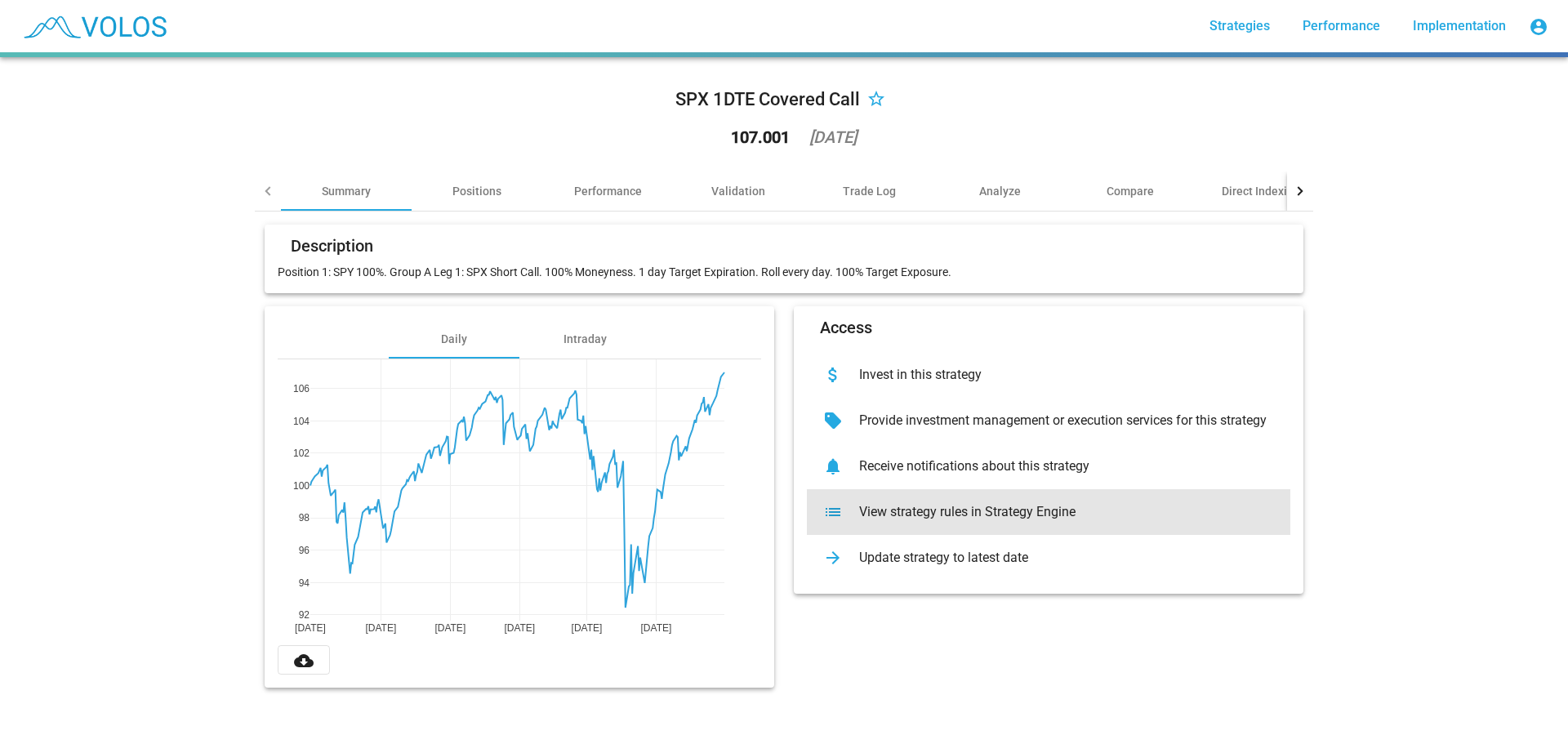
click at [906, 509] on div "View strategy rules in Strategy Engine" at bounding box center [1062, 512] width 432 height 17
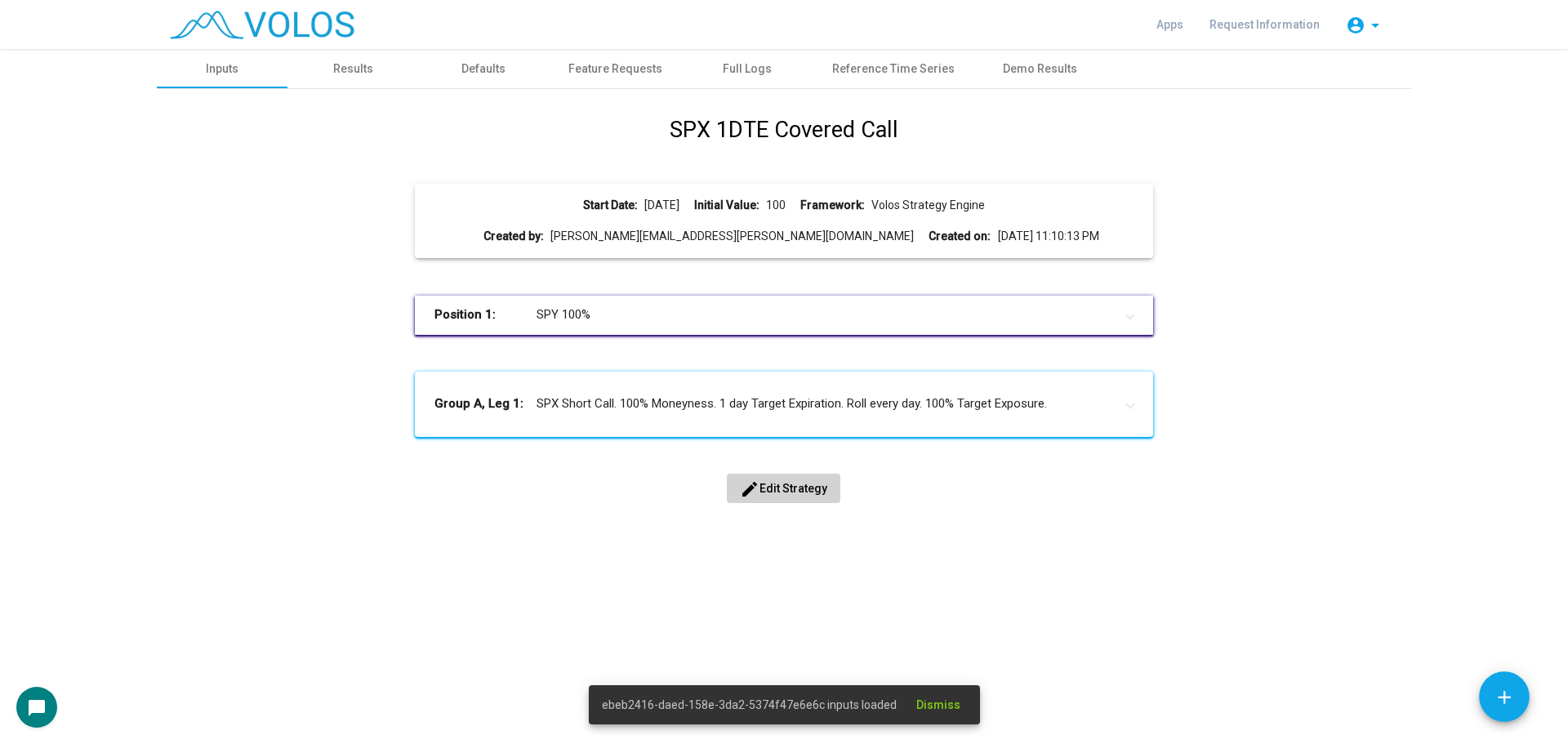
click at [788, 475] on button "edit Edit Strategy" at bounding box center [783, 488] width 113 height 29
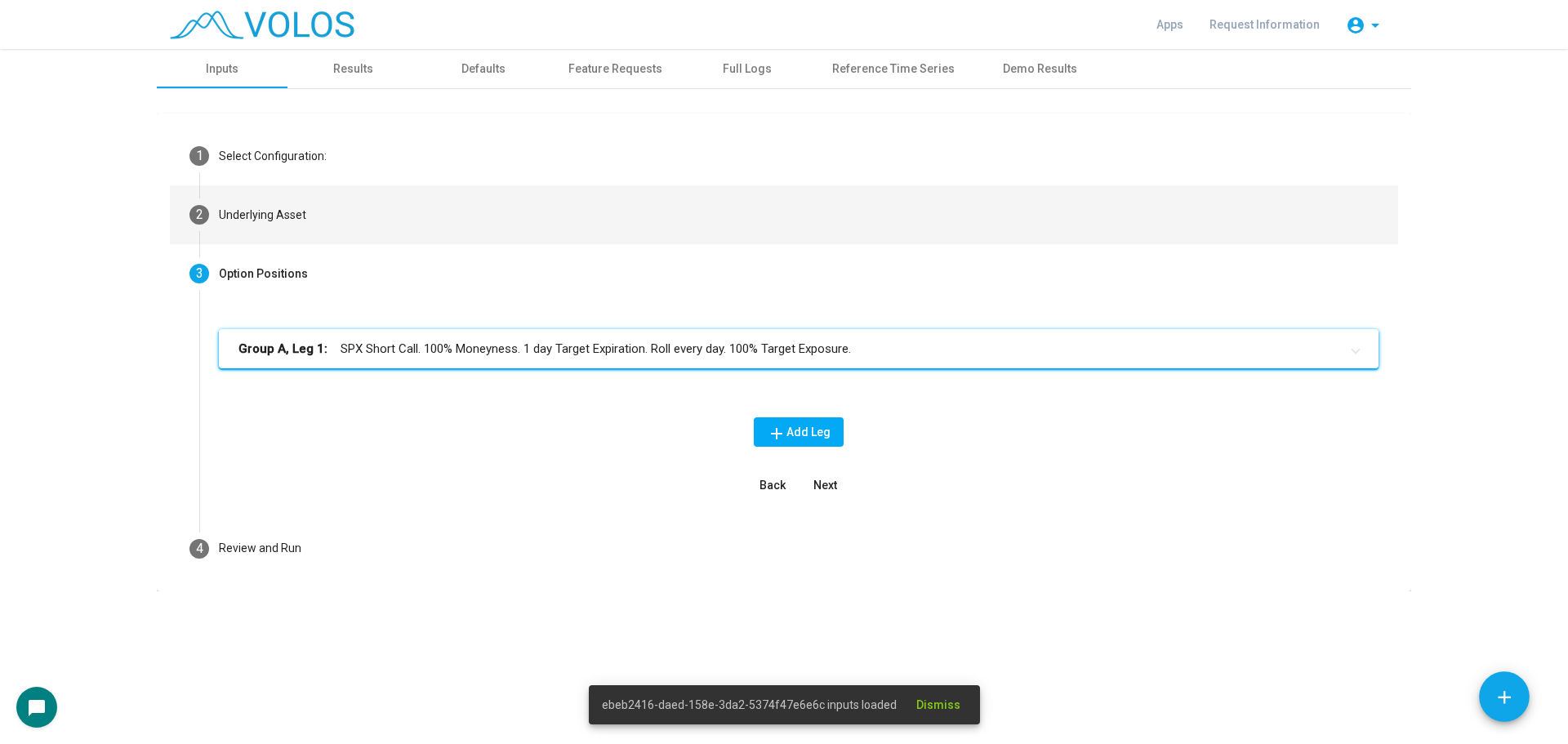
click at [303, 212] on div "Underlying Asset" at bounding box center [262, 215] width 87 height 17
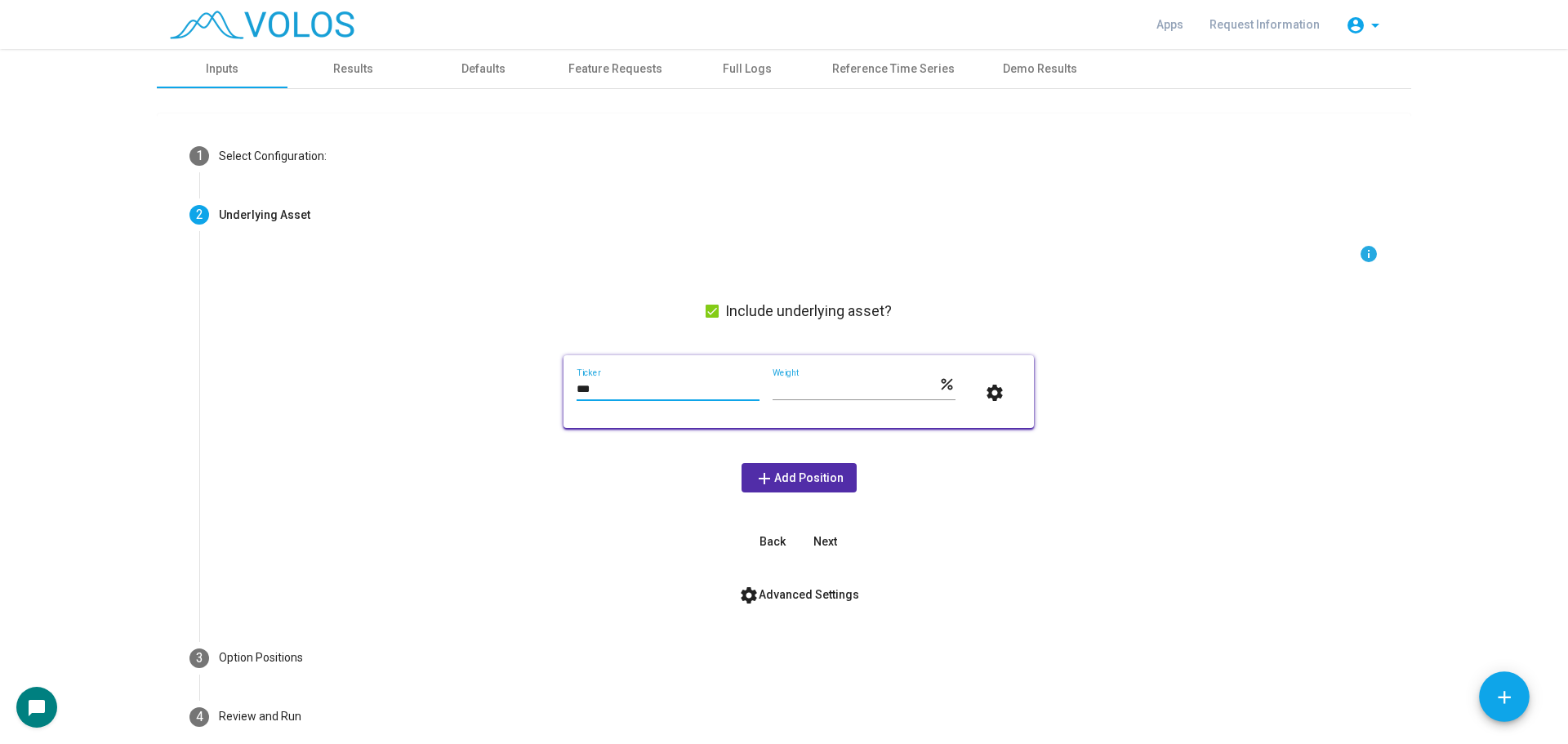
click at [604, 383] on input "***" at bounding box center [668, 389] width 183 height 13
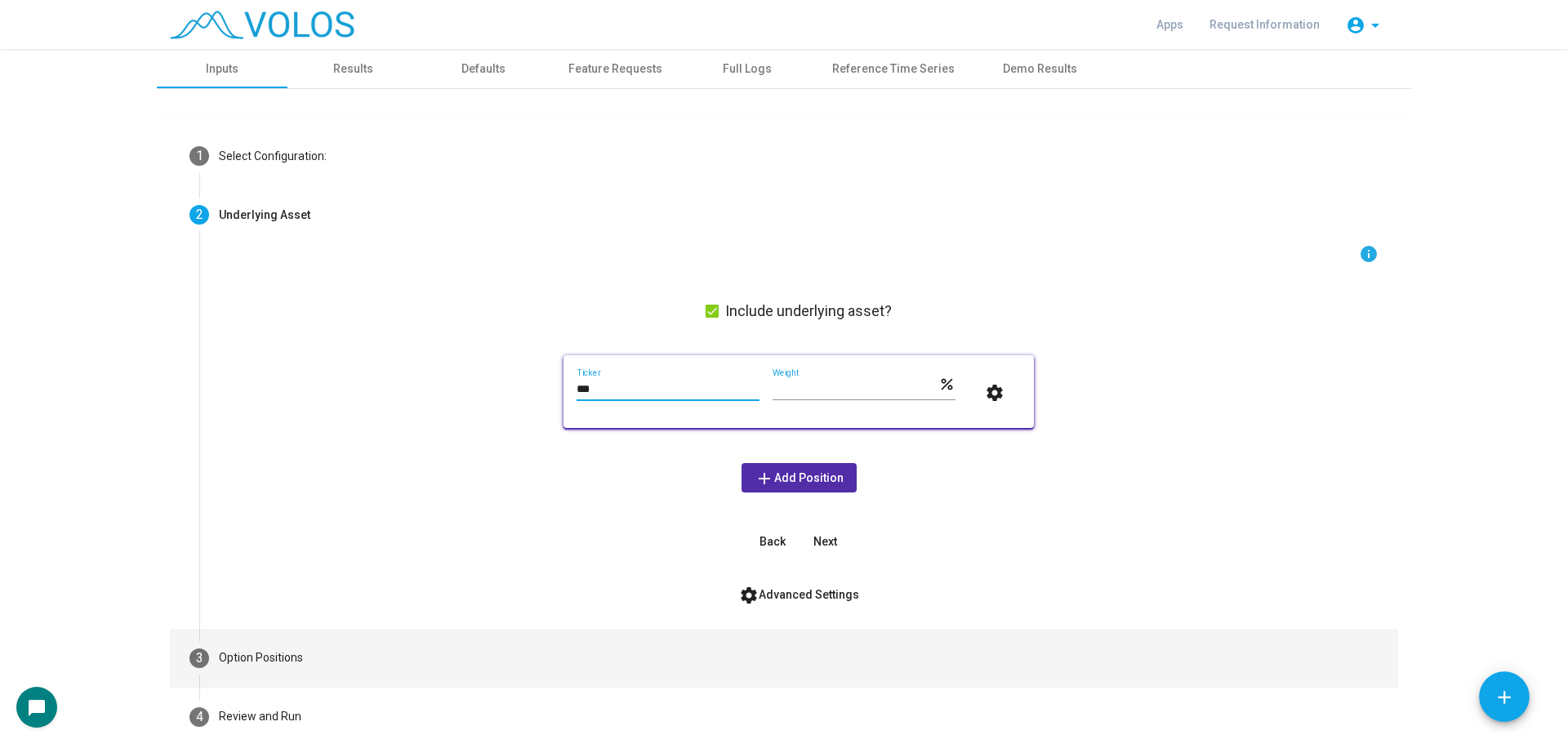
type input "***"
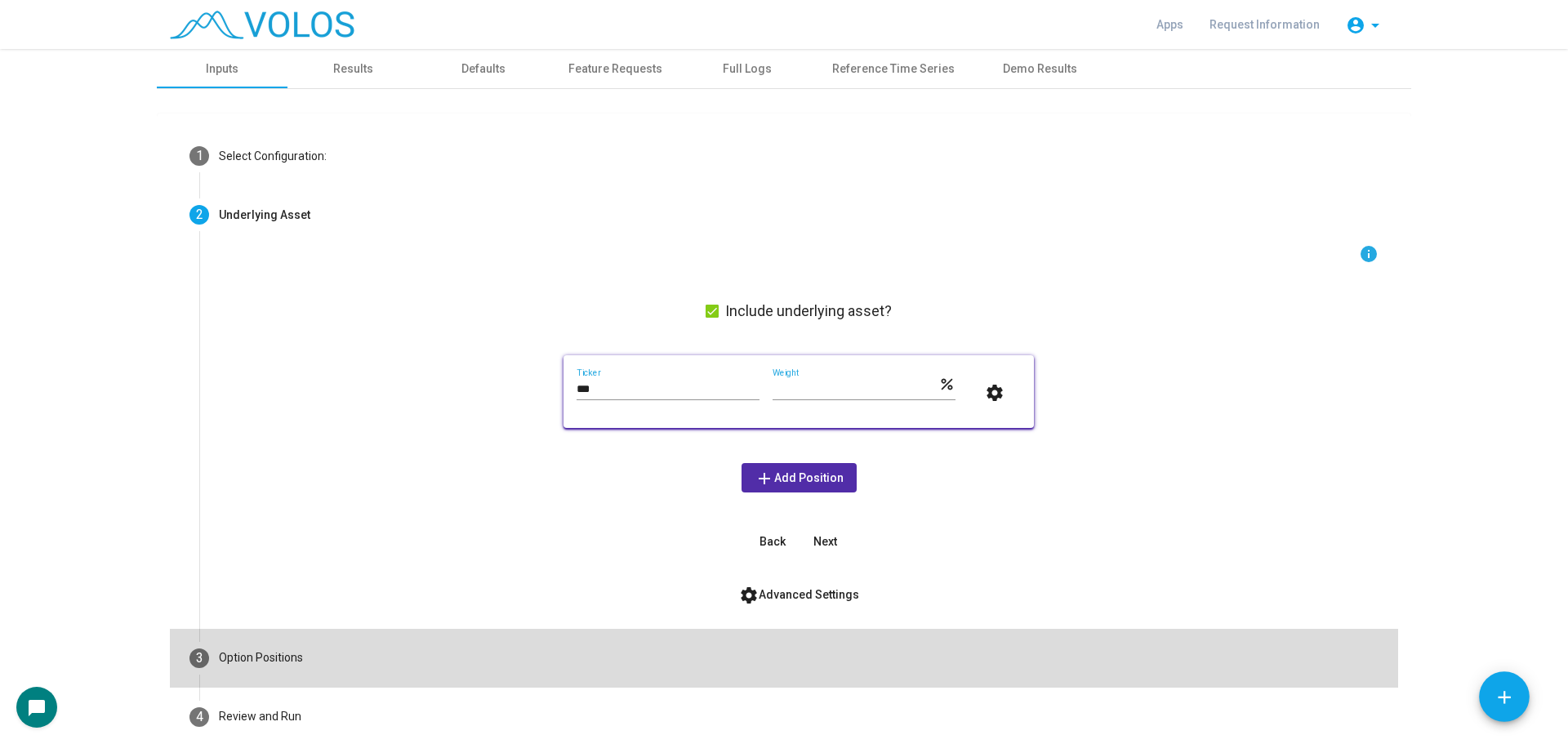
click at [461, 658] on mat-step-header "3 Option Positions" at bounding box center [784, 658] width 1228 height 59
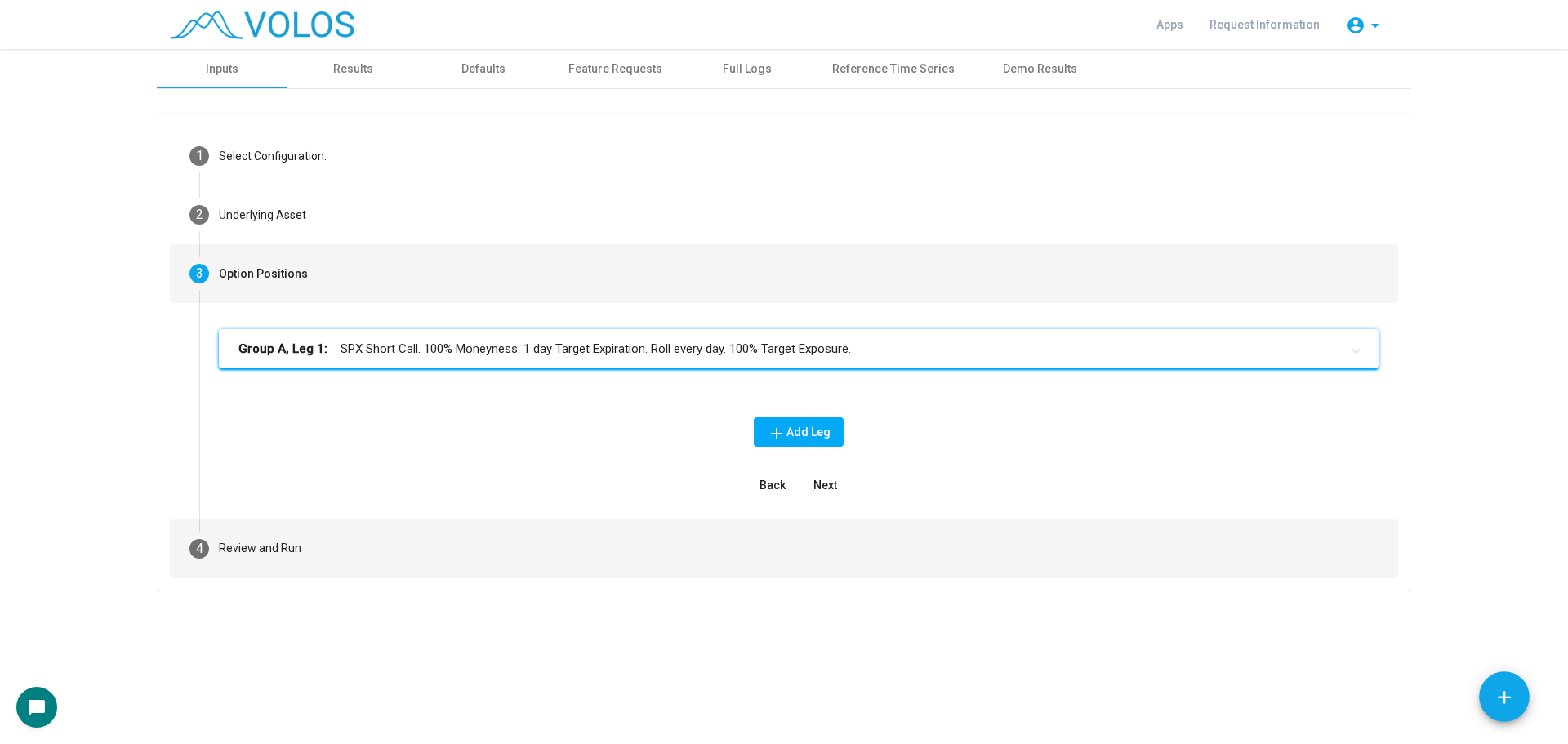
click at [448, 543] on mat-step-header "4 Review and Run" at bounding box center [784, 549] width 1228 height 59
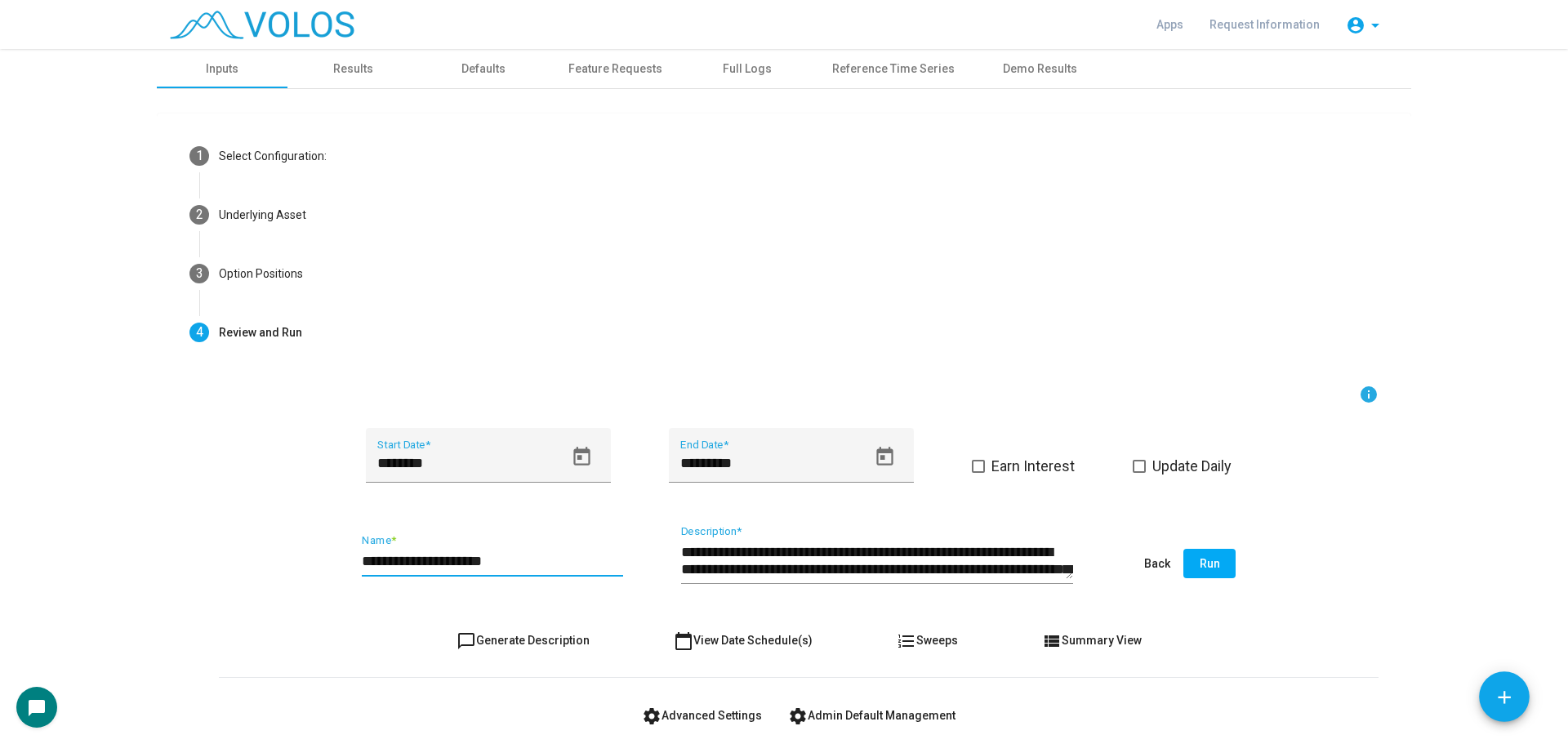
click at [582, 554] on input "**********" at bounding box center [492, 561] width 261 height 17
type input "**********"
click at [1204, 563] on span "Run" at bounding box center [1210, 563] width 20 height 13
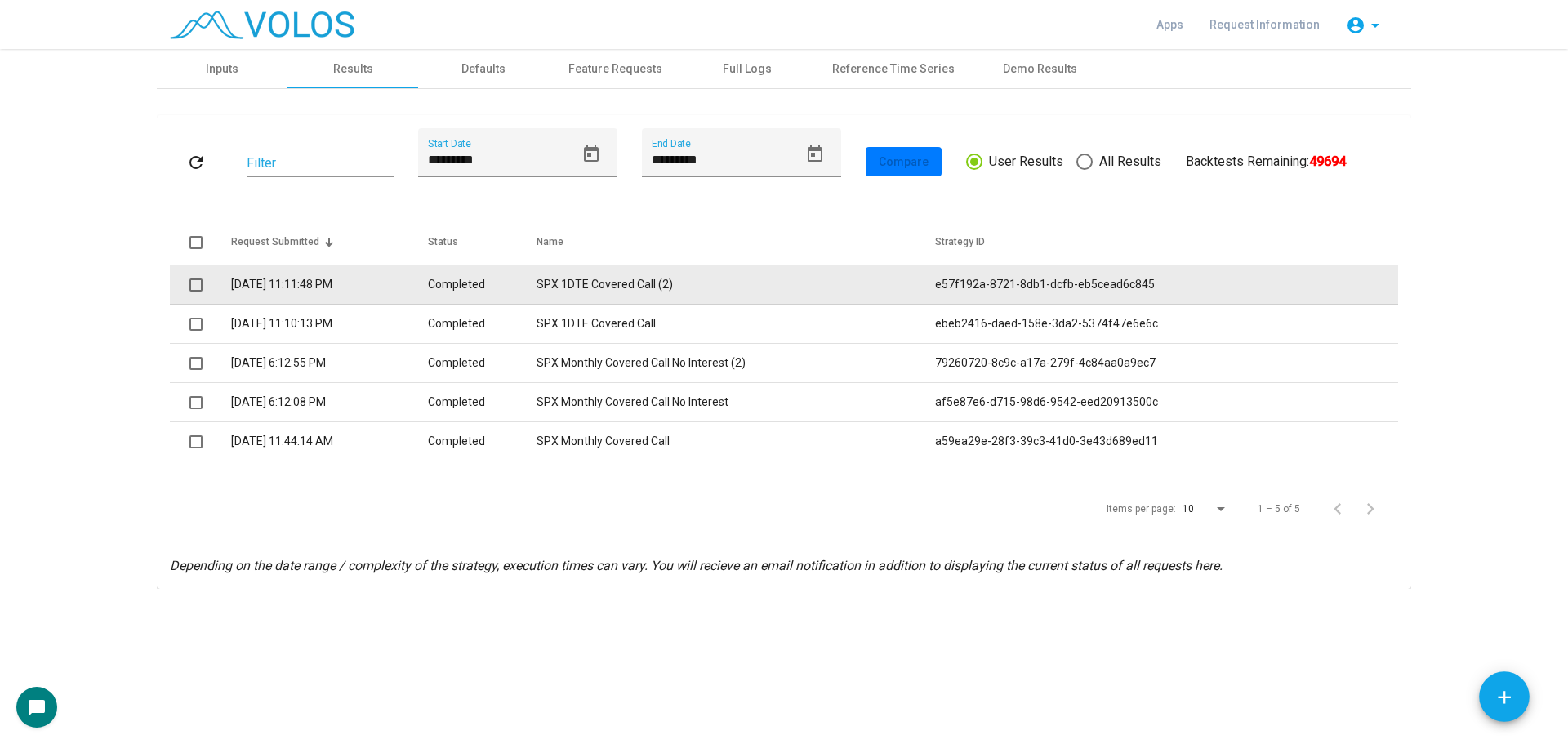
click at [711, 283] on td "SPX 1DTE Covered Call (2)" at bounding box center [735, 284] width 398 height 40
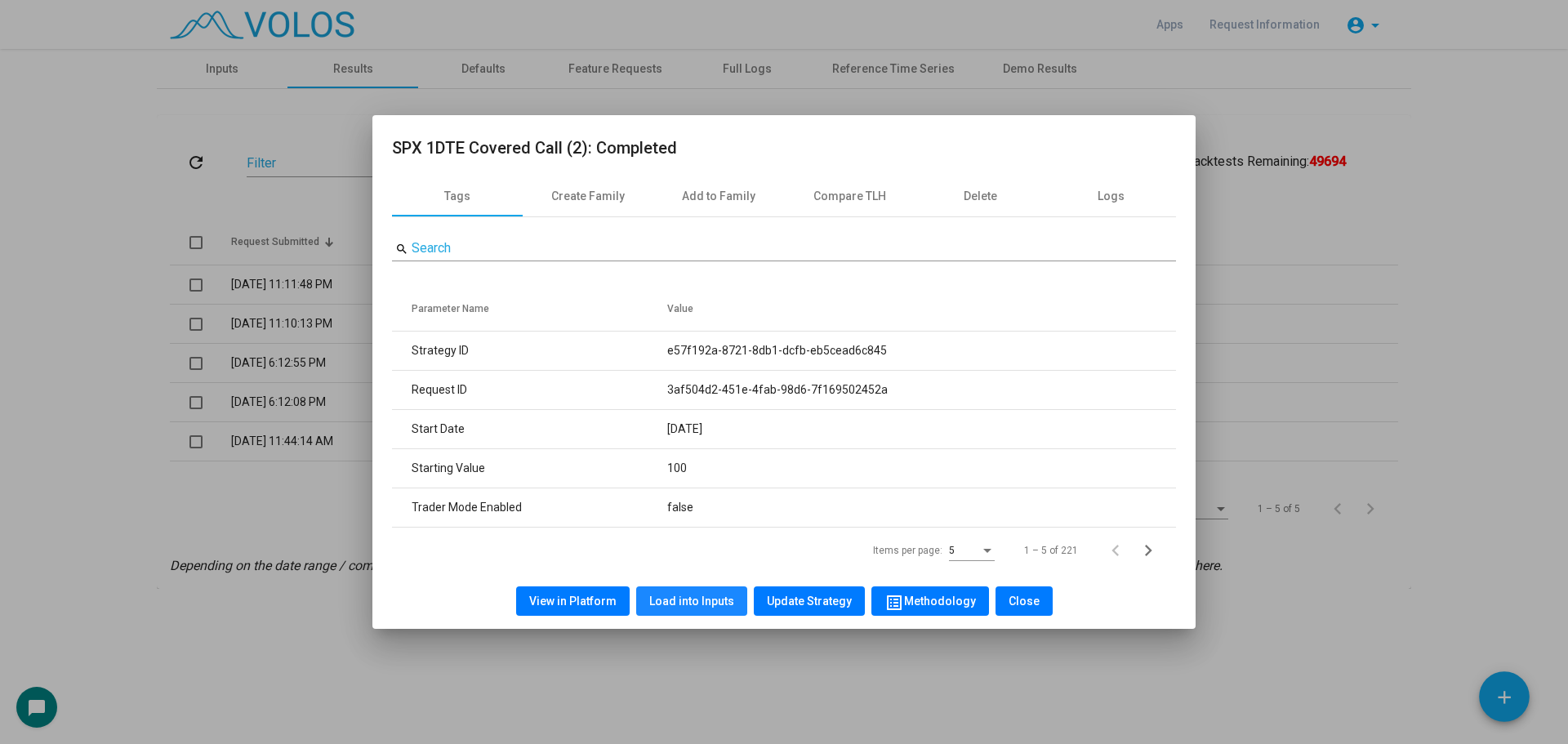
click at [705, 597] on span "Load into Inputs" at bounding box center [692, 601] width 85 height 13
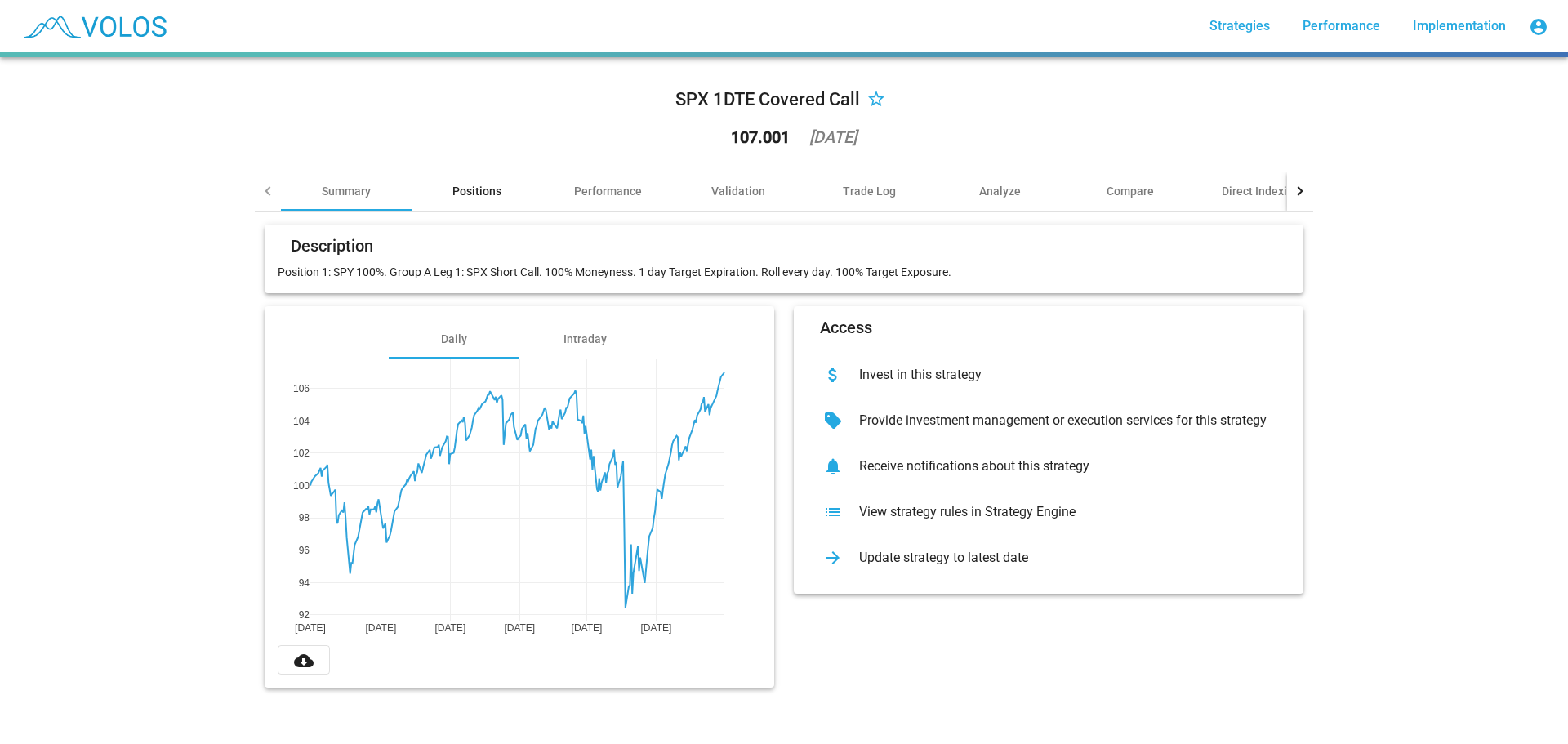
click at [461, 177] on div "Positions" at bounding box center [477, 190] width 131 height 40
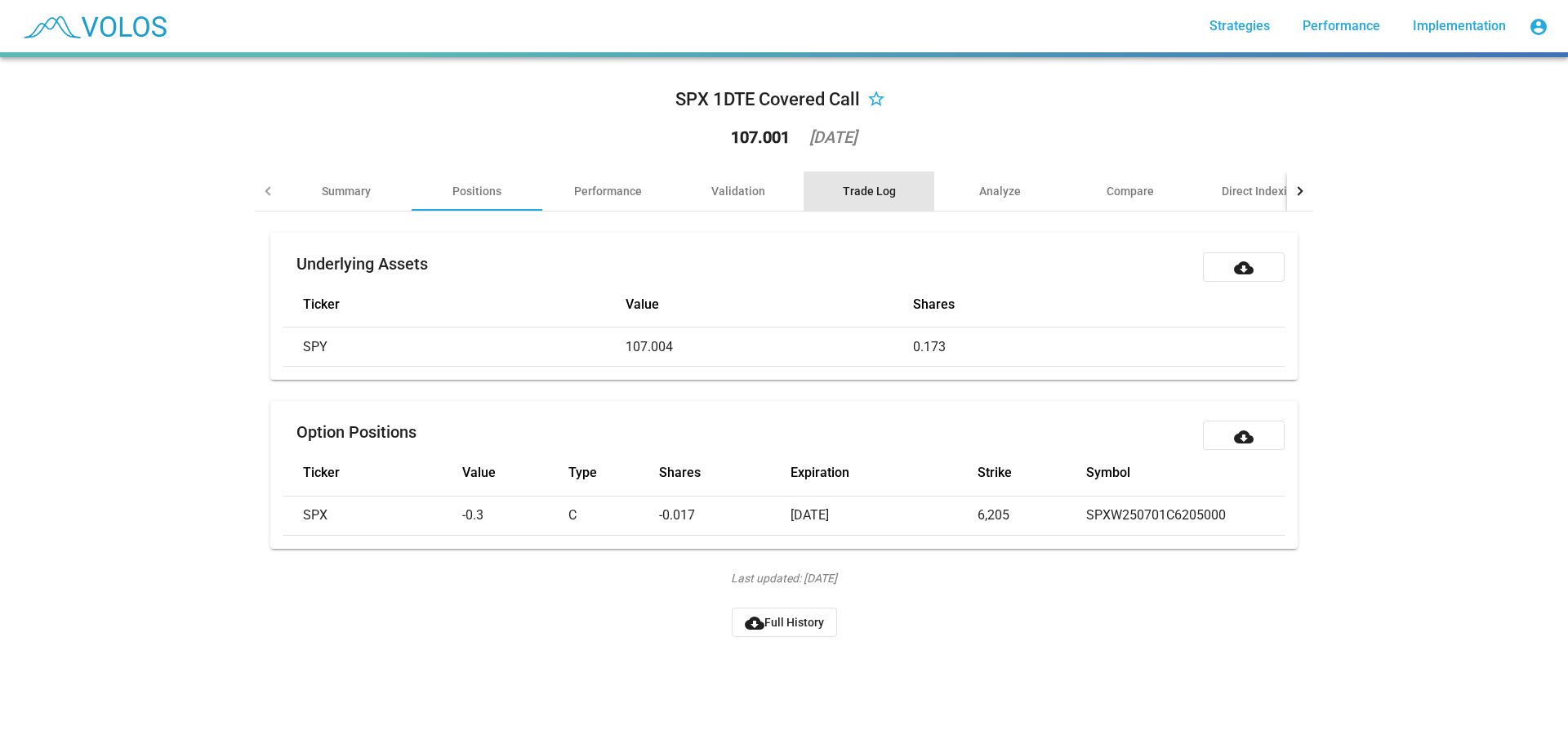
click at [856, 189] on div "Trade Log" at bounding box center [870, 191] width 53 height 17
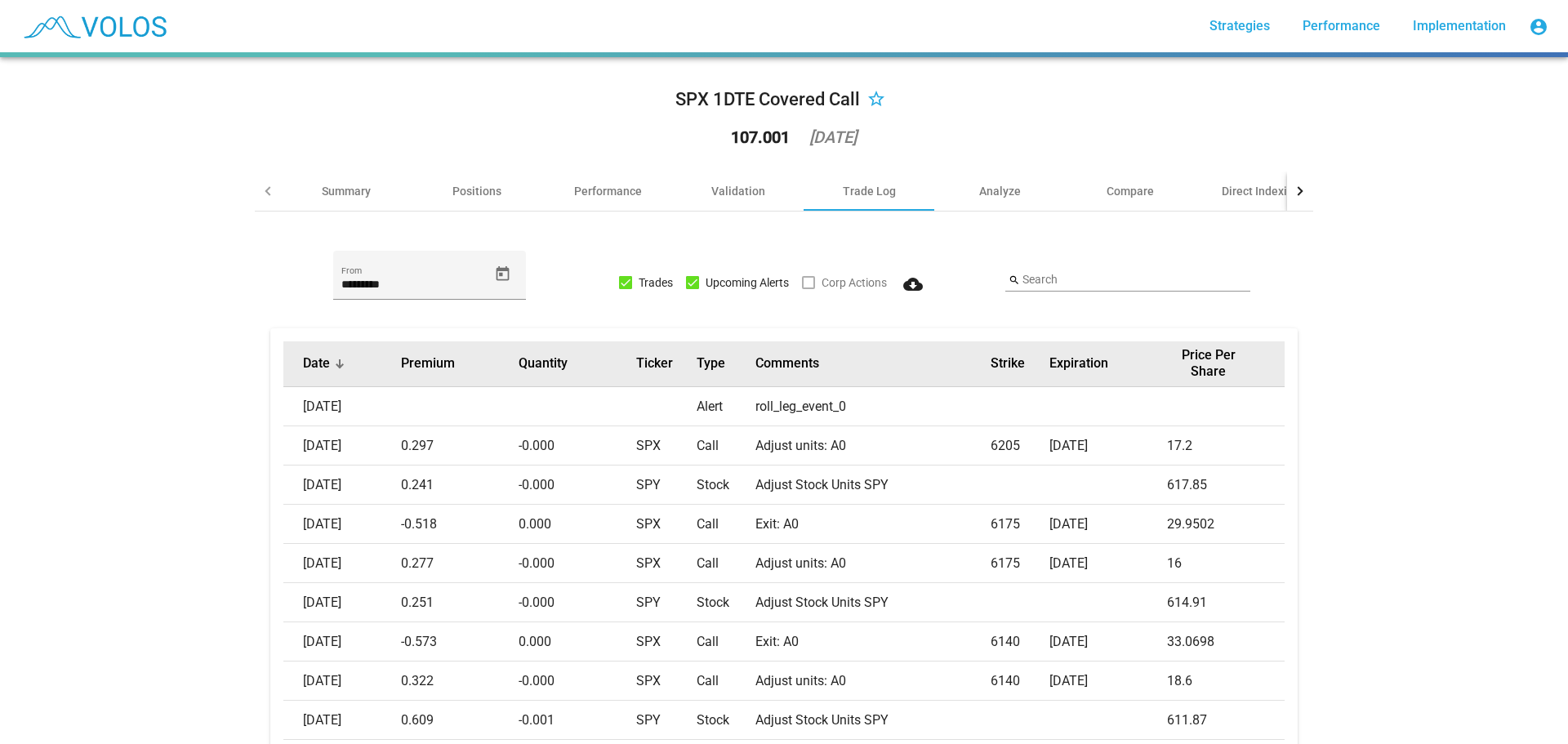
click at [335, 361] on div at bounding box center [340, 363] width 10 height 10
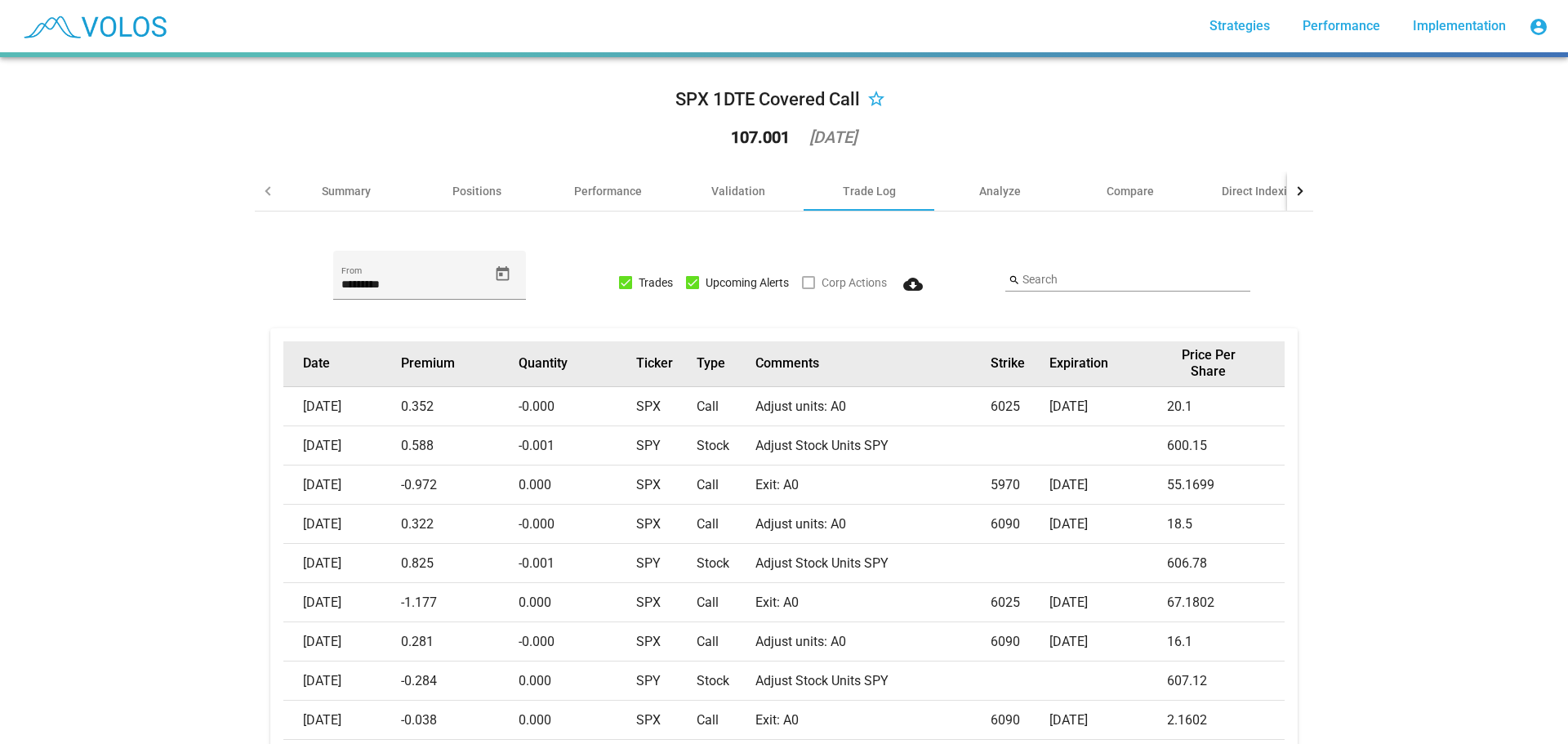
click at [317, 361] on button "Date" at bounding box center [316, 363] width 27 height 17
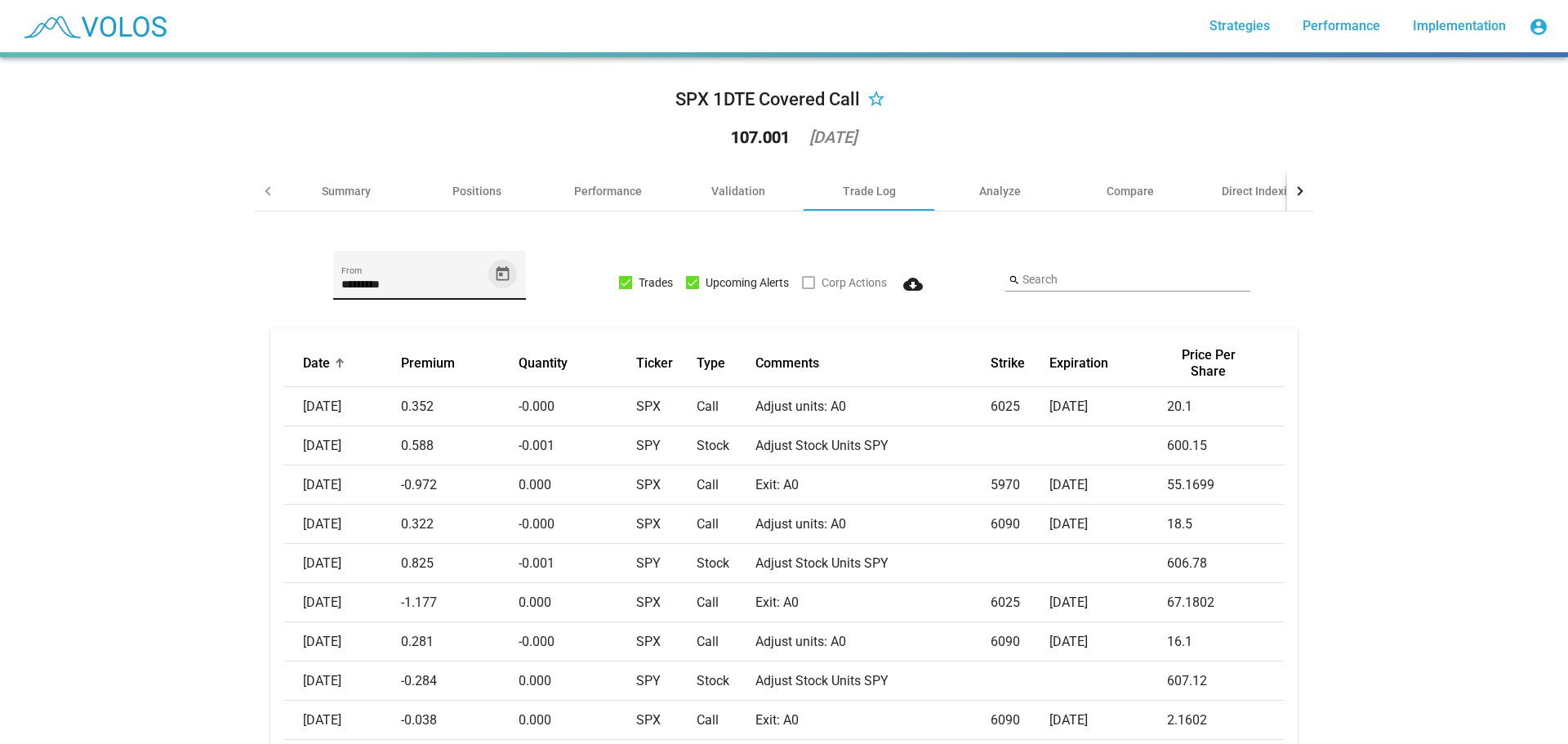
click at [501, 273] on icon "Open calendar" at bounding box center [502, 273] width 17 height 17
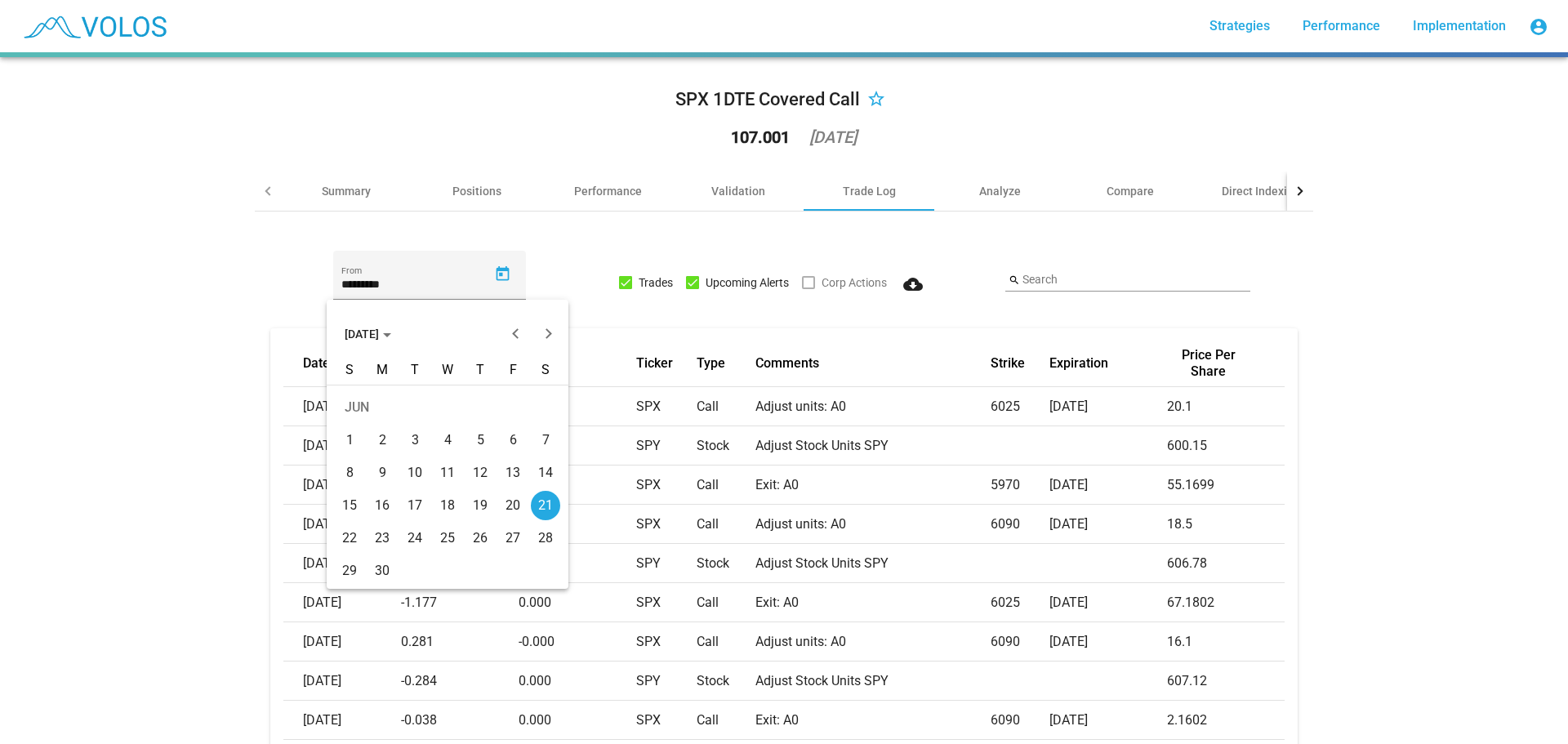
click at [404, 337] on button "[DATE]" at bounding box center [367, 334] width 73 height 33
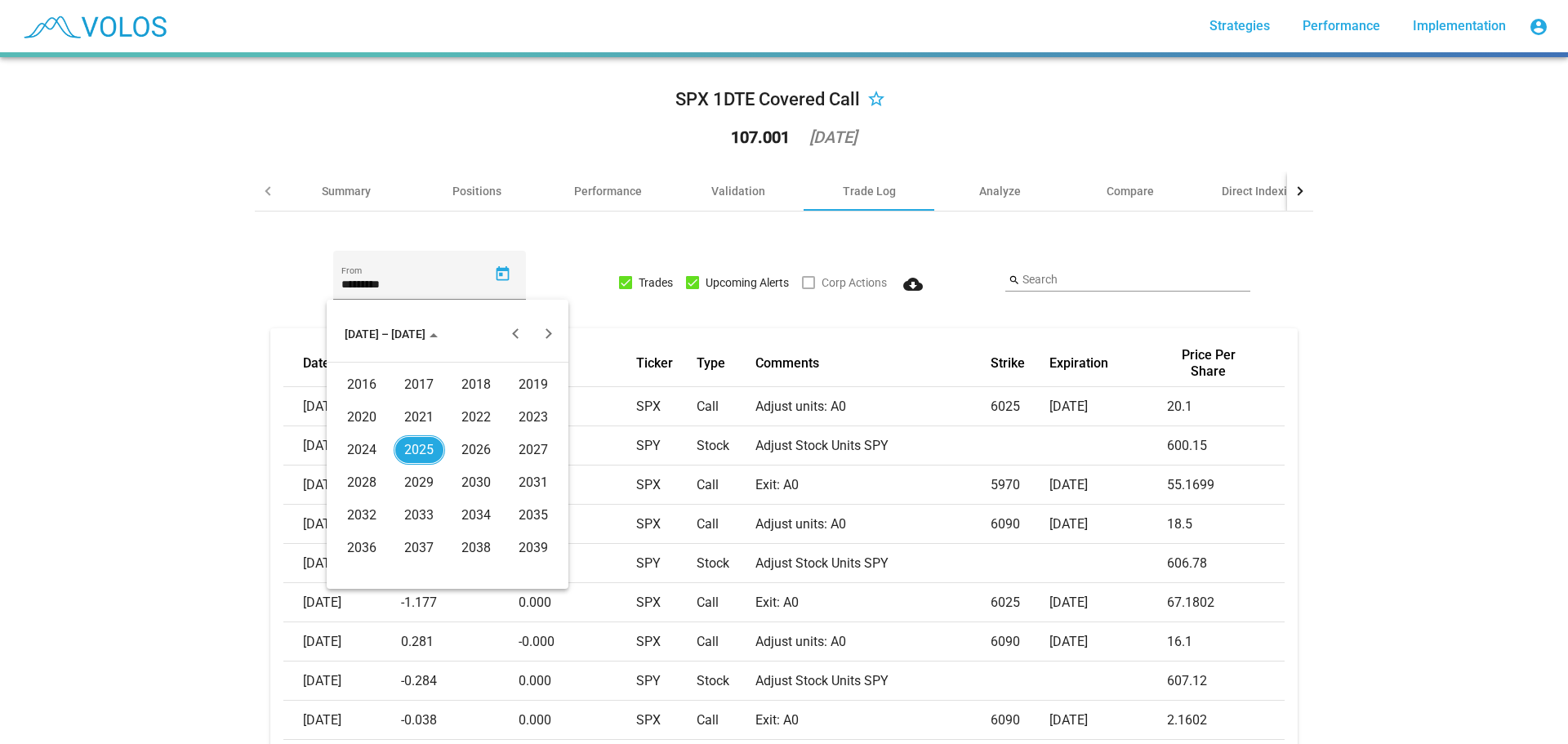
click at [352, 451] on div "2024" at bounding box center [363, 450] width 52 height 29
click at [471, 444] on div "[DATE]" at bounding box center [477, 450] width 52 height 29
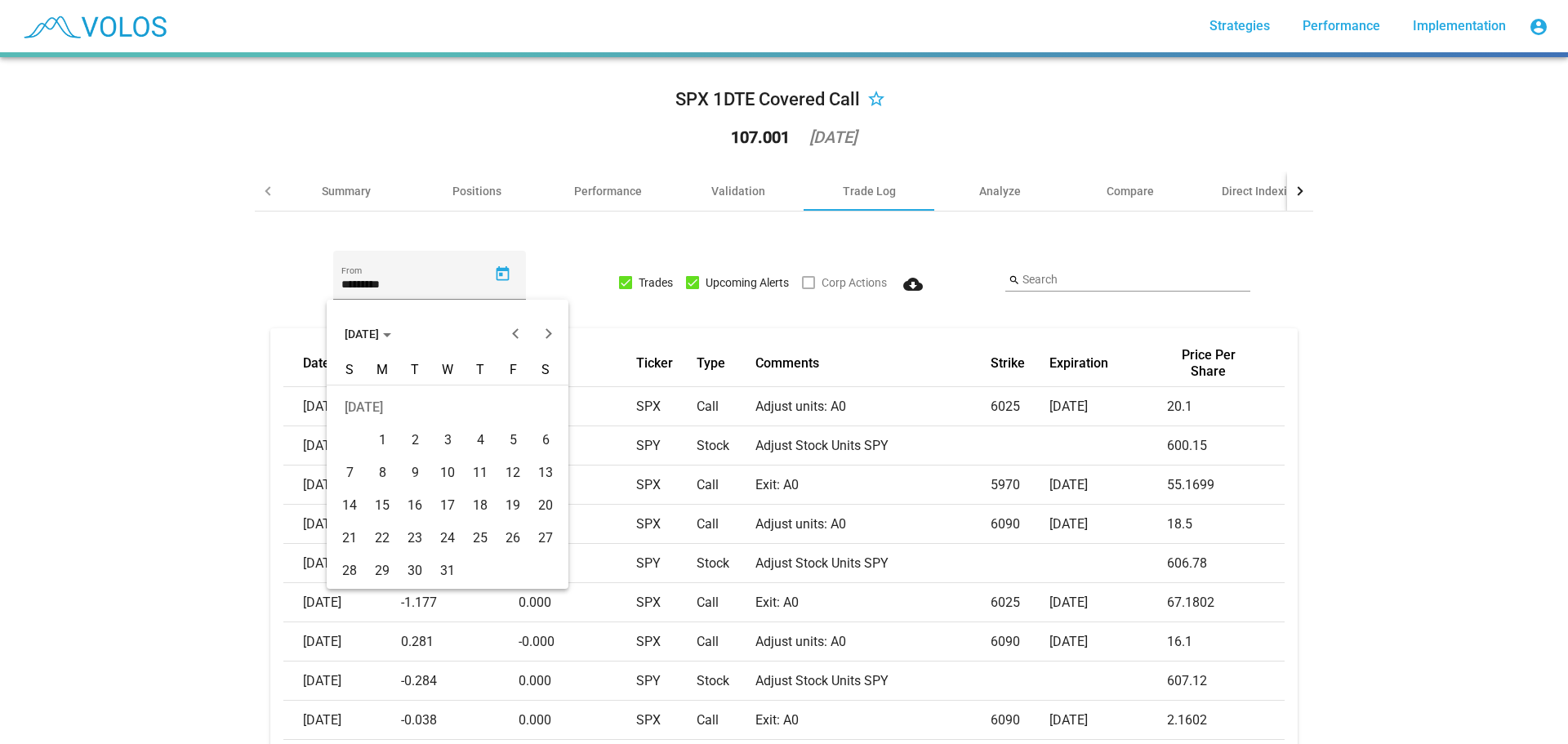
click at [373, 424] on td "1" at bounding box center [383, 441] width 33 height 33
type input "********"
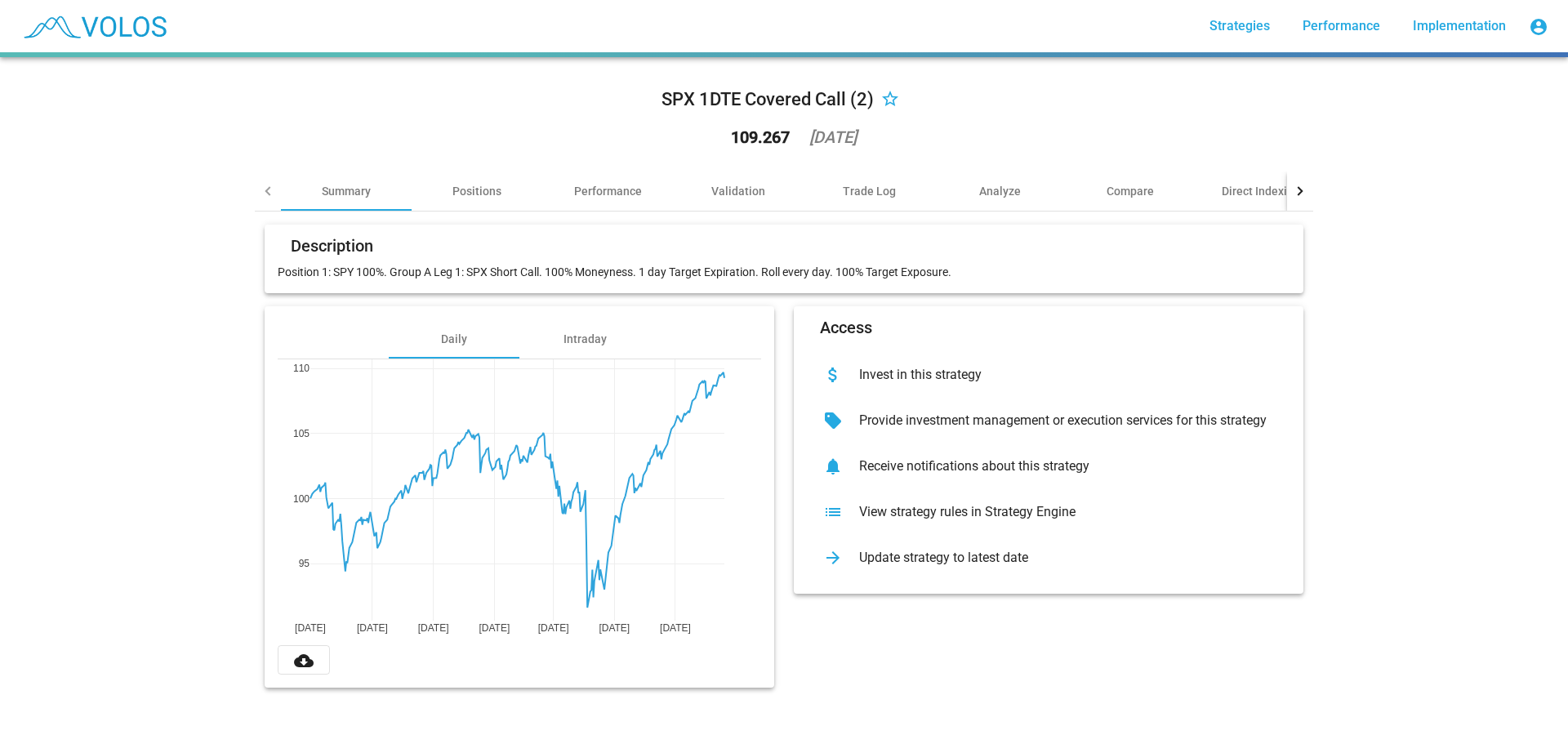
click at [927, 530] on div "list View strategy rules in Strategy Engine" at bounding box center [1048, 512] width 483 height 46
click at [730, 185] on div "Validation" at bounding box center [738, 191] width 54 height 17
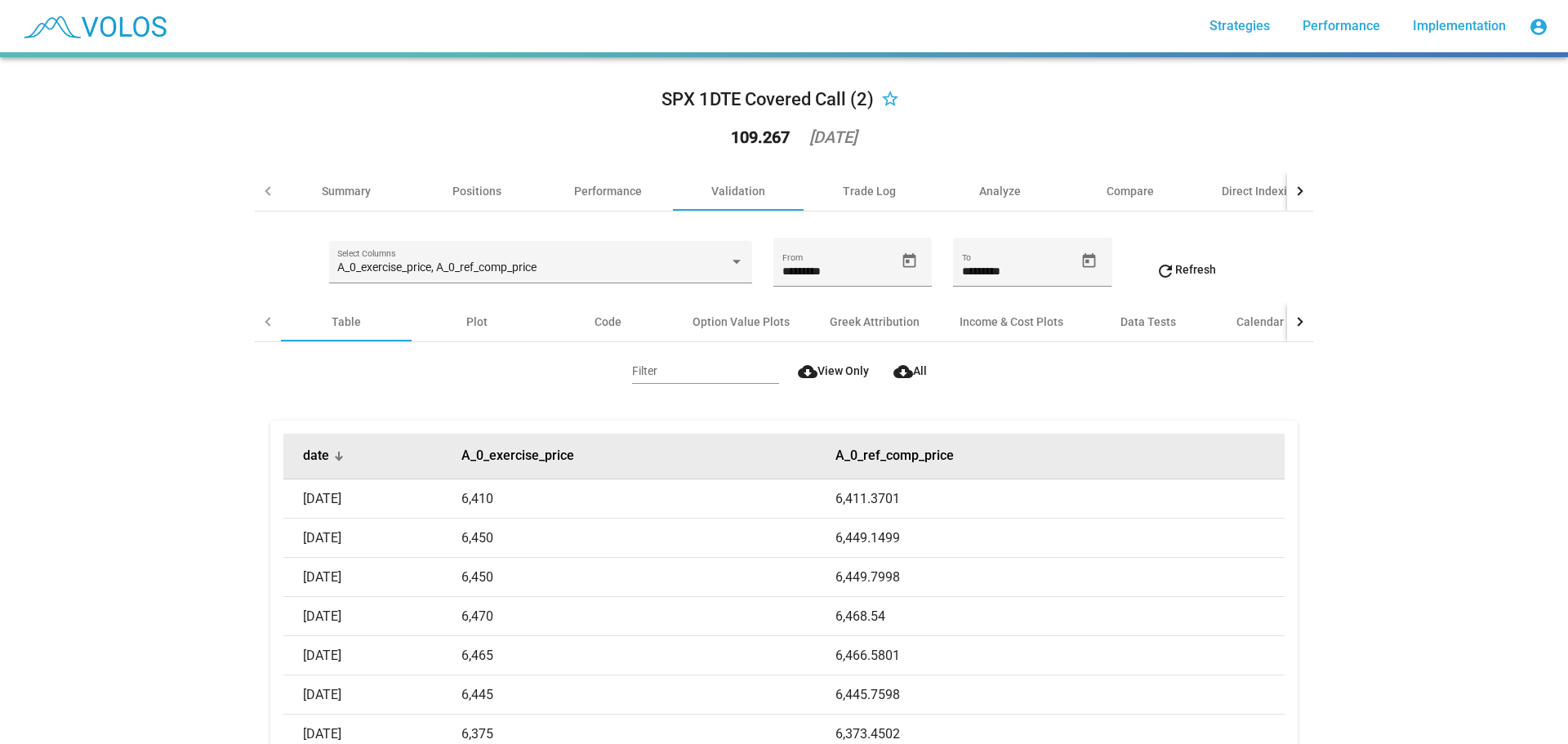
click at [339, 457] on div at bounding box center [340, 457] width 5 height 5
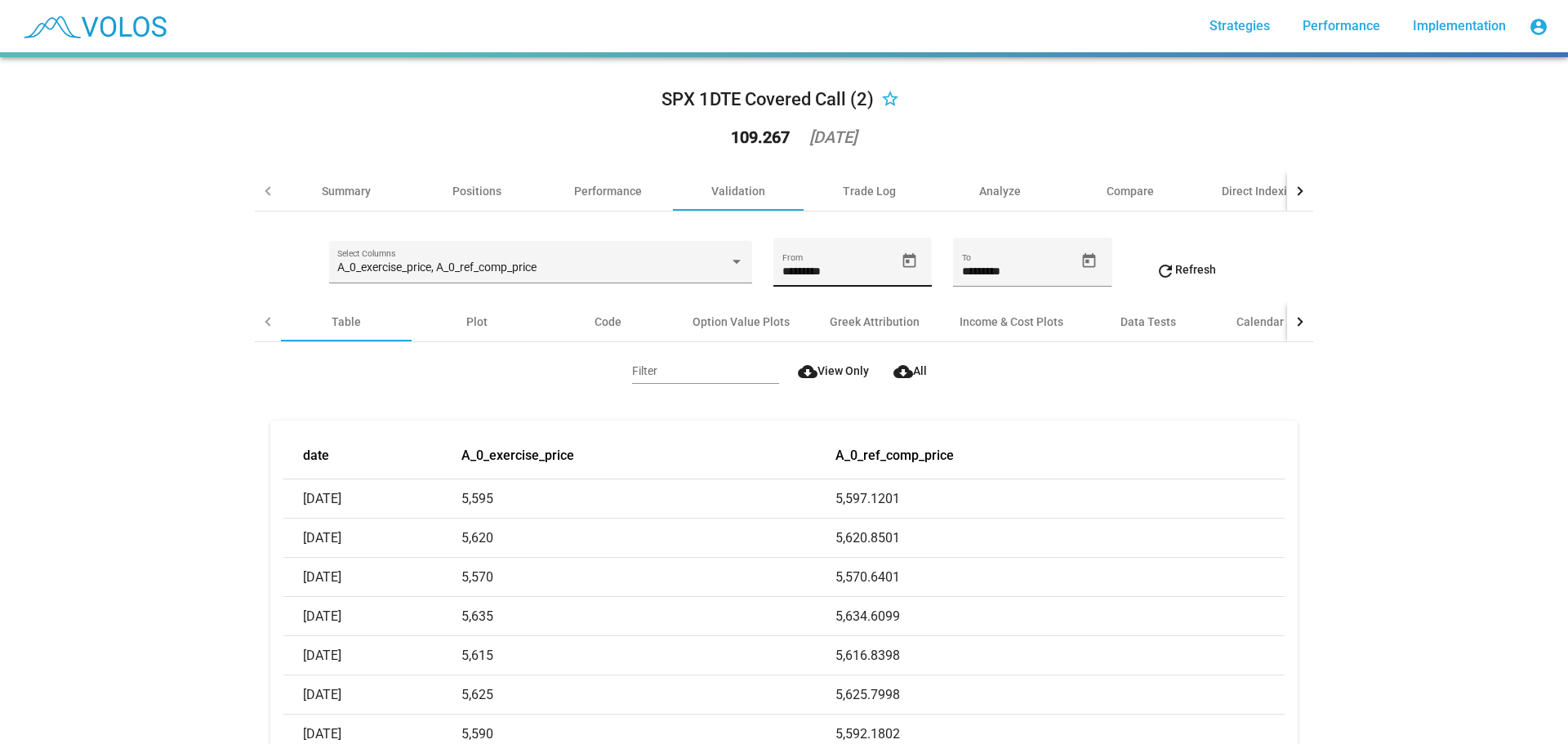
click at [921, 263] on div "********* From" at bounding box center [853, 261] width 158 height 49
click at [905, 264] on icon "Open calendar" at bounding box center [909, 260] width 17 height 17
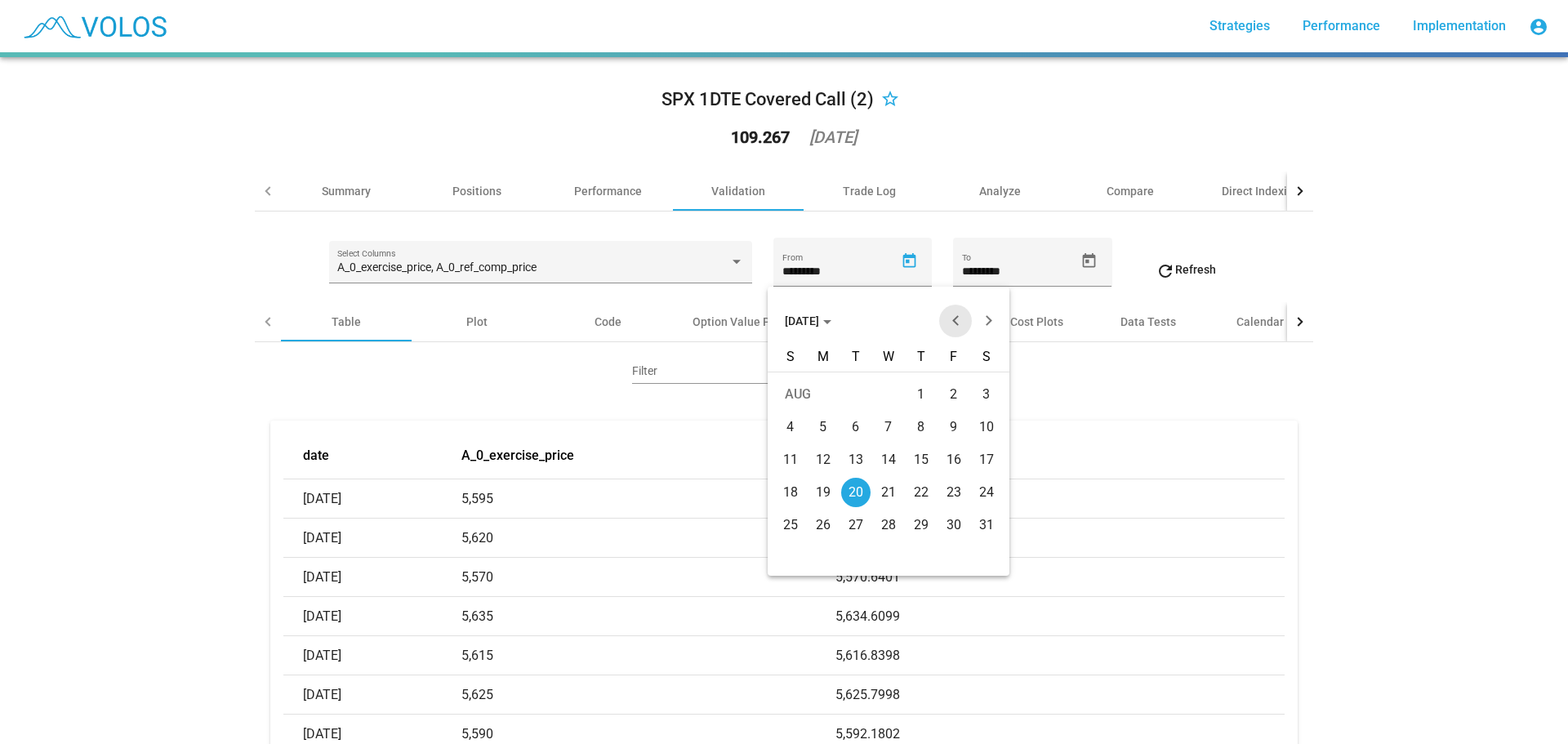
click at [949, 318] on button "Previous month" at bounding box center [956, 321] width 33 height 33
click at [818, 420] on div "1" at bounding box center [824, 427] width 29 height 29
type input "********"
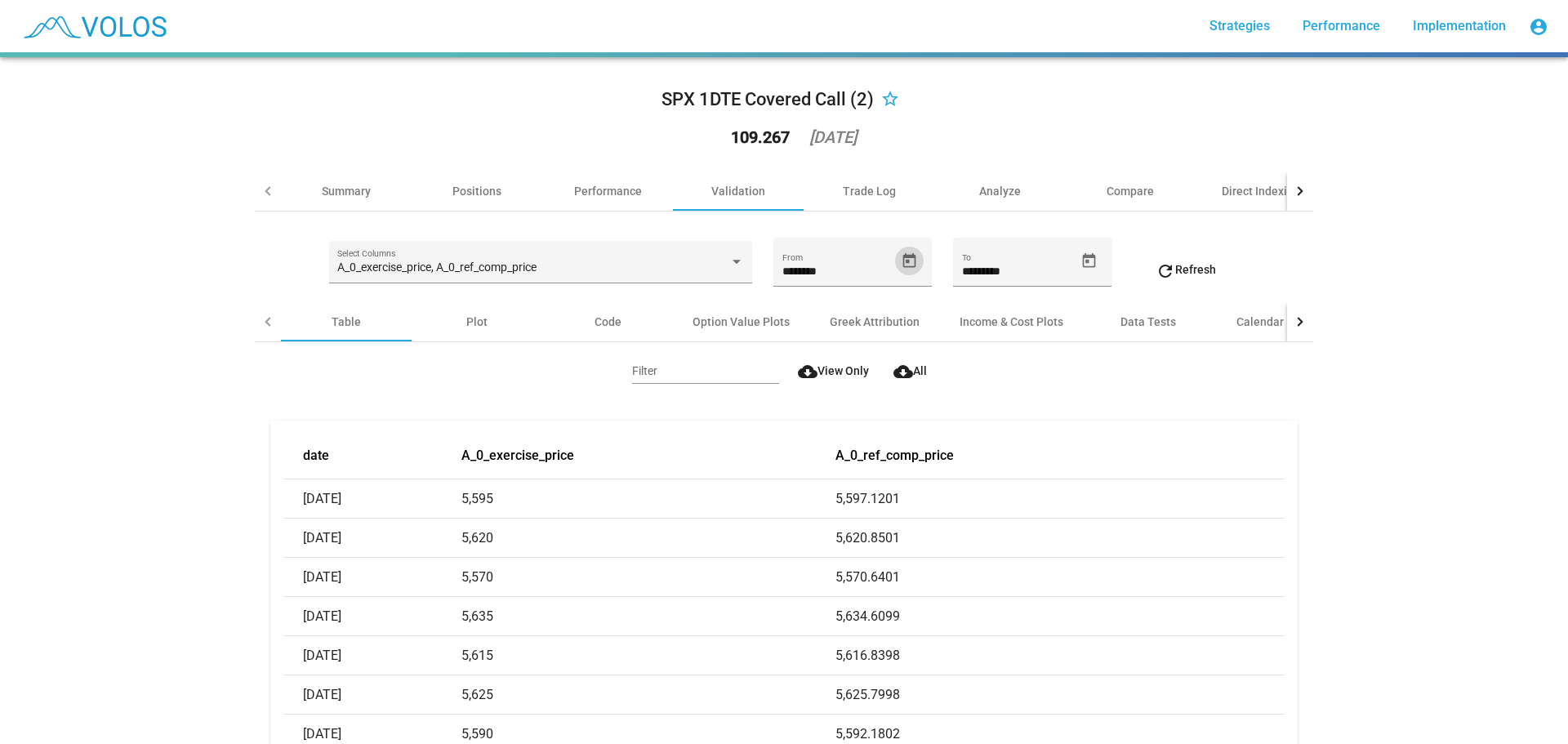
click at [1172, 263] on span "refresh Refresh" at bounding box center [1186, 269] width 61 height 13
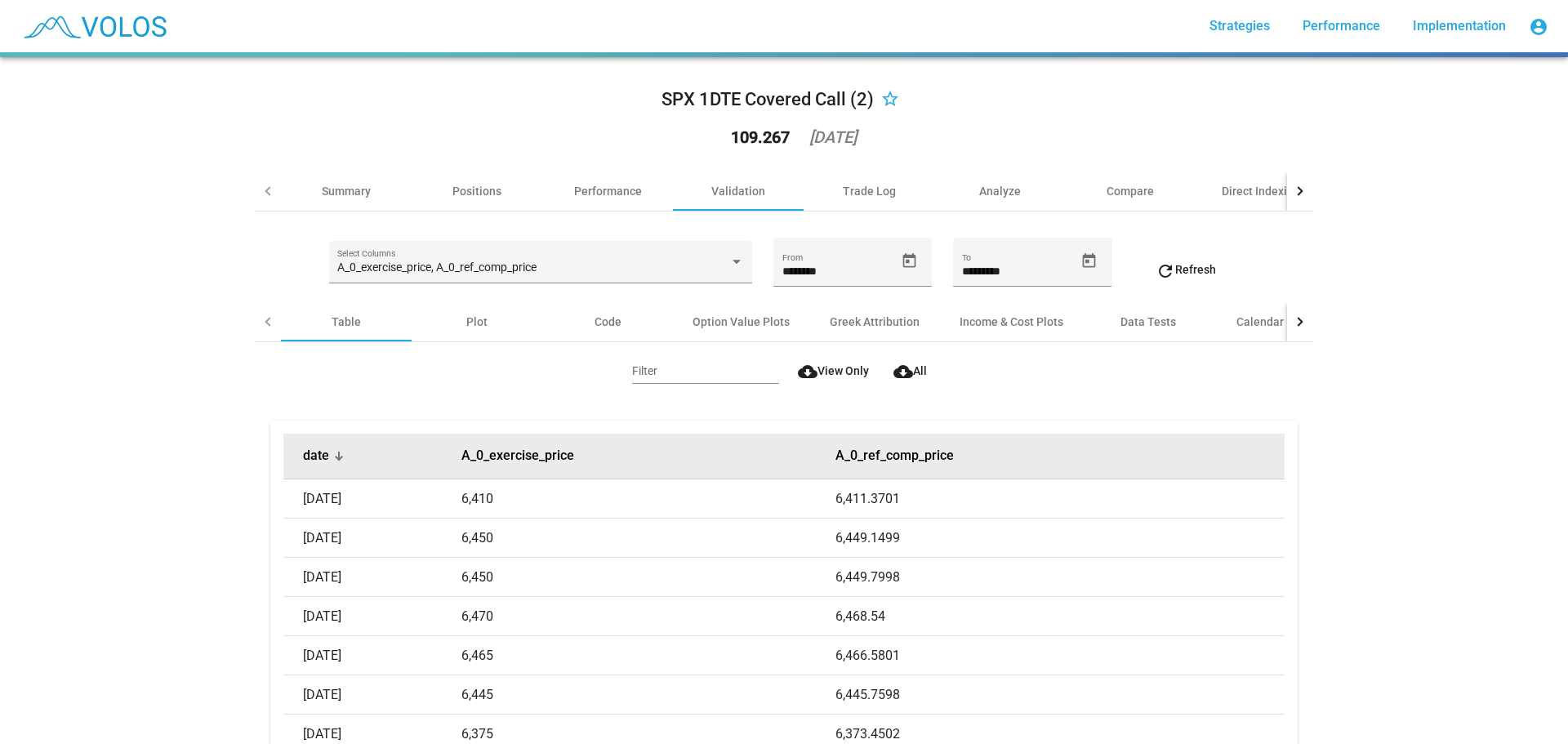
click at [334, 451] on div at bounding box center [339, 455] width 10 height 10
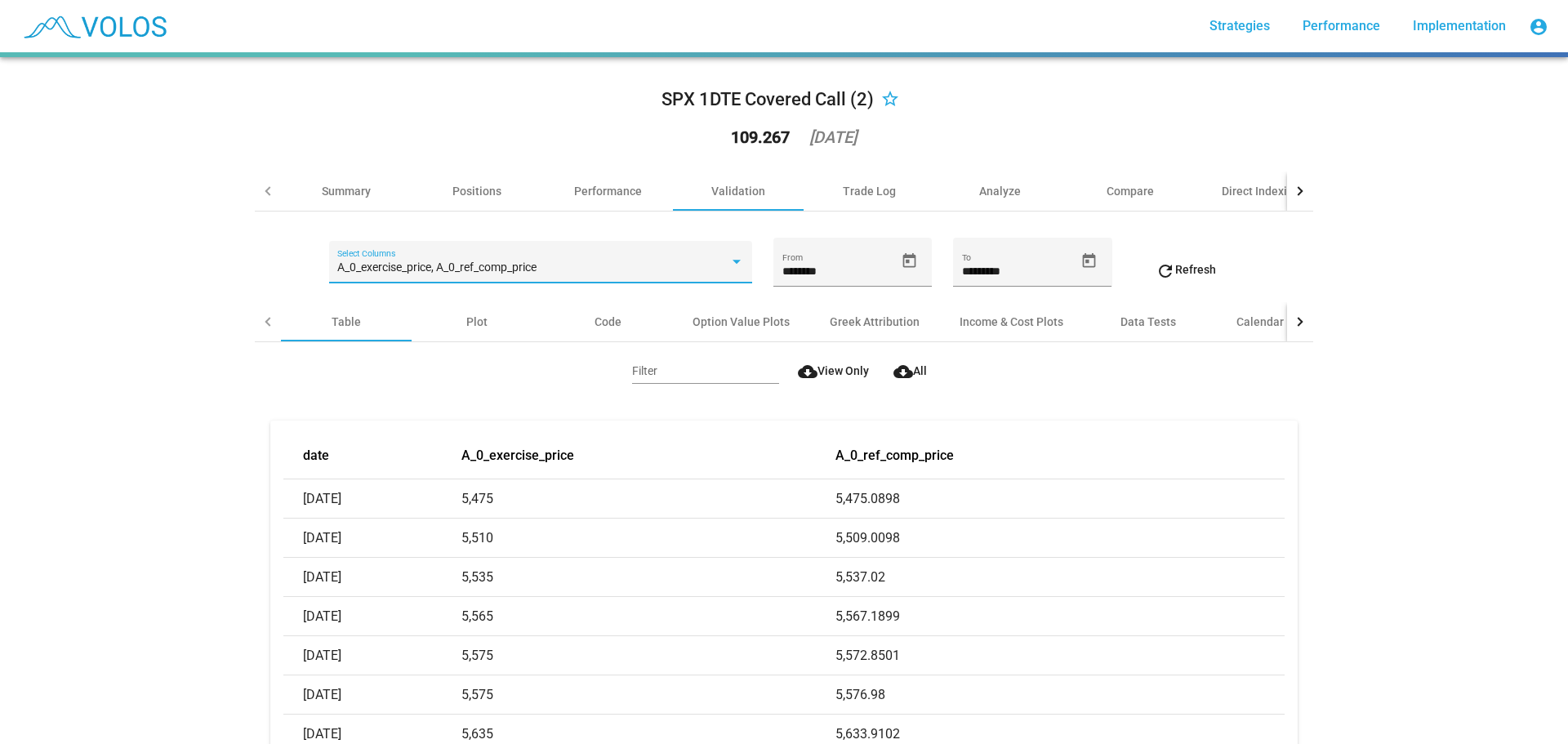
click at [484, 261] on span "A_0_exercise_price, A_0_ref_comp_price" at bounding box center [437, 267] width 200 height 13
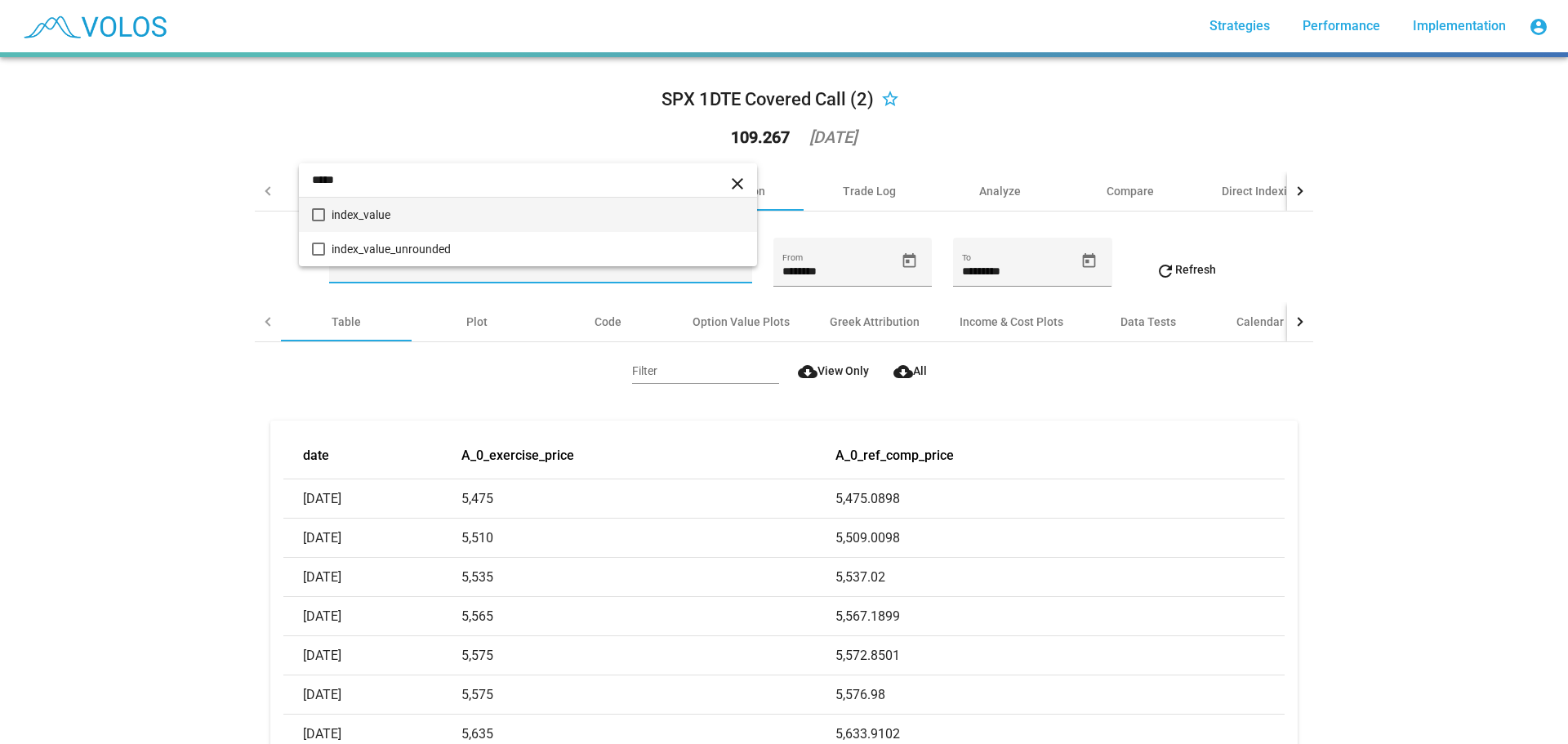
type input "*****"
click at [472, 220] on span "index_value" at bounding box center [537, 214] width 412 height 34
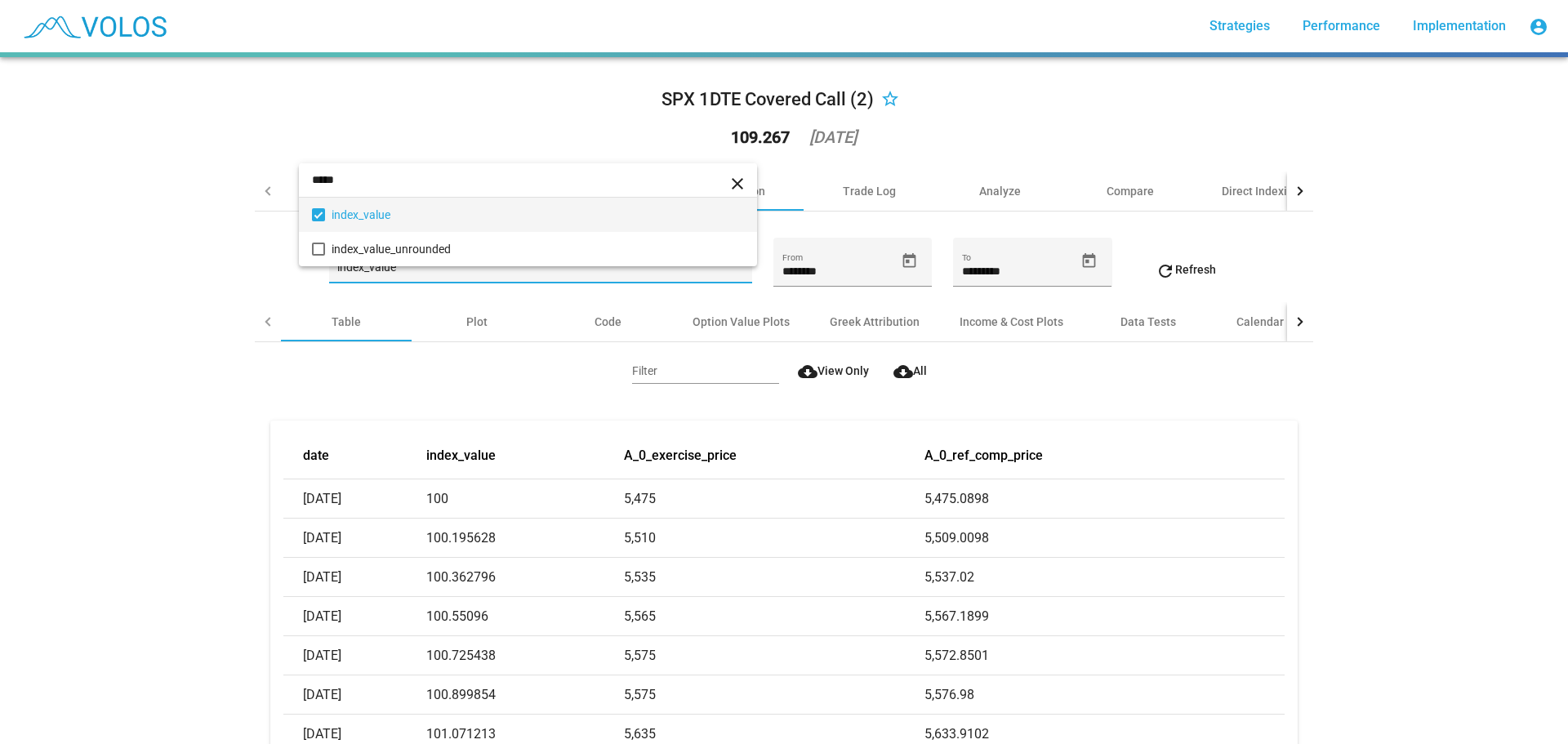
click at [149, 407] on div at bounding box center [784, 372] width 1568 height 744
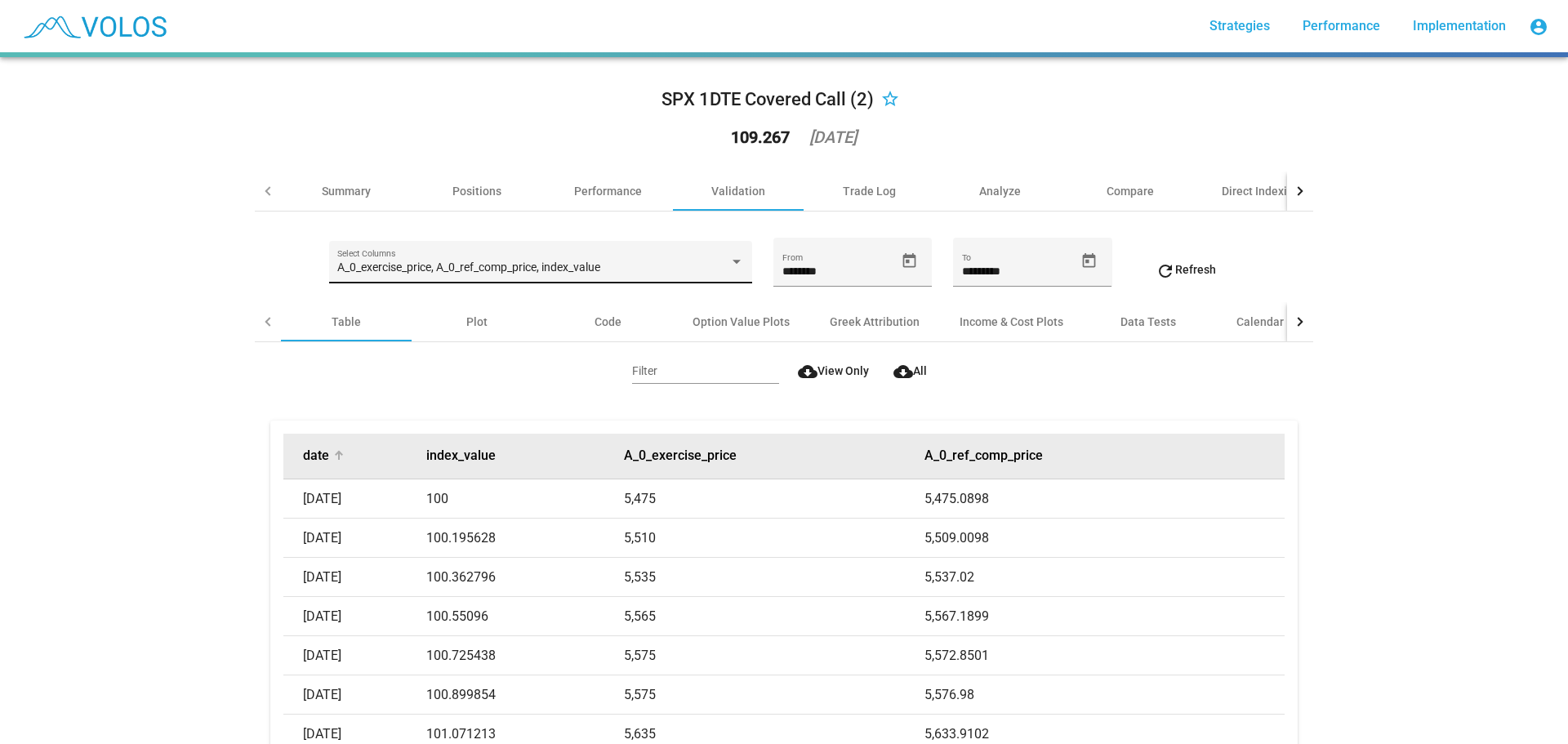
click at [308, 453] on button "date" at bounding box center [316, 455] width 26 height 17
click at [337, 448] on div "date" at bounding box center [363, 455] width 122 height 17
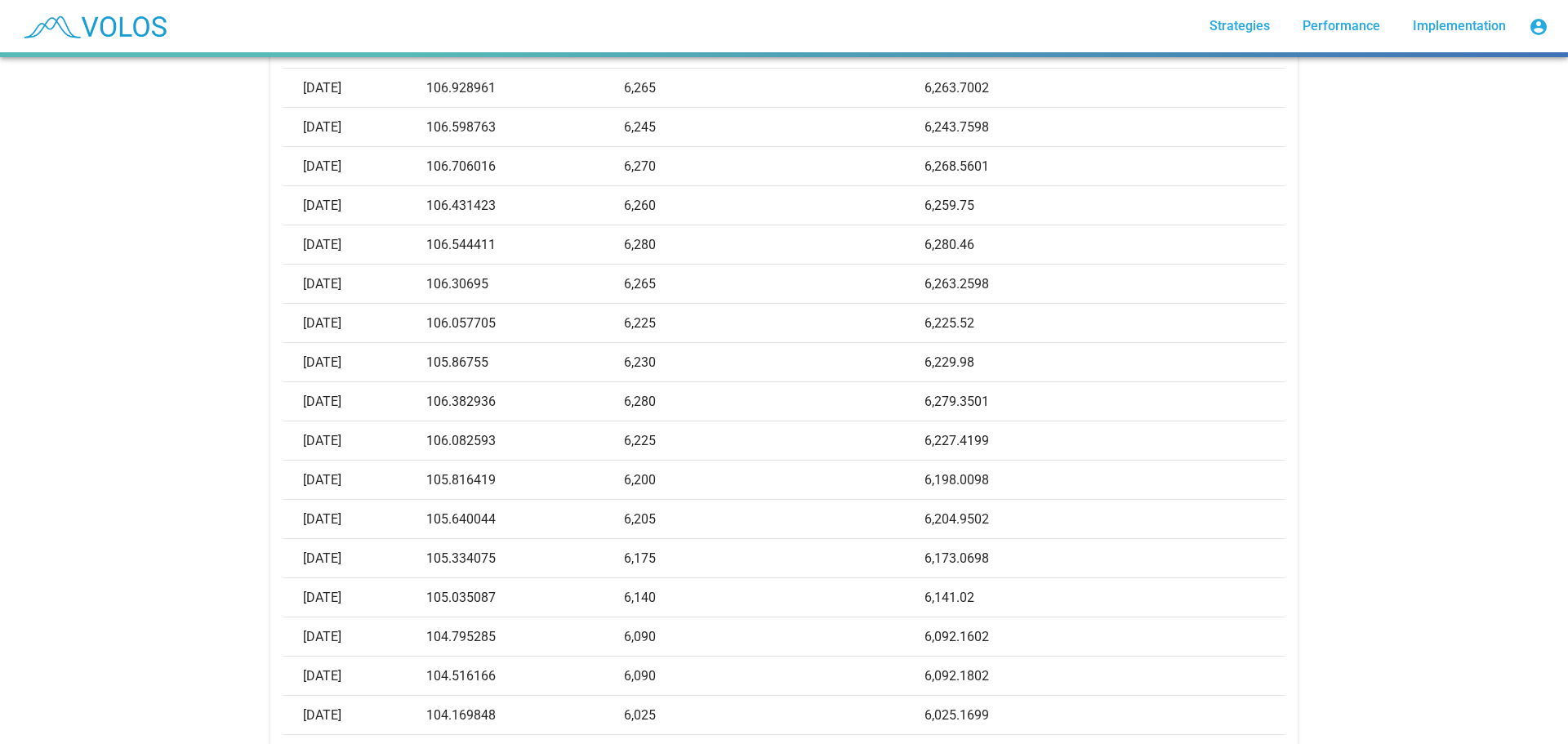
scroll to position [1388, 0]
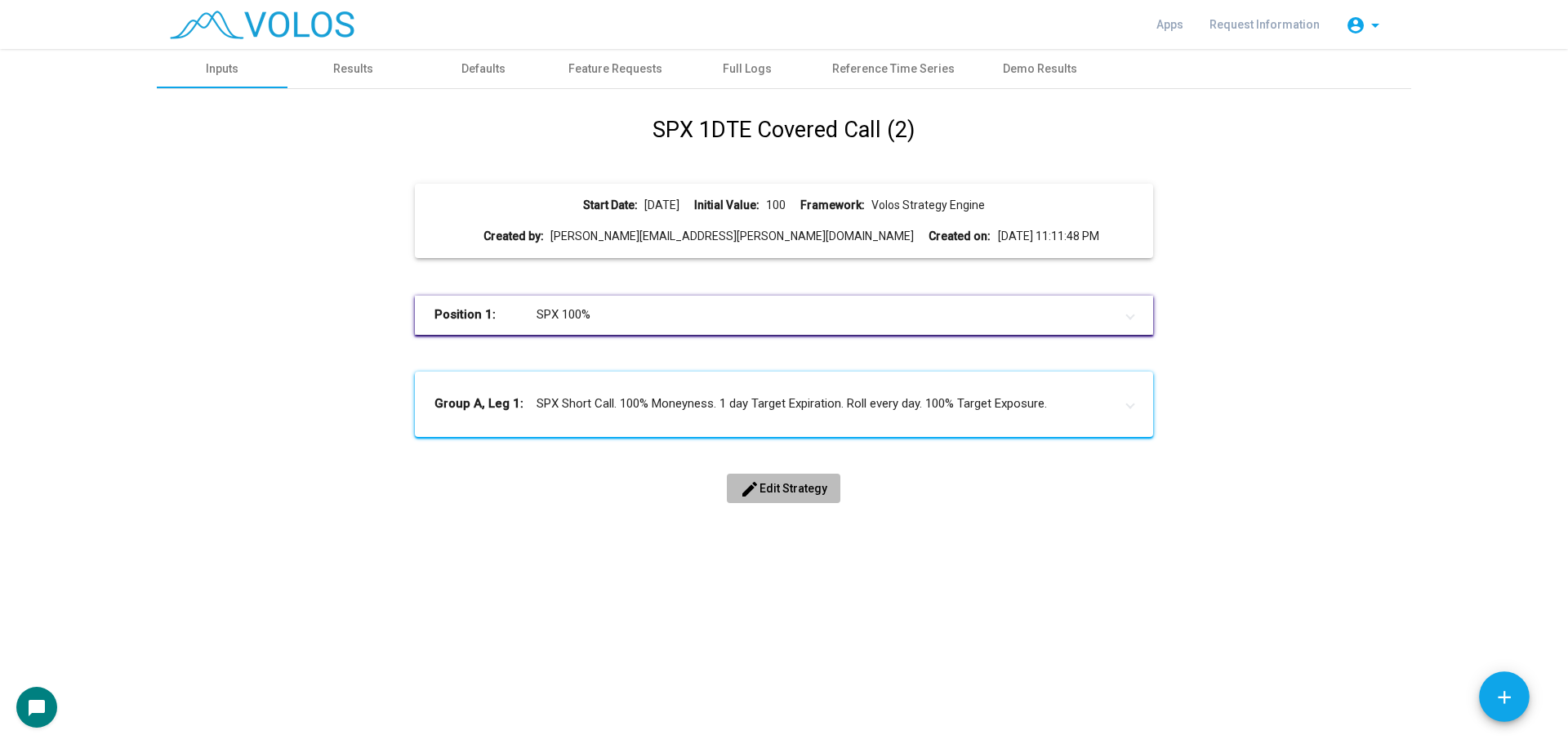
click at [747, 487] on mat-icon "edit" at bounding box center [749, 488] width 19 height 19
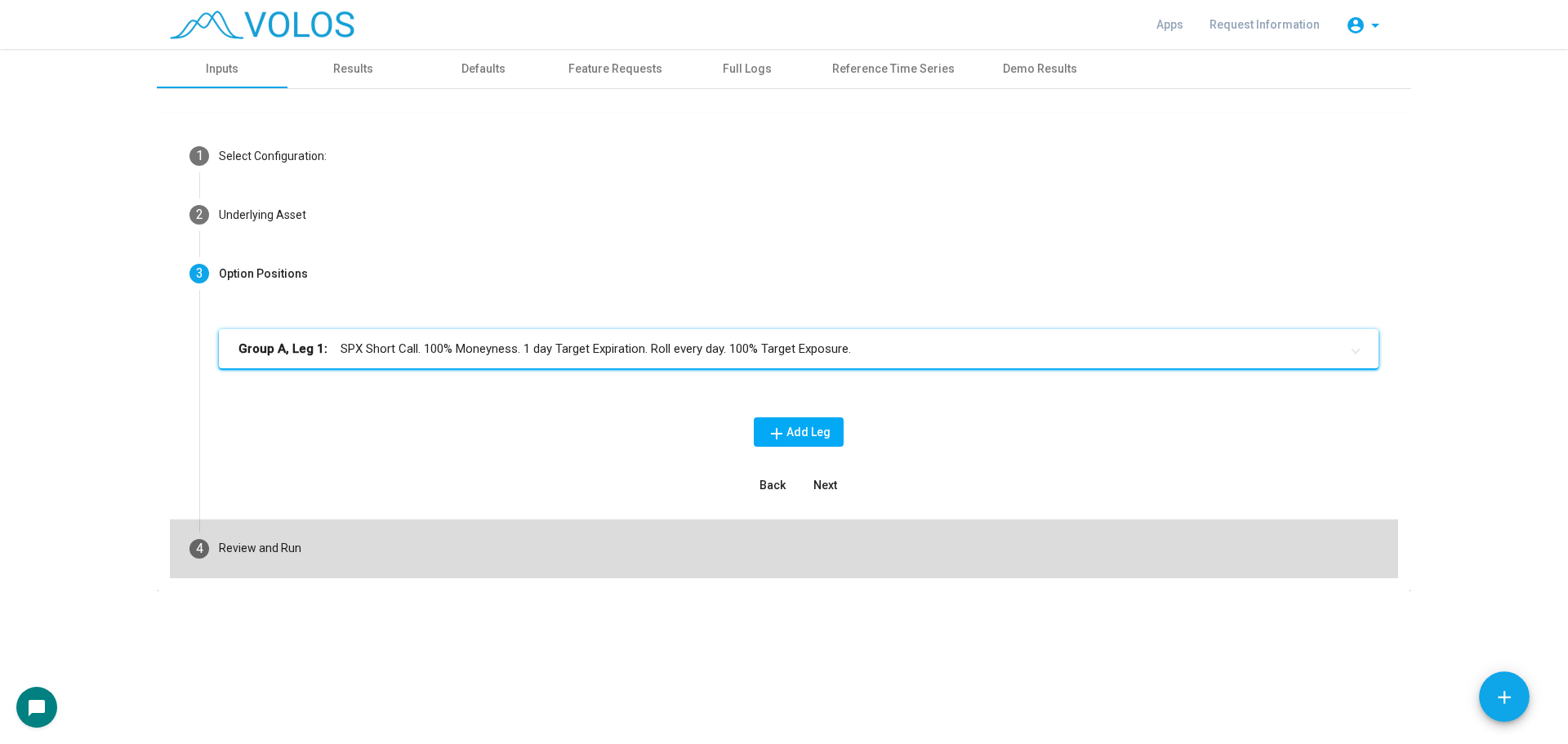
click at [468, 534] on mat-step-header "4 Review and Run" at bounding box center [784, 549] width 1228 height 59
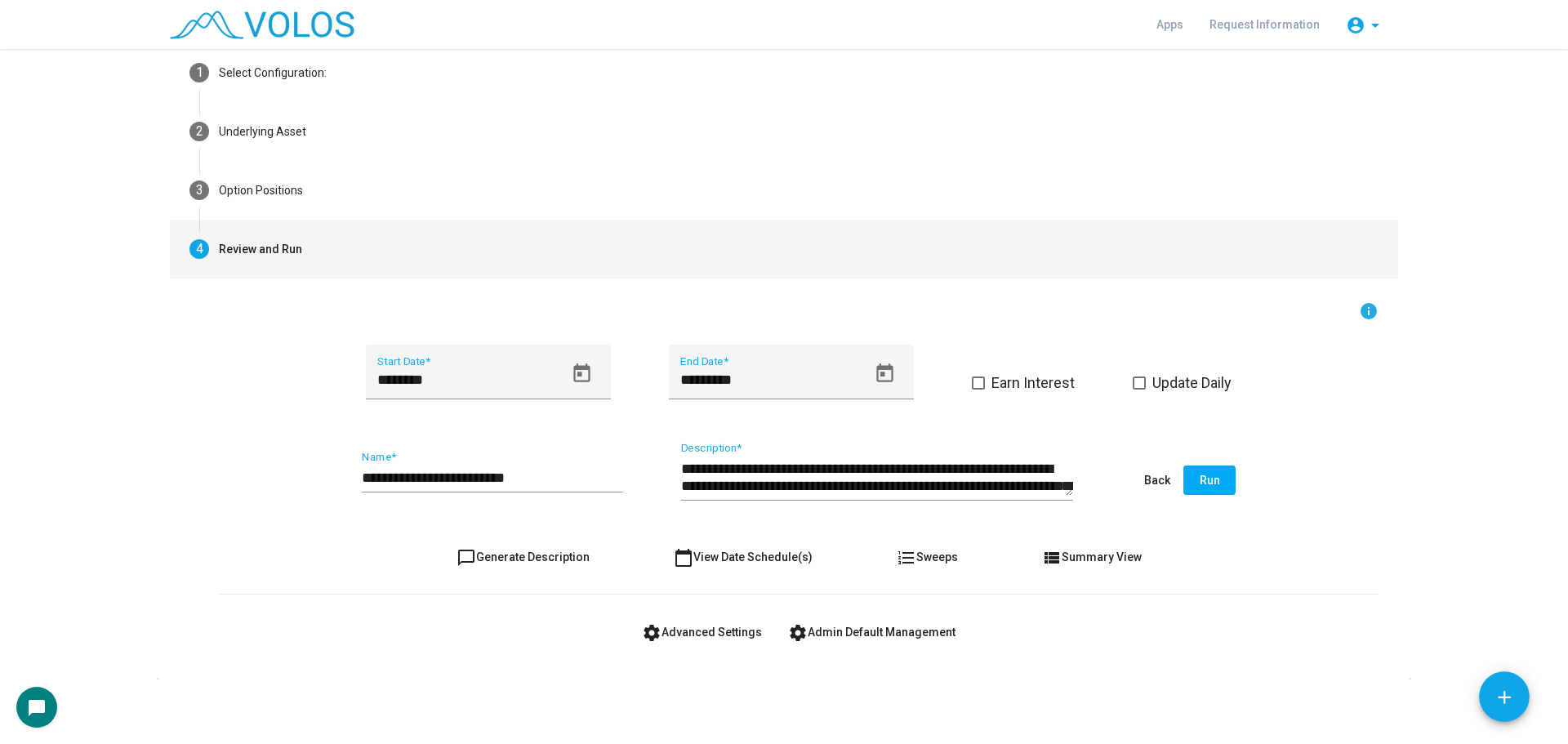
scroll to position [84, 0]
click at [642, 626] on mat-icon "settings" at bounding box center [651, 631] width 19 height 19
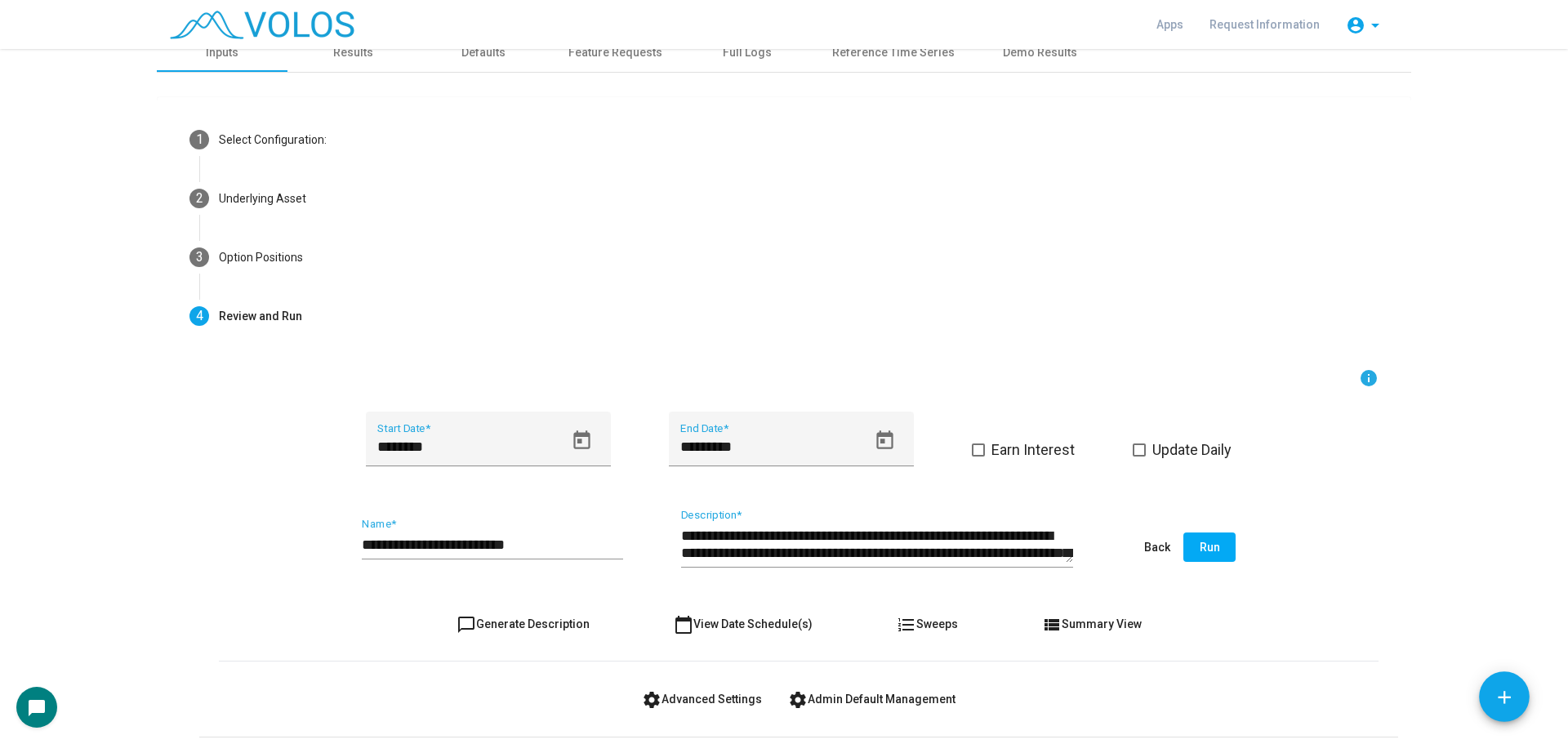
scroll to position [0, 0]
